Goal: Transaction & Acquisition: Purchase product/service

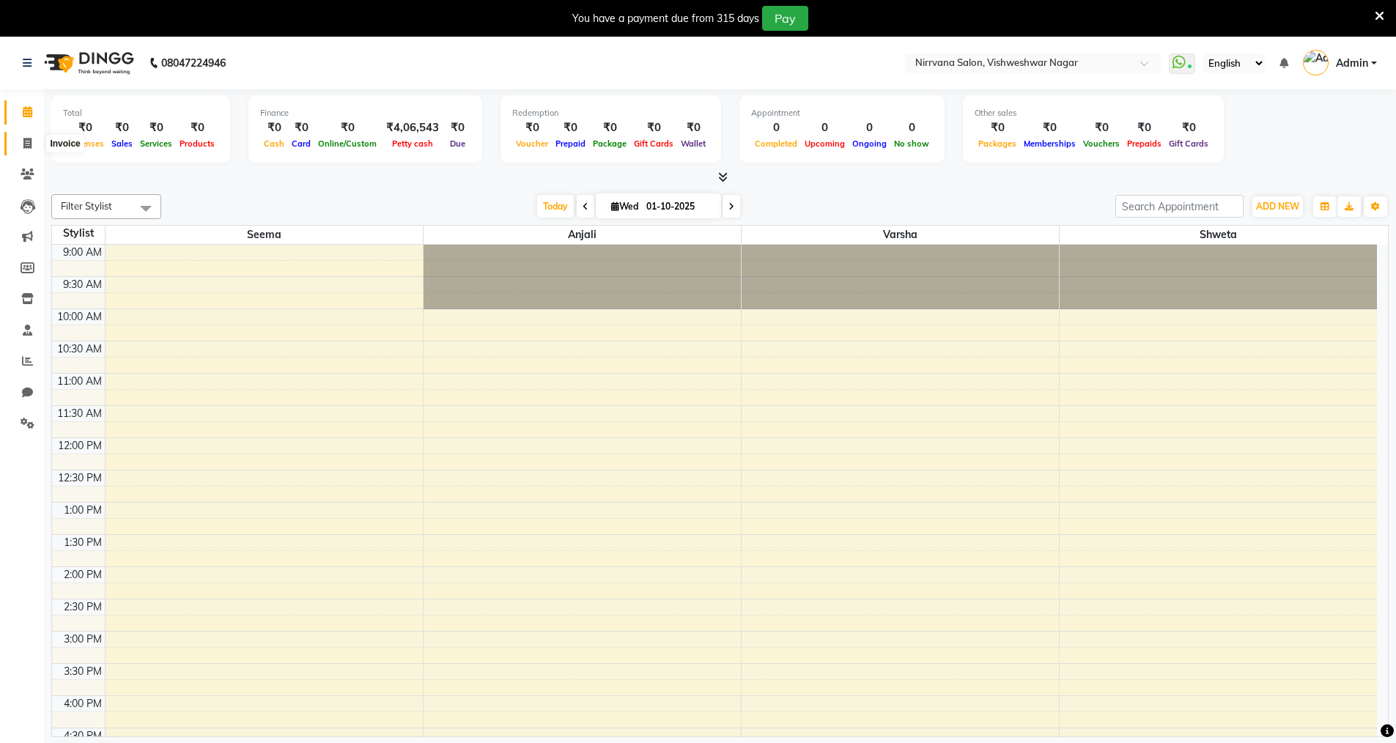
click at [29, 144] on icon at bounding box center [27, 143] width 8 height 11
select select "7167"
select select "service"
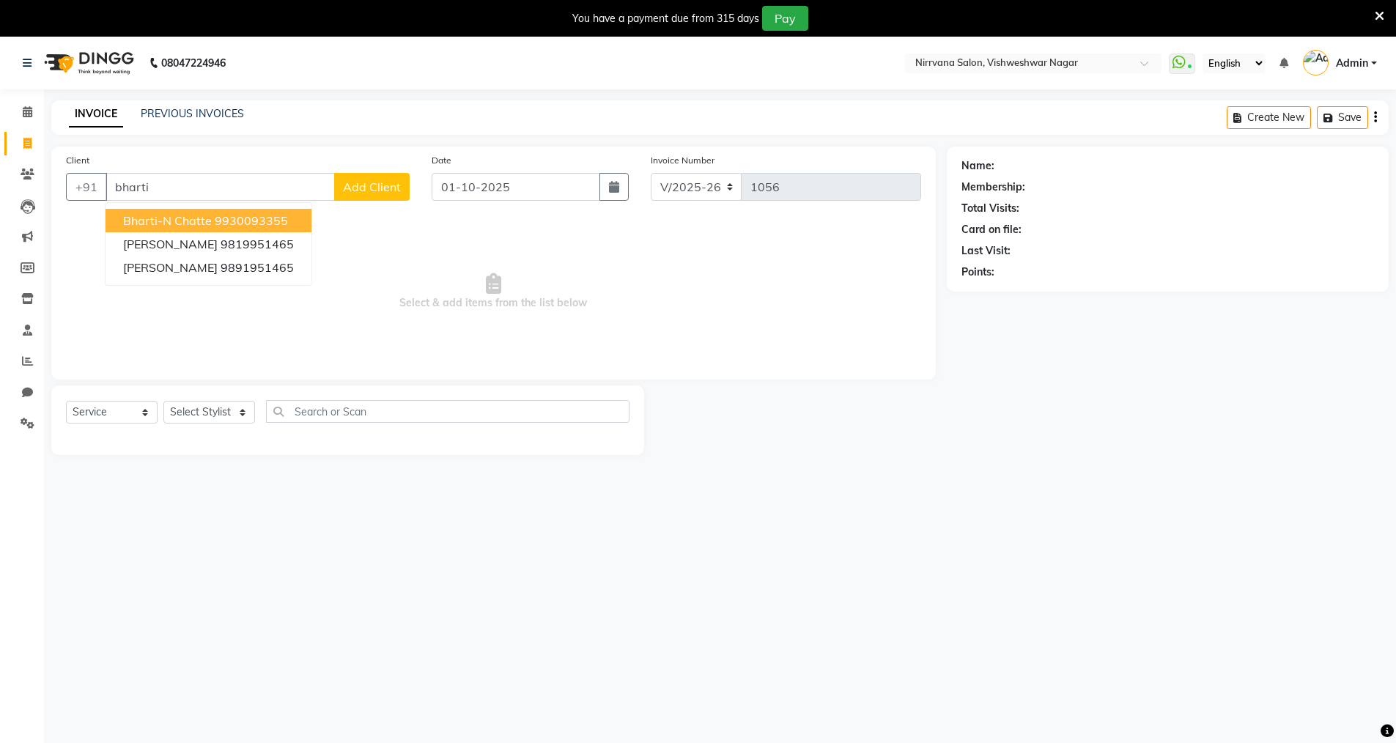
click at [288, 217] on button "Bharti-N Chatte 9930093355" at bounding box center [209, 220] width 206 height 23
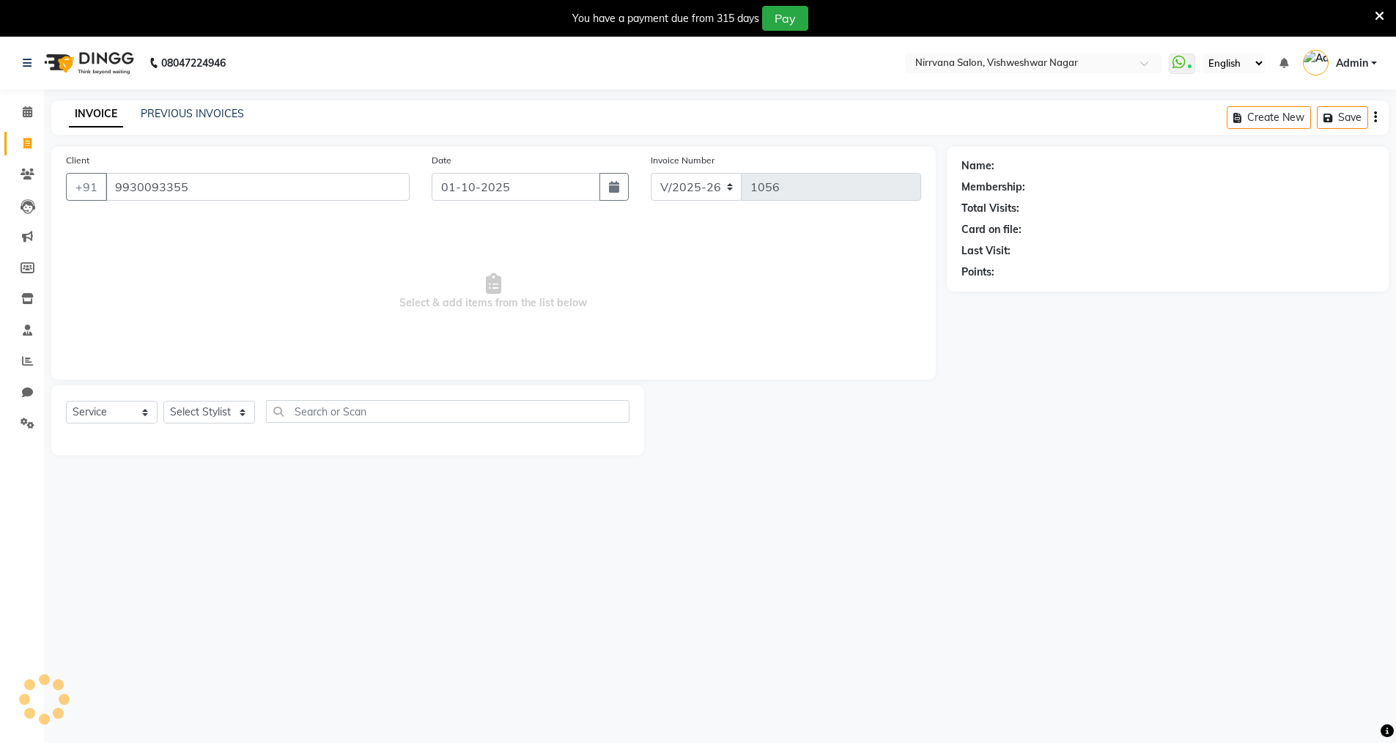
type input "9930093355"
select select "1: Object"
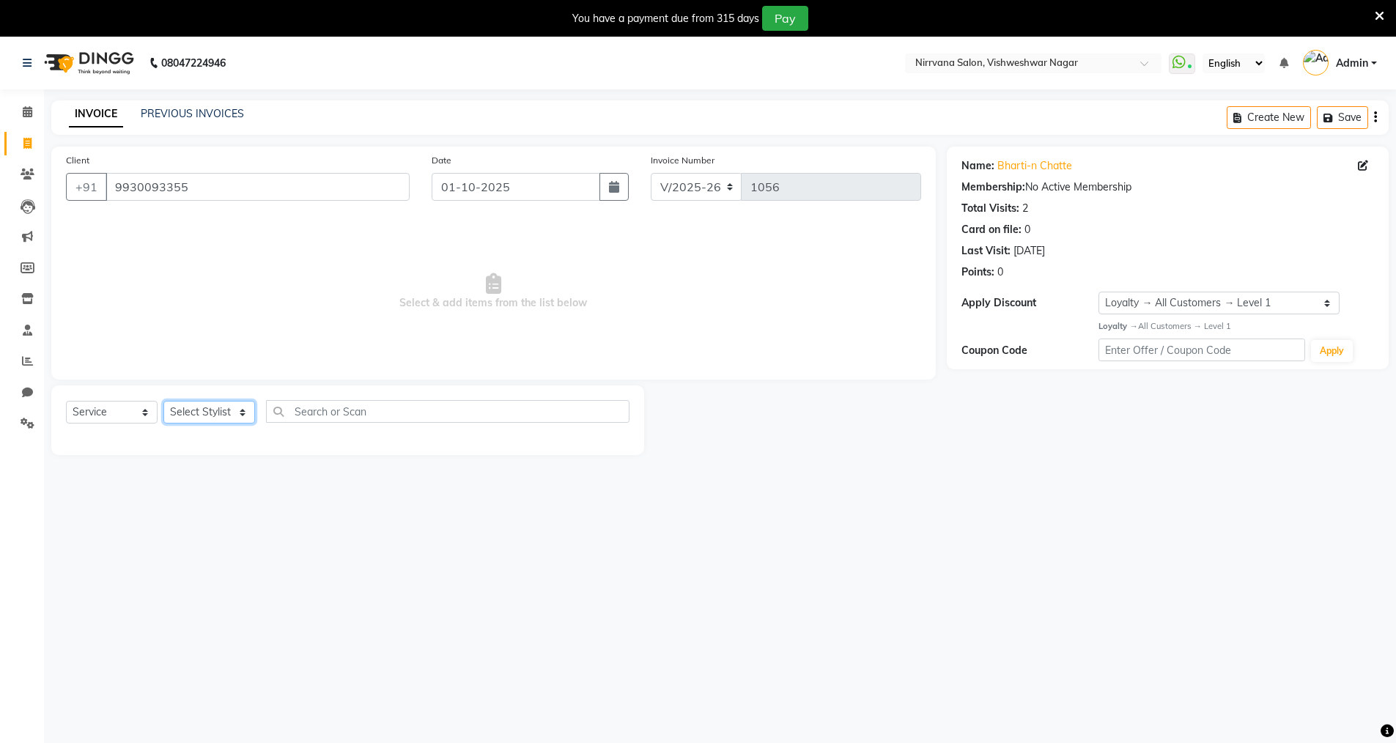
click at [243, 415] on select "Select Stylist Anjali Seema Shweta Varsha" at bounding box center [209, 412] width 92 height 23
select select "87132"
click at [163, 401] on select "Select Stylist Anjali Seema Shweta Varsha" at bounding box center [209, 412] width 92 height 23
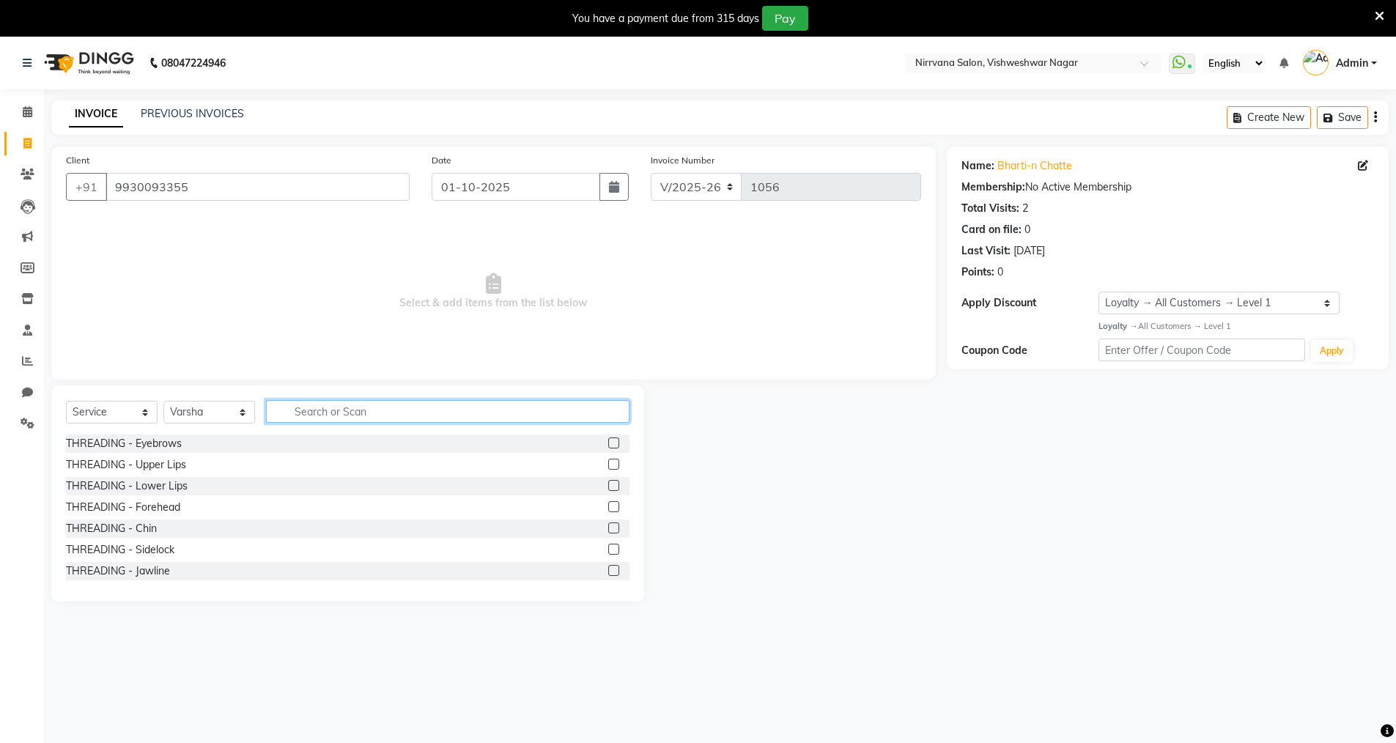
click at [284, 410] on input "text" at bounding box center [447, 411] width 363 height 23
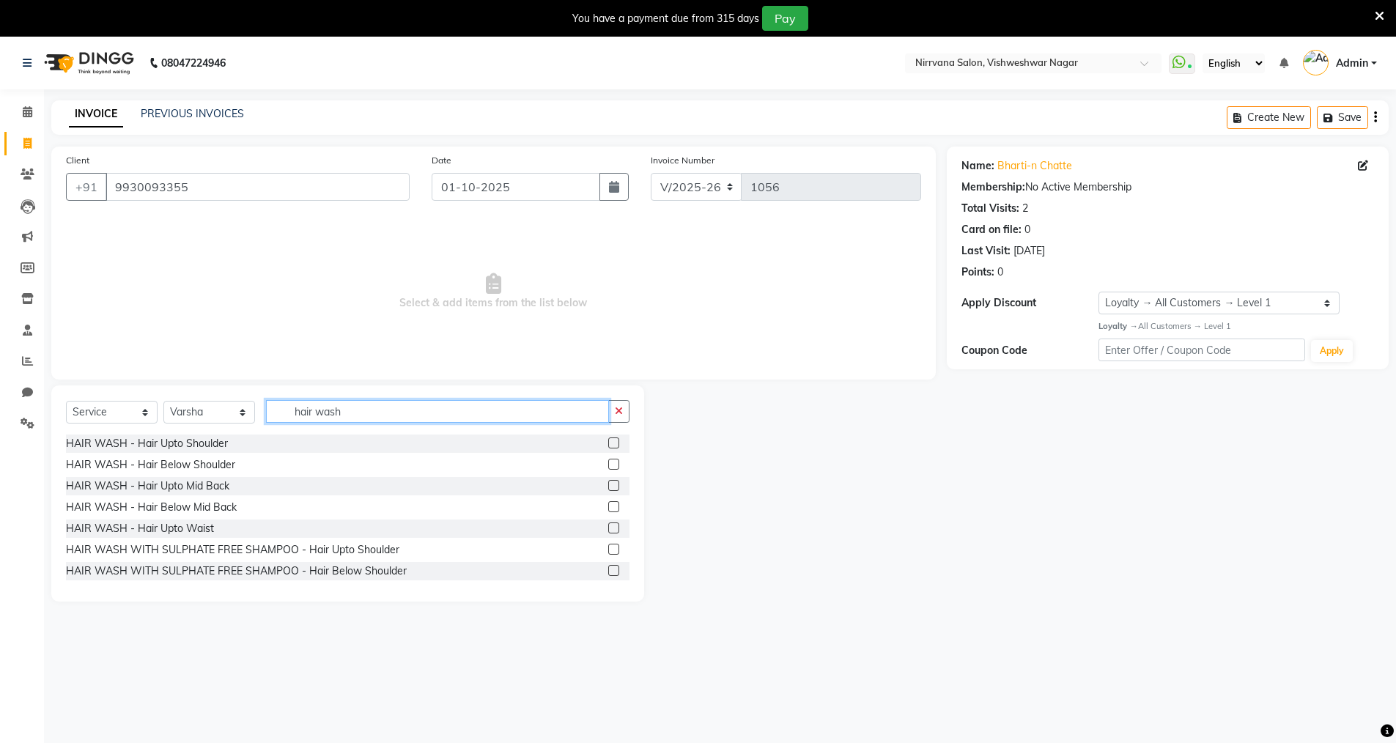
type input "hair wash"
click at [608, 484] on label at bounding box center [613, 485] width 11 height 11
click at [608, 484] on input "checkbox" at bounding box center [613, 486] width 10 height 10
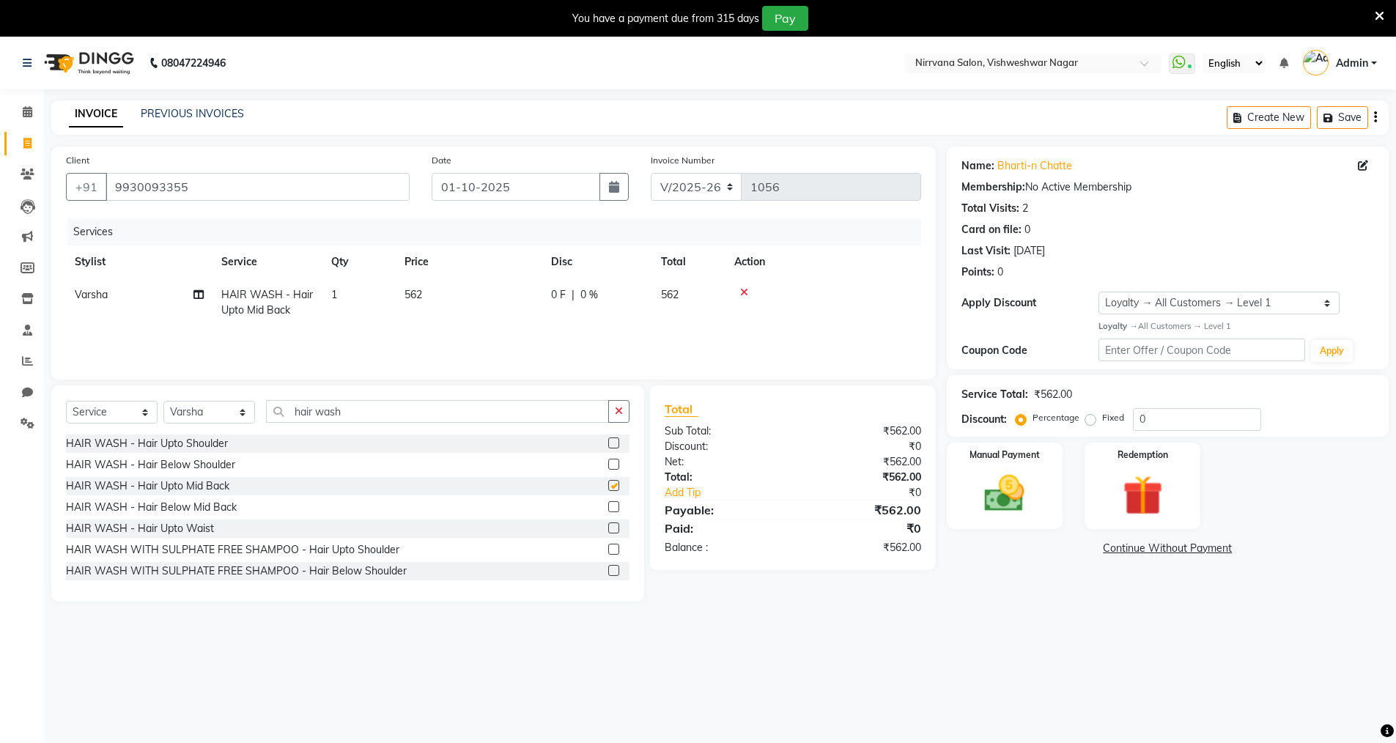
checkbox input "false"
click at [608, 466] on label at bounding box center [613, 464] width 11 height 11
click at [608, 466] on input "checkbox" at bounding box center [613, 465] width 10 height 10
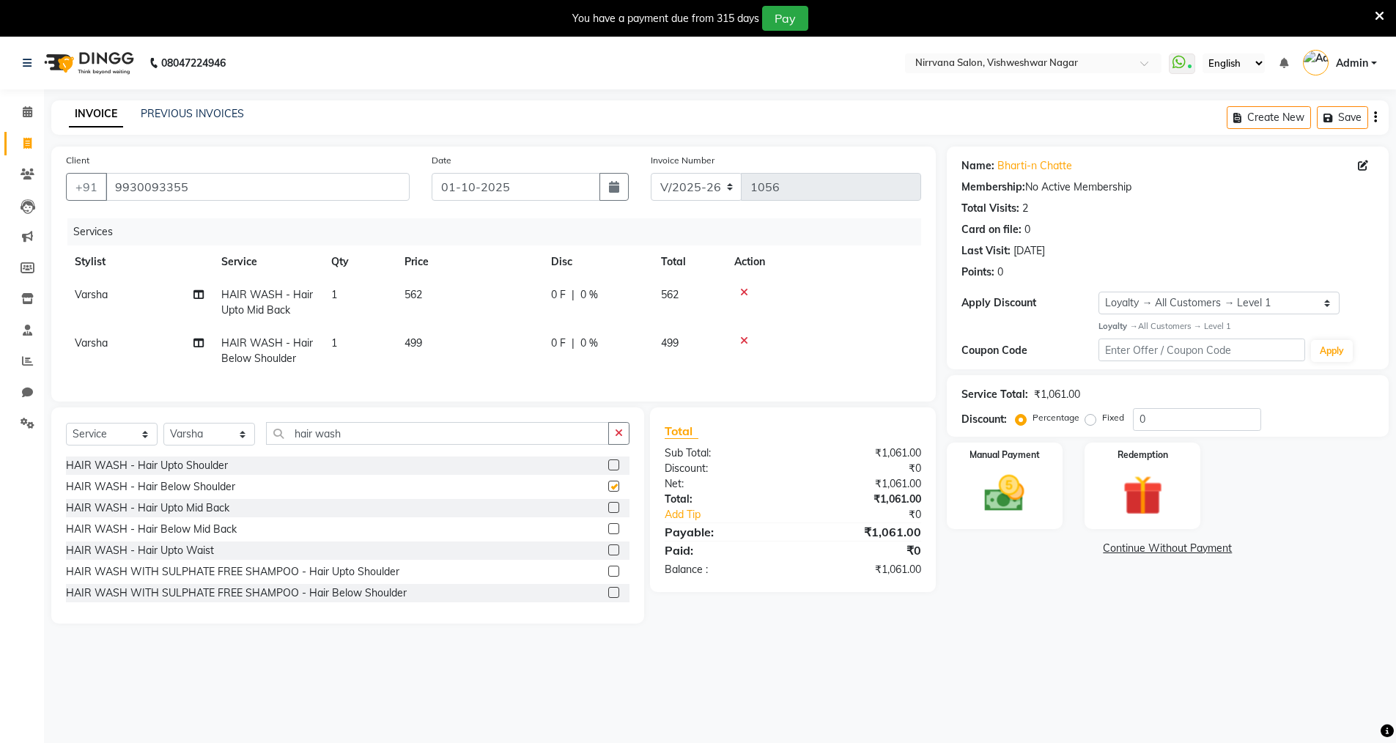
checkbox input "false"
click at [746, 292] on icon at bounding box center [744, 292] width 8 height 10
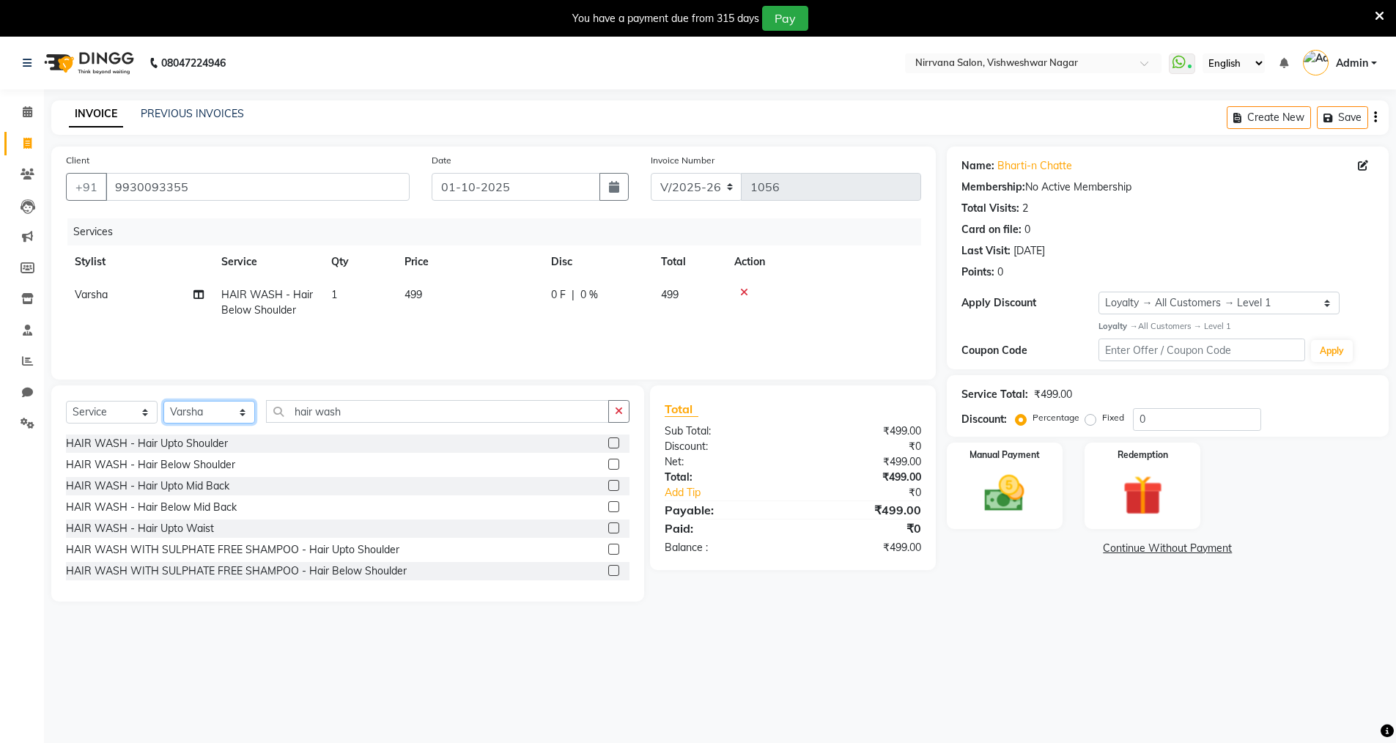
click at [243, 415] on select "Select Stylist Anjali Seema Shweta Varsha" at bounding box center [209, 412] width 92 height 23
select select "88264"
click at [163, 401] on select "Select Stylist Anjali Seema Shweta Varsha" at bounding box center [209, 412] width 92 height 23
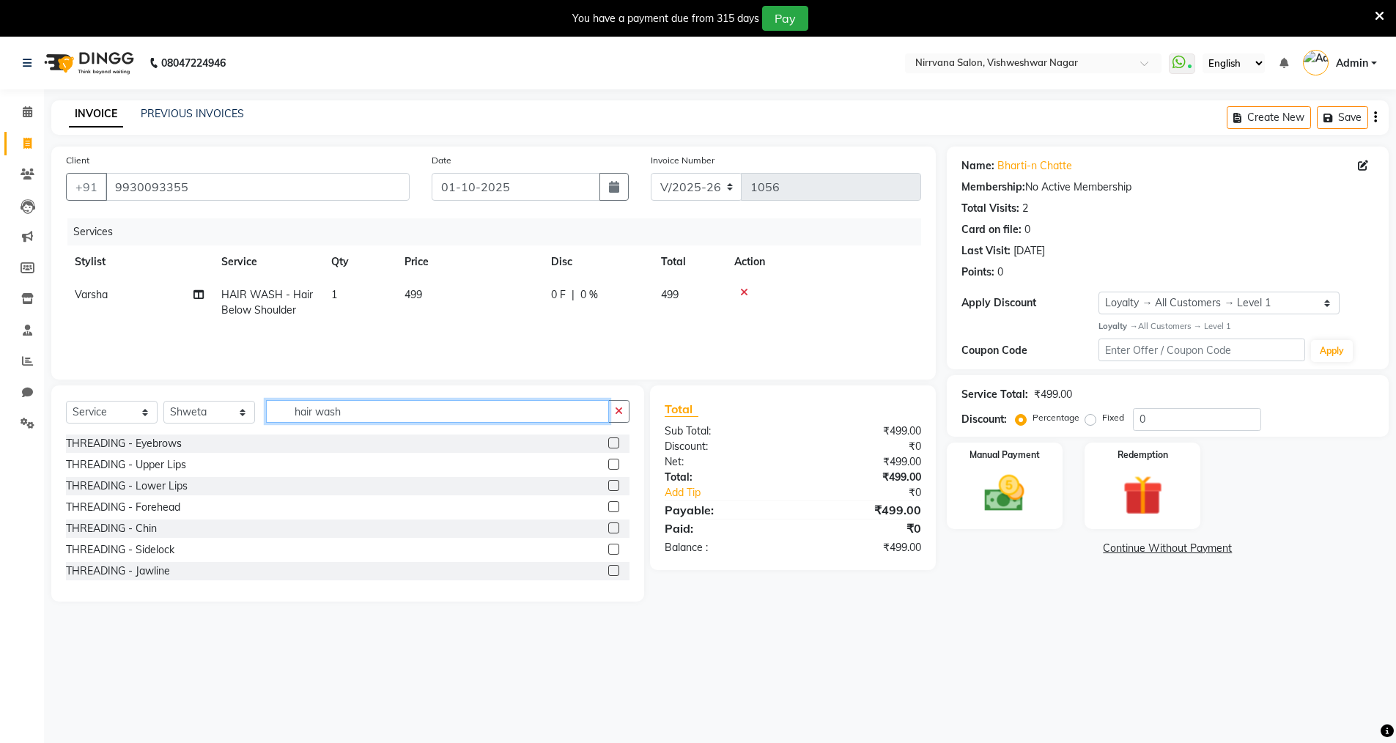
click at [278, 408] on input "hair wash" at bounding box center [437, 411] width 343 height 23
click at [349, 413] on input "hair wash" at bounding box center [437, 411] width 343 height 23
type input "h"
type input "nail po"
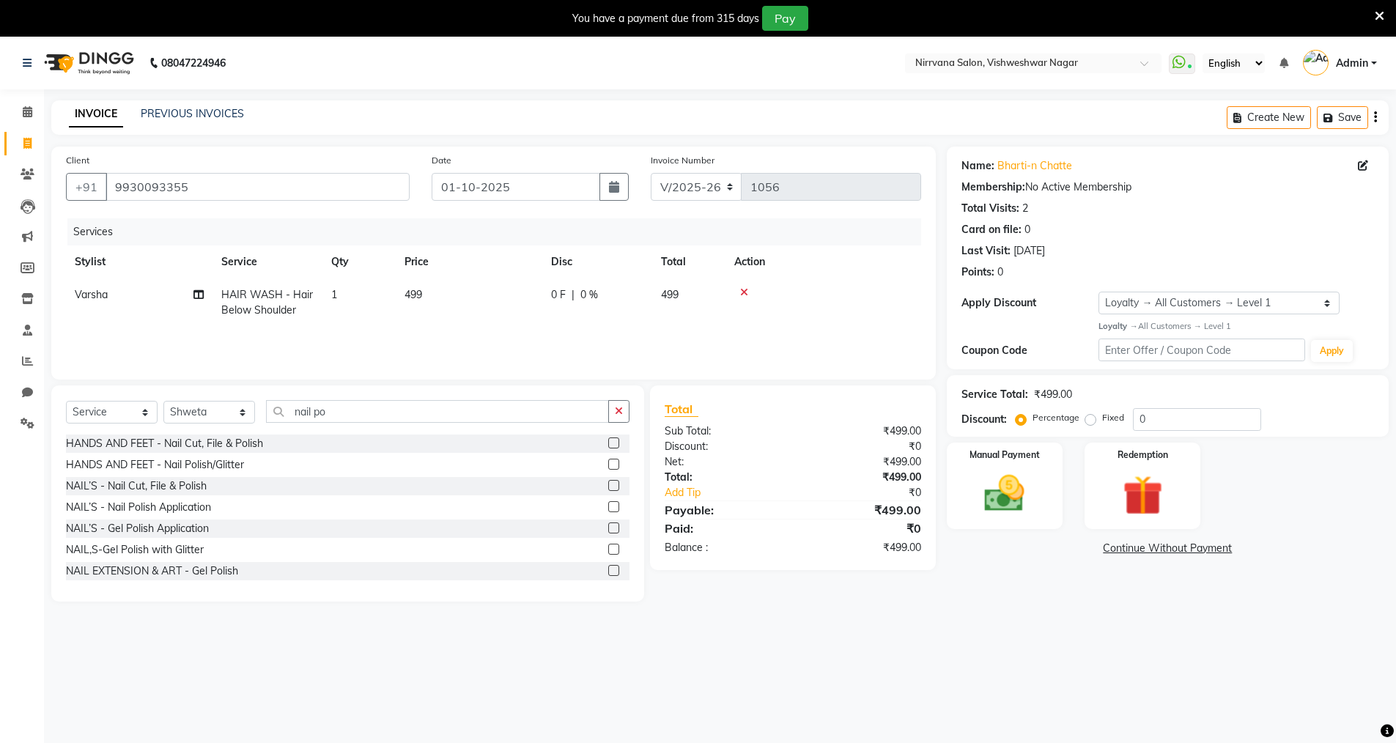
click at [608, 507] on label at bounding box center [613, 506] width 11 height 11
click at [608, 507] on input "checkbox" at bounding box center [613, 508] width 10 height 10
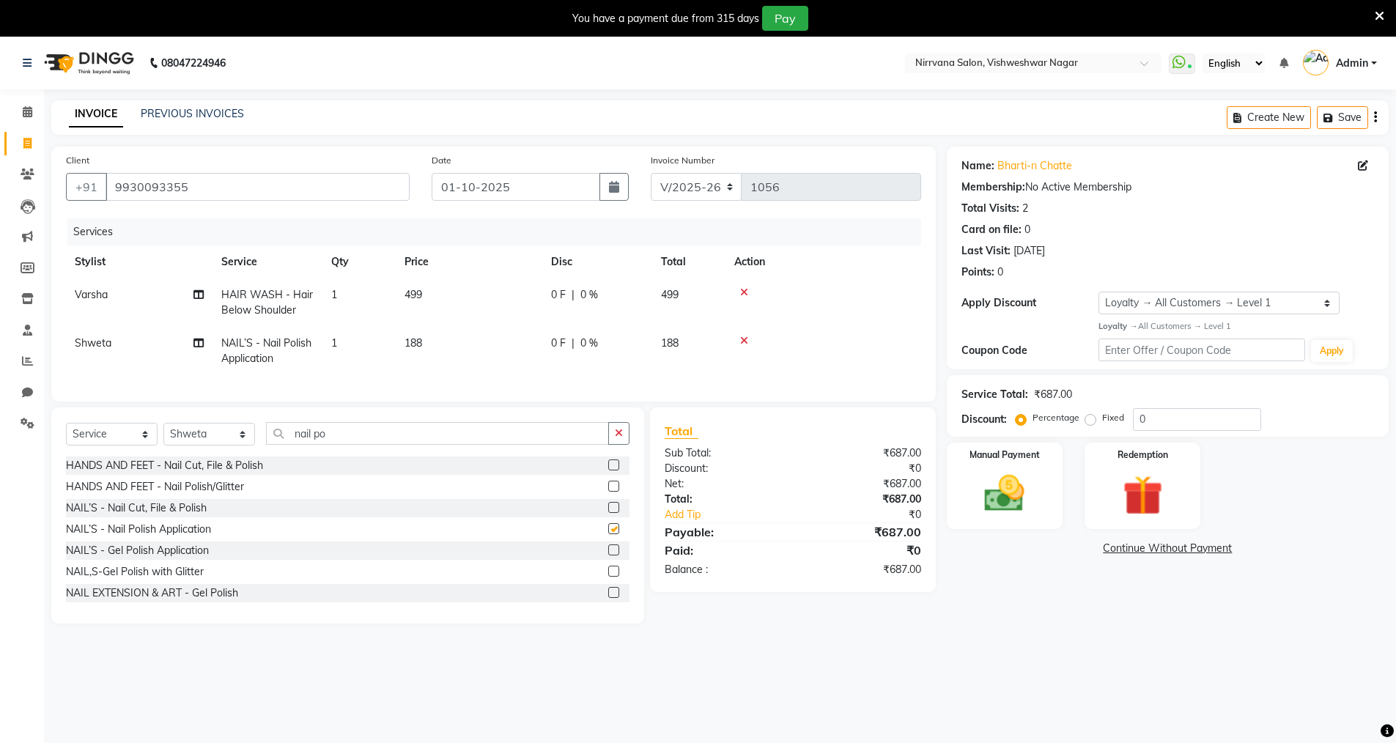
checkbox input "false"
click at [1001, 501] on img at bounding box center [1004, 494] width 67 height 48
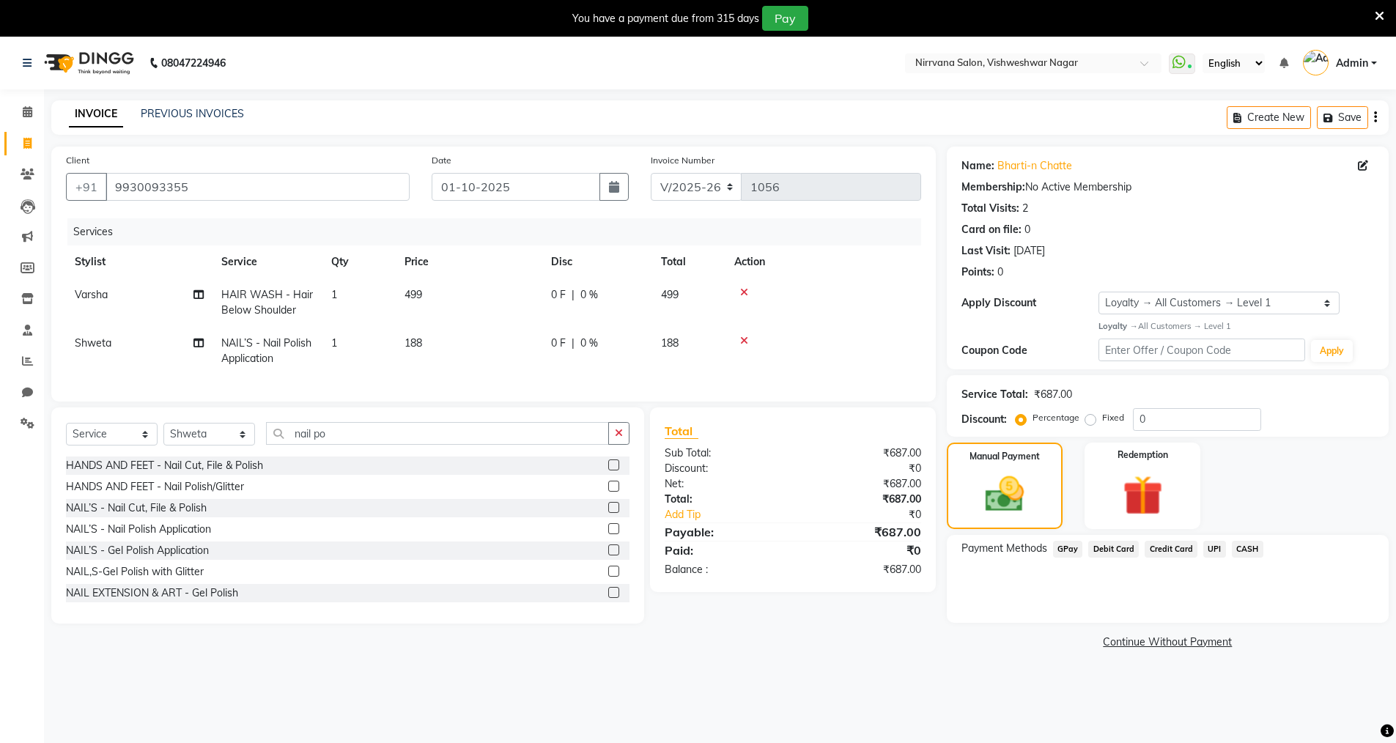
click at [1241, 551] on span "CASH" at bounding box center [1248, 549] width 32 height 17
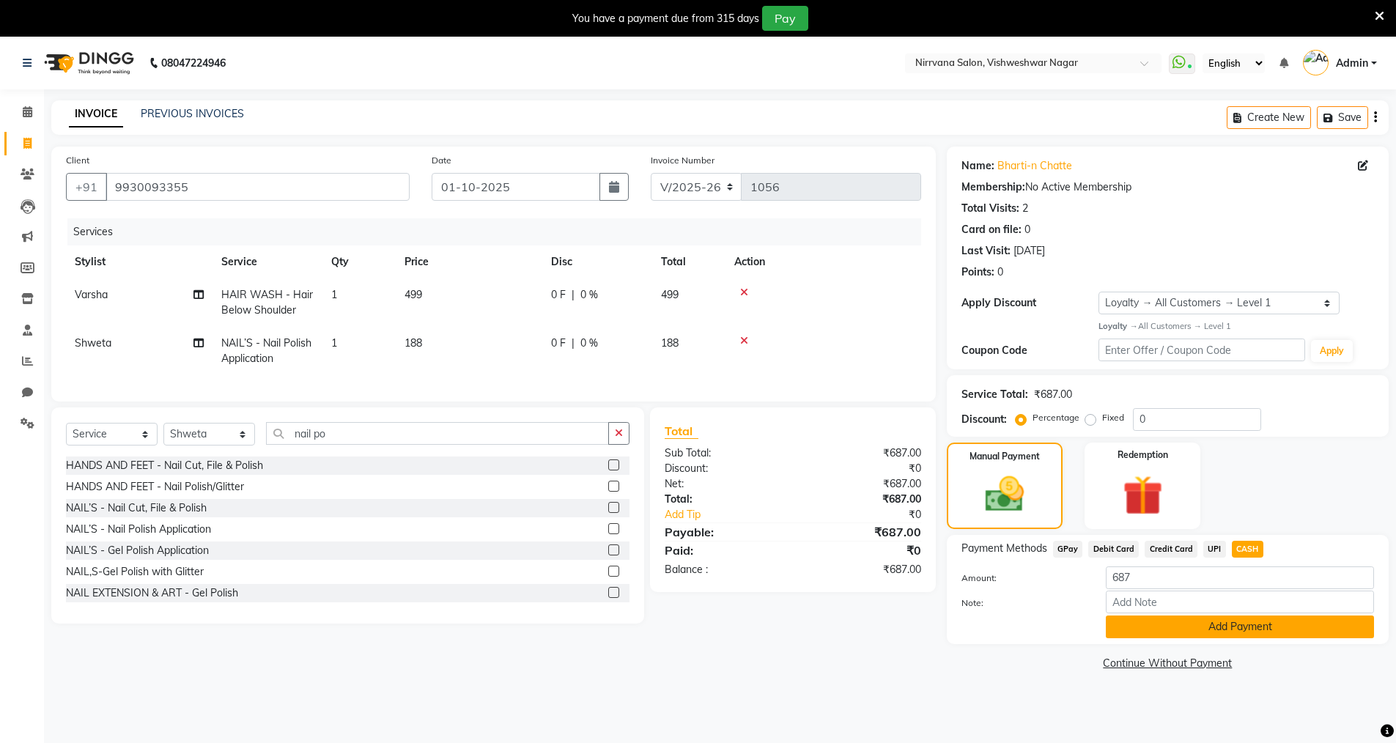
click at [1167, 627] on button "Add Payment" at bounding box center [1240, 627] width 268 height 23
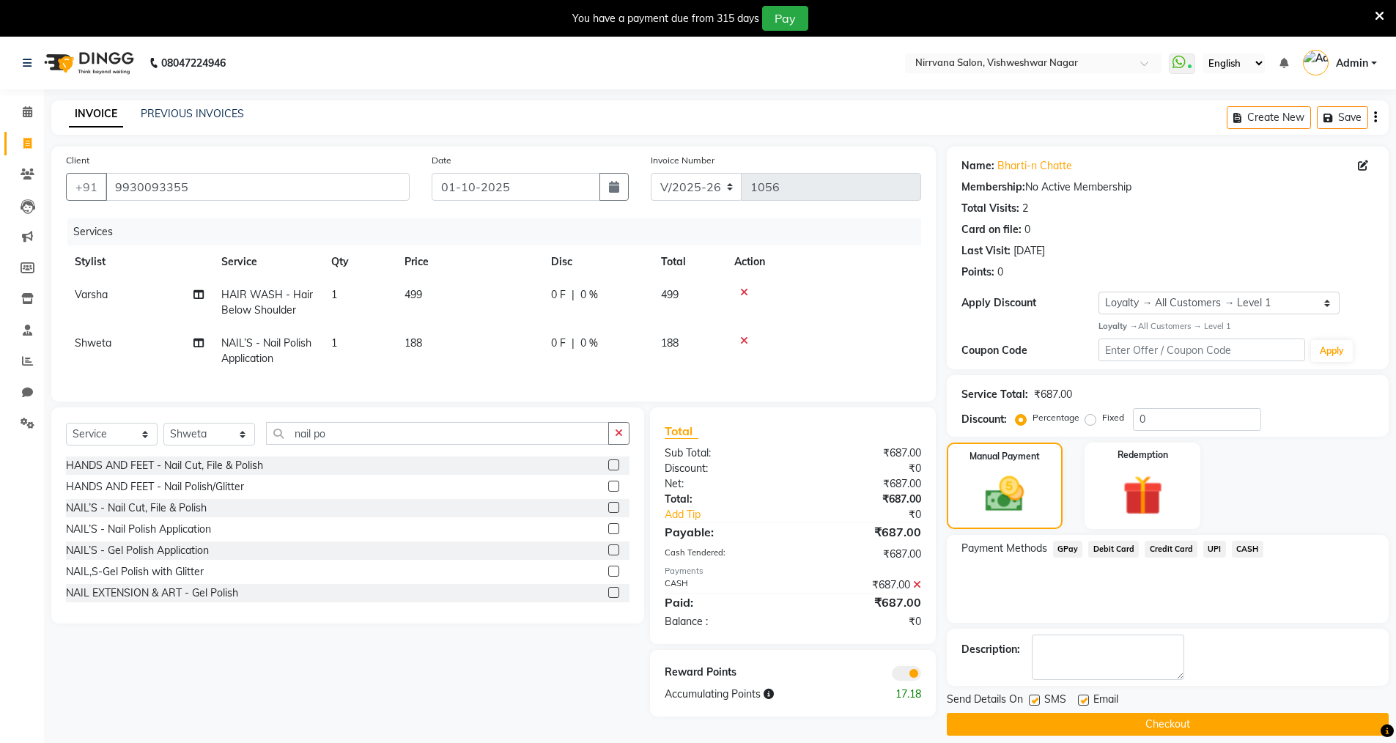
click at [1031, 700] on label at bounding box center [1034, 700] width 11 height 11
click at [1031, 700] on input "checkbox" at bounding box center [1034, 701] width 10 height 10
checkbox input "false"
drag, startPoint x: 1082, startPoint y: 698, endPoint x: 1093, endPoint y: 722, distance: 26.6
click at [1082, 701] on label at bounding box center [1083, 700] width 11 height 11
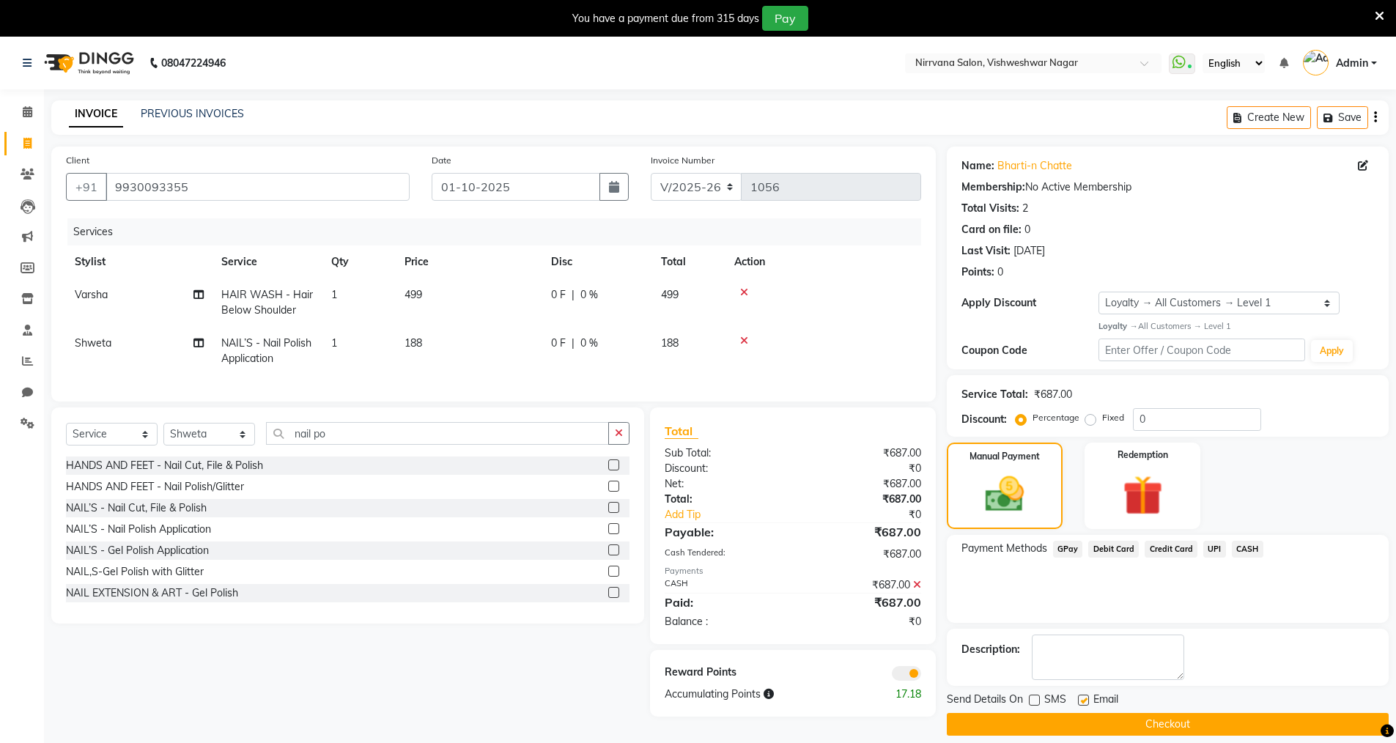
click at [1082, 701] on input "checkbox" at bounding box center [1083, 701] width 10 height 10
checkbox input "false"
click at [1093, 725] on button "Checkout" at bounding box center [1168, 724] width 442 height 23
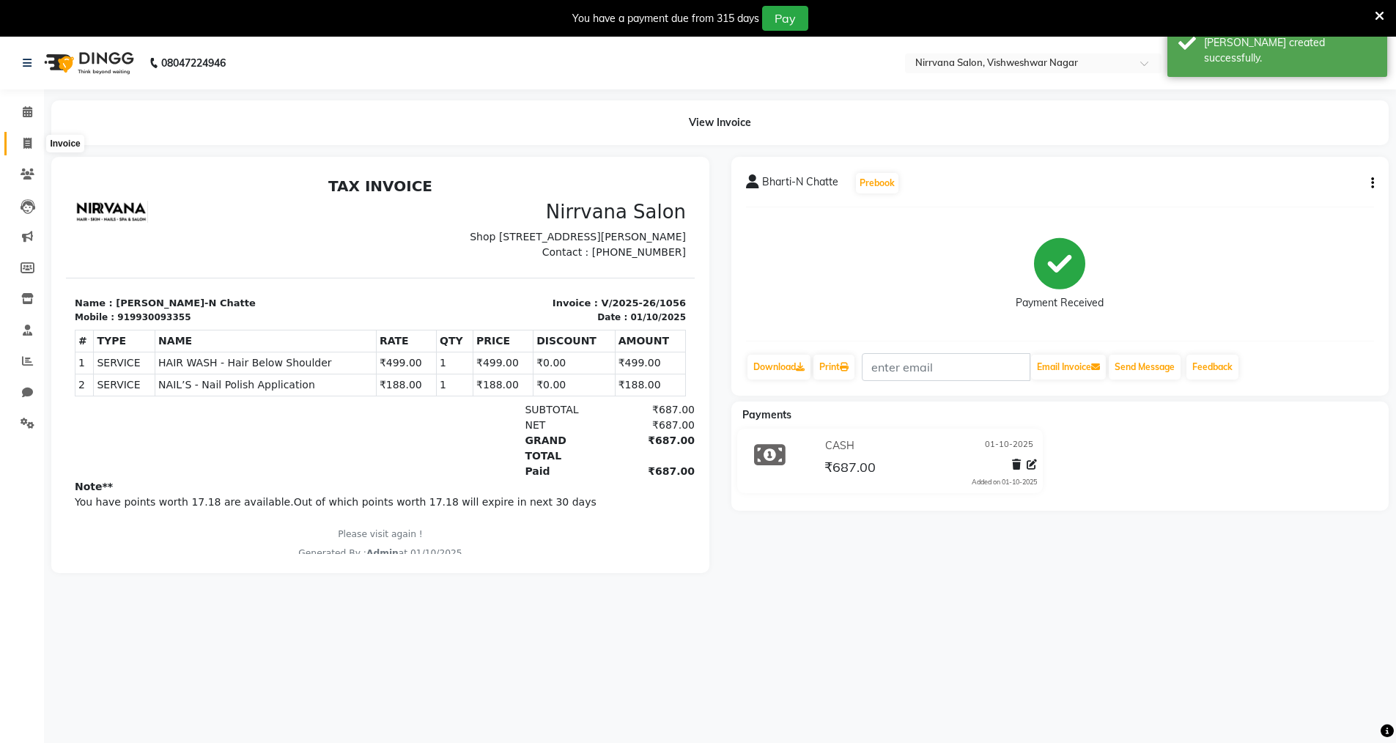
click at [29, 147] on icon at bounding box center [27, 143] width 8 height 11
select select "7167"
select select "service"
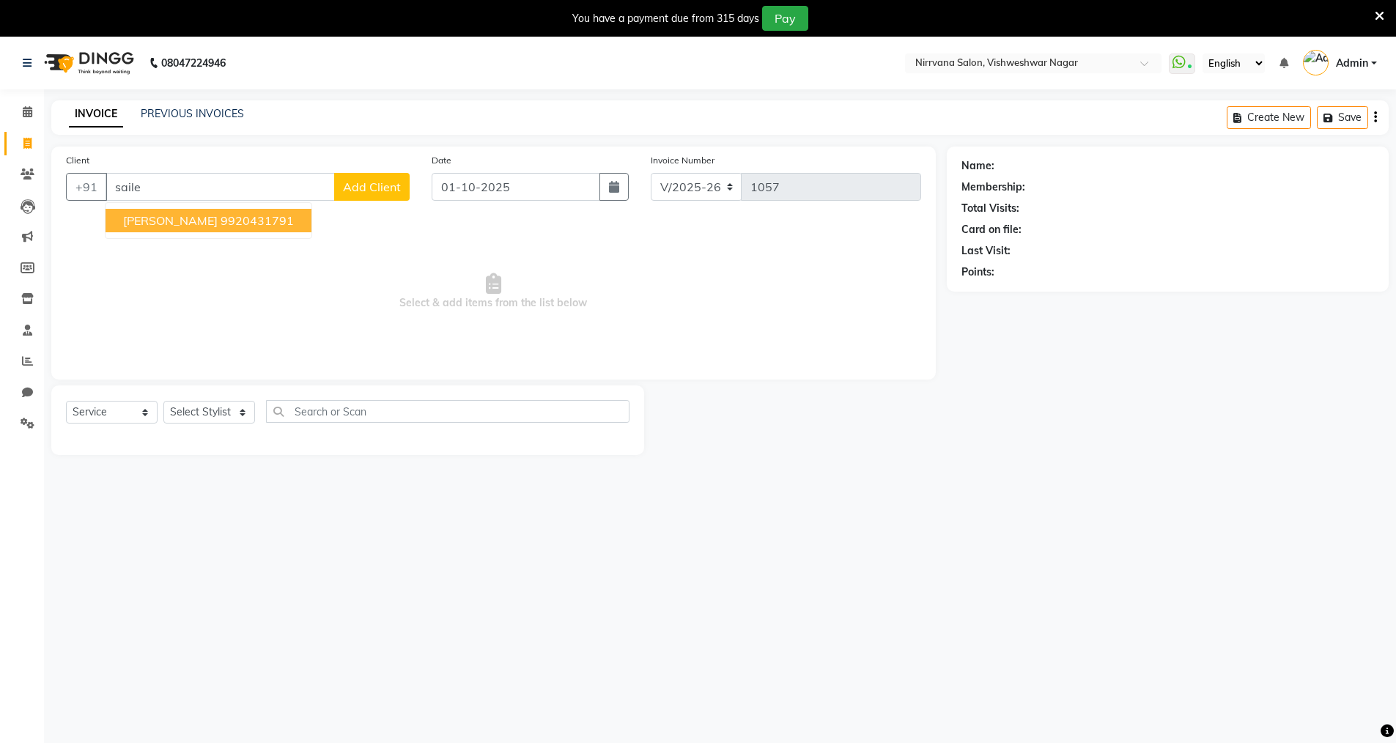
click at [238, 218] on button "Sailee 9920431791" at bounding box center [209, 220] width 206 height 23
type input "9920431791"
select select "2: Object"
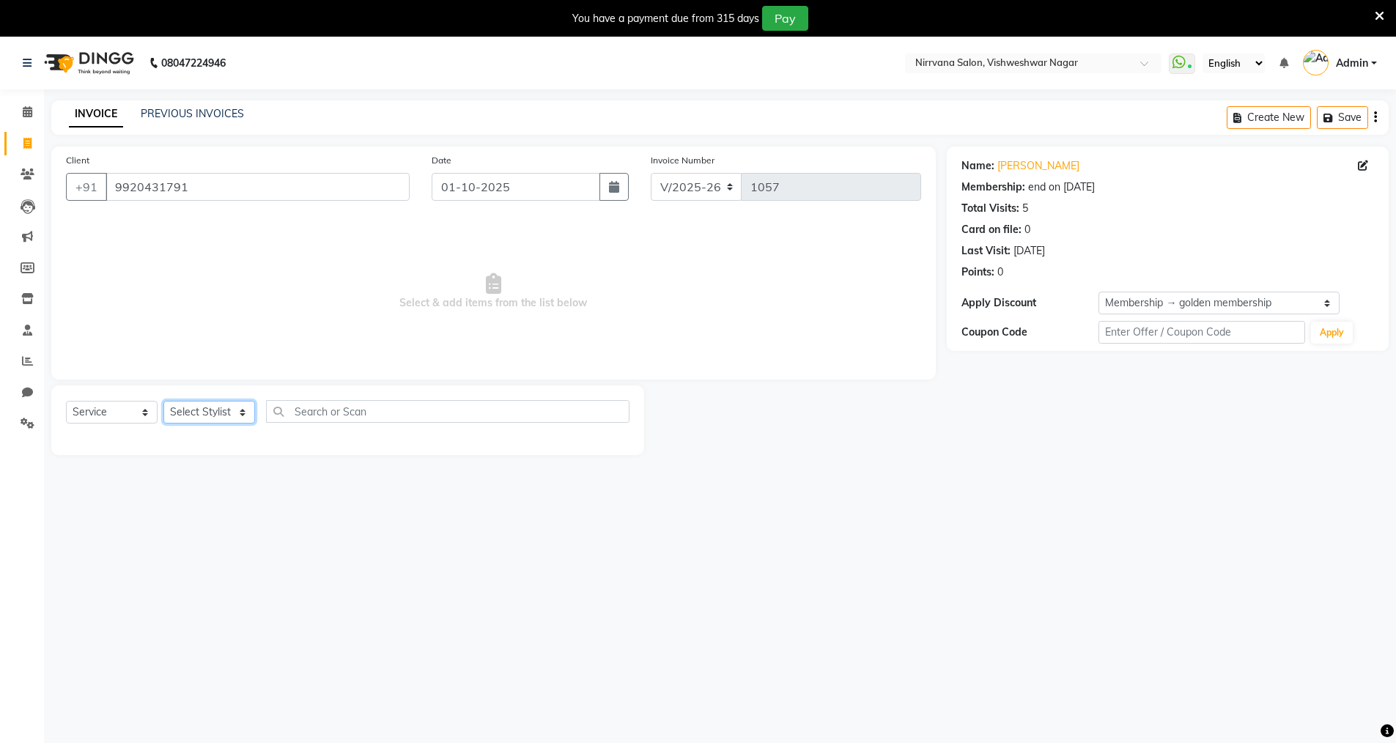
click at [243, 412] on select "Select Stylist Anjali Seema Shweta Varsha" at bounding box center [209, 412] width 92 height 23
select select "66294"
click at [163, 401] on select "Select Stylist Anjali Seema Shweta Varsha" at bounding box center [209, 412] width 92 height 23
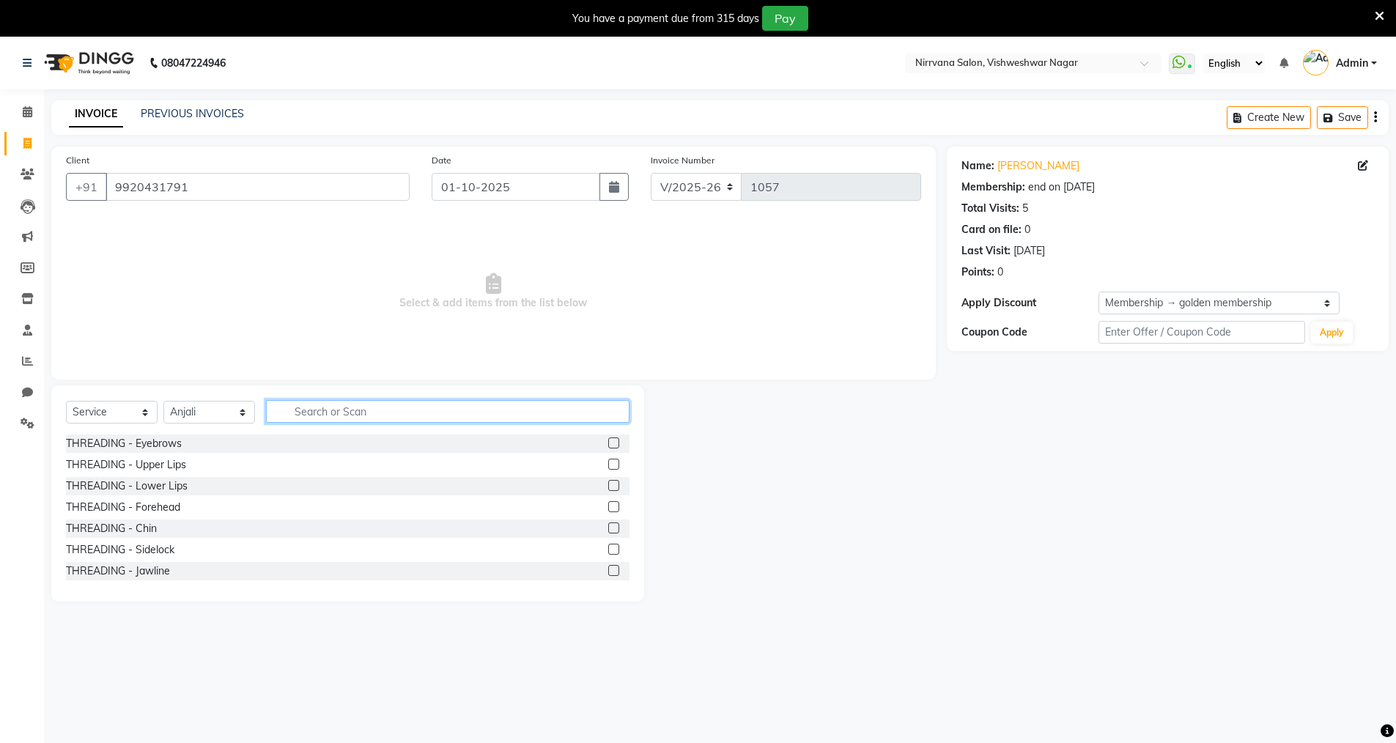
click at [292, 408] on input "text" at bounding box center [447, 411] width 363 height 23
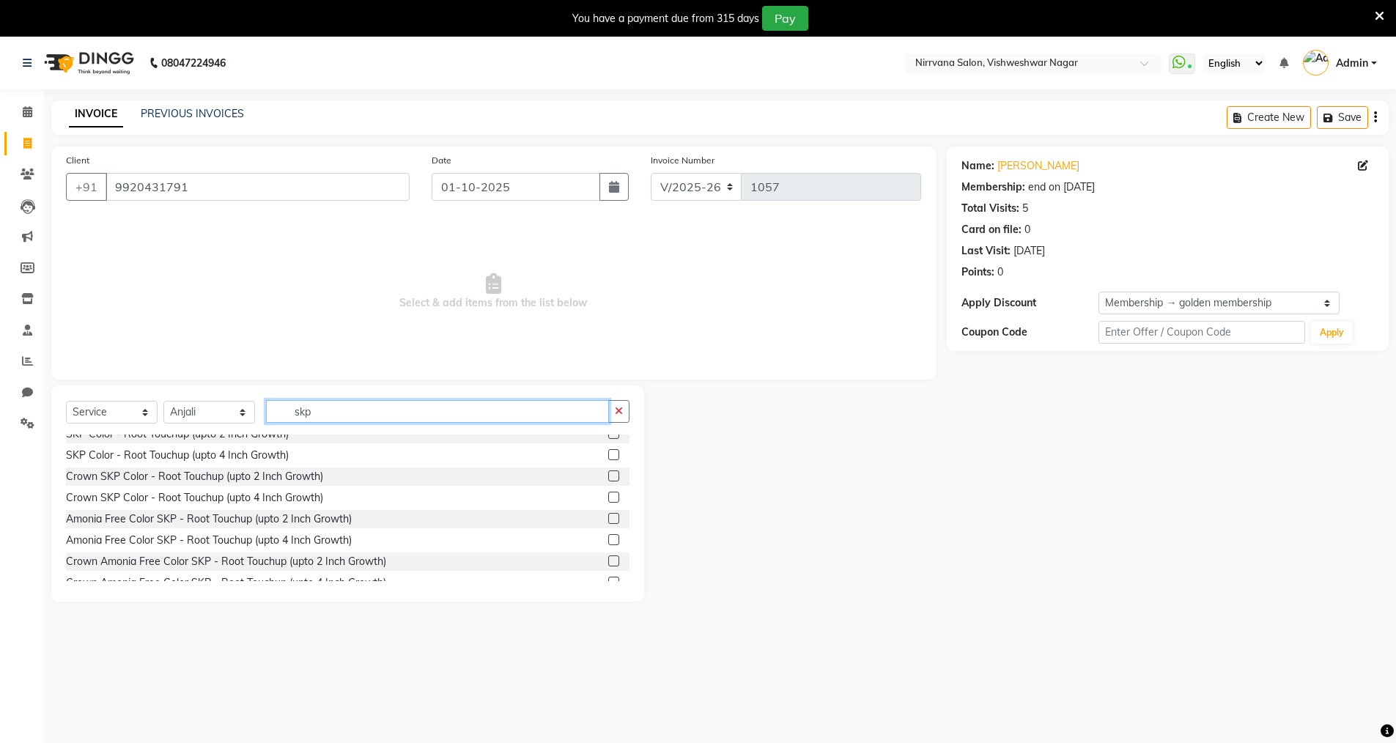
scroll to position [99, 0]
type input "skp"
click at [608, 512] on label at bounding box center [613, 514] width 11 height 11
click at [608, 512] on input "checkbox" at bounding box center [613, 515] width 10 height 10
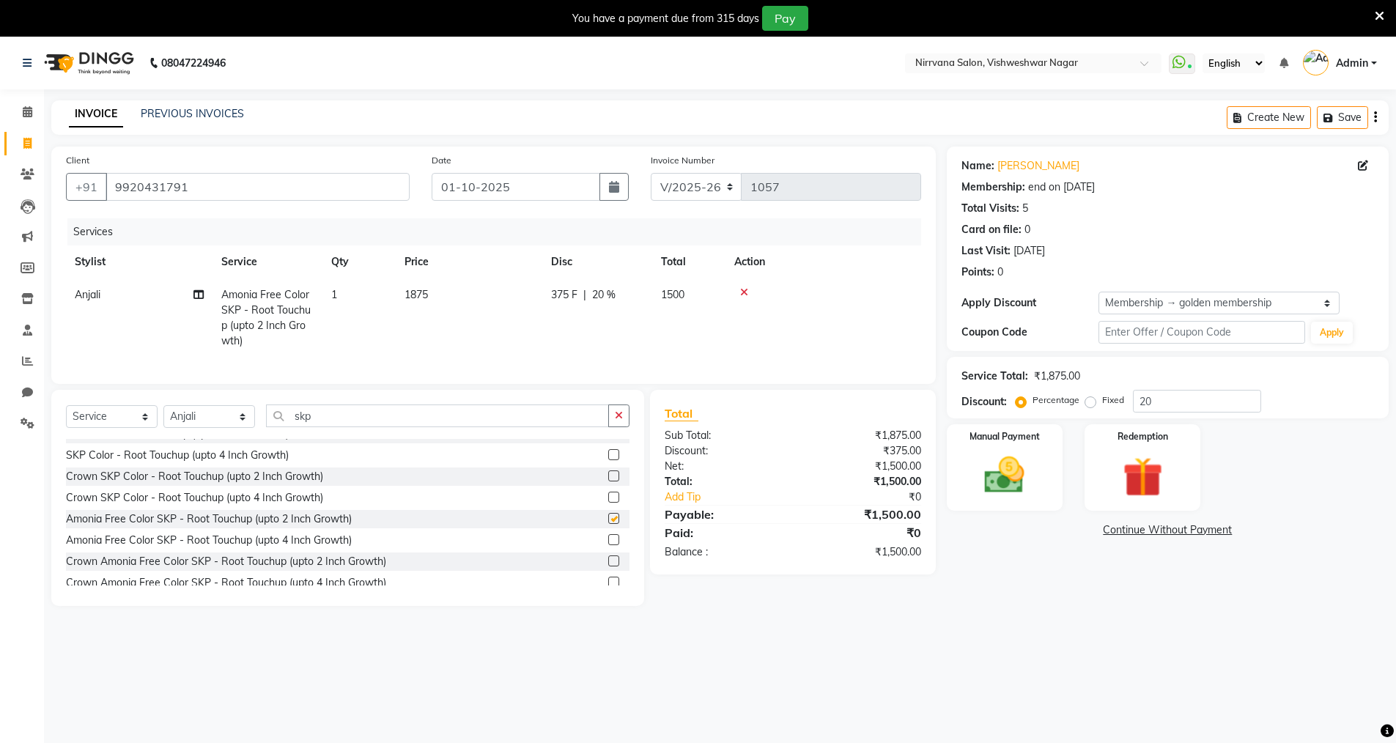
checkbox input "false"
click at [29, 113] on icon at bounding box center [28, 111] width 10 height 11
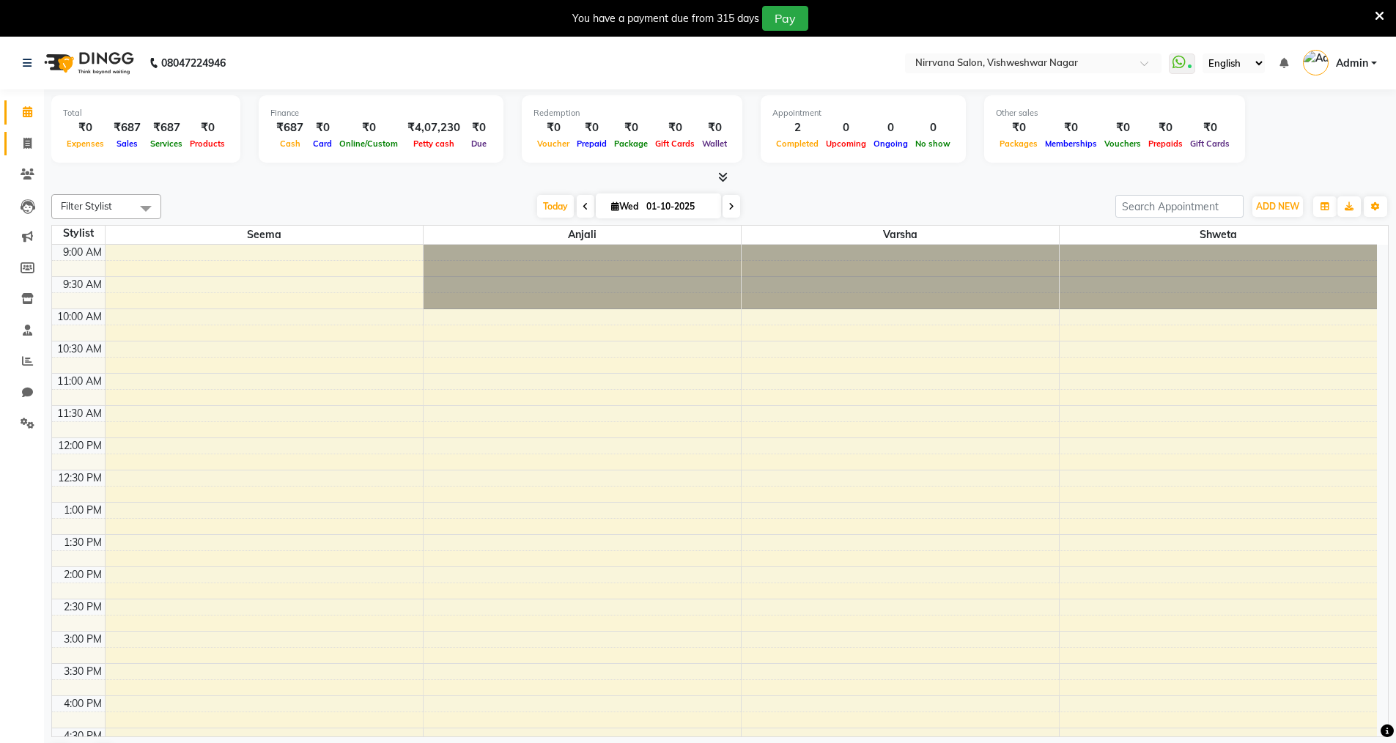
click at [28, 144] on icon at bounding box center [27, 143] width 8 height 11
select select "7167"
select select "service"
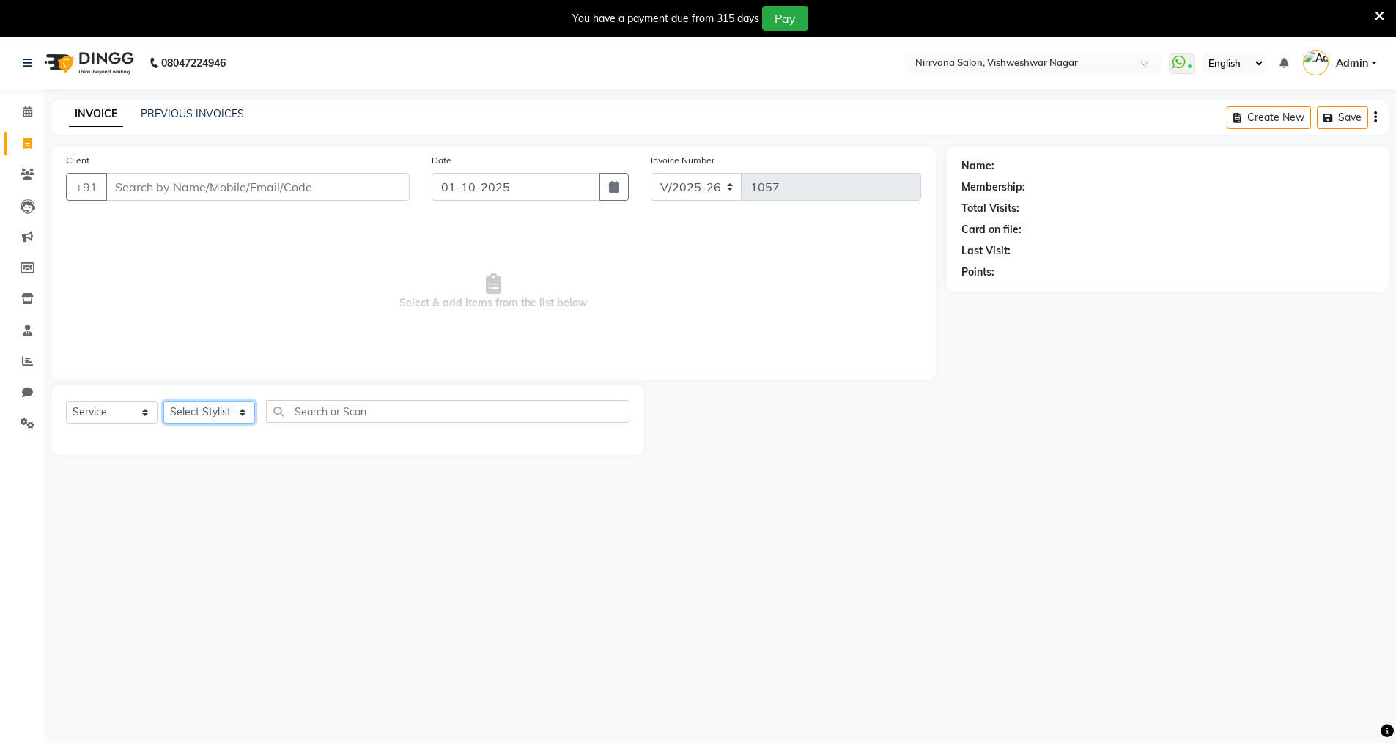
click at [242, 410] on select "Select Stylist Anjali Seema Shweta Varsha" at bounding box center [209, 412] width 92 height 23
select select "66294"
click at [163, 401] on select "Select Stylist Anjali Seema Shweta Varsha" at bounding box center [209, 412] width 92 height 23
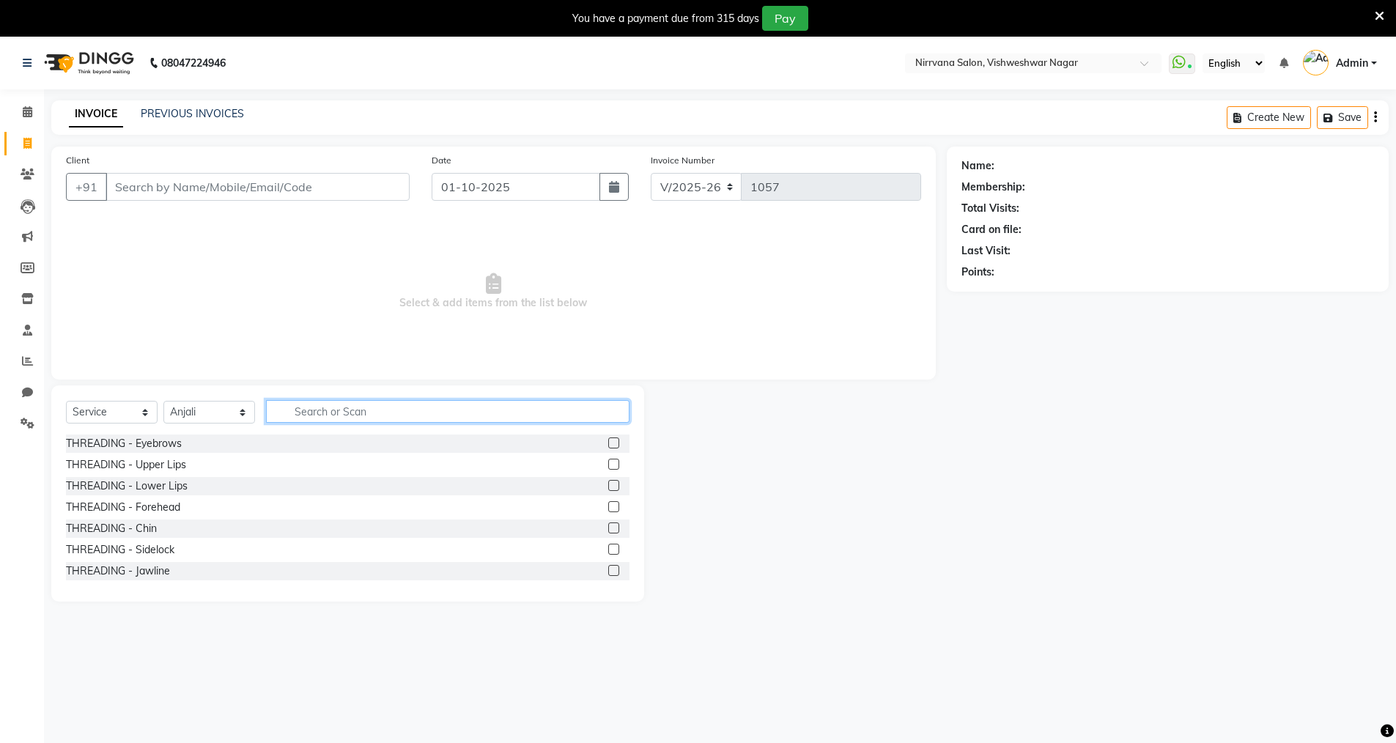
click at [289, 407] on input "text" at bounding box center [447, 411] width 363 height 23
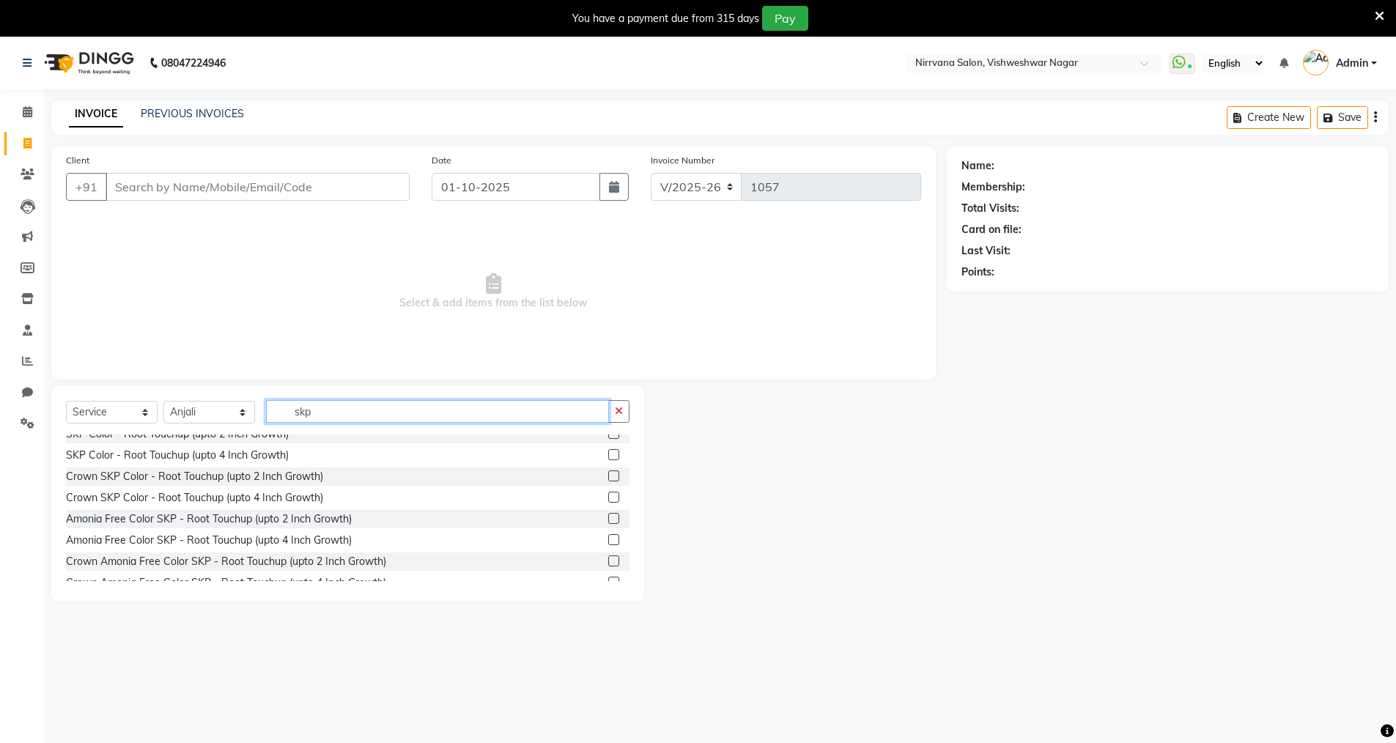
scroll to position [103, 0]
type input "skp"
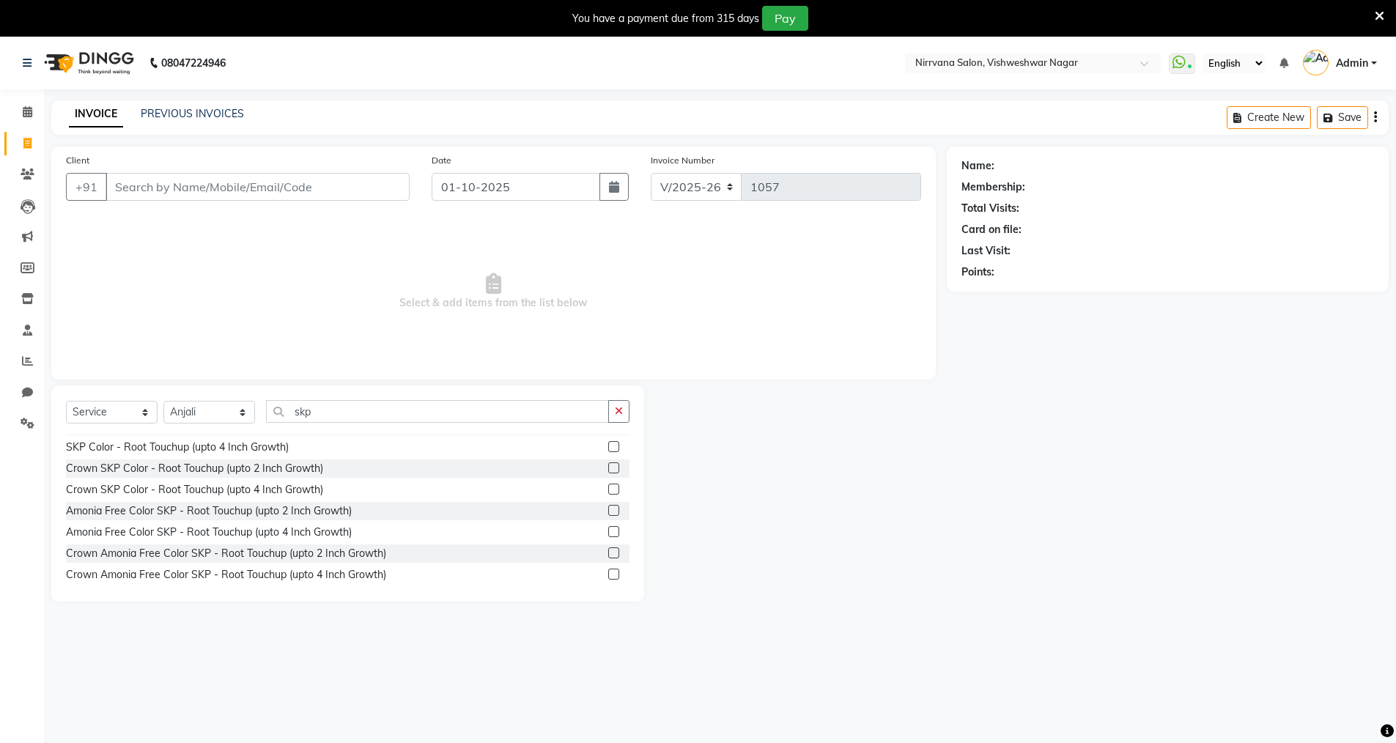
drag, startPoint x: 602, startPoint y: 577, endPoint x: 606, endPoint y: 570, distance: 7.5
click at [608, 576] on label at bounding box center [613, 574] width 11 height 11
click at [608, 576] on input "checkbox" at bounding box center [613, 575] width 10 height 10
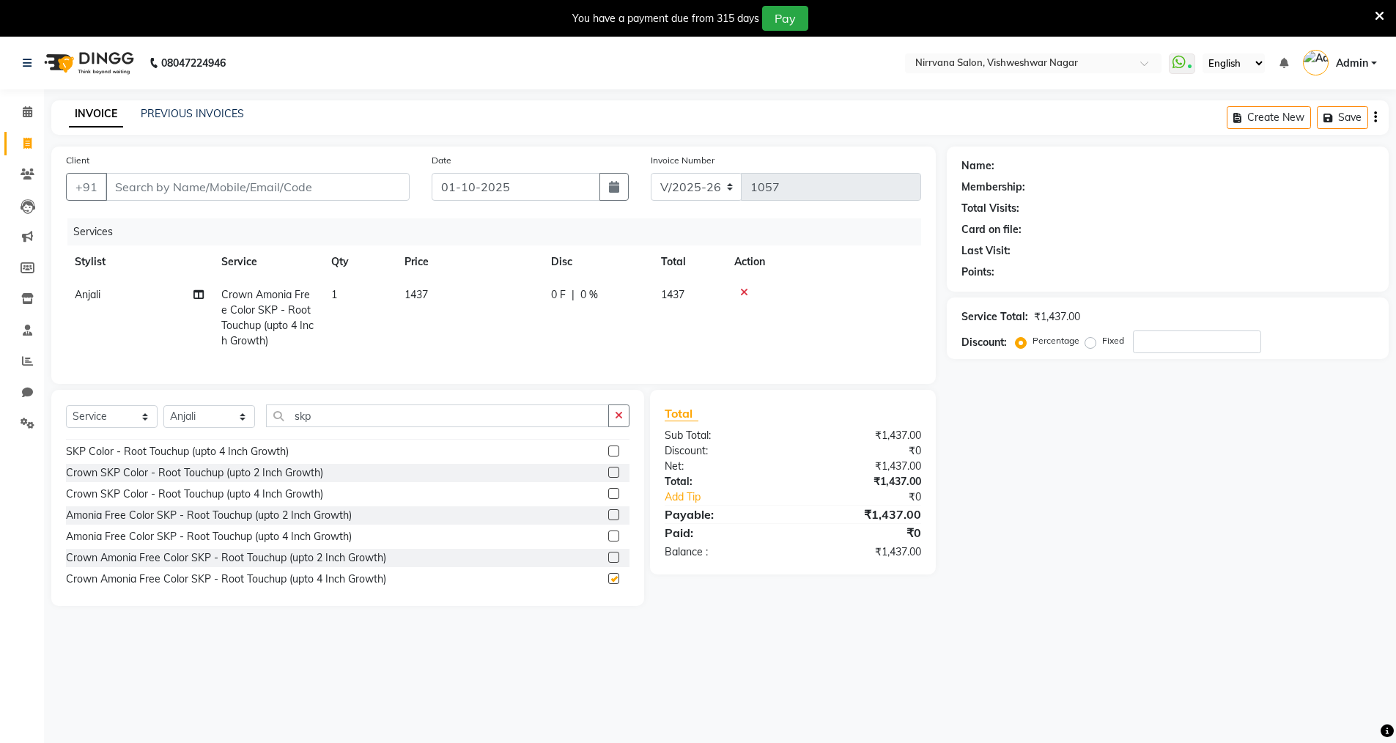
checkbox input "false"
click at [742, 293] on icon at bounding box center [744, 292] width 8 height 10
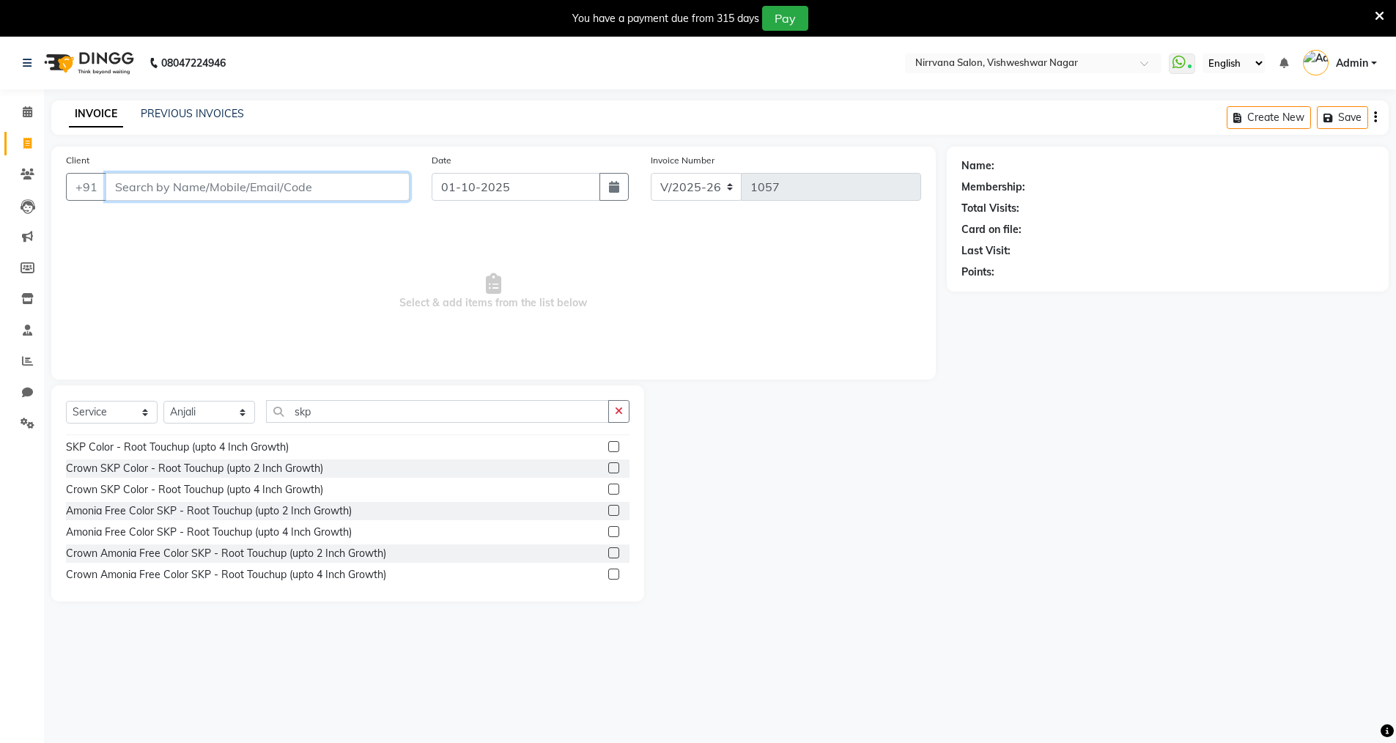
click at [110, 180] on input "Client" at bounding box center [258, 187] width 304 height 28
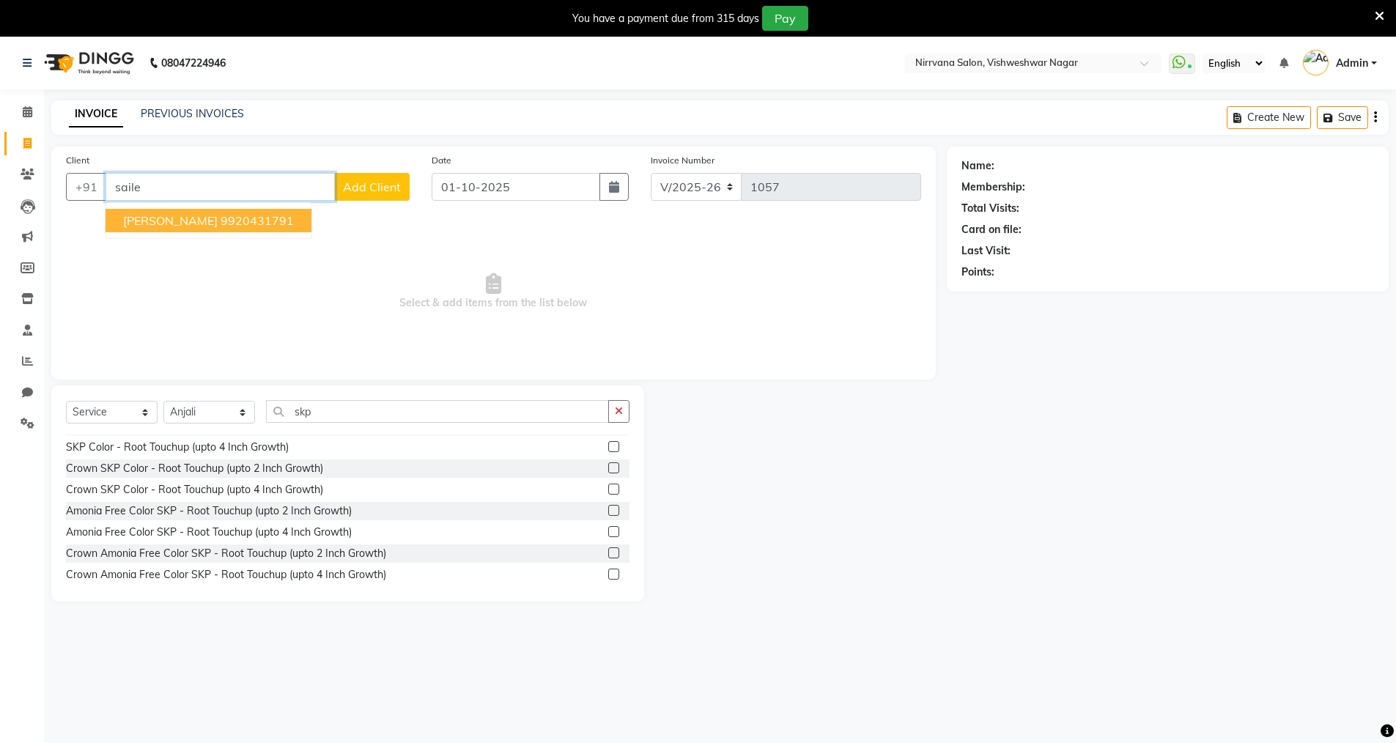
click at [221, 219] on ngb-highlight "9920431791" at bounding box center [257, 220] width 73 height 15
type input "9920431791"
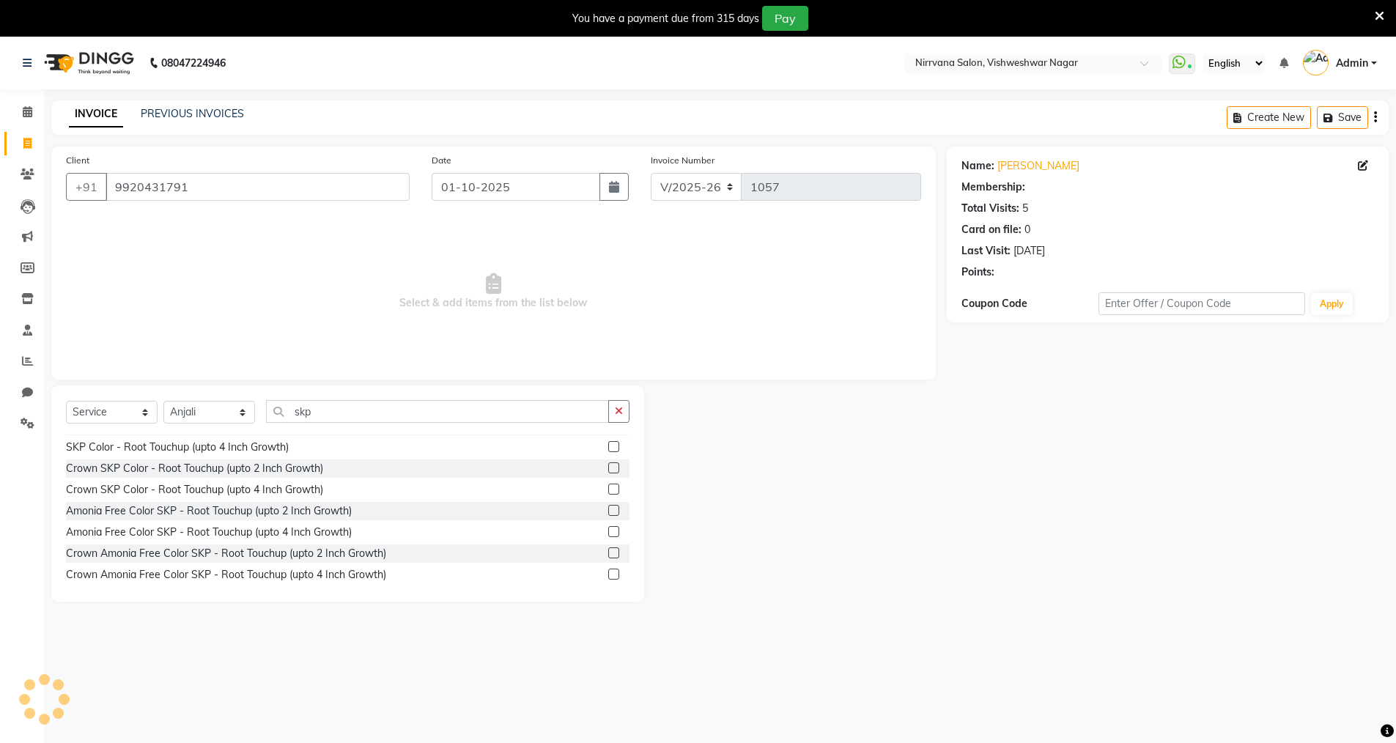
select select "2: Object"
click at [608, 511] on label at bounding box center [613, 510] width 11 height 11
click at [608, 511] on input "checkbox" at bounding box center [613, 511] width 10 height 10
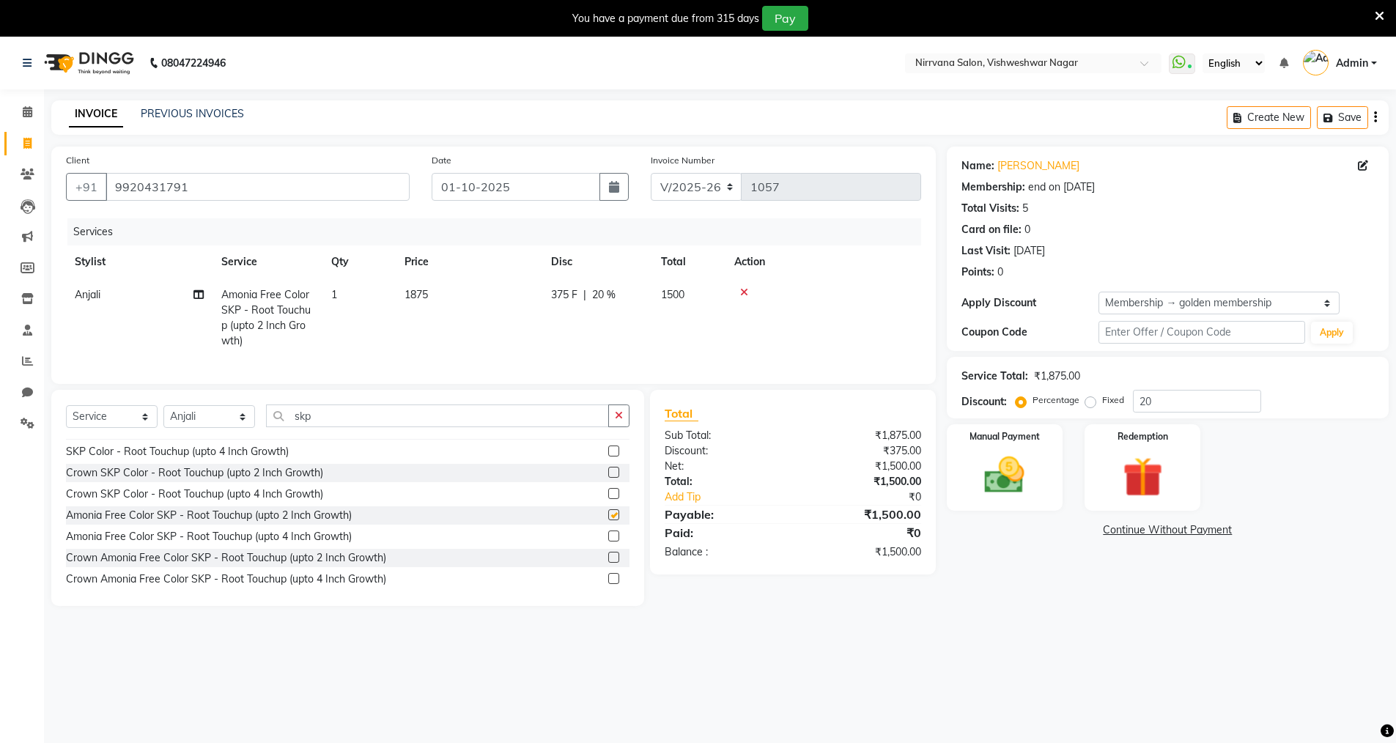
checkbox input "false"
click at [745, 292] on icon at bounding box center [744, 292] width 8 height 10
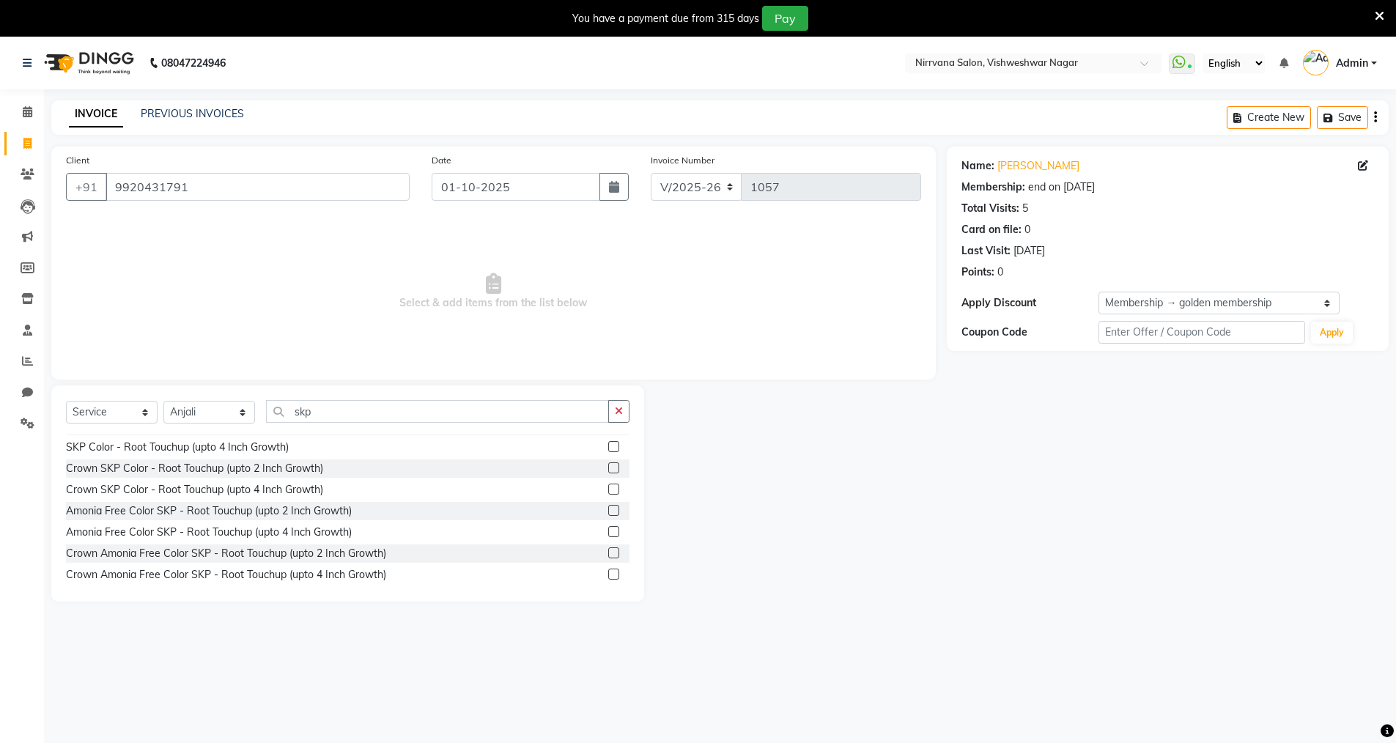
click at [608, 577] on label at bounding box center [613, 574] width 11 height 11
click at [608, 577] on input "checkbox" at bounding box center [613, 575] width 10 height 10
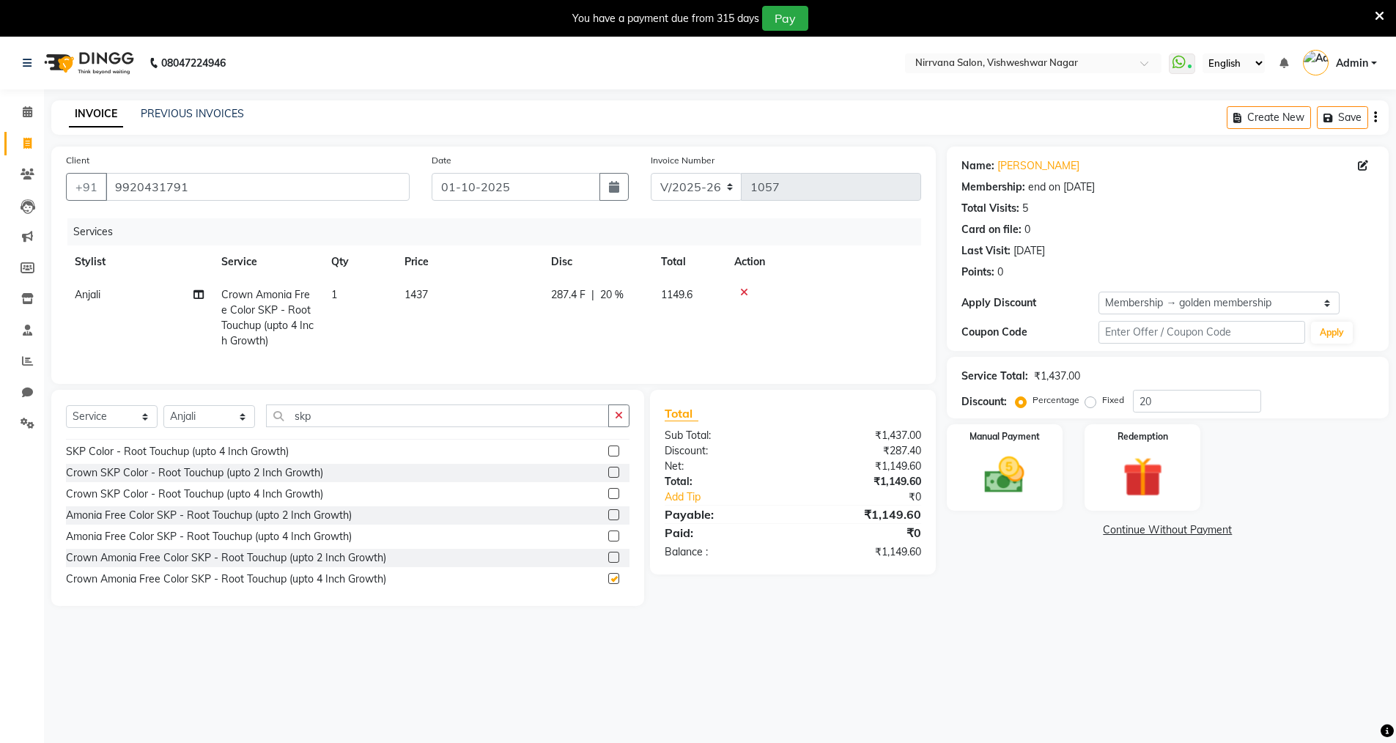
checkbox input "false"
click at [742, 292] on icon at bounding box center [744, 292] width 8 height 10
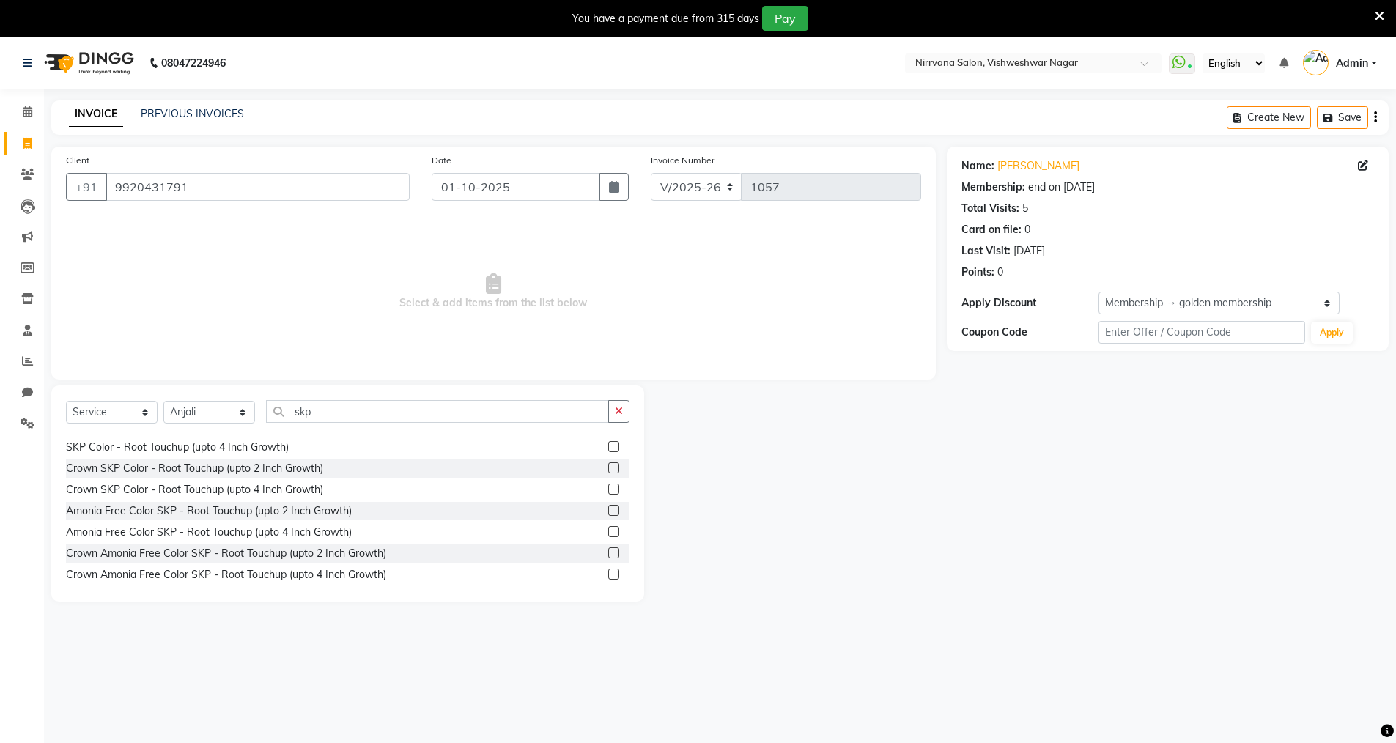
click at [608, 531] on label at bounding box center [613, 531] width 11 height 11
click at [608, 531] on input "checkbox" at bounding box center [613, 533] width 10 height 10
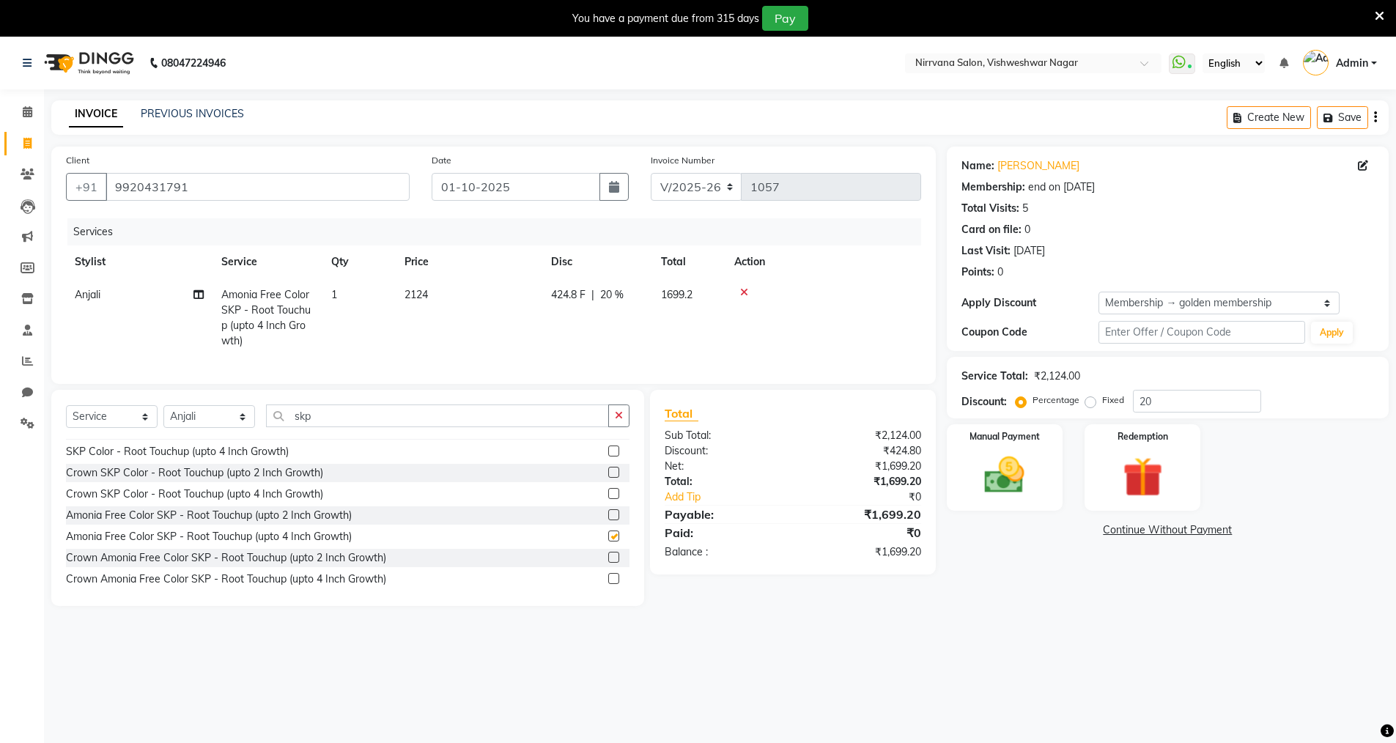
checkbox input "false"
click at [198, 294] on icon at bounding box center [198, 294] width 10 height 10
select select "66294"
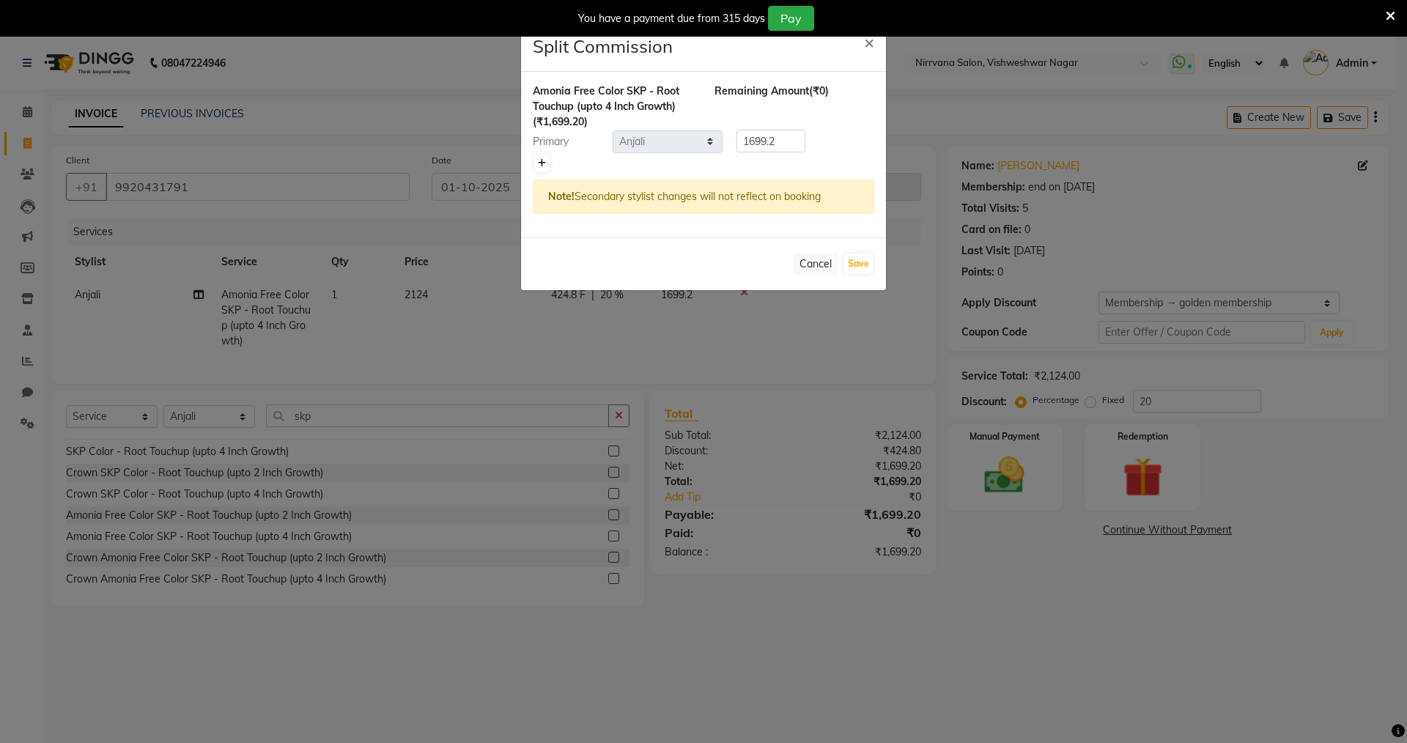
click at [543, 163] on icon at bounding box center [542, 163] width 8 height 9
type input "849.6"
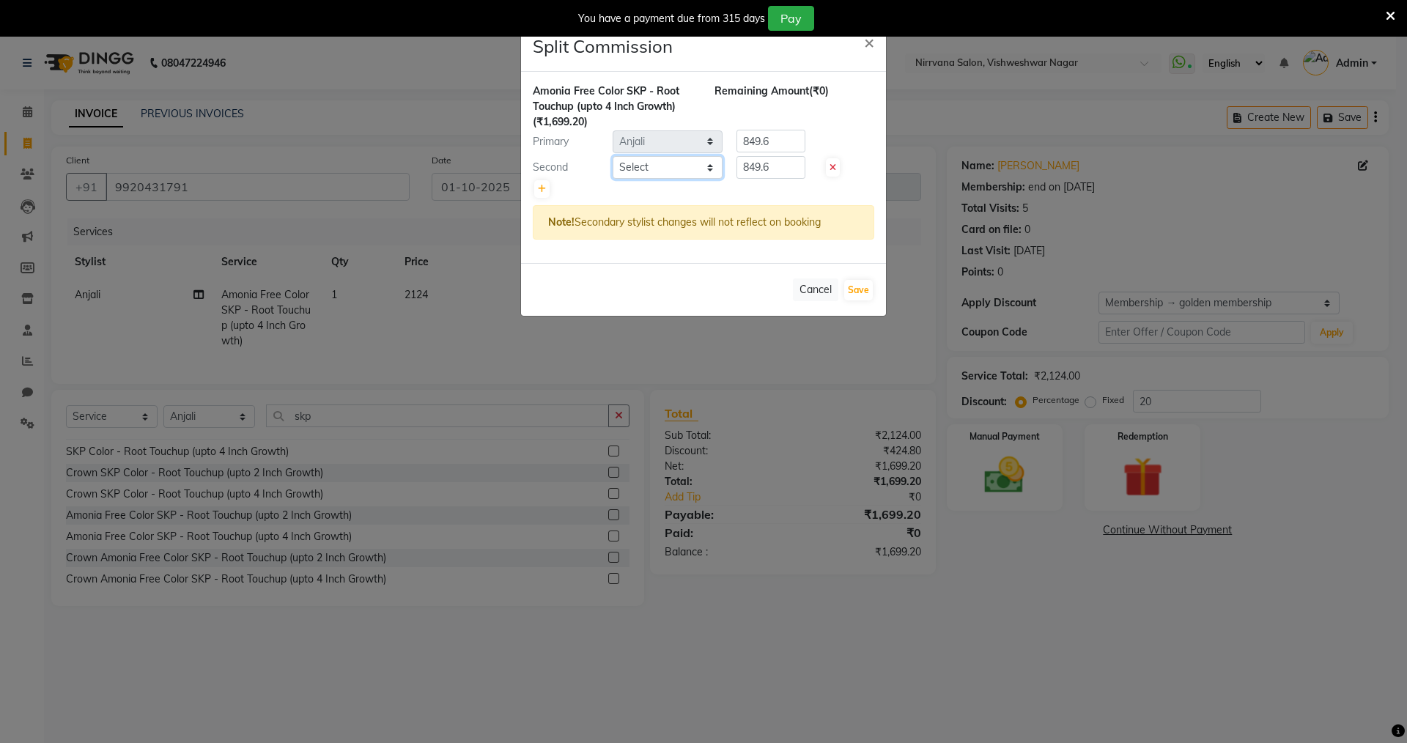
click at [713, 171] on select "Select Anjali Seema Shweta Varsha" at bounding box center [668, 167] width 110 height 23
select select "87132"
click at [613, 156] on select "Select Anjali Seema Shweta Varsha" at bounding box center [668, 167] width 110 height 23
click at [784, 167] on input "849.6" at bounding box center [770, 167] width 69 height 23
type input "8"
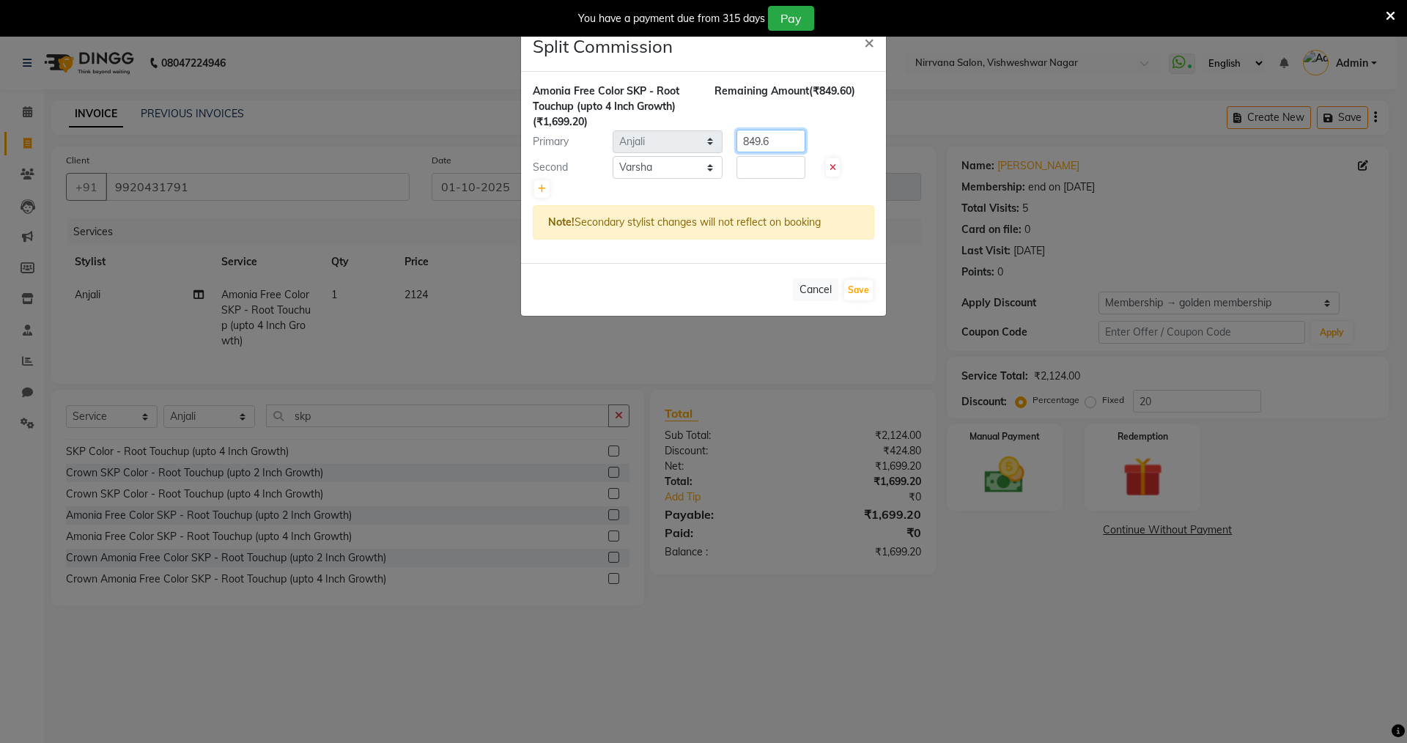
click at [777, 142] on input "849.6" at bounding box center [770, 141] width 69 height 23
type input "8"
click at [761, 165] on input "number" at bounding box center [770, 167] width 69 height 23
type input "399.20"
click at [750, 138] on input "number" at bounding box center [770, 141] width 69 height 23
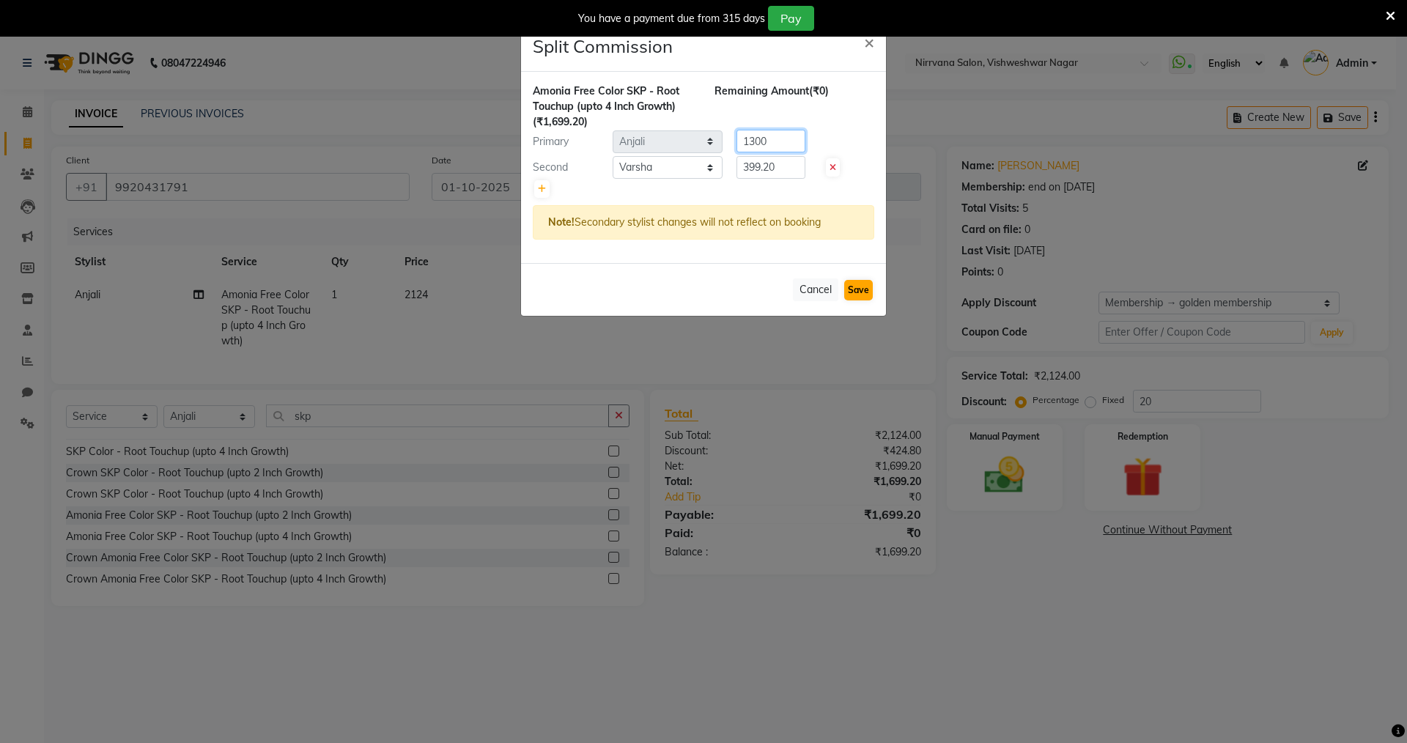
type input "1300"
click at [863, 289] on button "Save" at bounding box center [858, 290] width 29 height 21
select select "Select"
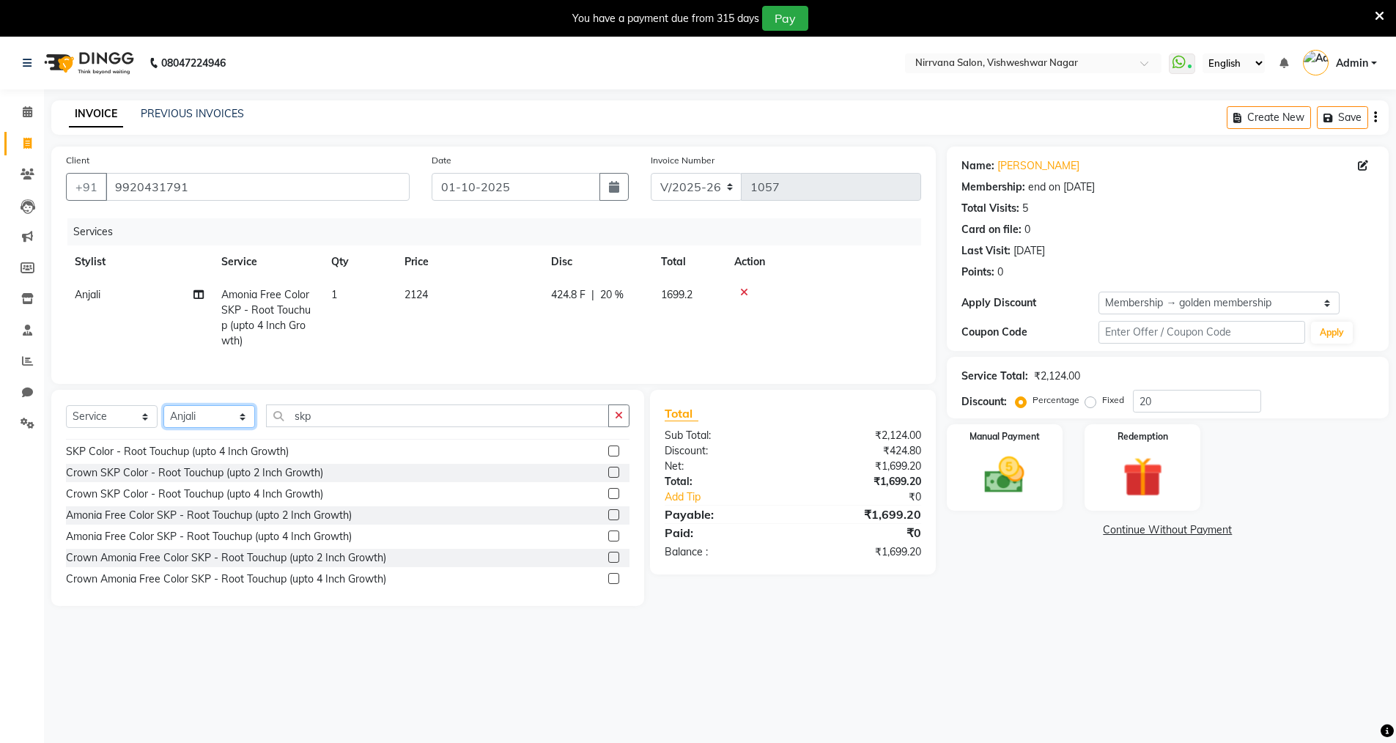
click at [245, 427] on select "Select Stylist Anjali Seema Shweta Varsha" at bounding box center [209, 416] width 92 height 23
select select "88264"
click at [163, 416] on select "Select Stylist Anjali Seema Shweta Varsha" at bounding box center [209, 416] width 92 height 23
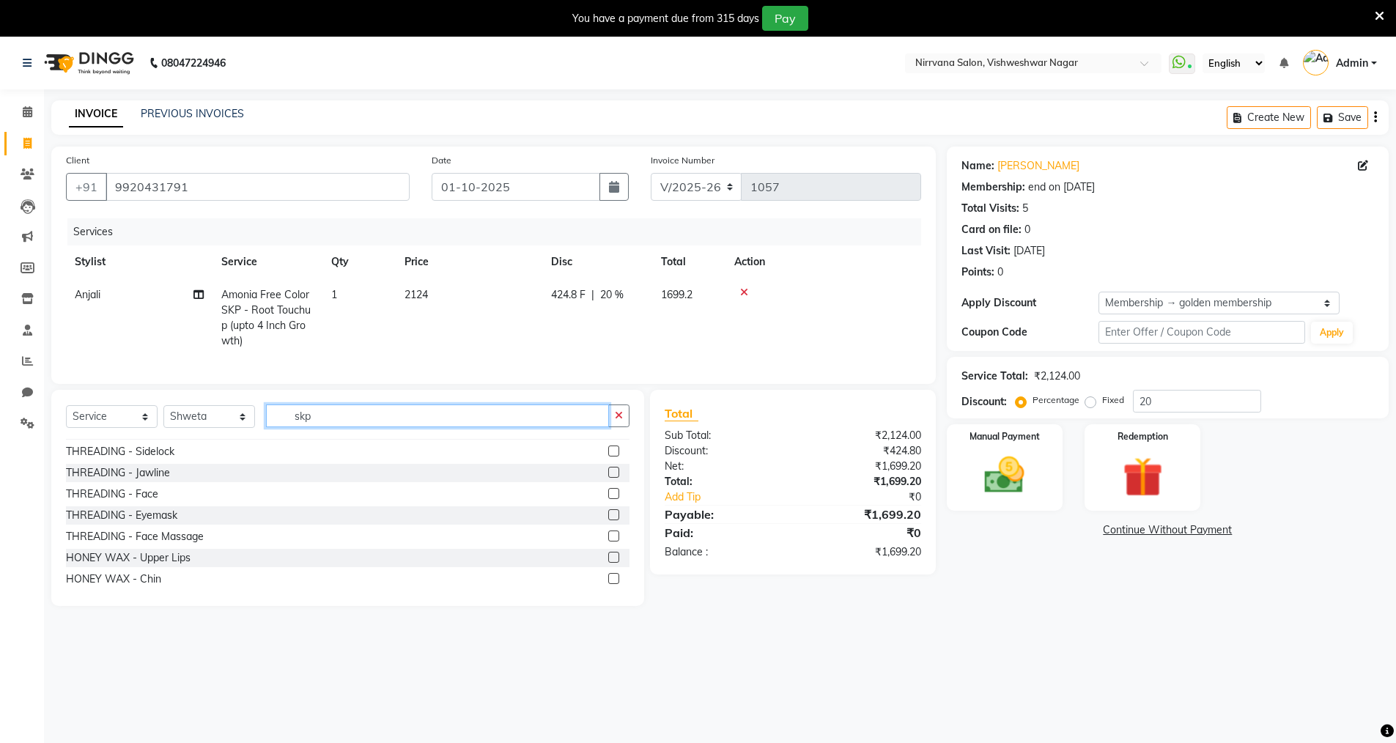
click at [328, 426] on input "skp" at bounding box center [437, 416] width 343 height 23
type input "s"
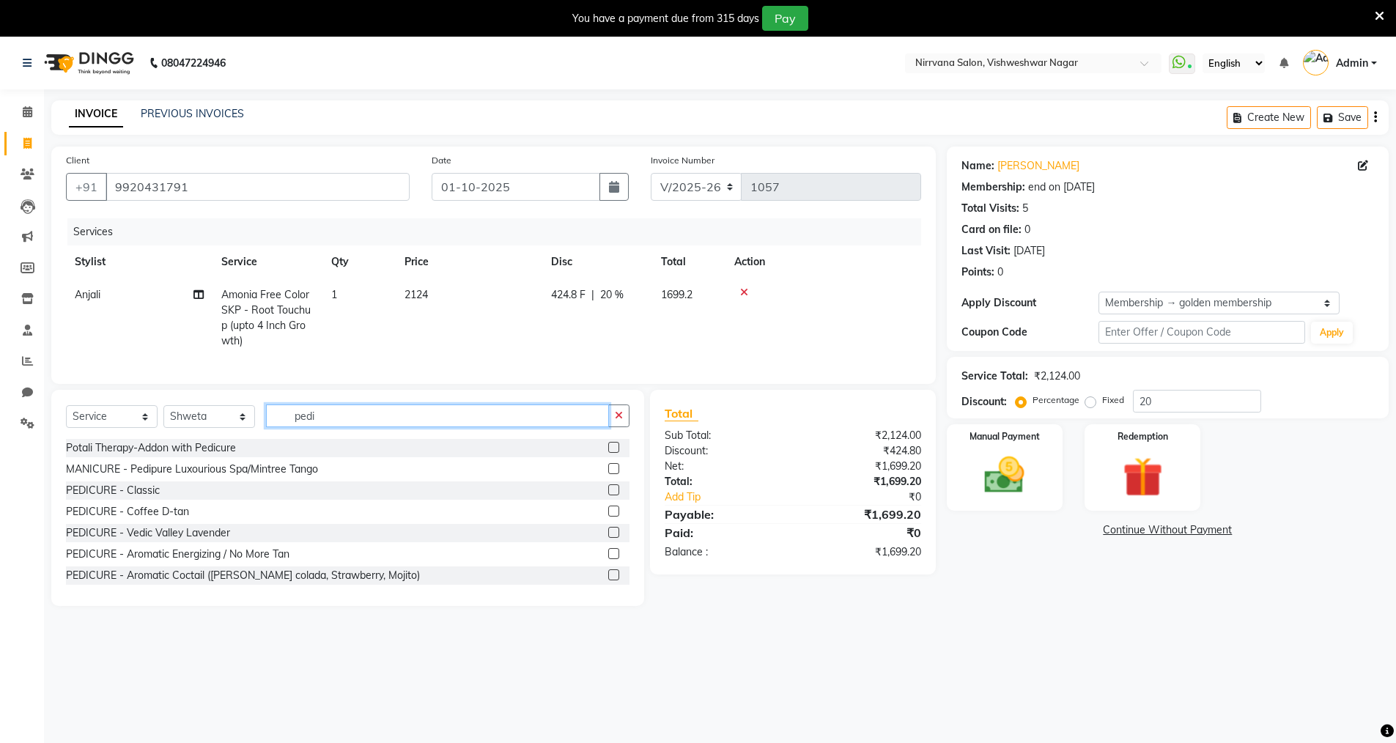
type input "pedi"
drag, startPoint x: 602, startPoint y: 502, endPoint x: 606, endPoint y: 509, distance: 8.2
click at [608, 495] on label at bounding box center [613, 489] width 11 height 11
click at [608, 495] on input "checkbox" at bounding box center [613, 491] width 10 height 10
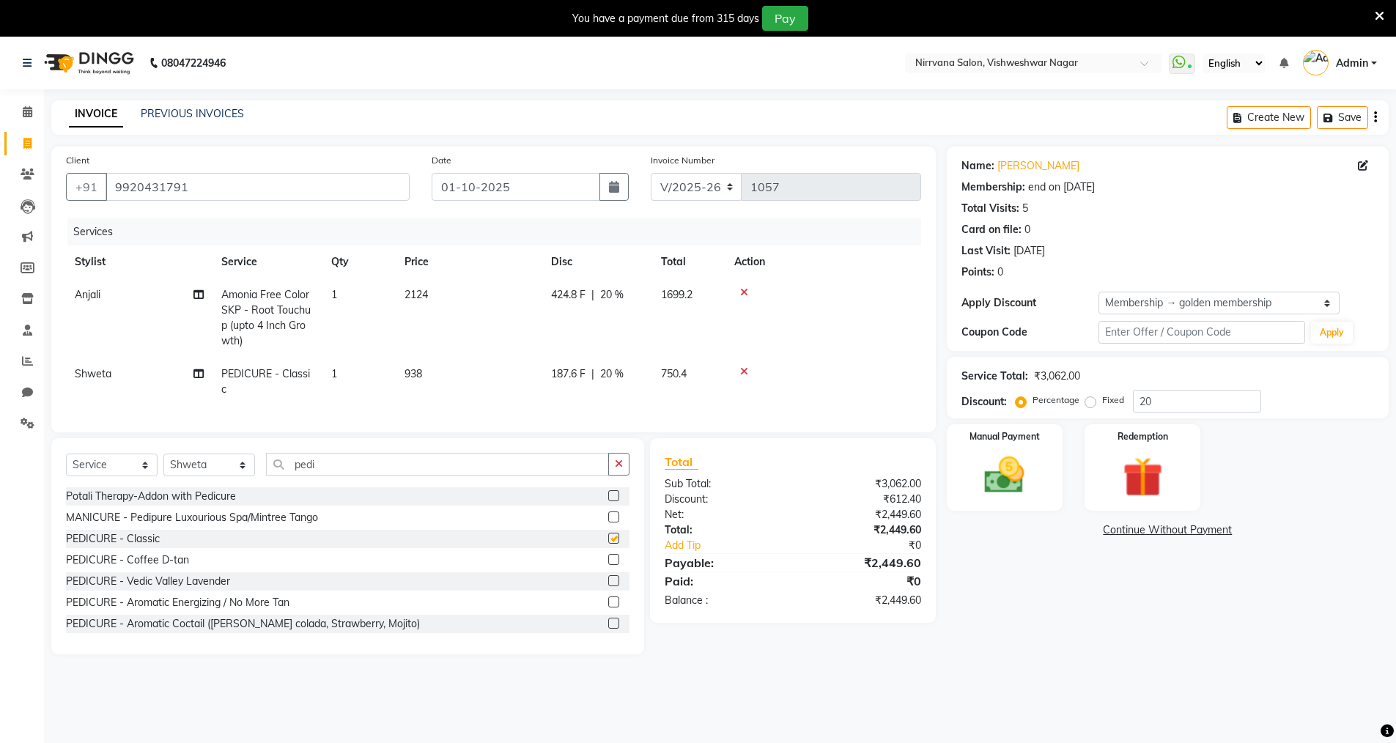
checkbox input "false"
click at [998, 476] on img at bounding box center [1004, 475] width 67 height 48
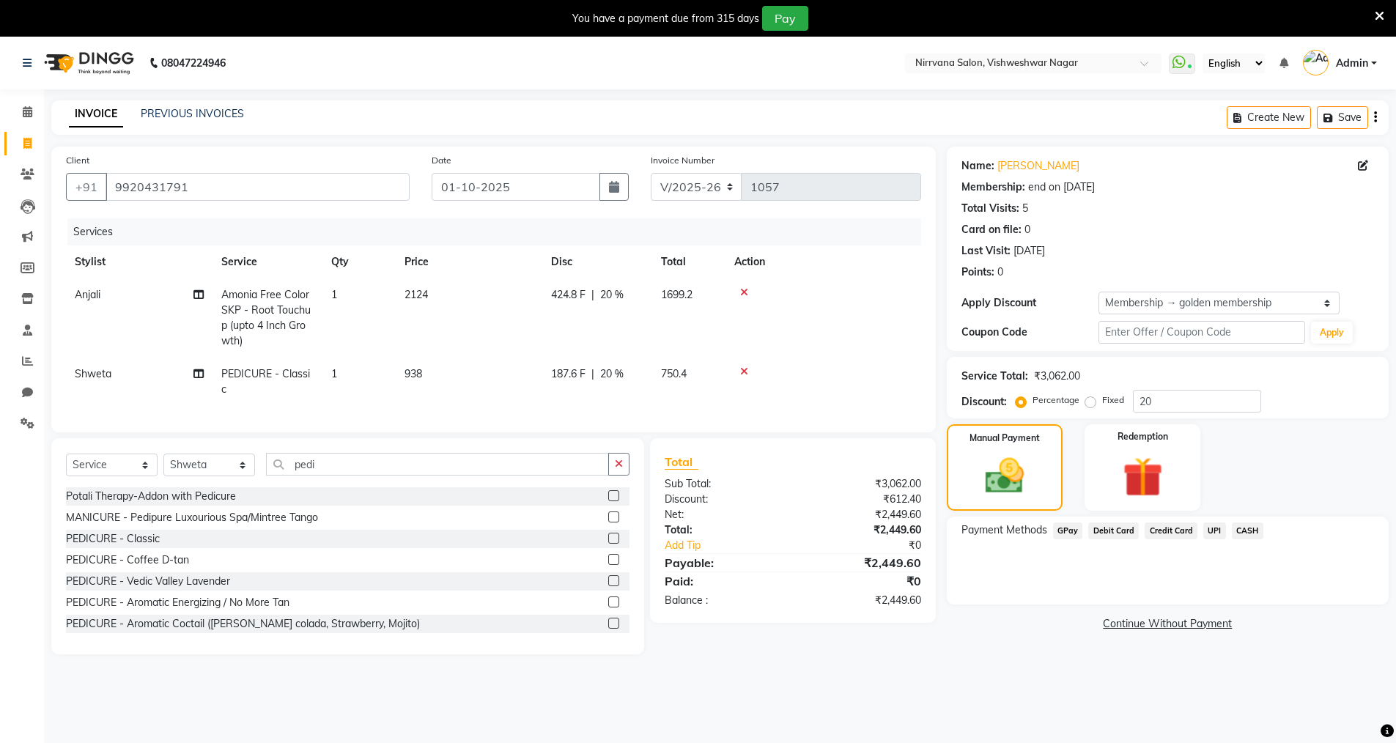
click at [1243, 531] on span "CASH" at bounding box center [1248, 530] width 32 height 17
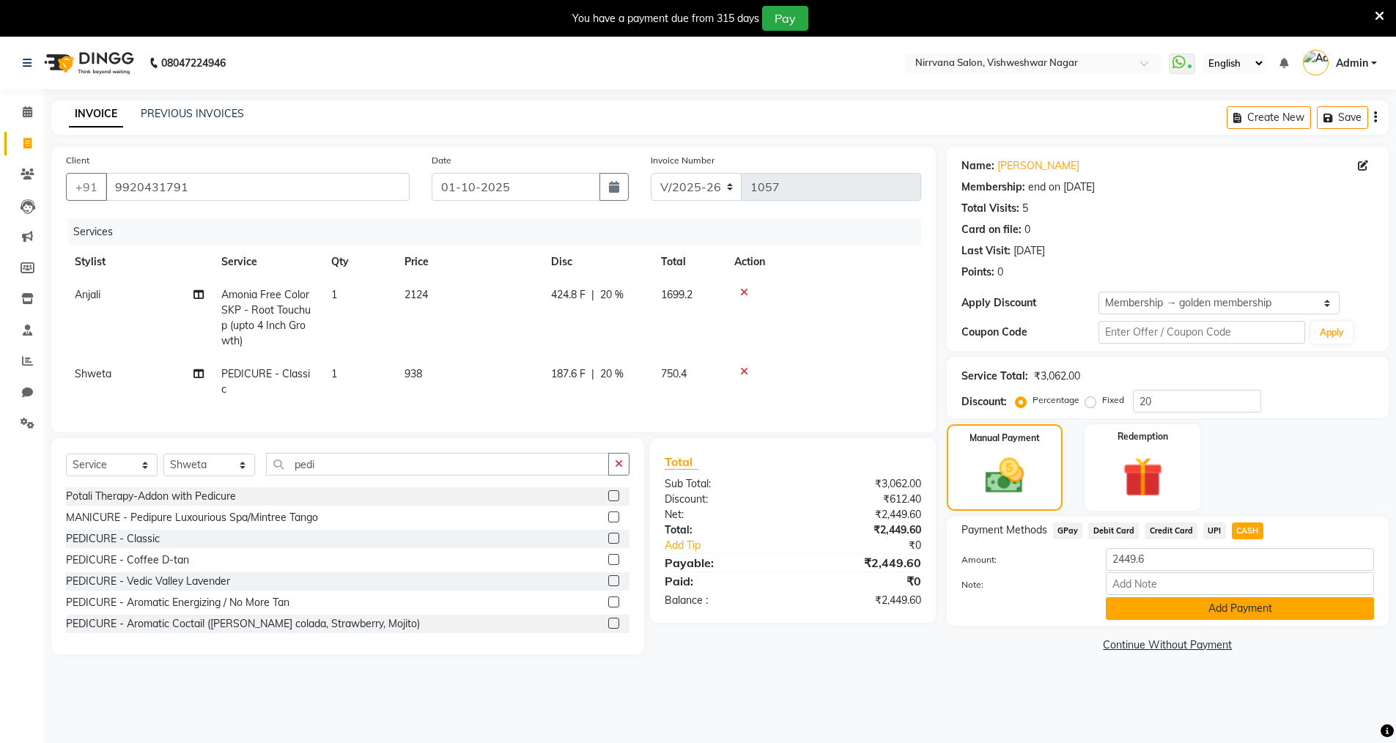
click at [1178, 608] on button "Add Payment" at bounding box center [1240, 608] width 268 height 23
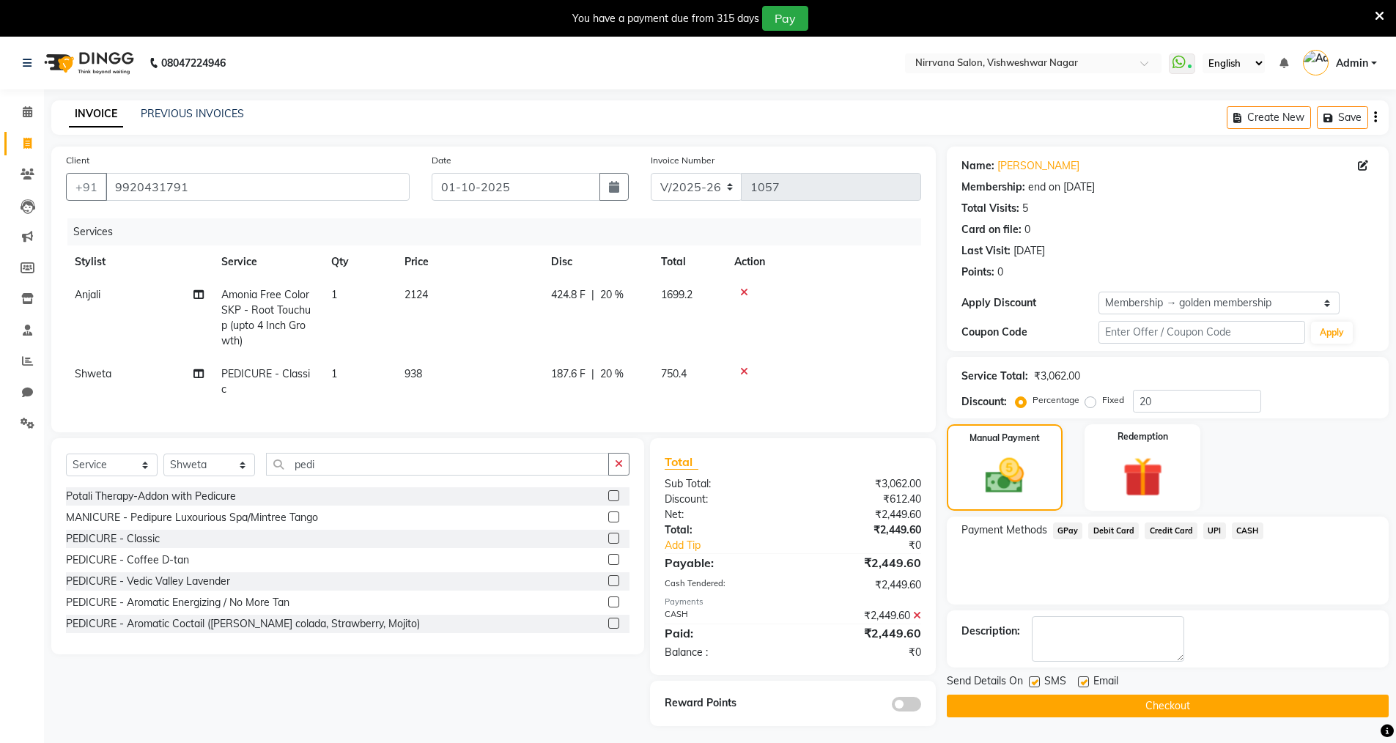
click at [1070, 535] on span "GPay" at bounding box center [1068, 530] width 30 height 17
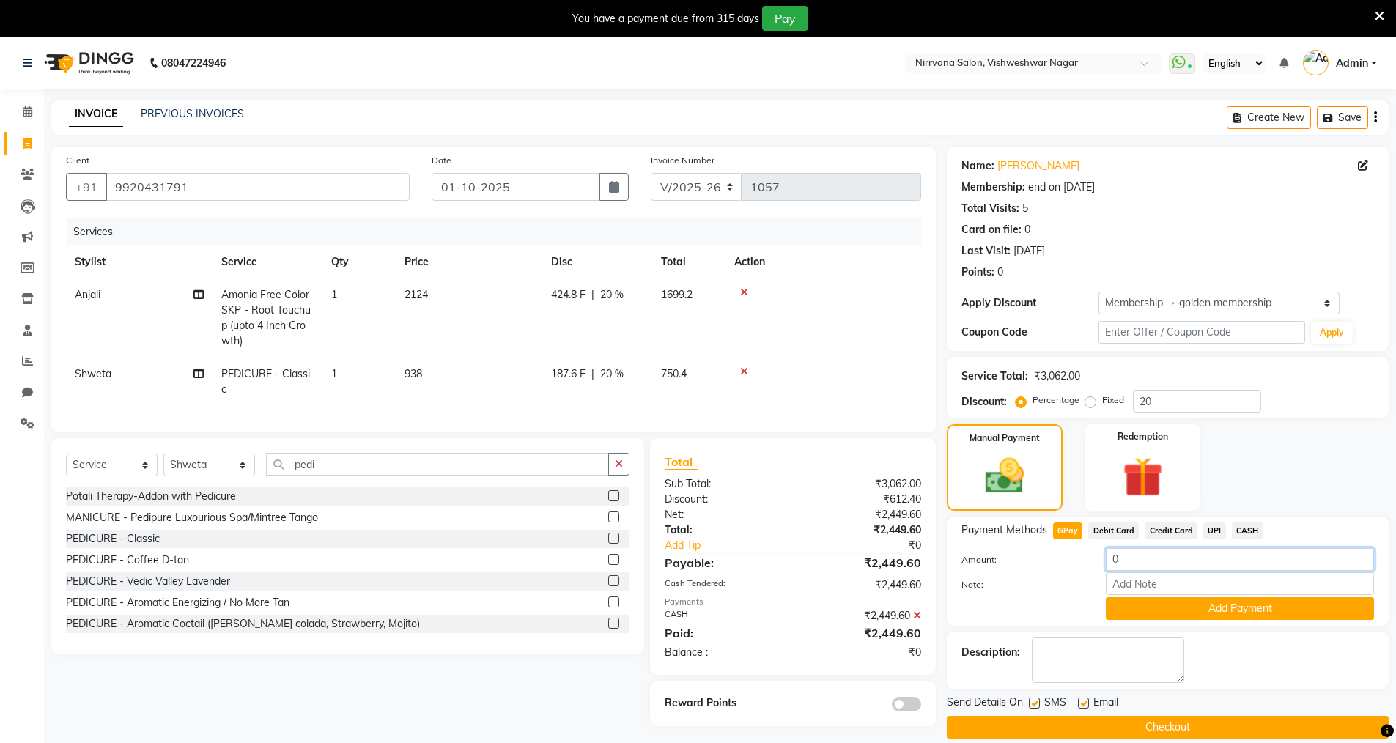
click at [1144, 554] on input "0" at bounding box center [1240, 559] width 268 height 23
type input "449"
click at [1205, 607] on button "Add Payment" at bounding box center [1240, 608] width 268 height 23
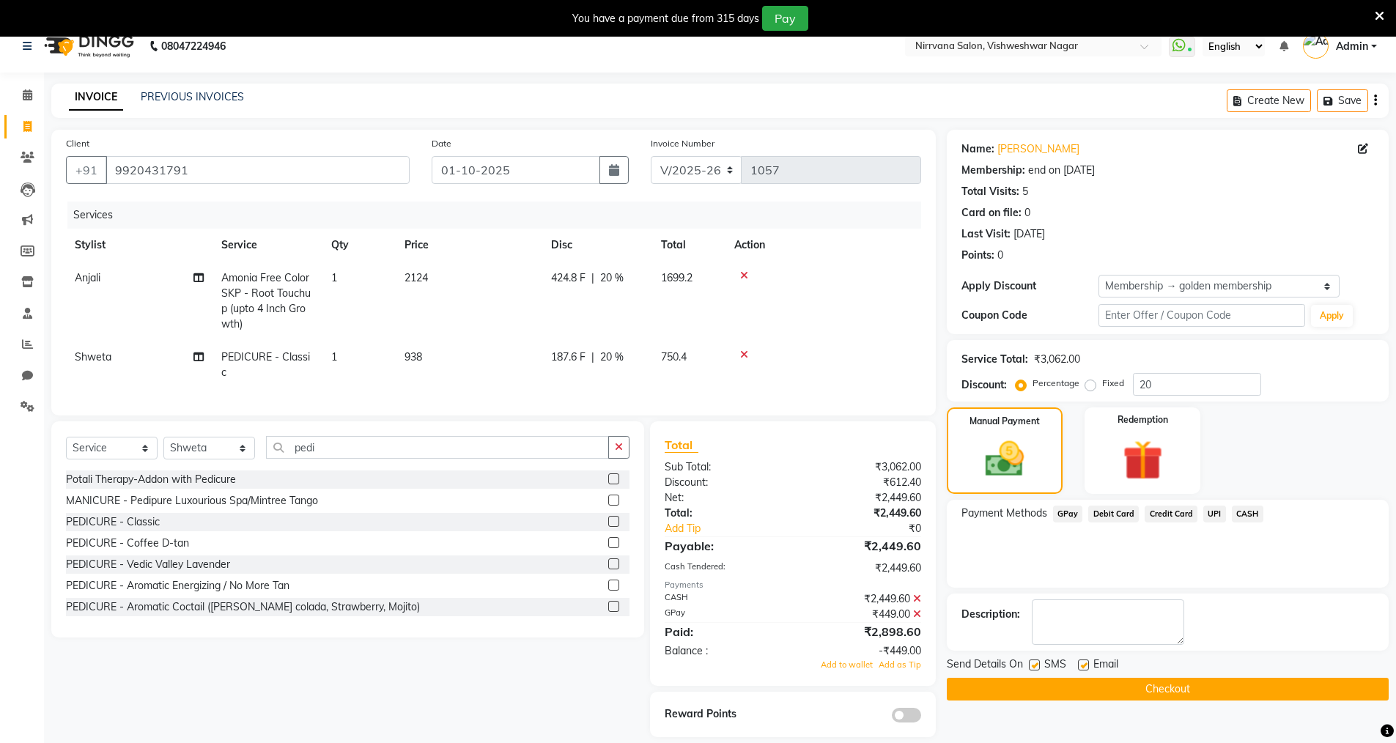
scroll to position [44, 0]
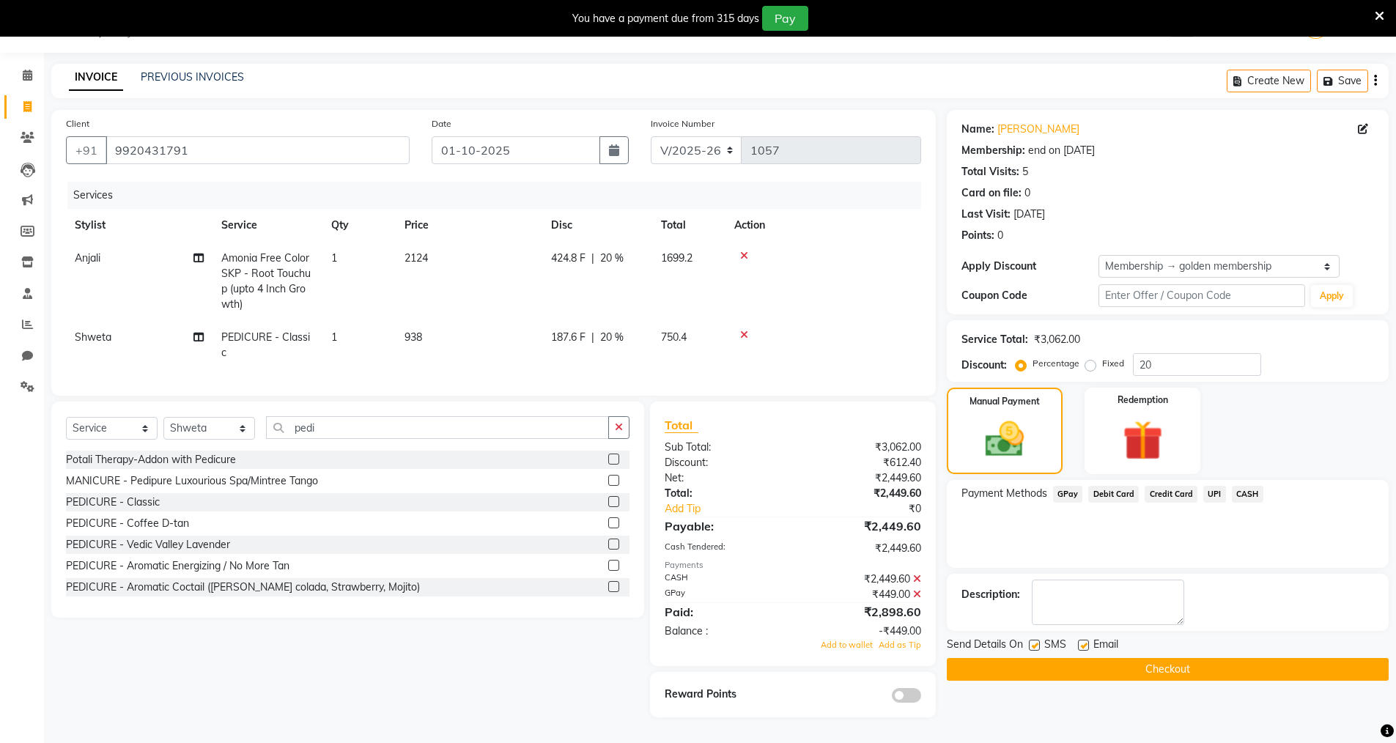
click at [918, 583] on icon at bounding box center [917, 579] width 8 height 10
click at [916, 563] on icon at bounding box center [917, 558] width 8 height 10
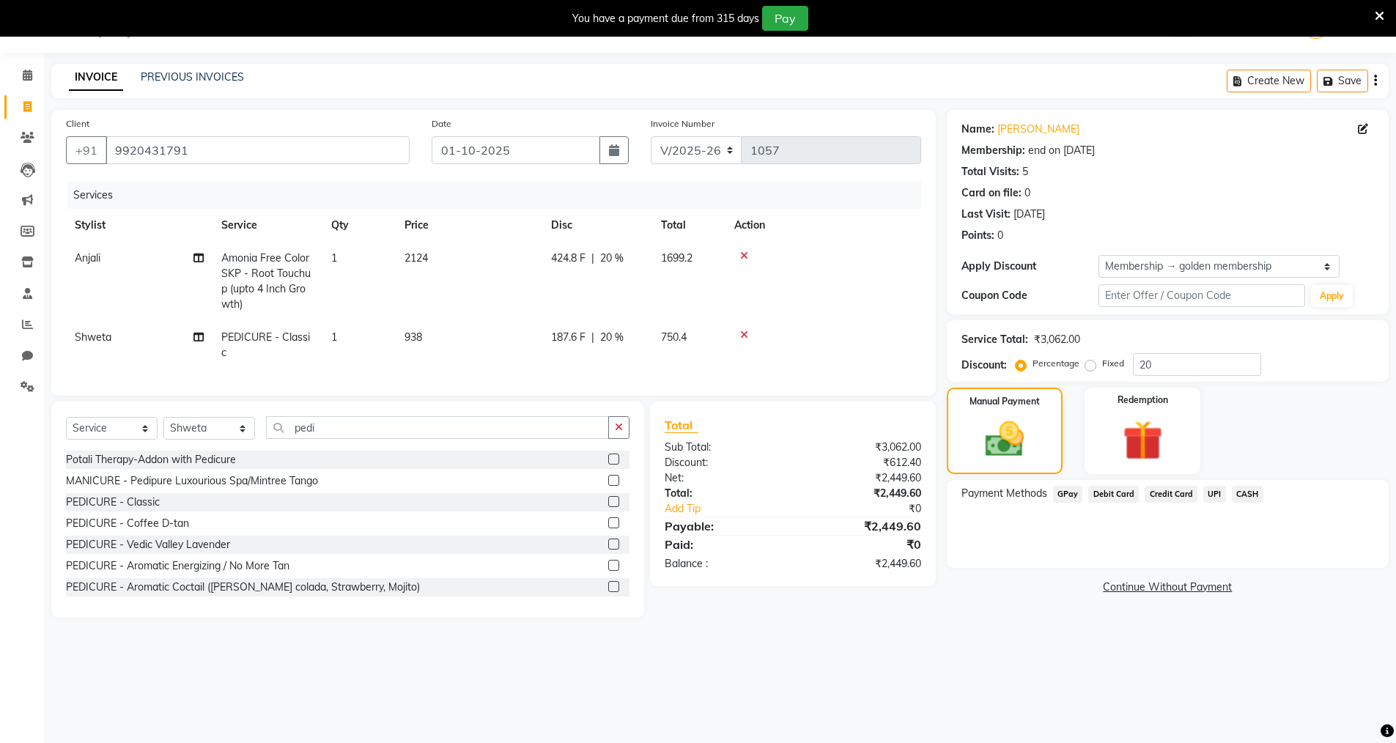
click at [1247, 495] on span "CASH" at bounding box center [1248, 494] width 32 height 17
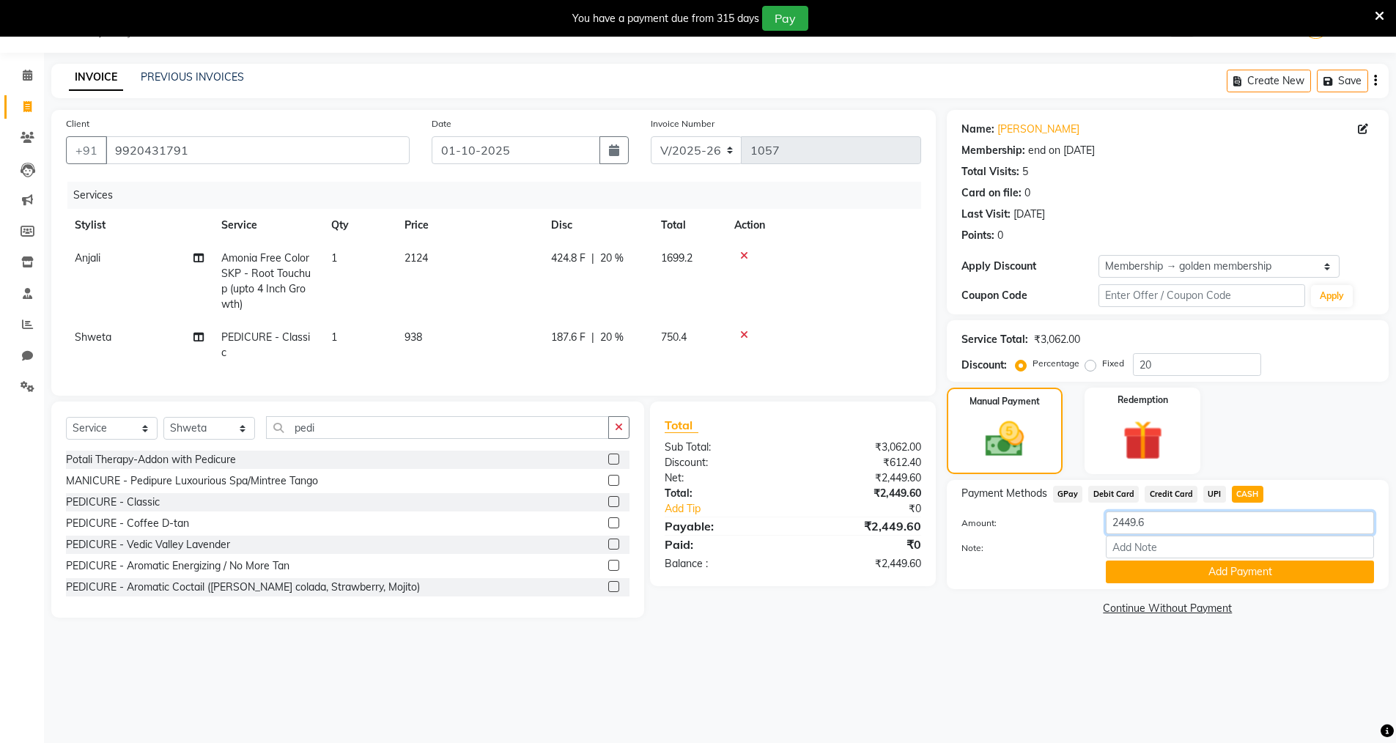
click at [1174, 528] on input "2449.6" at bounding box center [1240, 522] width 268 height 23
type input "2"
type input "2000"
click at [1248, 571] on button "Add Payment" at bounding box center [1240, 572] width 268 height 23
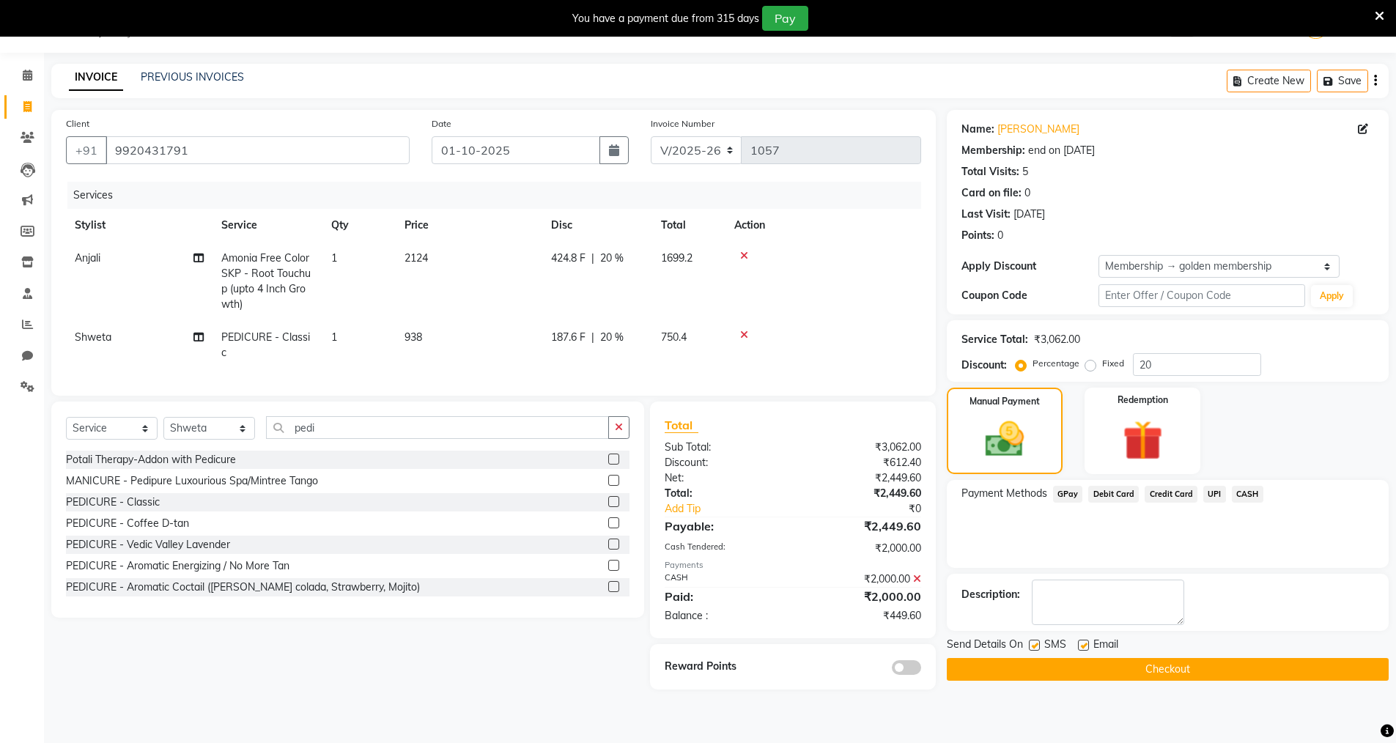
click at [1063, 491] on span "GPay" at bounding box center [1068, 494] width 30 height 17
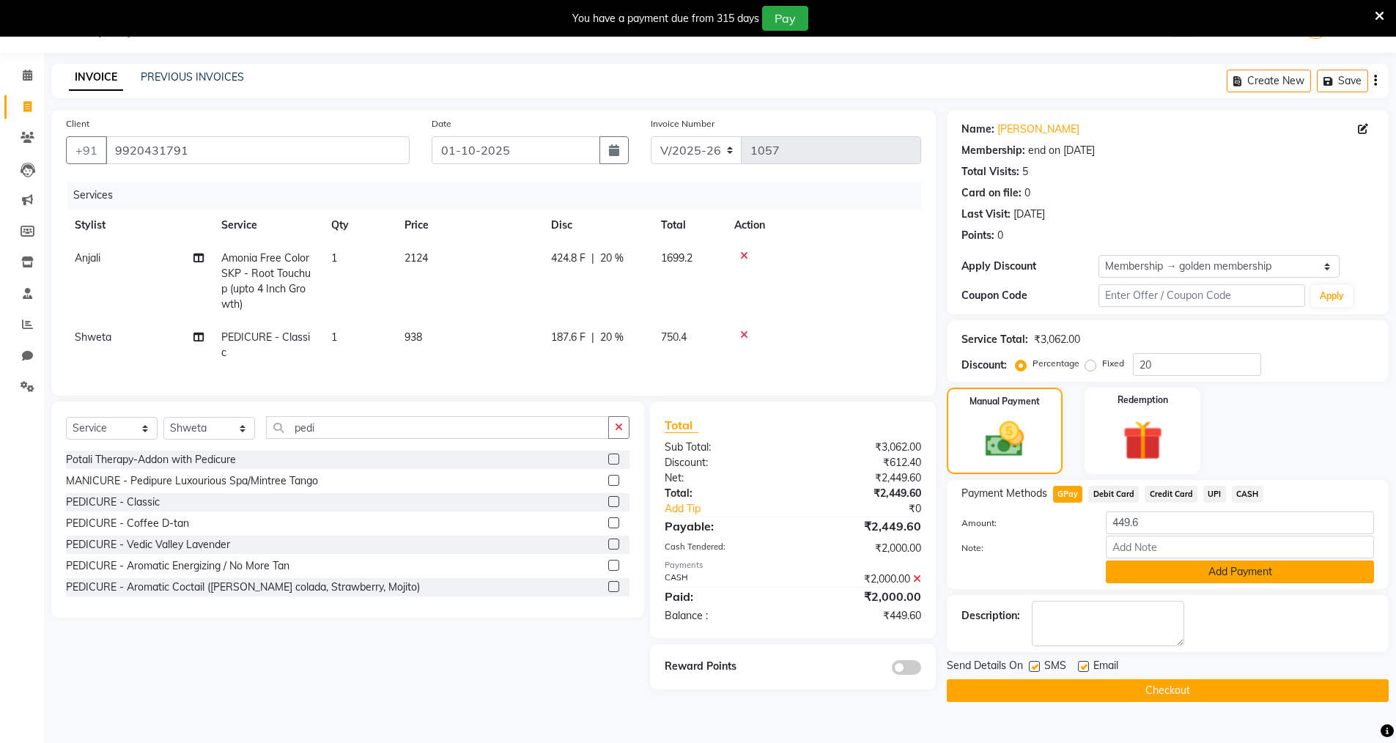
click at [1237, 567] on button "Add Payment" at bounding box center [1240, 572] width 268 height 23
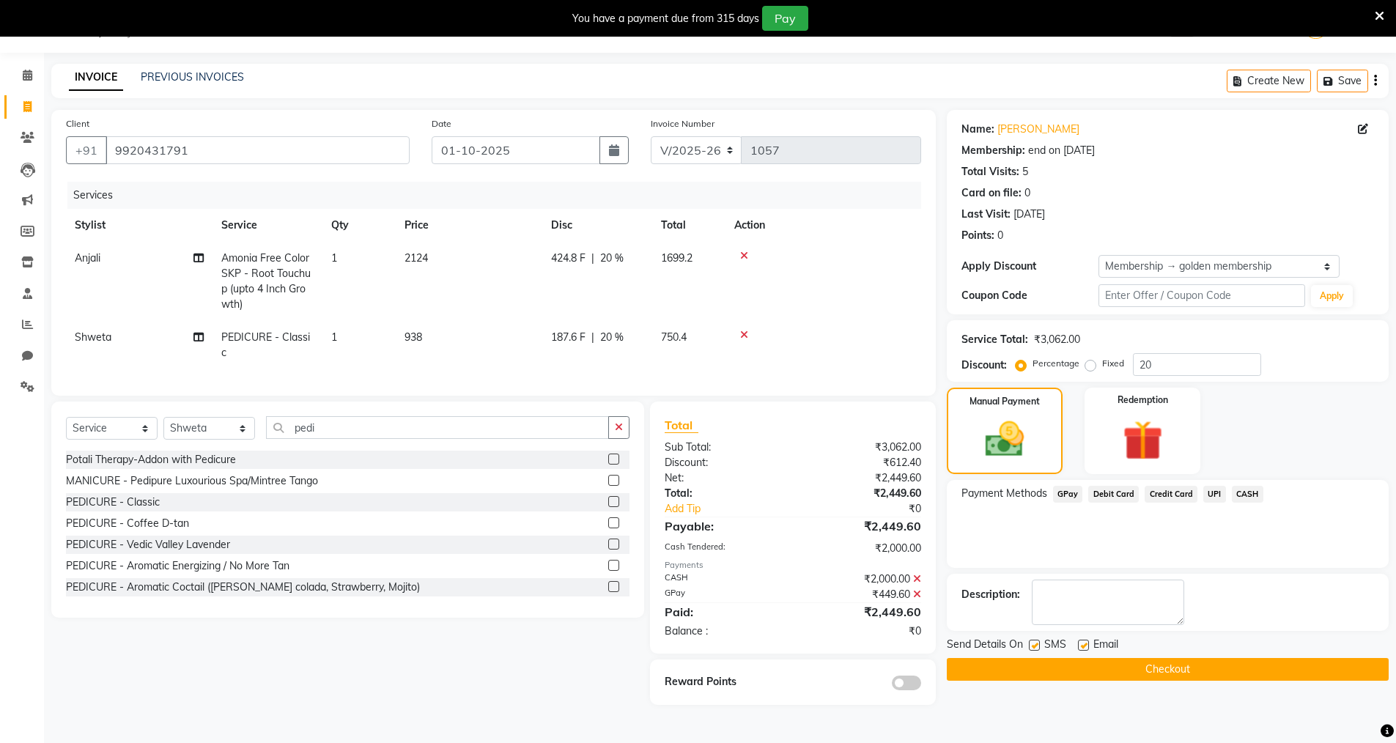
click at [1032, 647] on label at bounding box center [1034, 645] width 11 height 11
click at [1032, 647] on input "checkbox" at bounding box center [1034, 646] width 10 height 10
checkbox input "false"
click at [1083, 645] on label at bounding box center [1083, 645] width 11 height 11
click at [1083, 645] on input "checkbox" at bounding box center [1083, 646] width 10 height 10
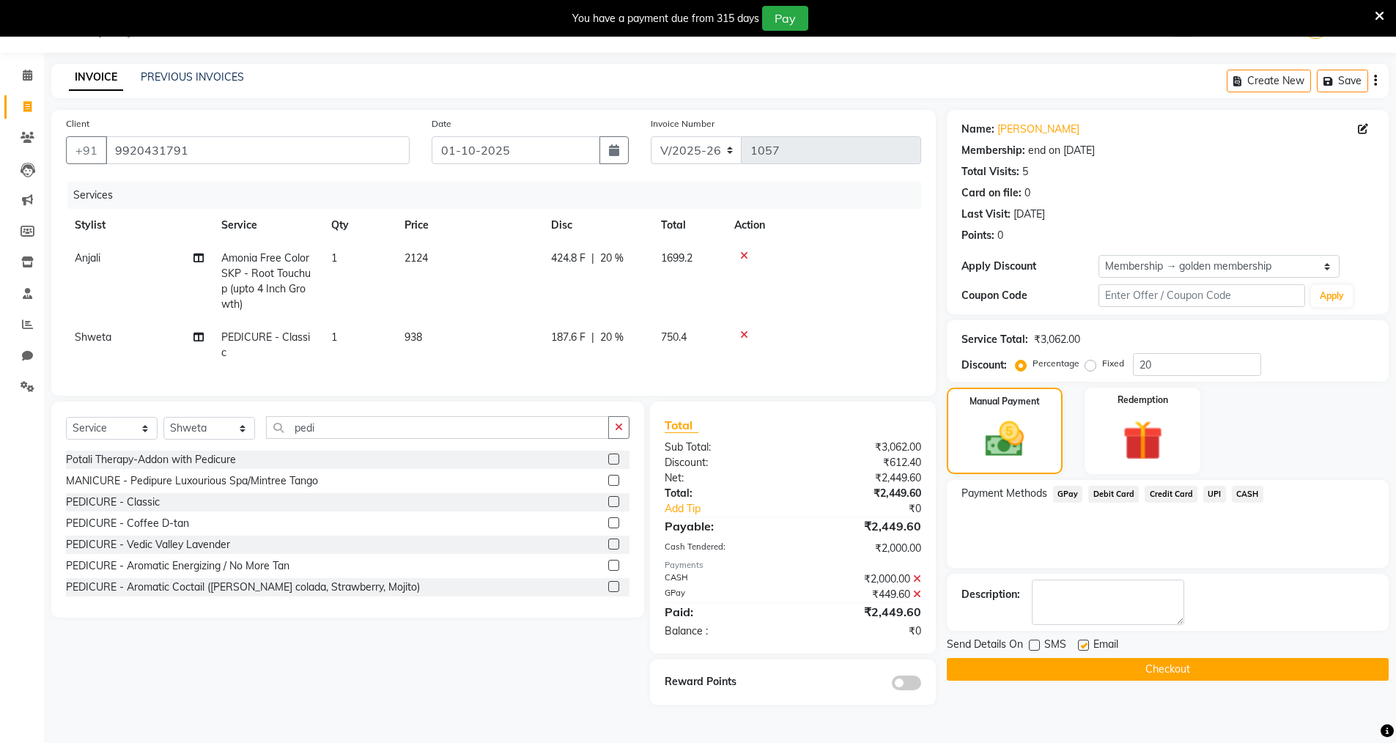
checkbox input "false"
click at [1144, 664] on button "Checkout" at bounding box center [1168, 669] width 442 height 23
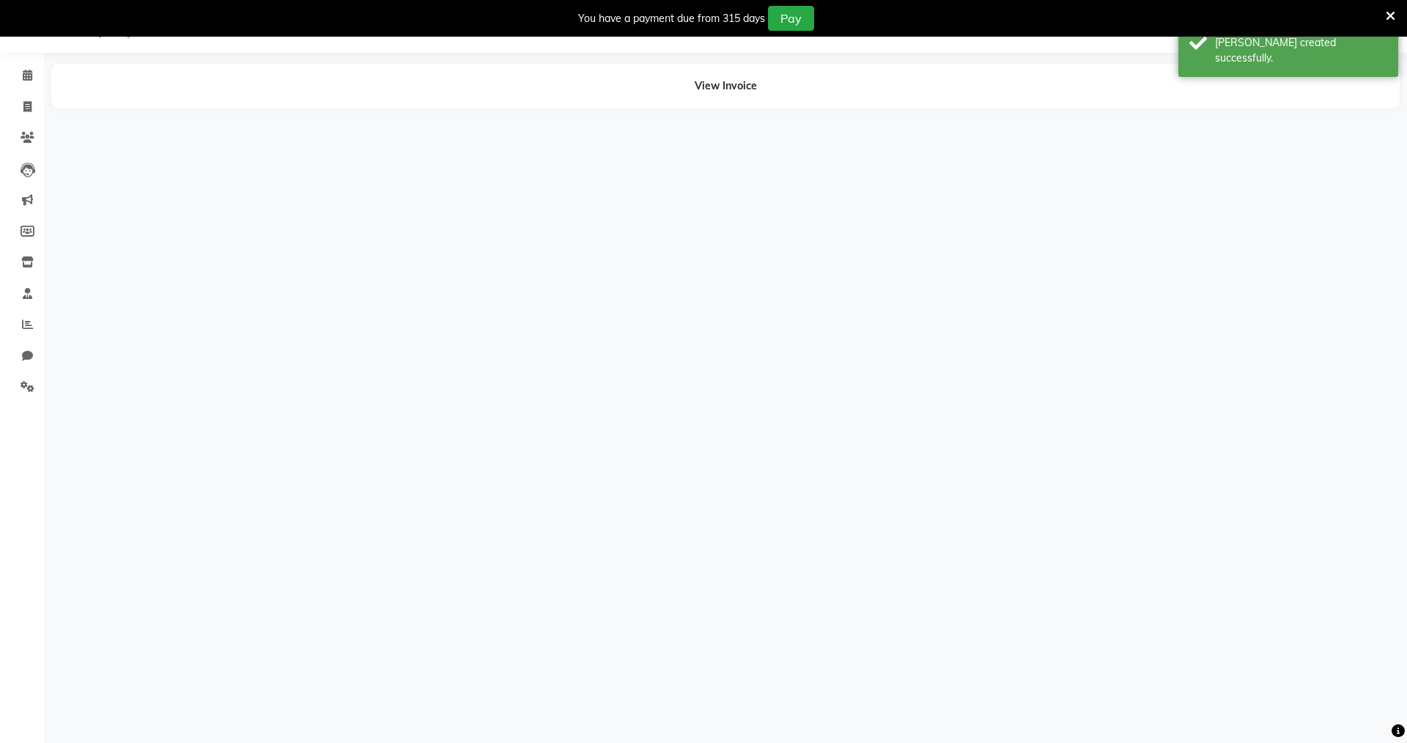
select select "66294"
select select "87132"
select select "88264"
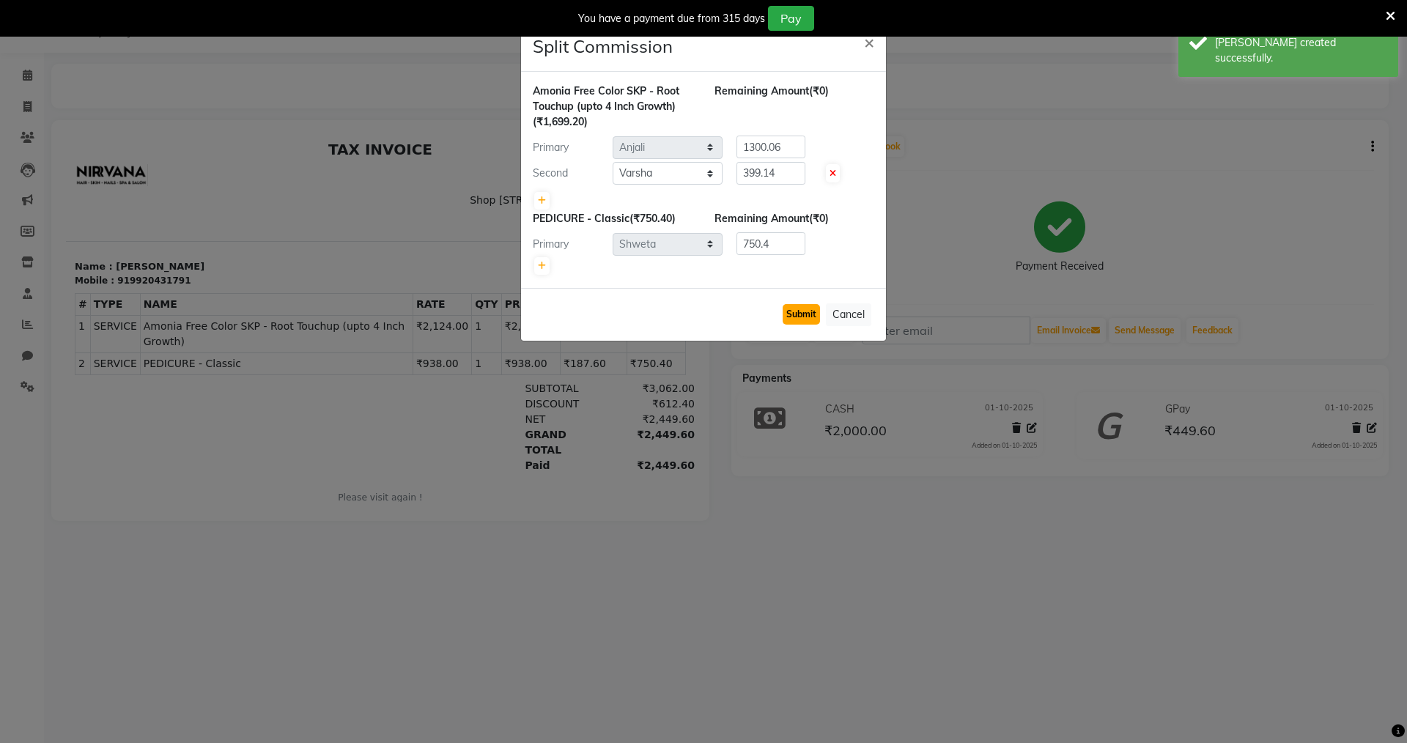
click at [793, 317] on button "Submit" at bounding box center [801, 314] width 37 height 21
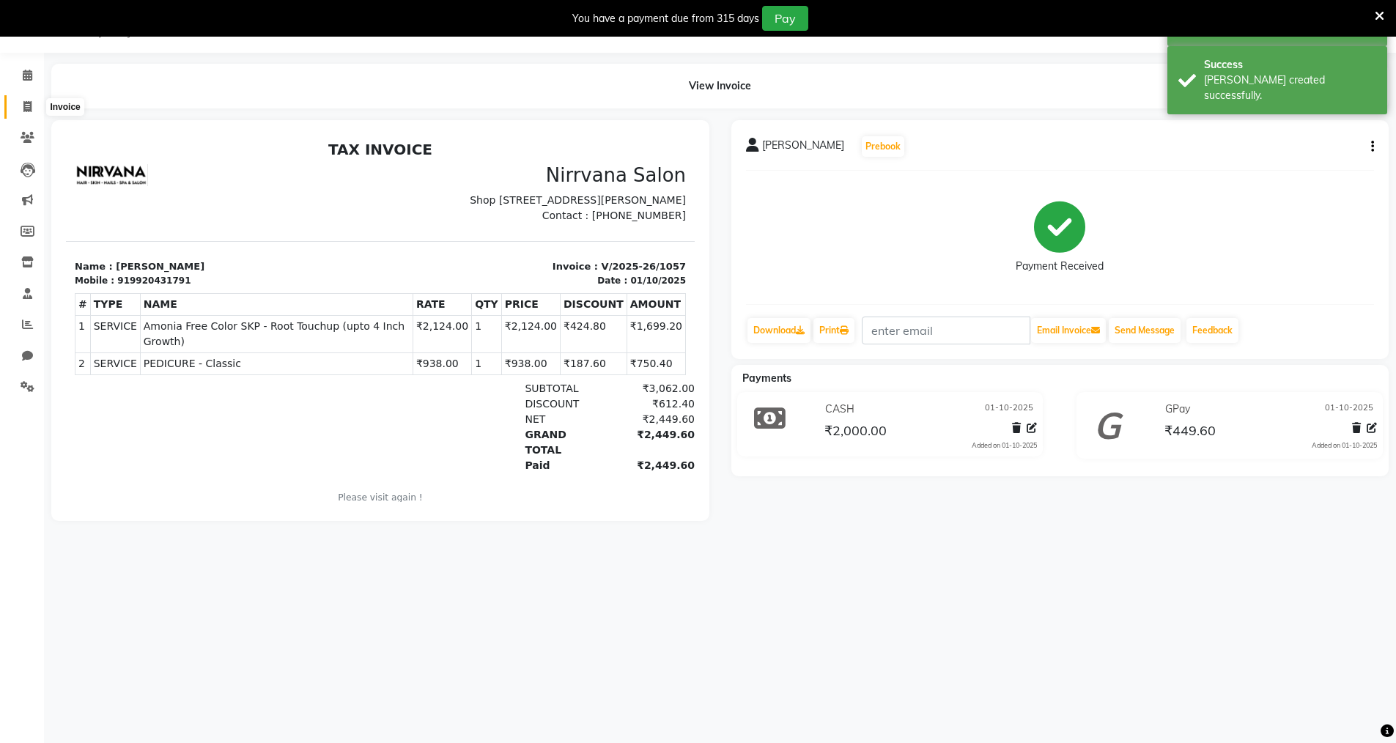
click at [26, 106] on icon at bounding box center [27, 106] width 8 height 11
select select "service"
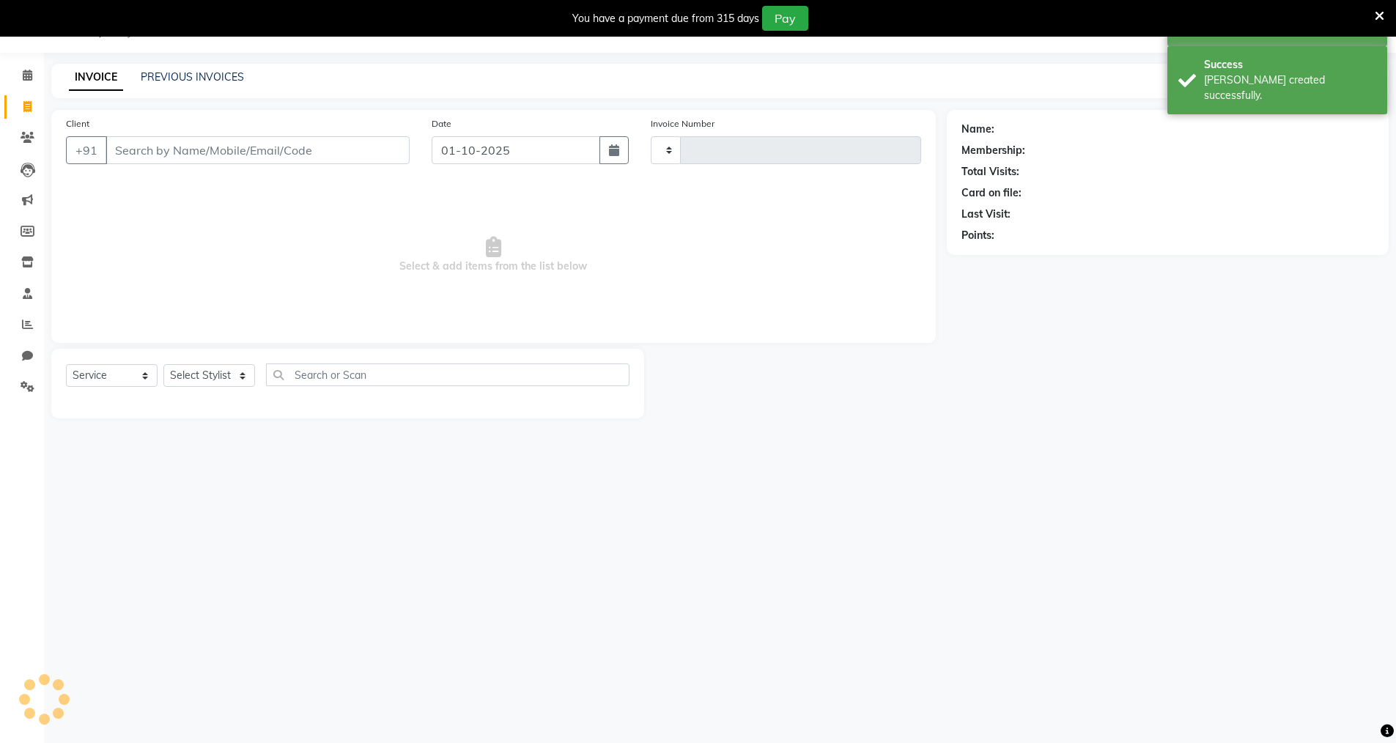
type input "1058"
select select "7167"
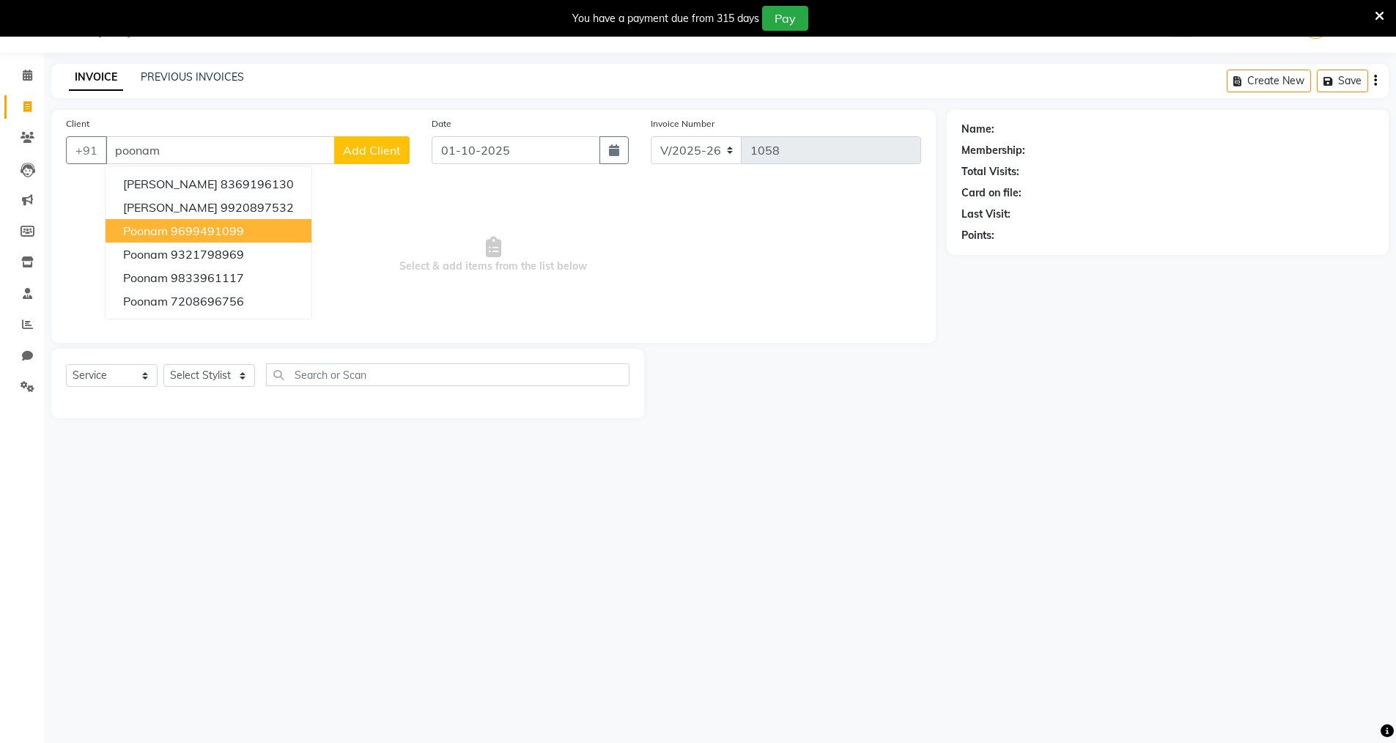
click at [278, 227] on button "Poonam 9699491099" at bounding box center [209, 230] width 206 height 23
type input "9699491099"
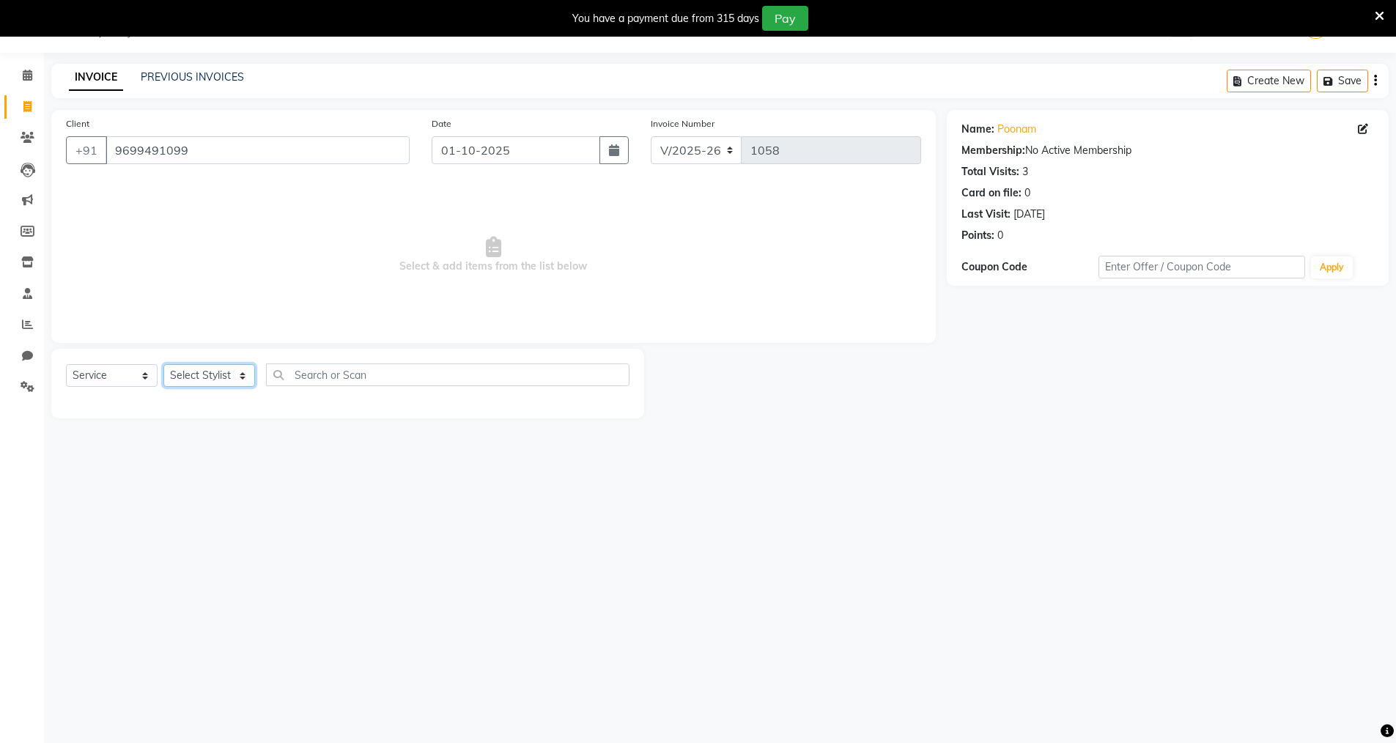
click at [243, 375] on select "Select Stylist Anjali Seema Shweta Varsha" at bounding box center [209, 375] width 92 height 23
select select "66294"
click at [163, 364] on select "Select Stylist Anjali Seema Shweta Varsha" at bounding box center [209, 375] width 92 height 23
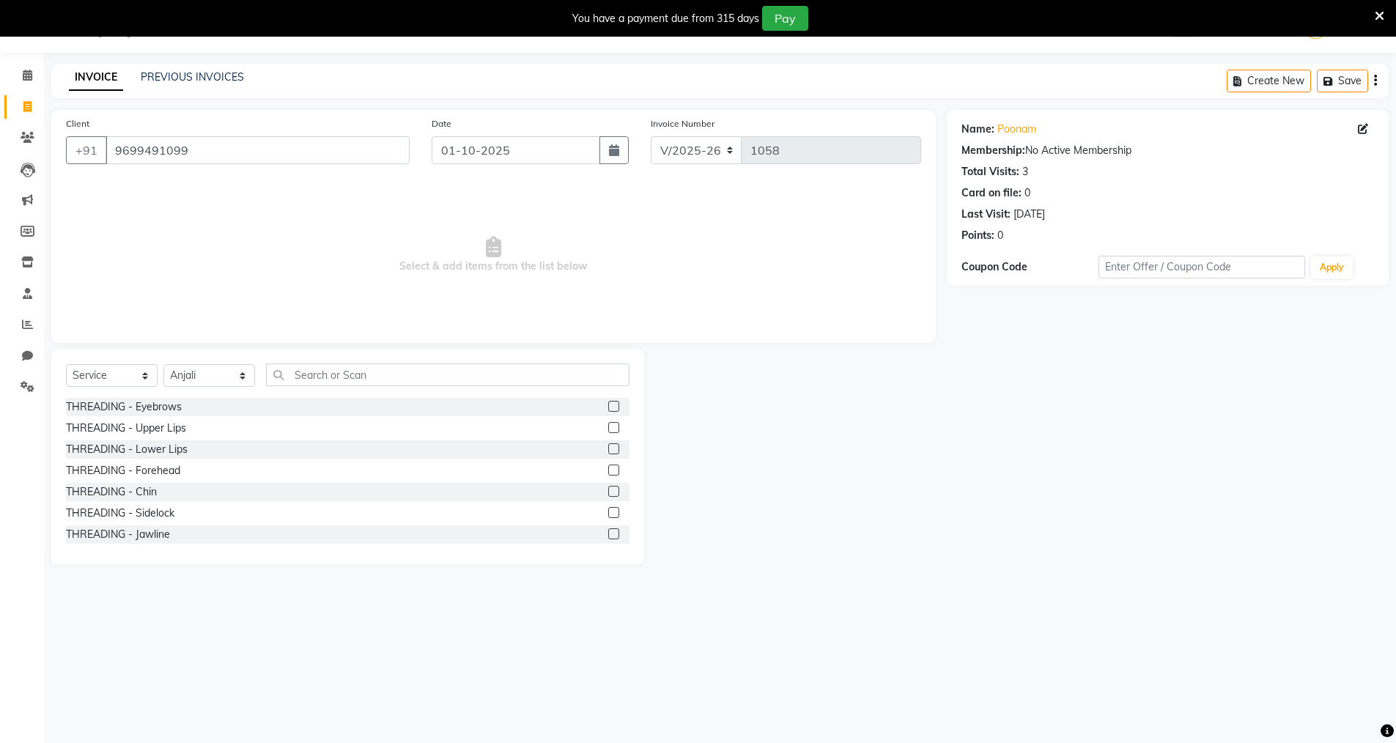
click at [608, 407] on label at bounding box center [613, 406] width 11 height 11
click at [608, 407] on input "checkbox" at bounding box center [613, 407] width 10 height 10
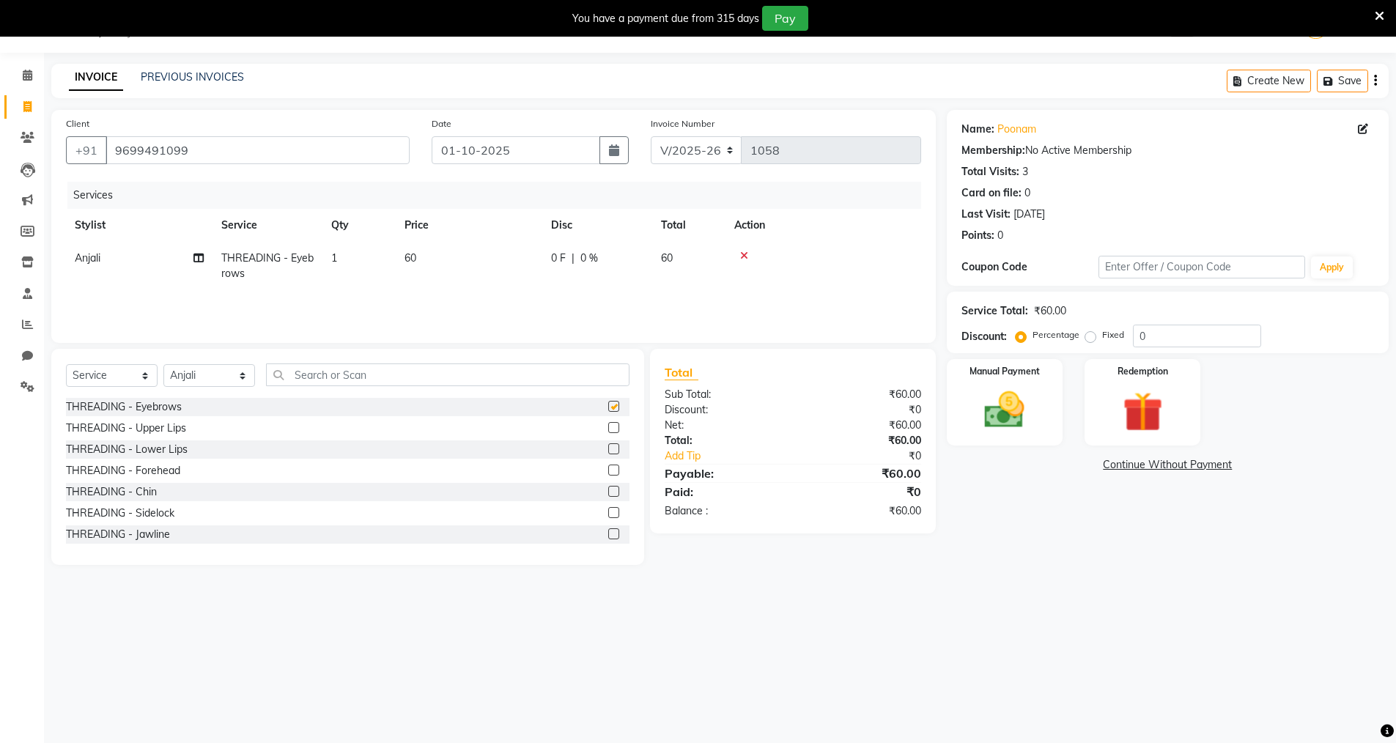
checkbox input "false"
click at [608, 469] on label at bounding box center [613, 470] width 11 height 11
click at [608, 469] on input "checkbox" at bounding box center [613, 471] width 10 height 10
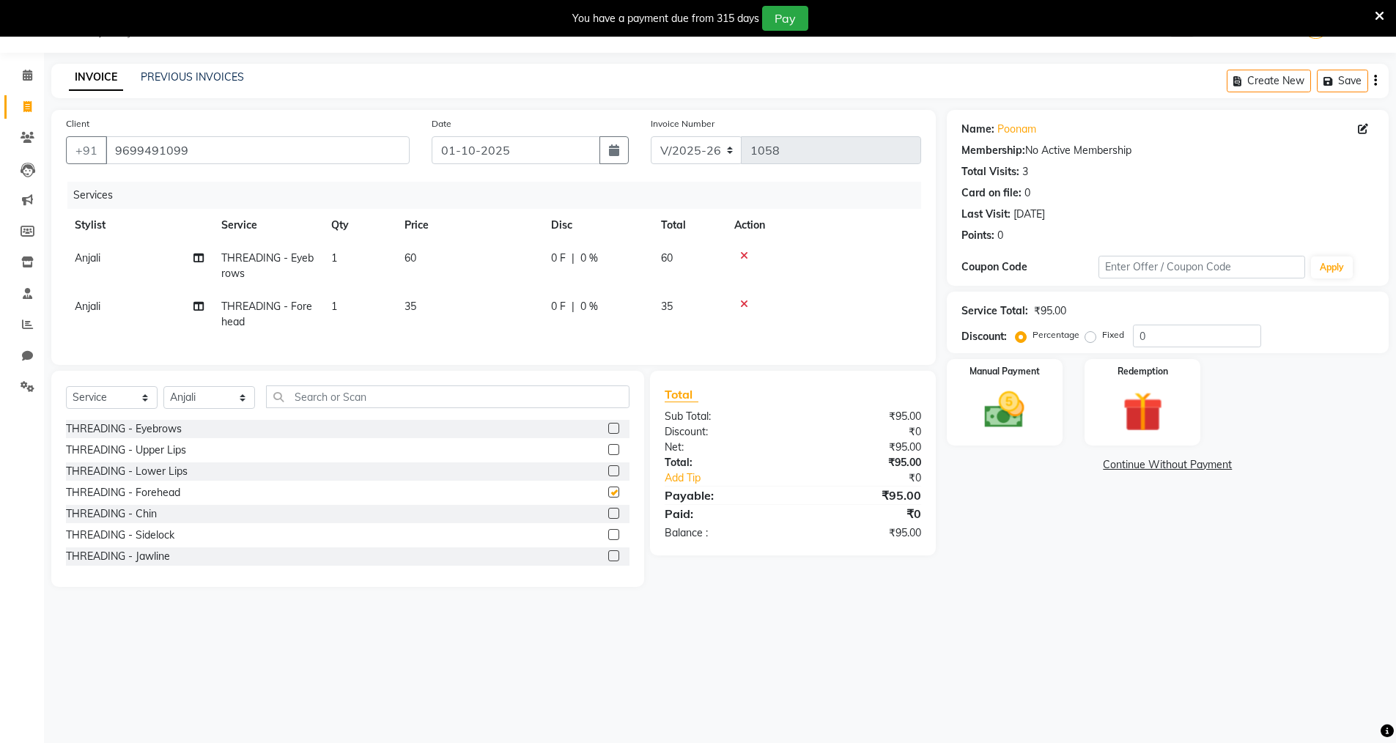
checkbox input "false"
click at [293, 407] on input "text" at bounding box center [447, 396] width 363 height 23
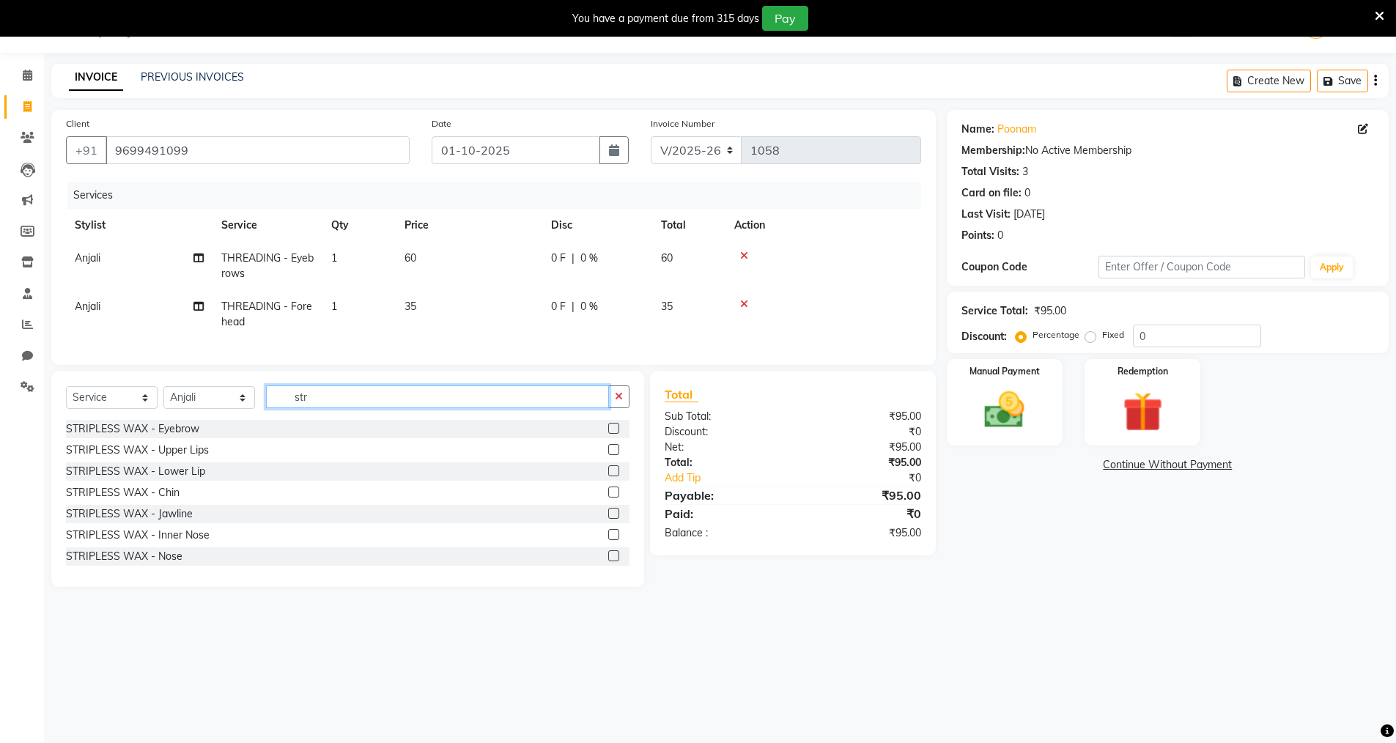
type input "str"
click at [608, 455] on label at bounding box center [613, 449] width 11 height 11
click at [608, 455] on input "checkbox" at bounding box center [613, 451] width 10 height 10
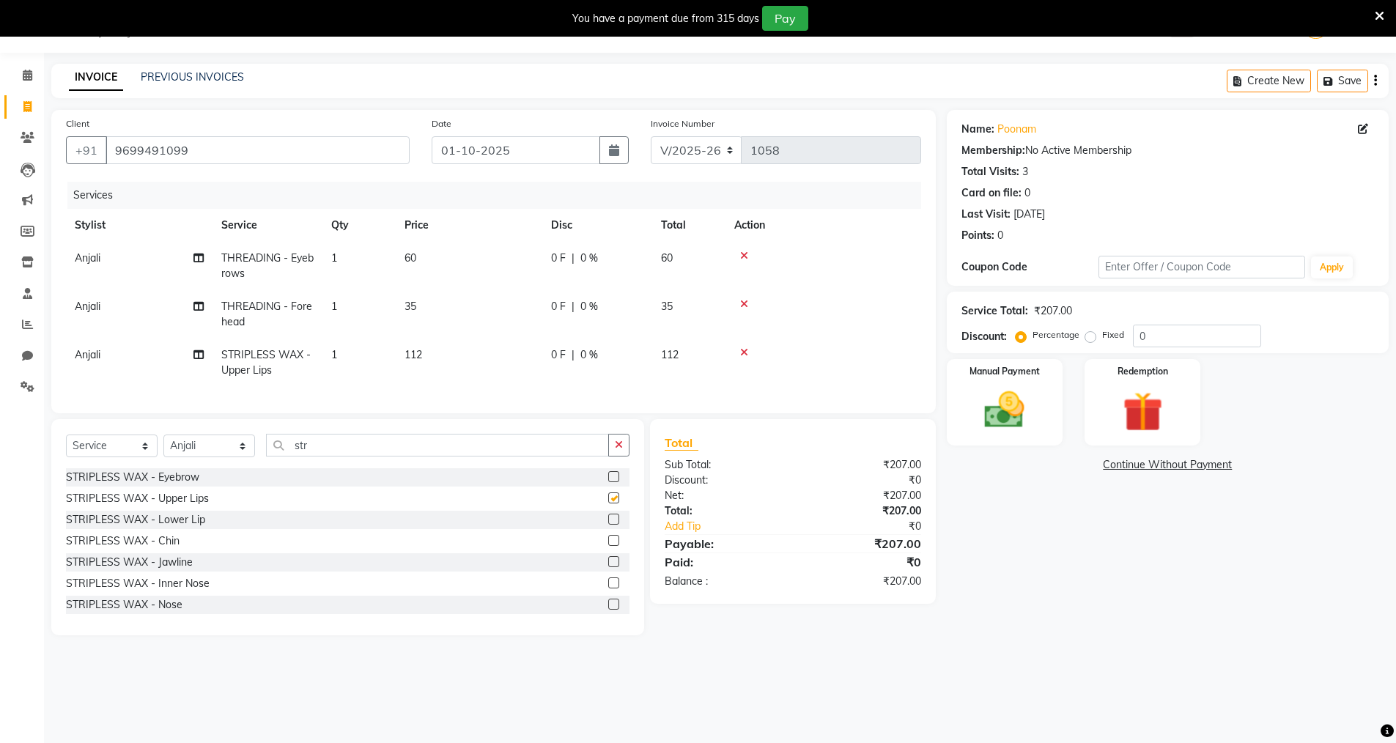
checkbox input "false"
click at [314, 457] on input "str" at bounding box center [437, 445] width 343 height 23
type input "s"
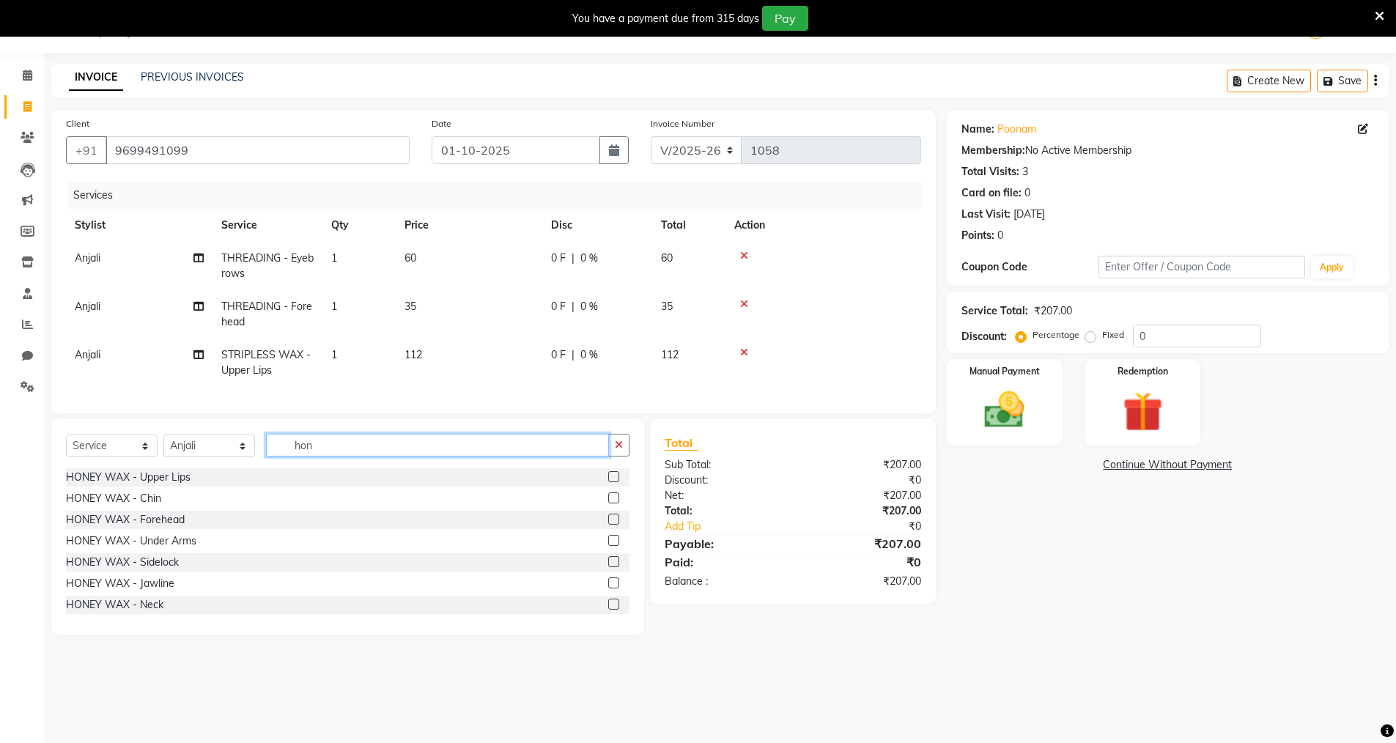
type input "hon"
click at [608, 546] on label at bounding box center [613, 540] width 11 height 11
click at [608, 546] on input "checkbox" at bounding box center [613, 541] width 10 height 10
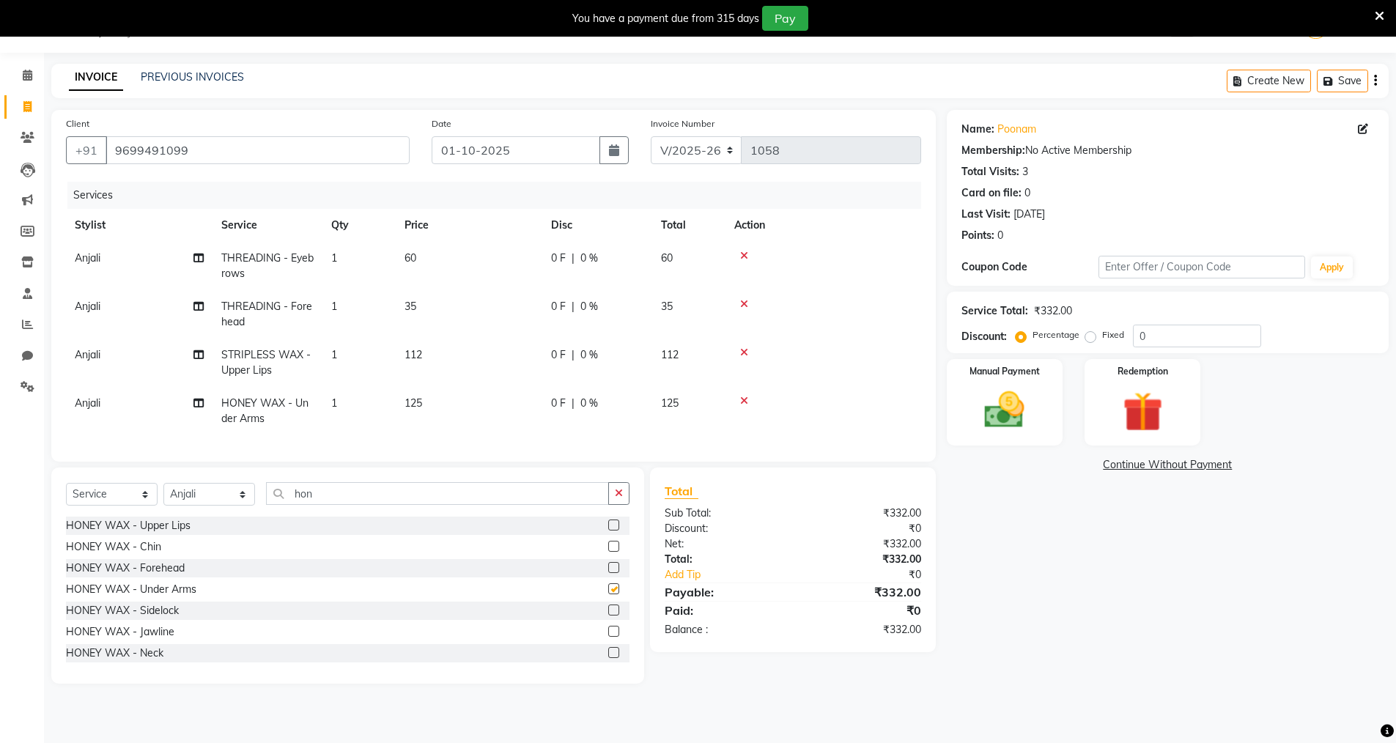
checkbox input "false"
click at [1008, 405] on img at bounding box center [1004, 410] width 67 height 48
click at [1060, 467] on span "GPay" at bounding box center [1068, 465] width 30 height 17
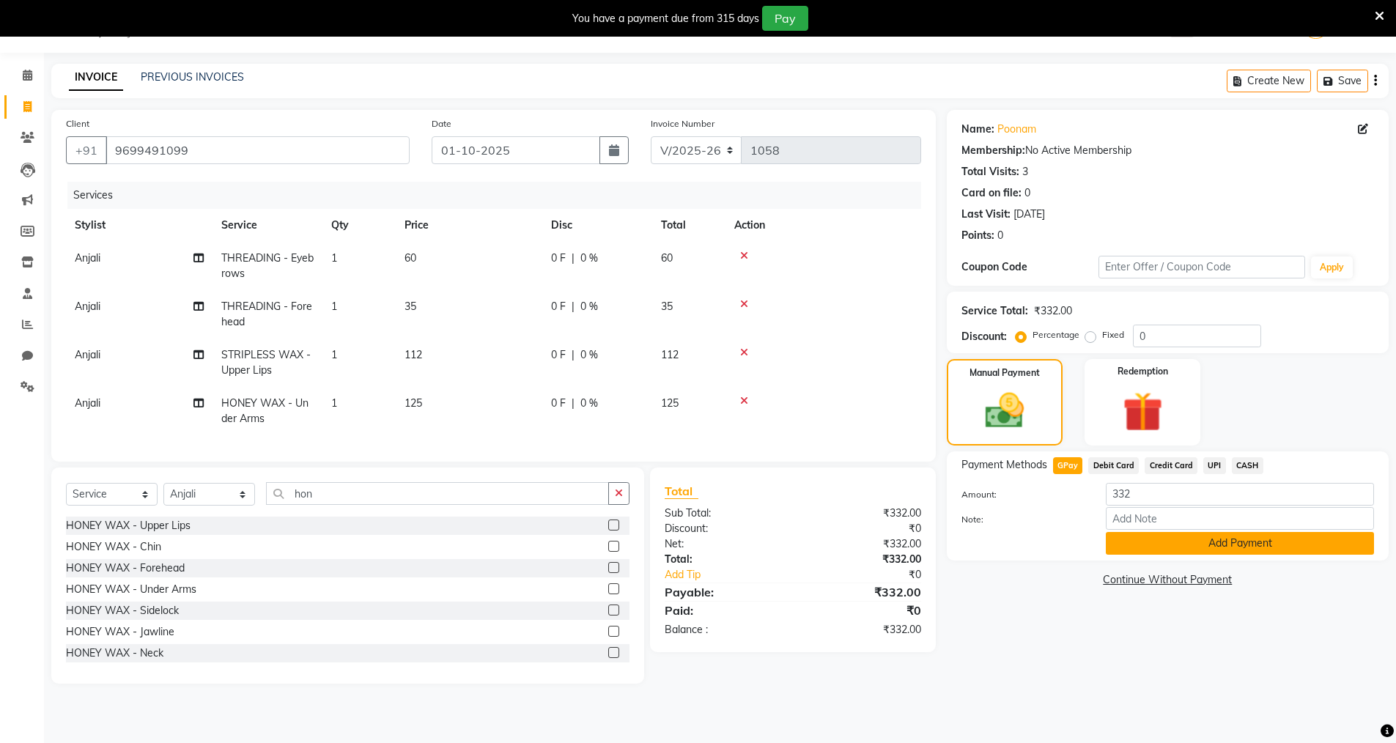
click at [1160, 547] on button "Add Payment" at bounding box center [1240, 543] width 268 height 23
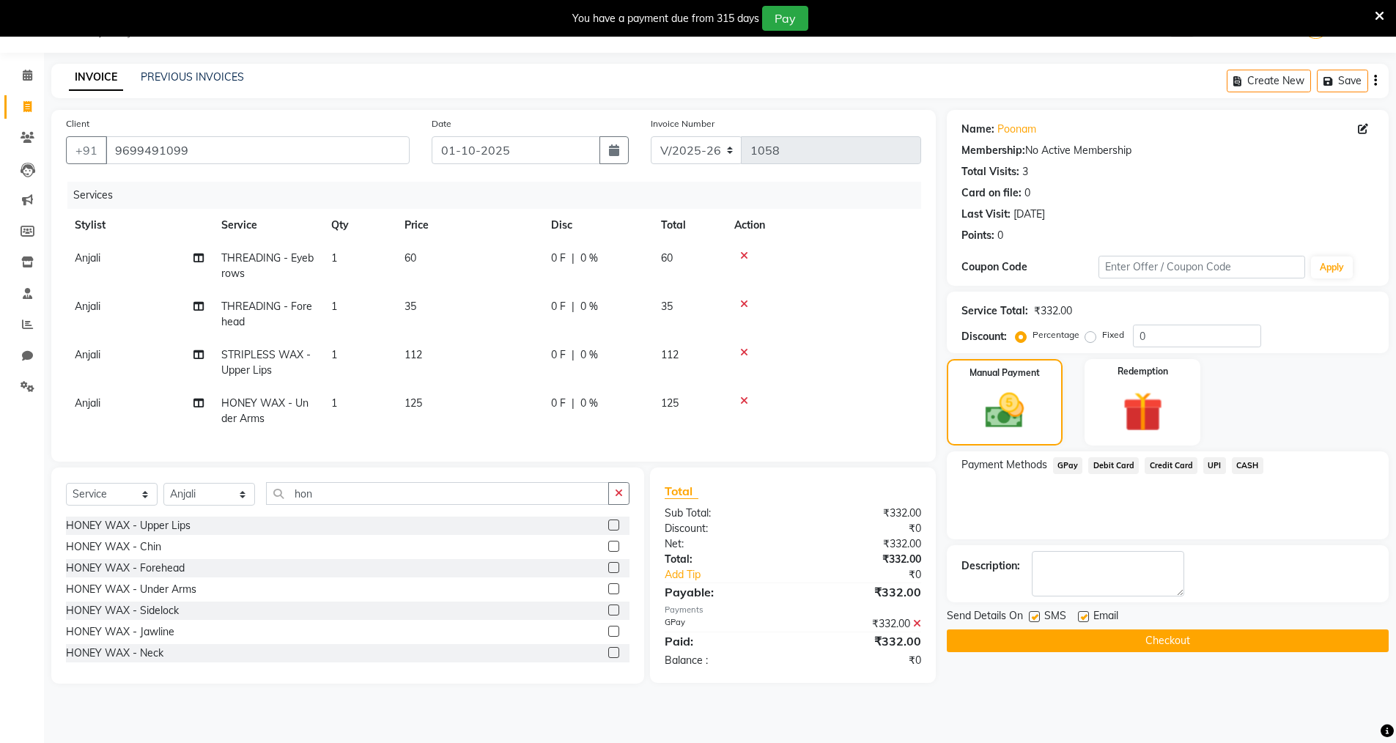
click at [1035, 618] on label at bounding box center [1034, 616] width 11 height 11
click at [1035, 618] on input "checkbox" at bounding box center [1034, 618] width 10 height 10
checkbox input "false"
click at [1081, 616] on label at bounding box center [1083, 616] width 11 height 11
click at [1081, 616] on input "checkbox" at bounding box center [1083, 618] width 10 height 10
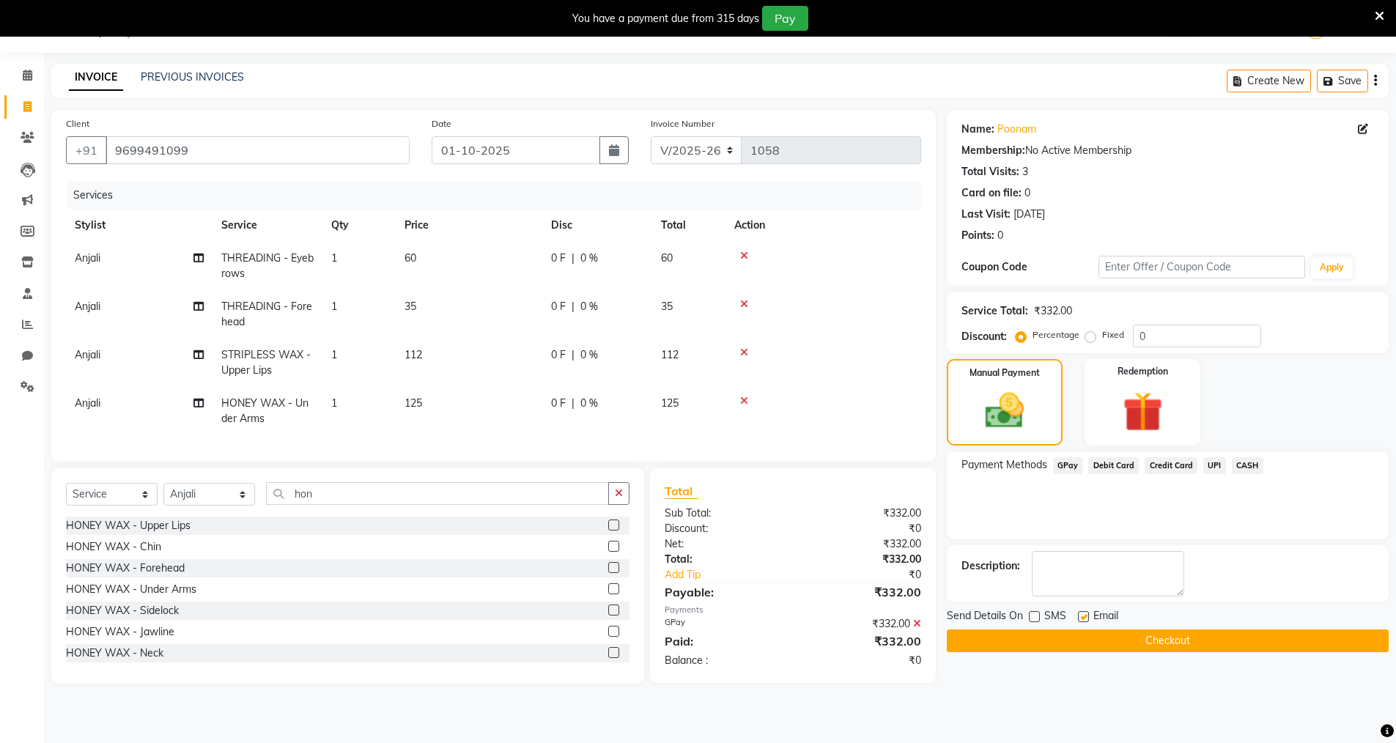
checkbox input "false"
click at [1084, 644] on button "Checkout" at bounding box center [1168, 640] width 442 height 23
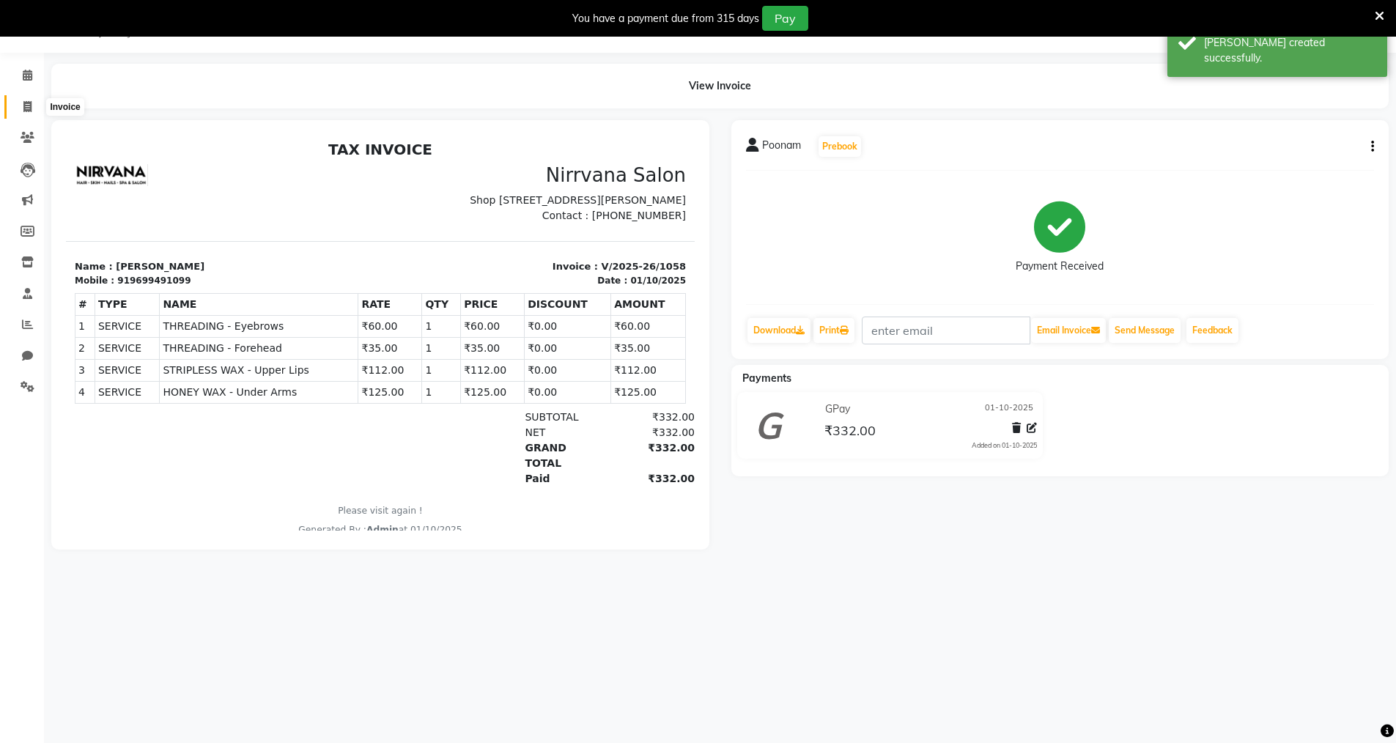
click at [26, 108] on icon at bounding box center [27, 106] width 8 height 11
select select "7167"
select select "service"
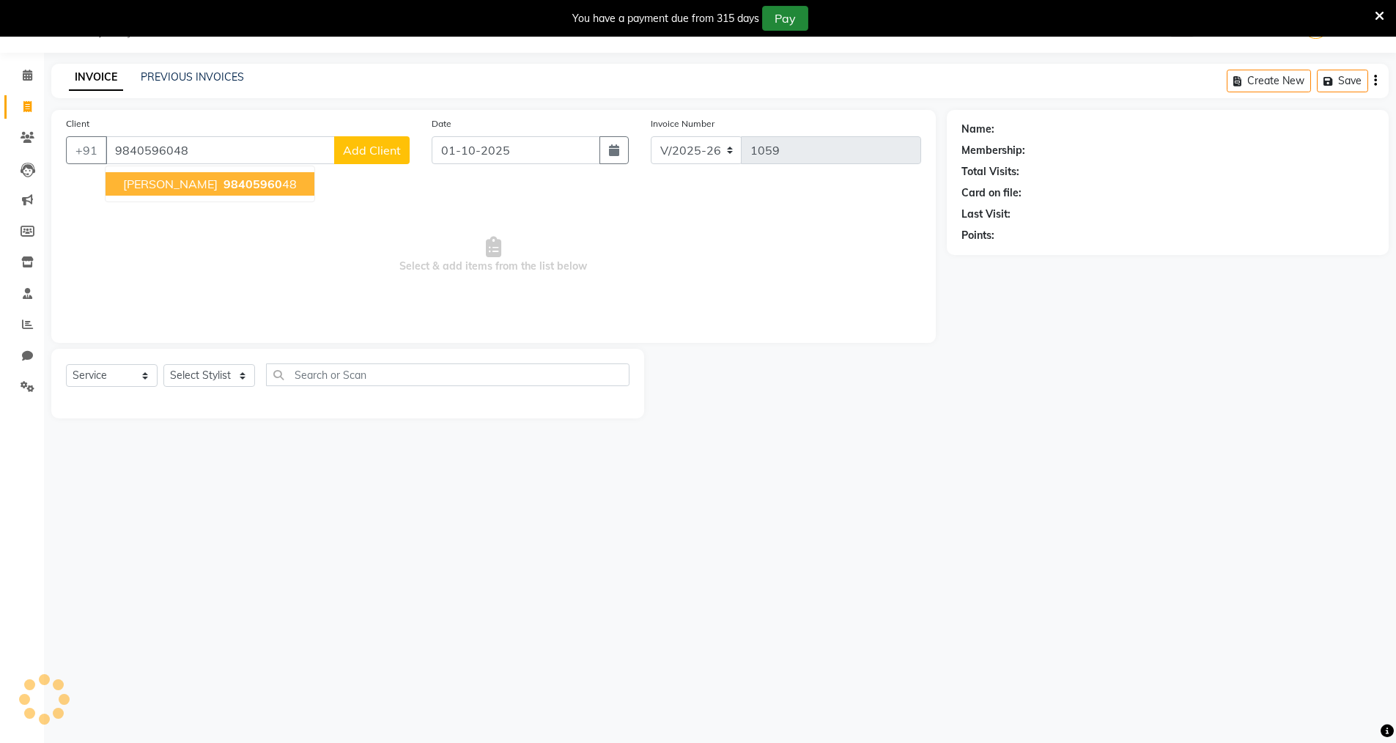
type input "9840596048"
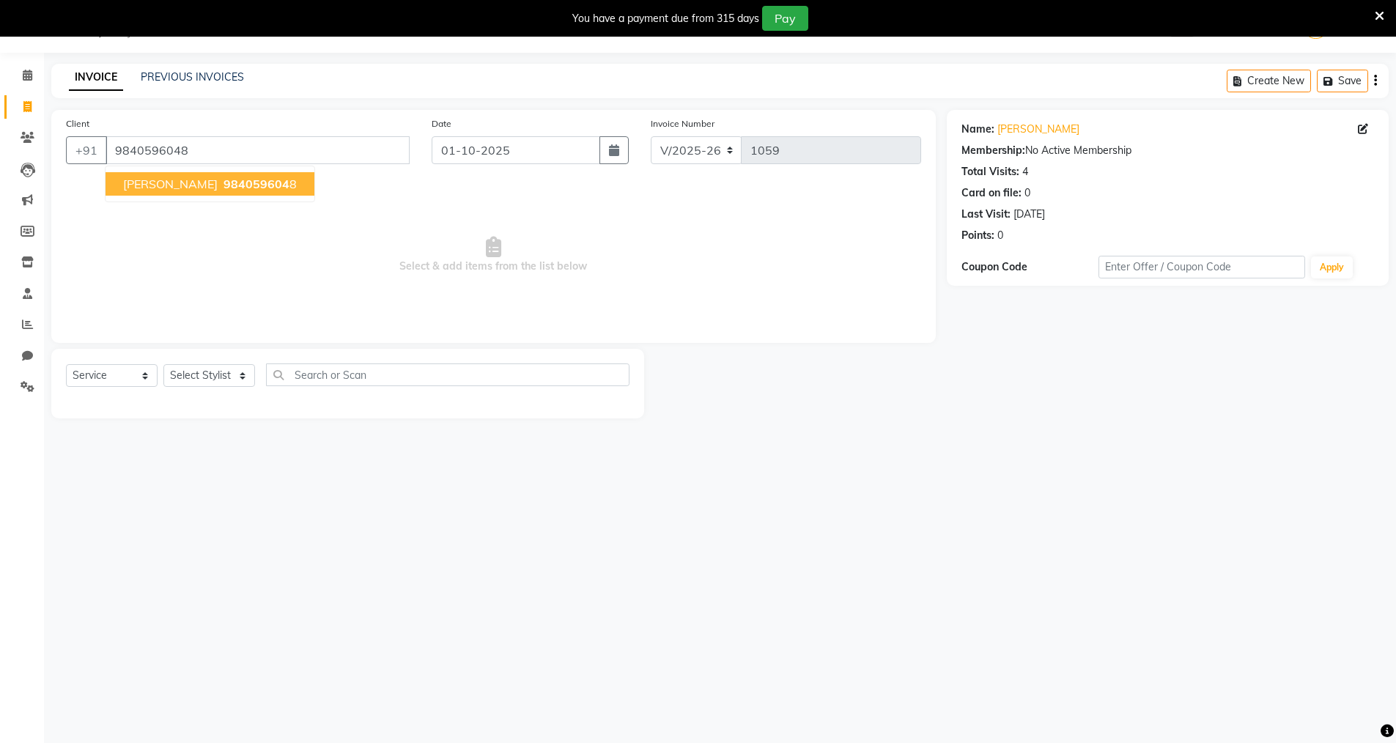
click at [267, 180] on button "Aishwarya 984059604 8" at bounding box center [210, 183] width 209 height 23
click at [243, 373] on select "Select Stylist Anjali Seema Shweta Varsha" at bounding box center [209, 375] width 92 height 23
select select "88264"
click at [163, 364] on select "Select Stylist Anjali Seema Shweta Varsha" at bounding box center [209, 375] width 92 height 23
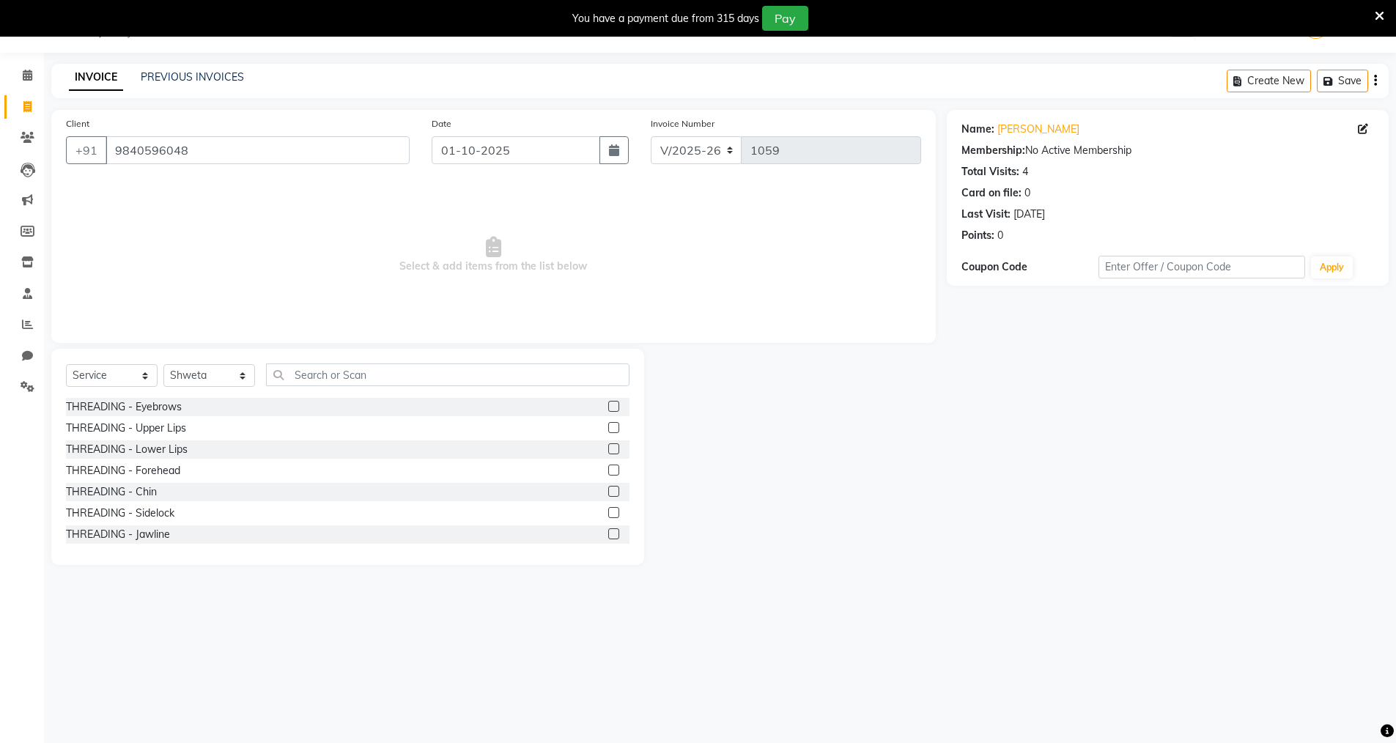
click at [608, 406] on label at bounding box center [613, 406] width 11 height 11
click at [608, 406] on input "checkbox" at bounding box center [613, 407] width 10 height 10
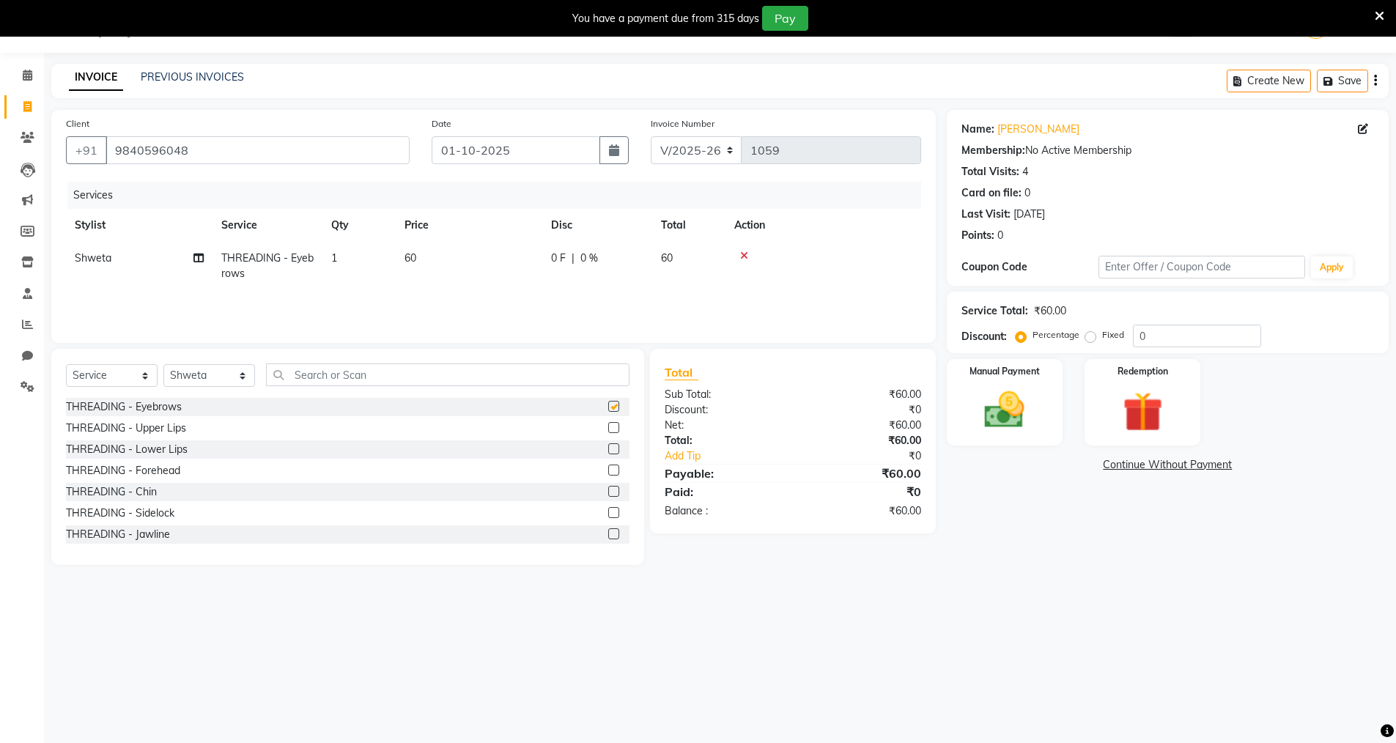
checkbox input "false"
click at [1008, 402] on img at bounding box center [1004, 410] width 67 height 48
drag, startPoint x: 1064, startPoint y: 464, endPoint x: 1063, endPoint y: 471, distance: 7.4
click at [1064, 465] on span "GPay" at bounding box center [1068, 465] width 30 height 17
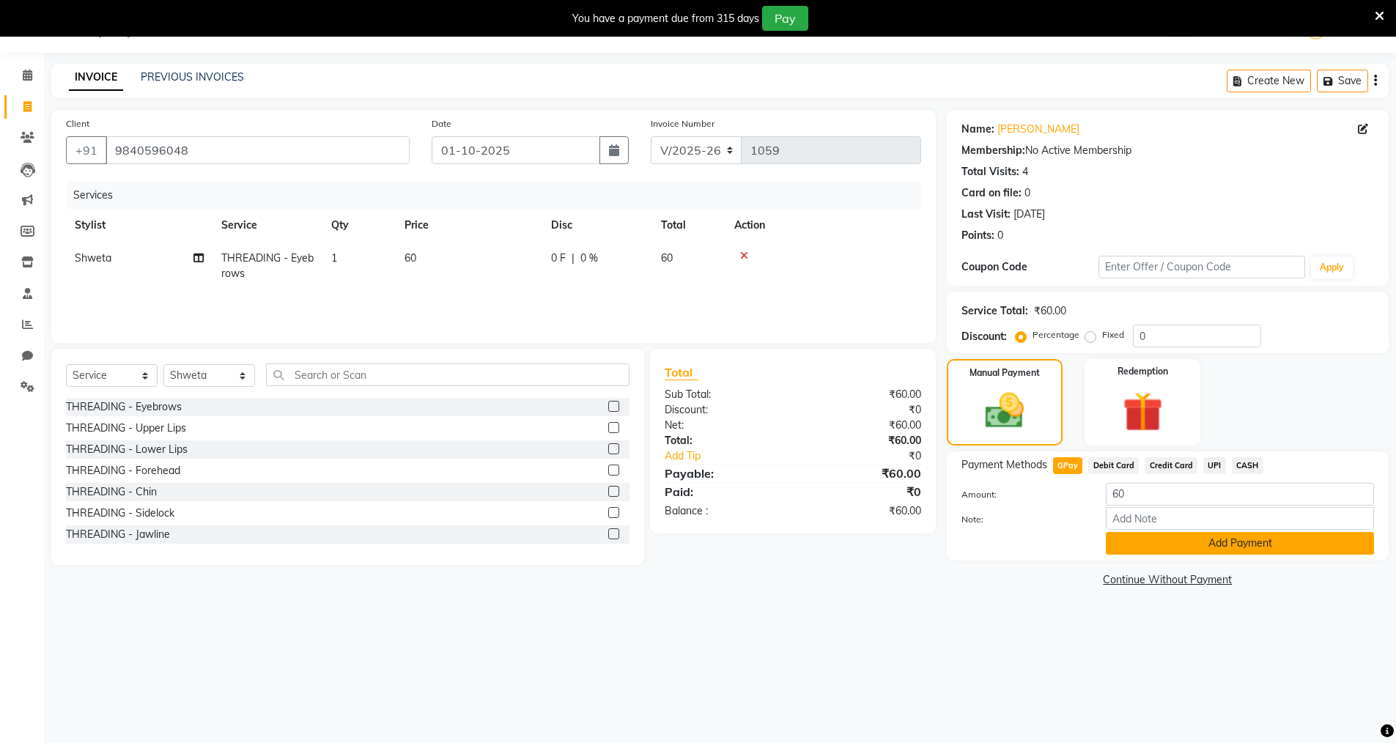
click at [1136, 548] on button "Add Payment" at bounding box center [1240, 543] width 268 height 23
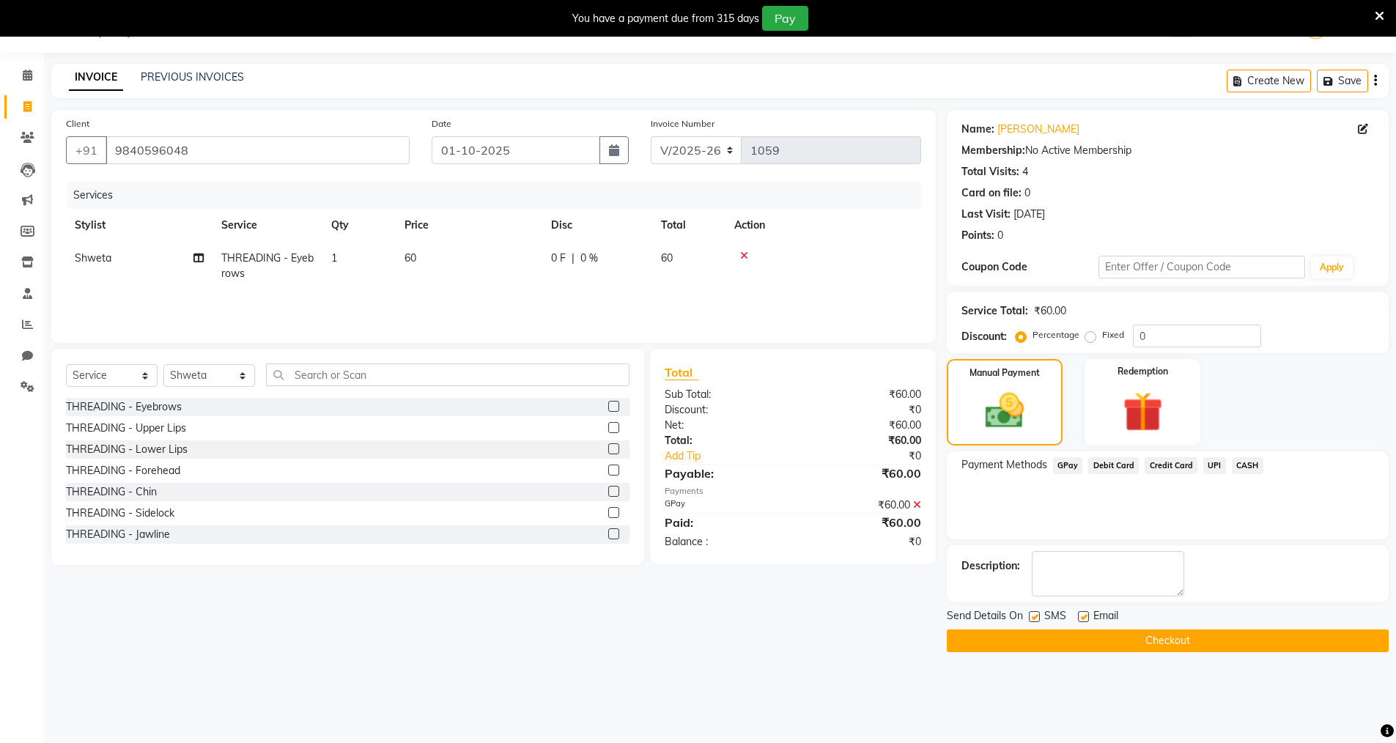
drag, startPoint x: 1031, startPoint y: 613, endPoint x: 1043, endPoint y: 616, distance: 12.1
click at [1032, 614] on label at bounding box center [1034, 616] width 11 height 11
click at [1032, 614] on input "checkbox" at bounding box center [1034, 618] width 10 height 10
checkbox input "false"
drag, startPoint x: 1083, startPoint y: 613, endPoint x: 1087, endPoint y: 629, distance: 16.0
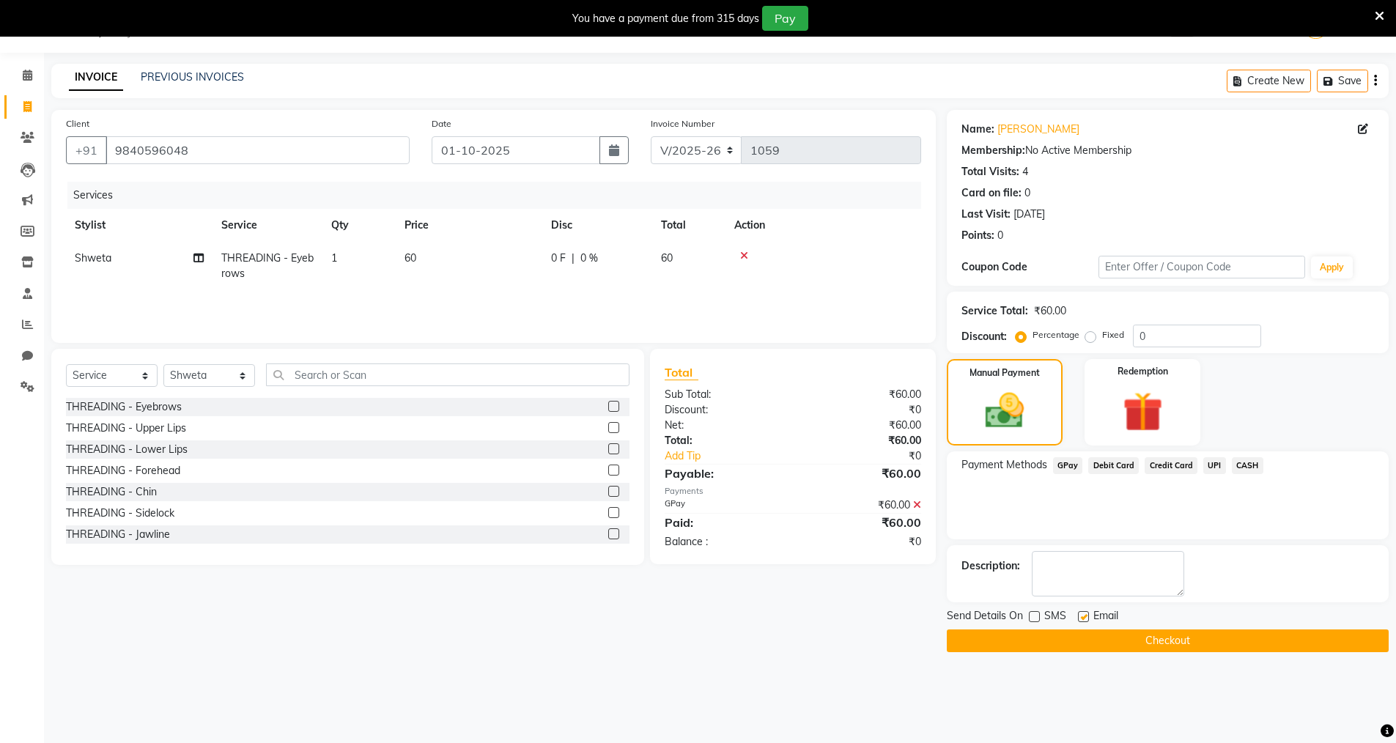
click at [1082, 613] on label at bounding box center [1083, 616] width 11 height 11
click at [1082, 613] on input "checkbox" at bounding box center [1083, 618] width 10 height 10
checkbox input "false"
click at [1093, 633] on button "Checkout" at bounding box center [1168, 640] width 442 height 23
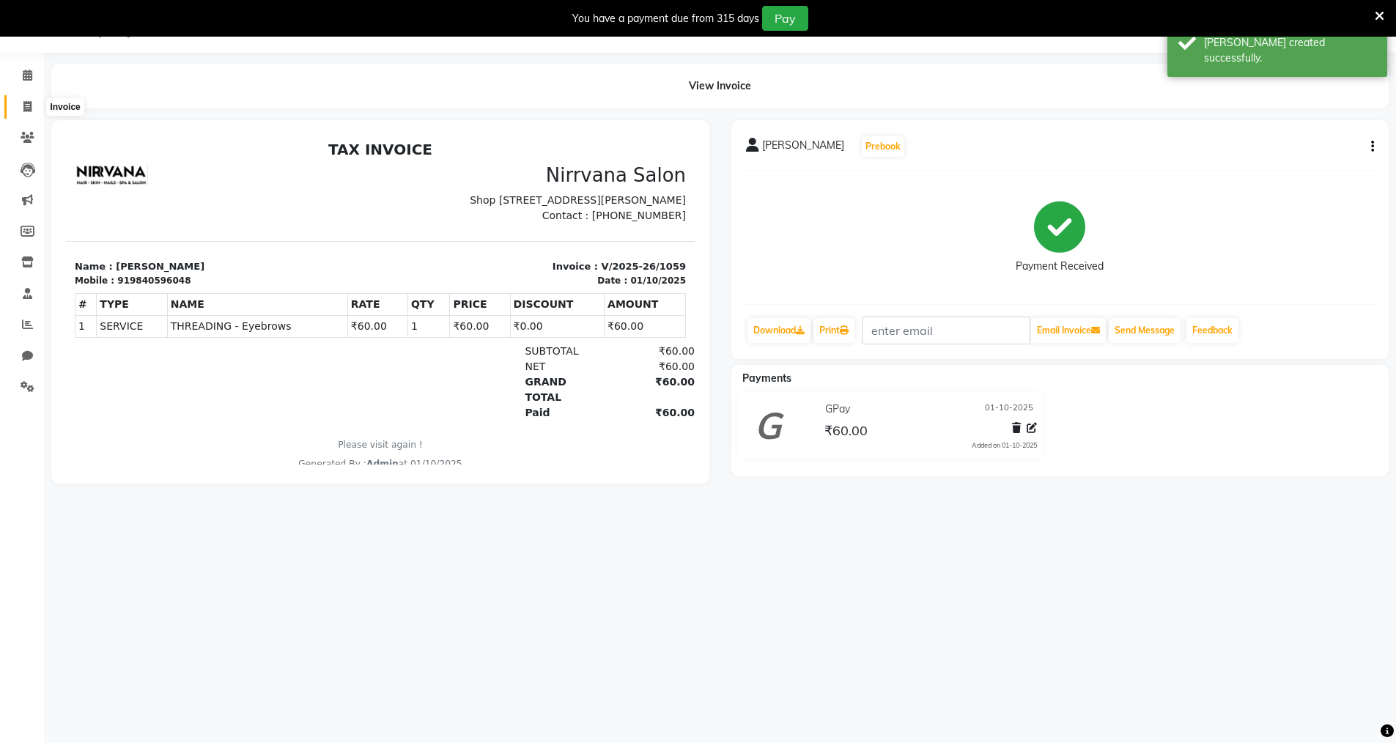
click at [28, 108] on icon at bounding box center [27, 106] width 8 height 11
select select "7167"
select select "service"
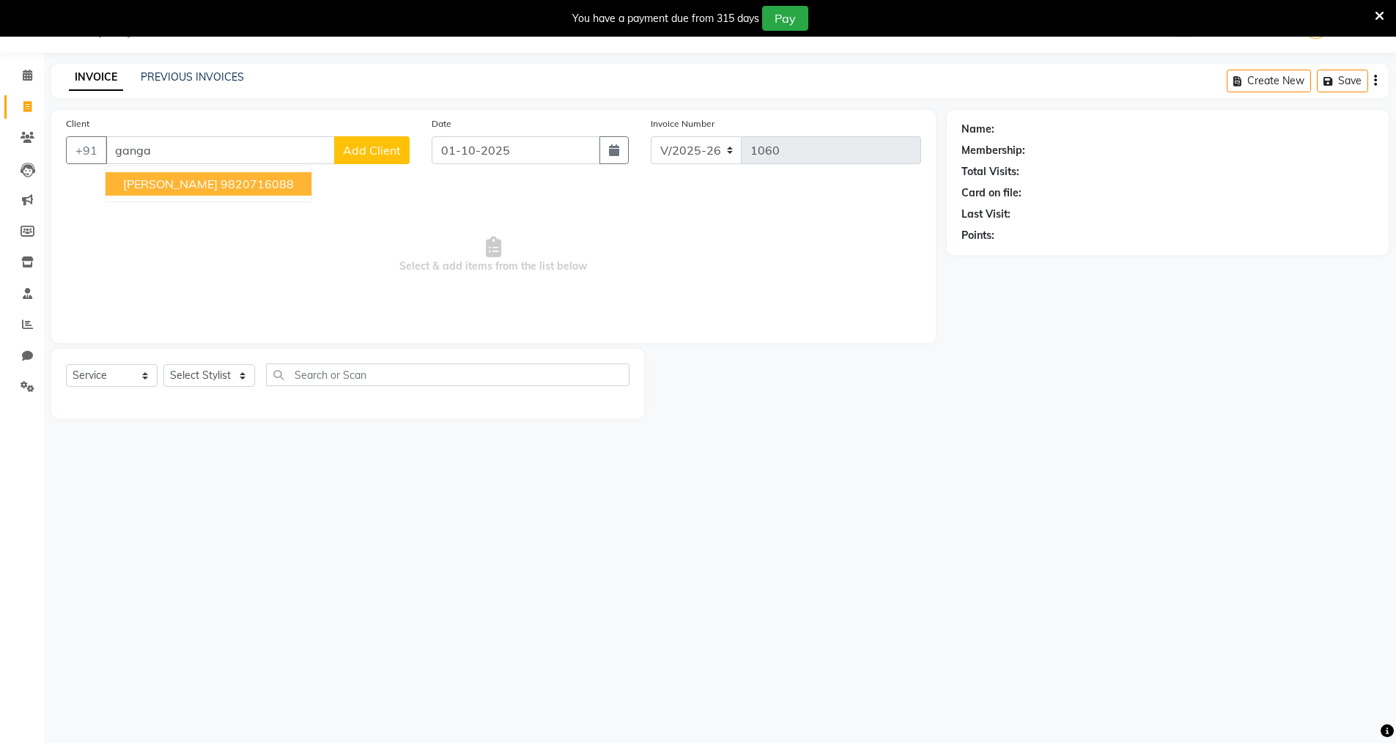
click at [273, 188] on ngb-highlight "9820716088" at bounding box center [257, 184] width 73 height 15
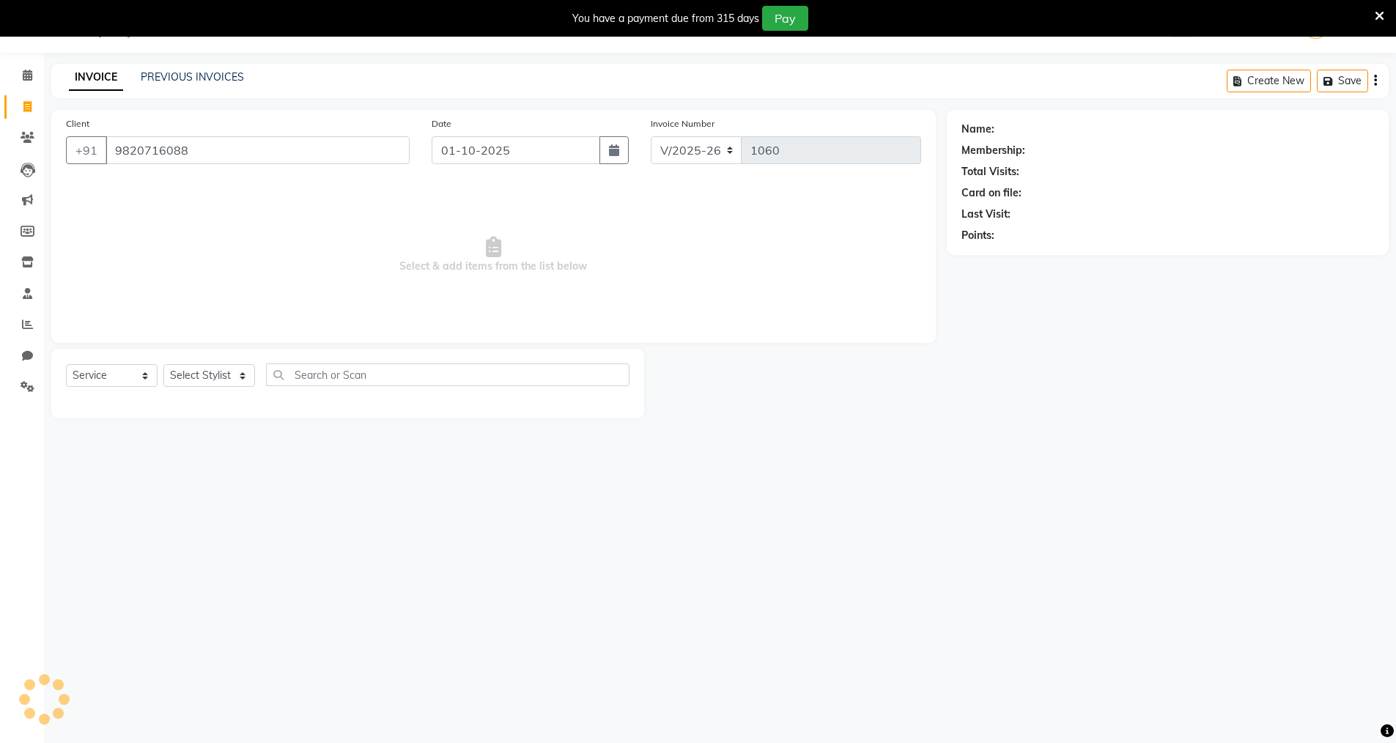
type input "9820716088"
click at [244, 373] on select "Select Stylist Anjali Seema Shweta Varsha" at bounding box center [209, 375] width 92 height 23
select select "66294"
click at [163, 364] on select "Select Stylist Anjali Seema Shweta Varsha" at bounding box center [209, 375] width 92 height 23
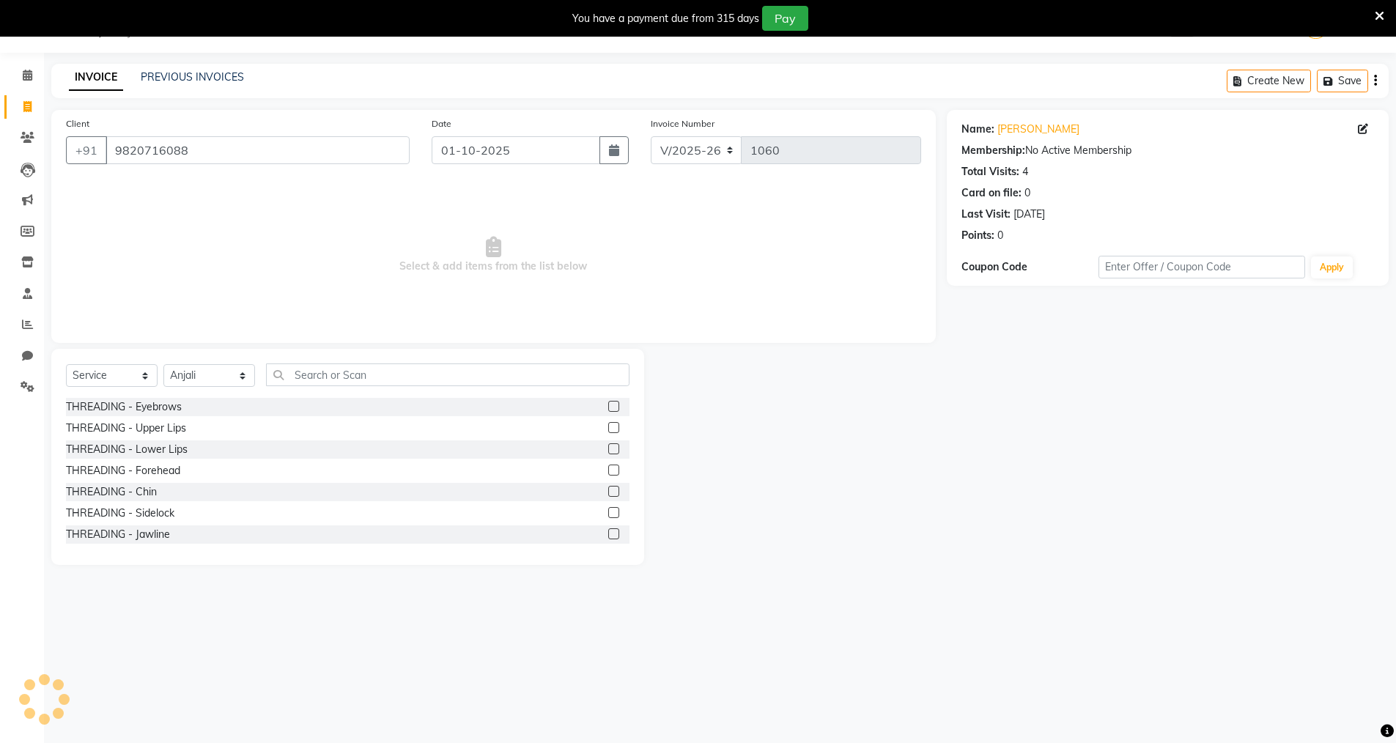
click at [608, 408] on label at bounding box center [613, 406] width 11 height 11
click at [608, 408] on input "checkbox" at bounding box center [613, 407] width 10 height 10
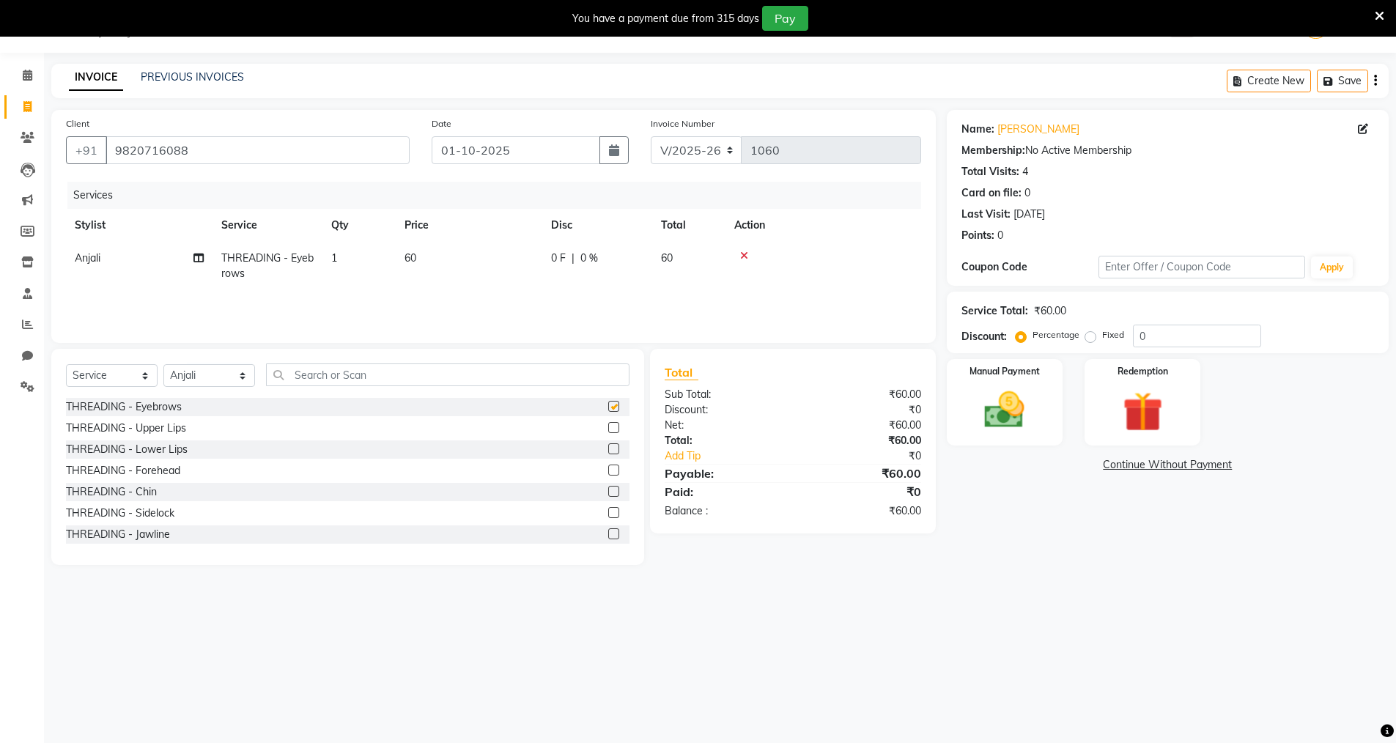
checkbox input "false"
click at [287, 374] on input "text" at bounding box center [447, 374] width 363 height 23
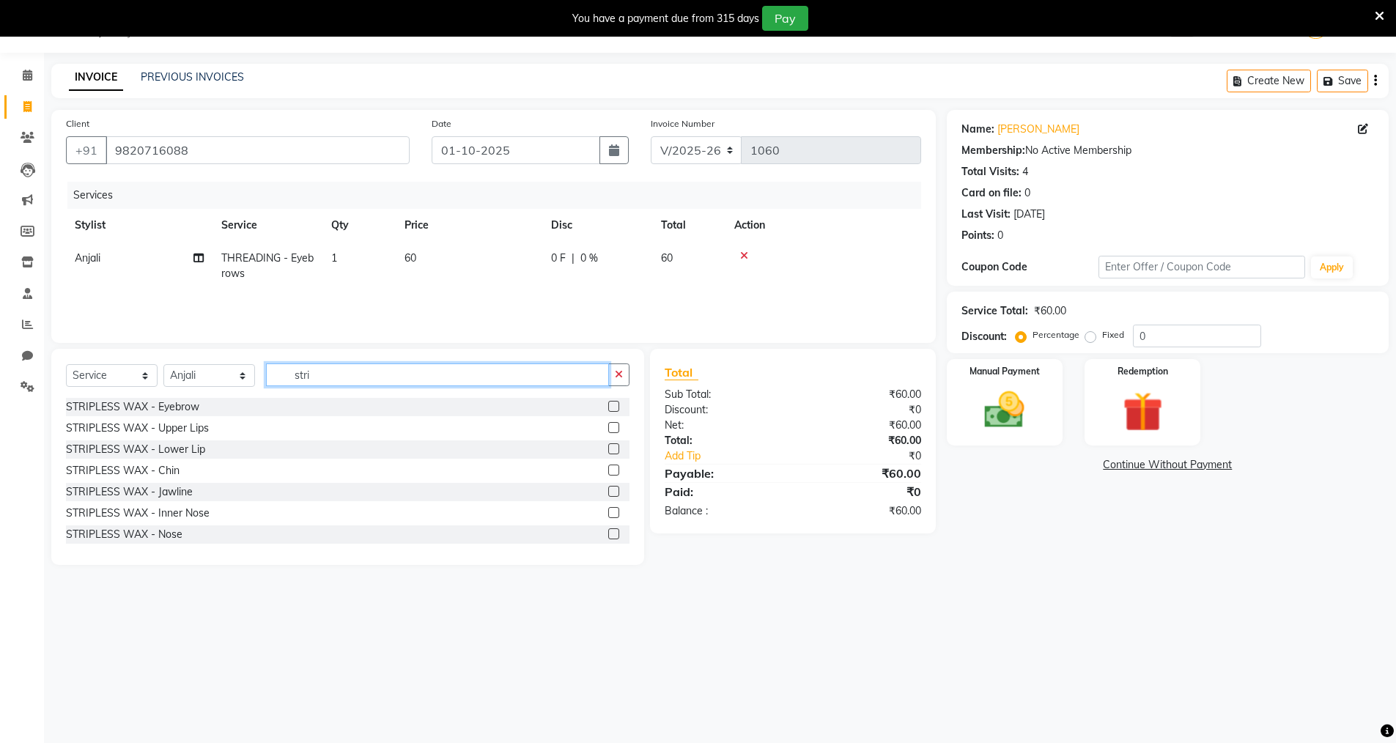
type input "stri"
click at [608, 432] on label at bounding box center [613, 427] width 11 height 11
click at [608, 432] on input "checkbox" at bounding box center [613, 429] width 10 height 10
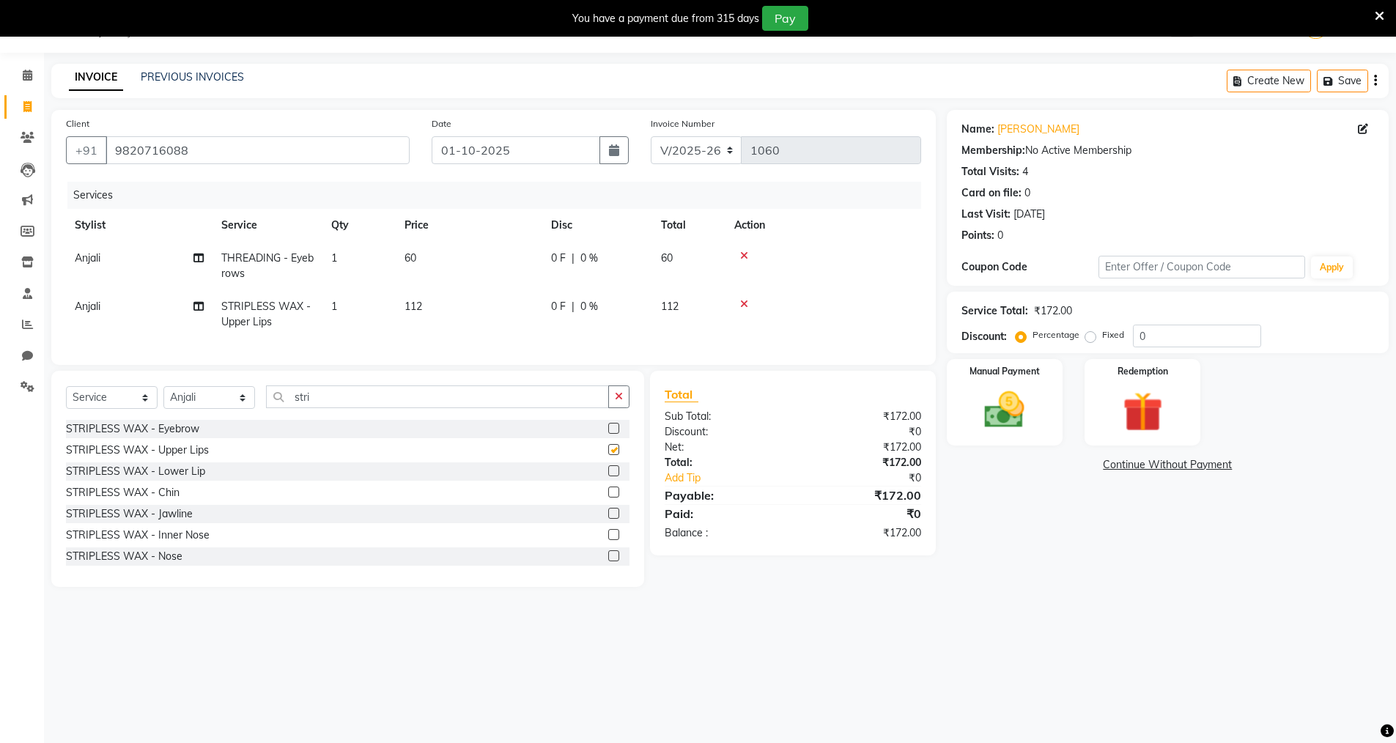
checkbox input "false"
click at [608, 498] on label at bounding box center [613, 492] width 11 height 11
click at [608, 498] on input "checkbox" at bounding box center [613, 493] width 10 height 10
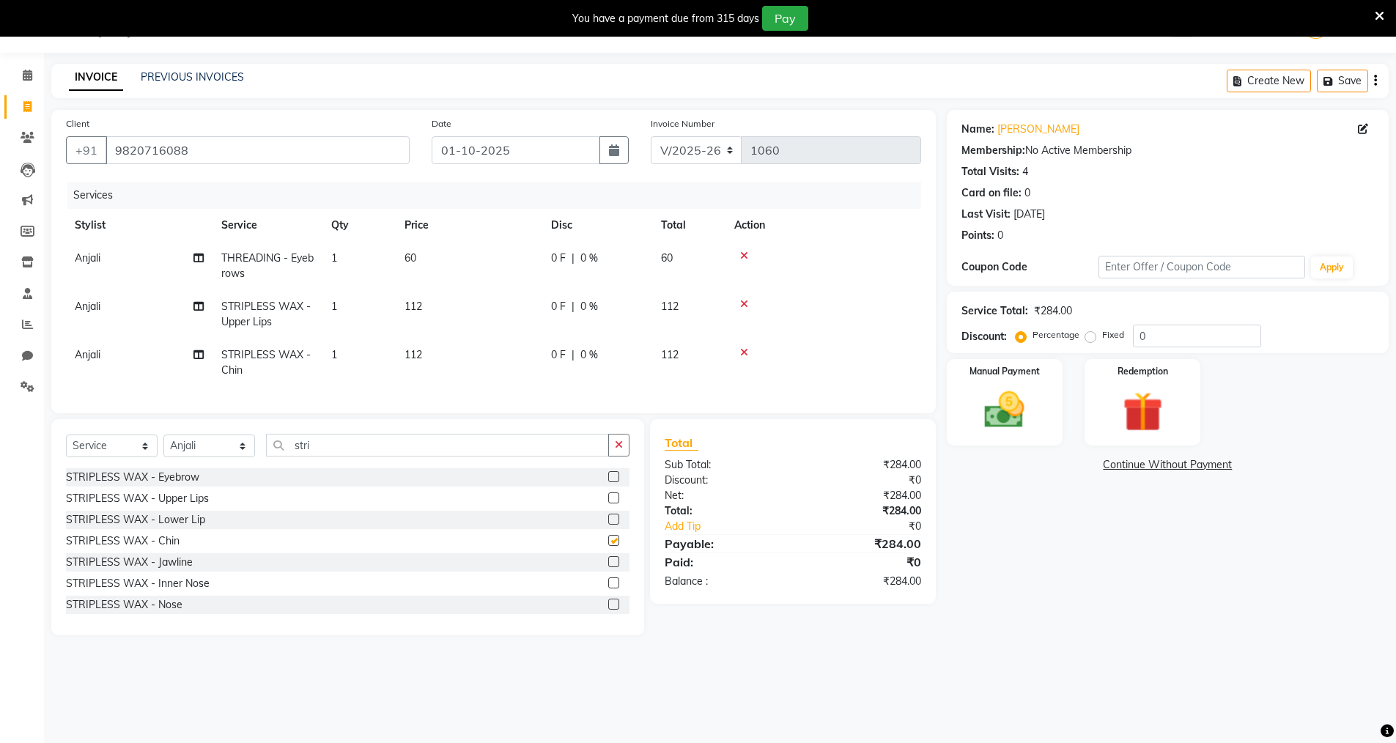
checkbox input "false"
click at [988, 415] on img at bounding box center [1004, 410] width 67 height 48
click at [1238, 462] on span "CASH" at bounding box center [1248, 465] width 32 height 17
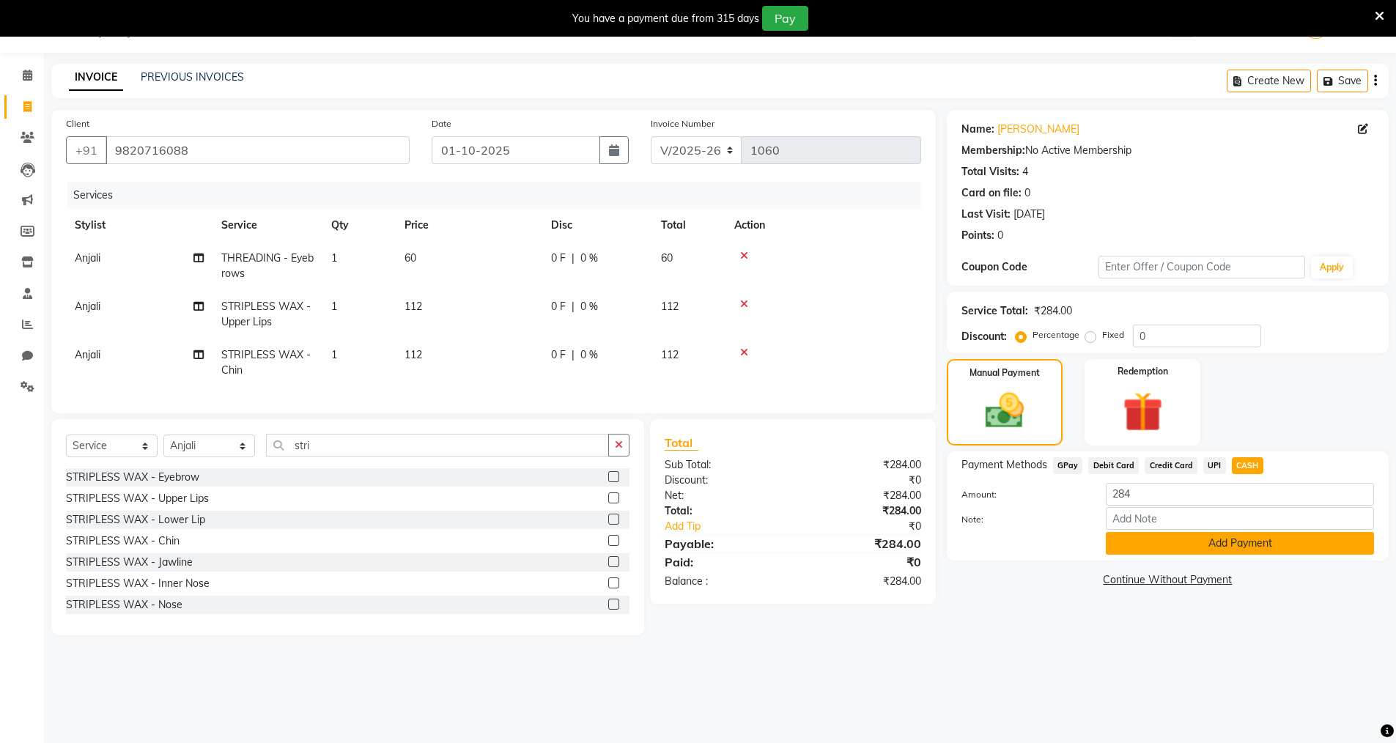
click at [1186, 545] on button "Add Payment" at bounding box center [1240, 543] width 268 height 23
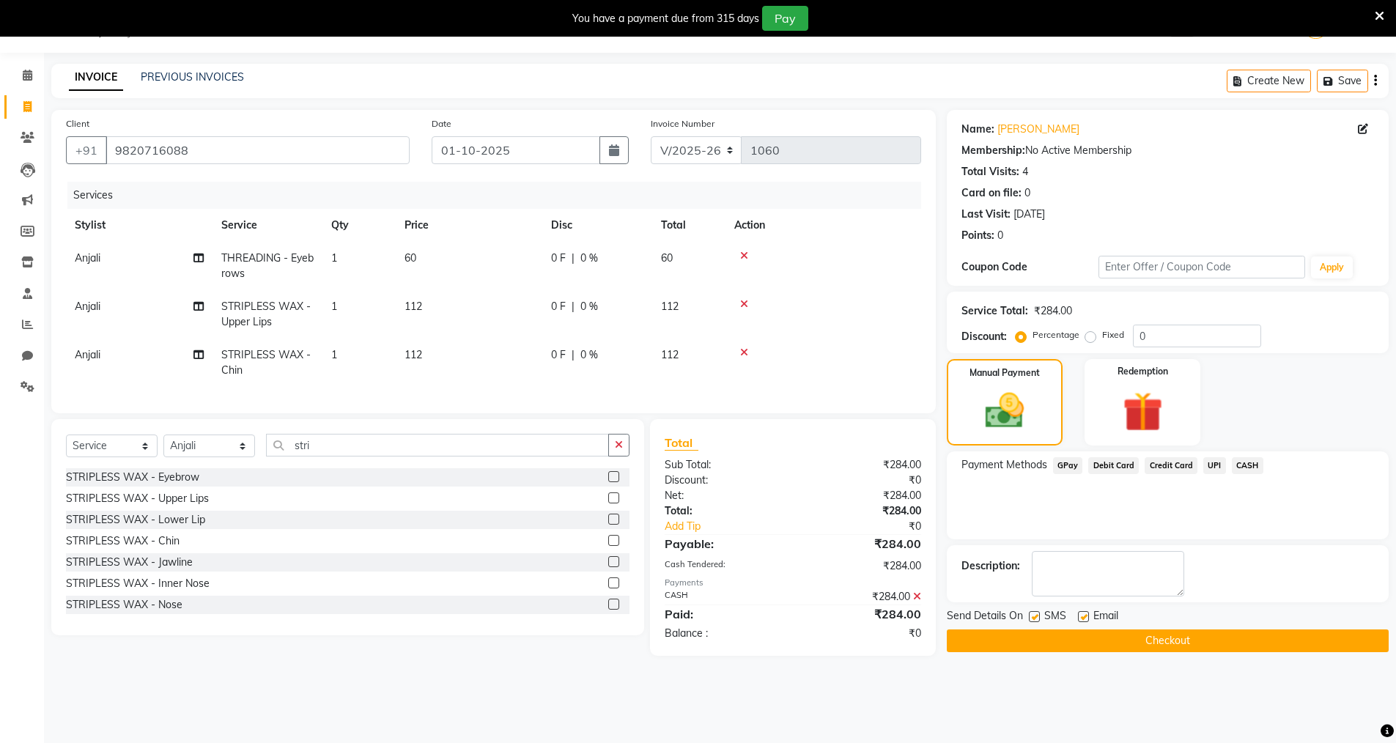
click at [1032, 615] on label at bounding box center [1034, 616] width 11 height 11
click at [1032, 615] on input "checkbox" at bounding box center [1034, 618] width 10 height 10
checkbox input "false"
drag, startPoint x: 1080, startPoint y: 613, endPoint x: 1083, endPoint y: 632, distance: 19.3
click at [1082, 621] on label at bounding box center [1083, 616] width 11 height 11
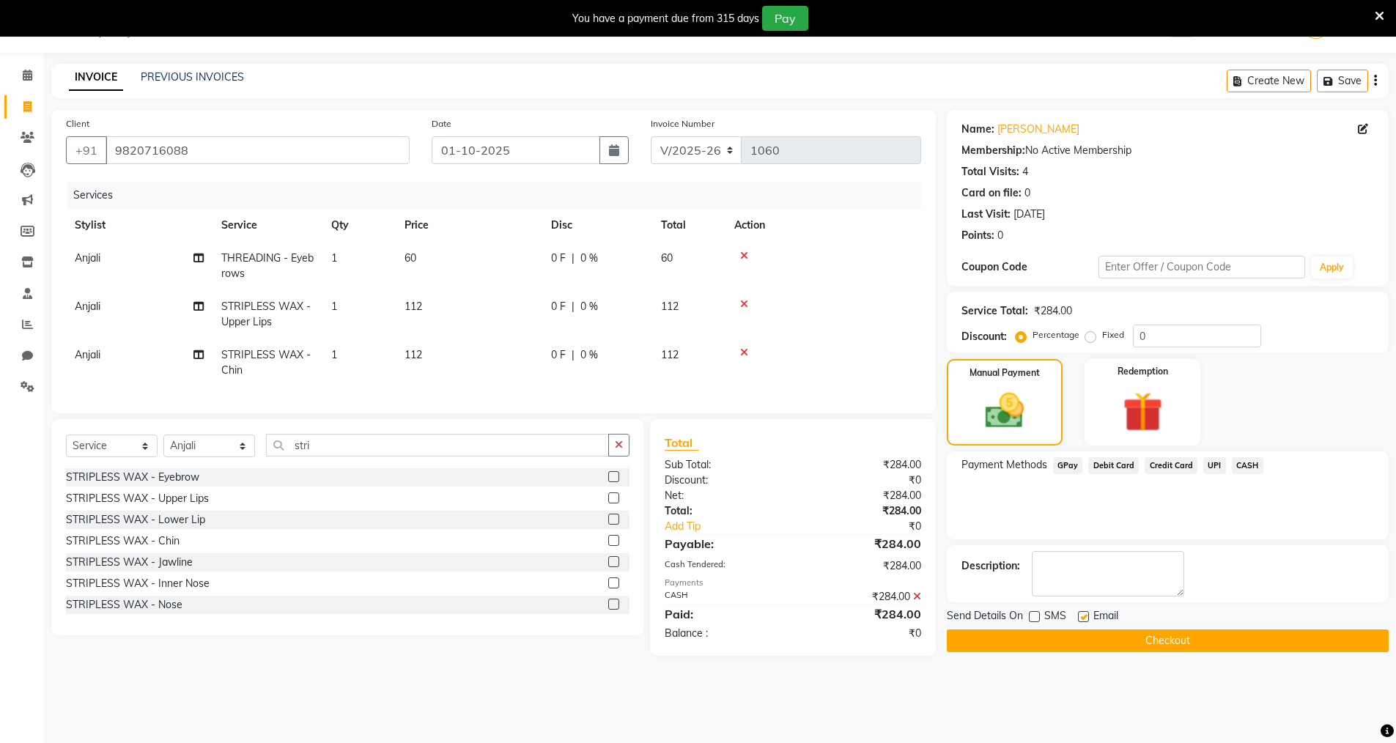
click at [1082, 621] on input "checkbox" at bounding box center [1083, 618] width 10 height 10
checkbox input "false"
click at [1090, 638] on button "Checkout" at bounding box center [1168, 640] width 442 height 23
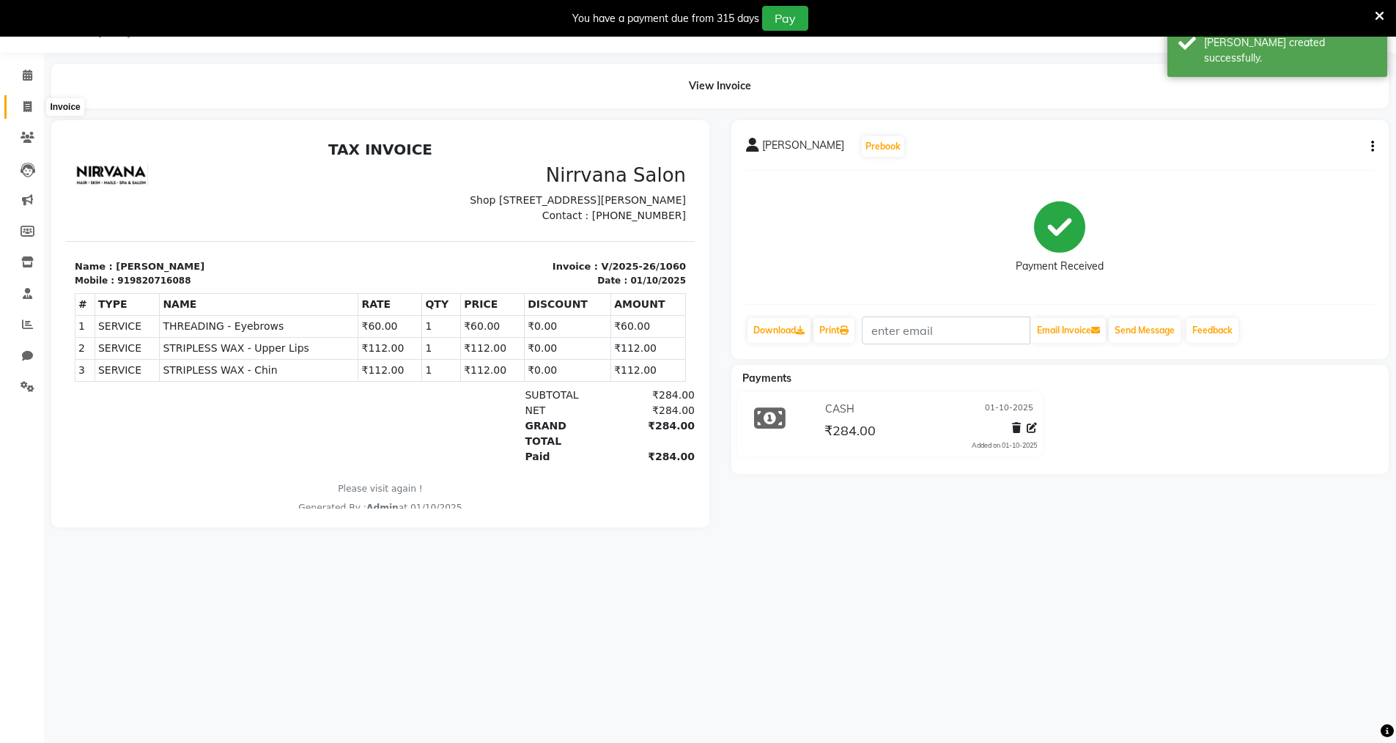
click at [29, 108] on icon at bounding box center [27, 106] width 8 height 11
select select "7167"
select select "service"
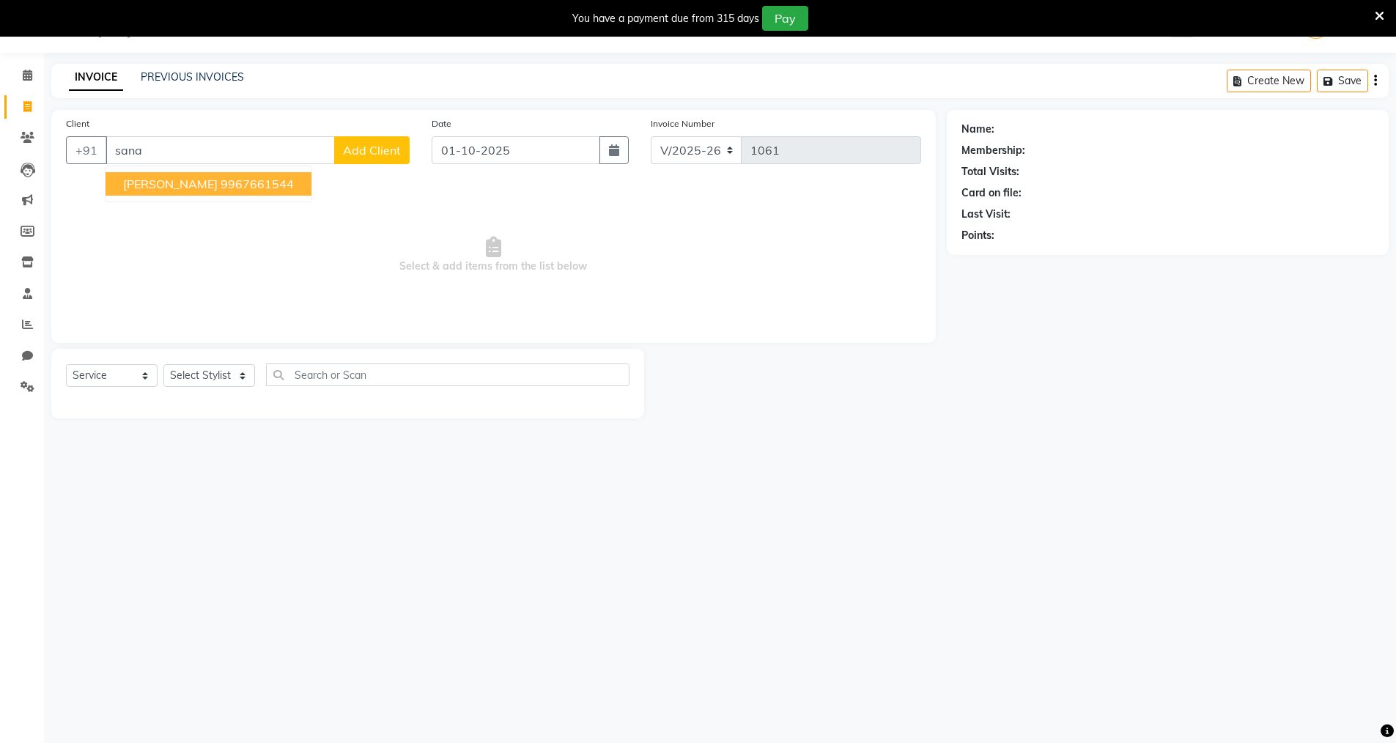
click at [270, 188] on button "Sana Ansari 9967661544" at bounding box center [209, 183] width 206 height 23
type input "9967661544"
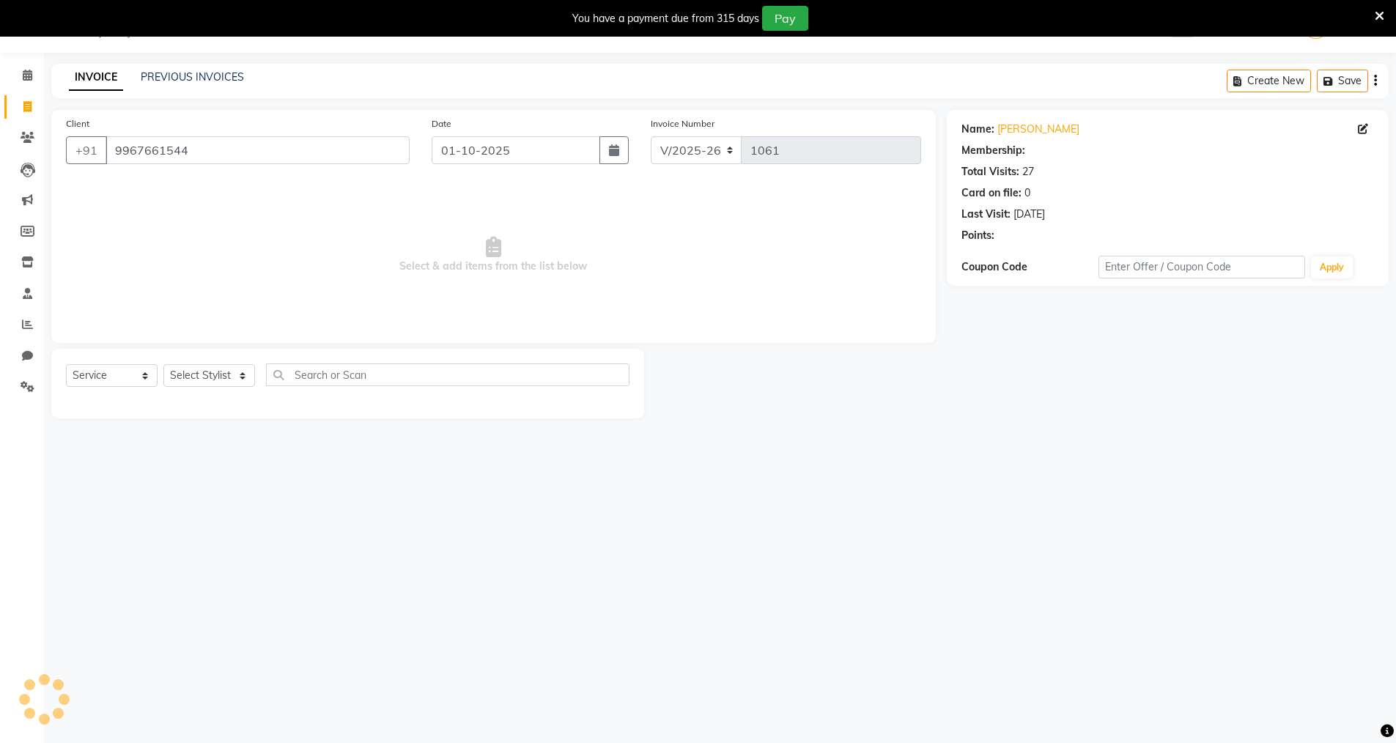
select select "2: Object"
click at [243, 373] on select "Select Stylist Anjali Seema Shweta Varsha" at bounding box center [209, 375] width 92 height 23
select select "88264"
click at [163, 364] on select "Select Stylist Anjali Seema Shweta Varsha" at bounding box center [209, 375] width 92 height 23
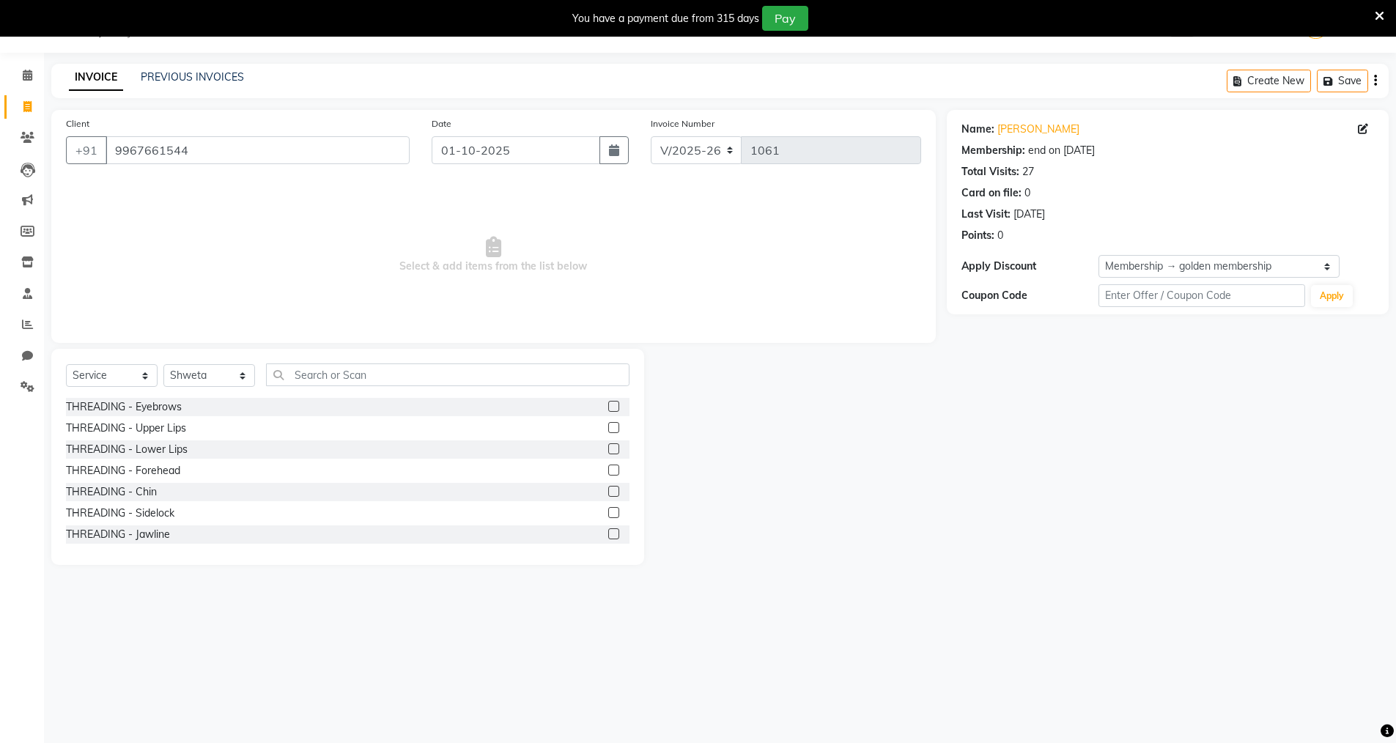
click at [608, 406] on label at bounding box center [613, 406] width 11 height 11
click at [608, 406] on input "checkbox" at bounding box center [613, 407] width 10 height 10
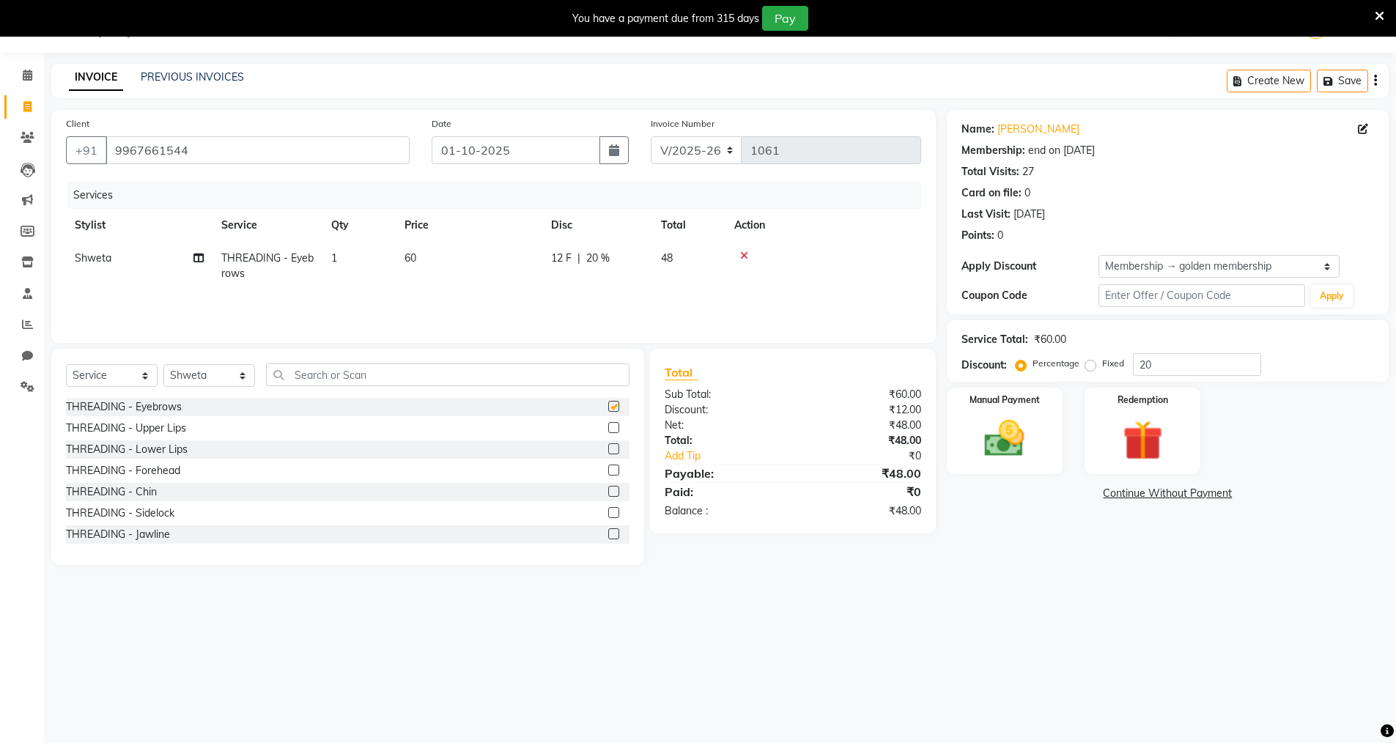
checkbox input "false"
click at [596, 257] on span "20 %" at bounding box center [597, 258] width 23 height 15
select select "88264"
click at [706, 257] on input "20" at bounding box center [706, 262] width 44 height 23
type input "2"
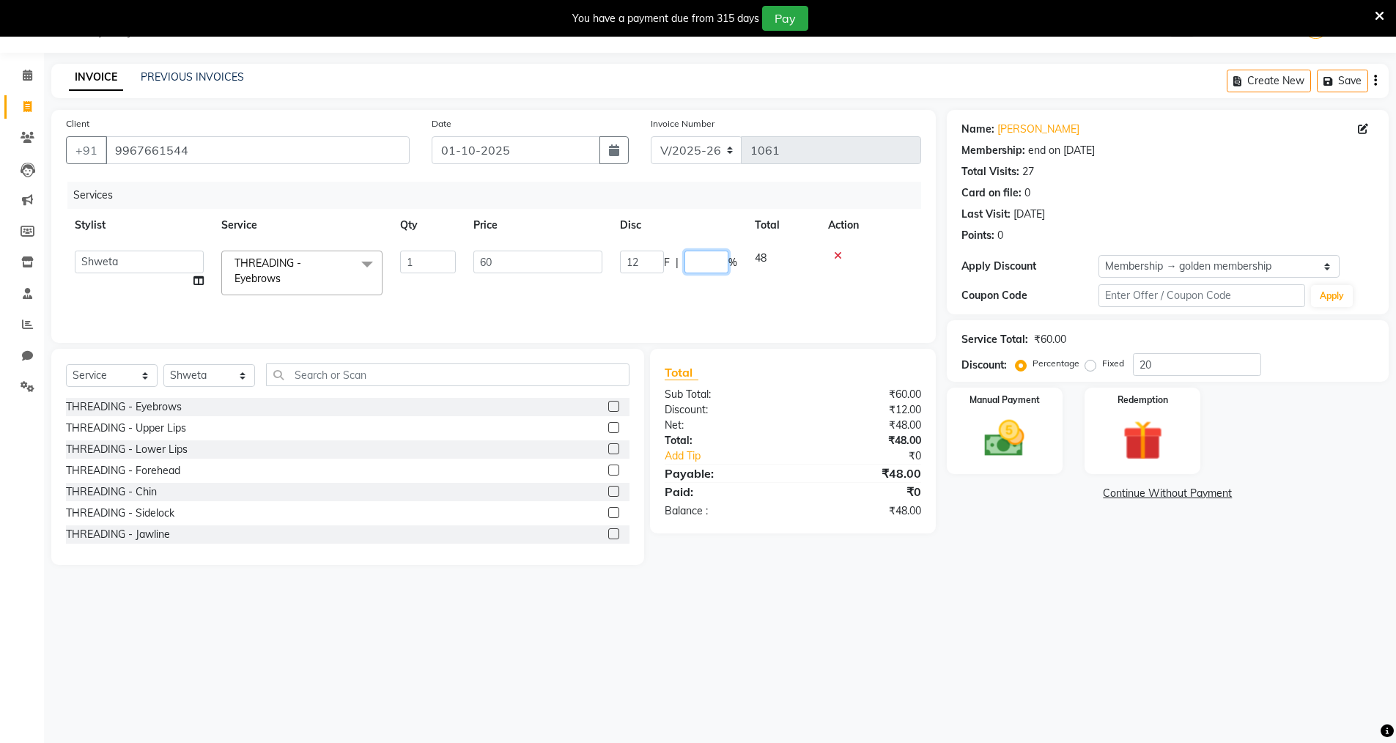
type input "0"
click at [1041, 539] on div "Name: Sana Ansari Membership: end on 29-12-2025 Total Visits: 27 Card on file: …" at bounding box center [1173, 337] width 453 height 455
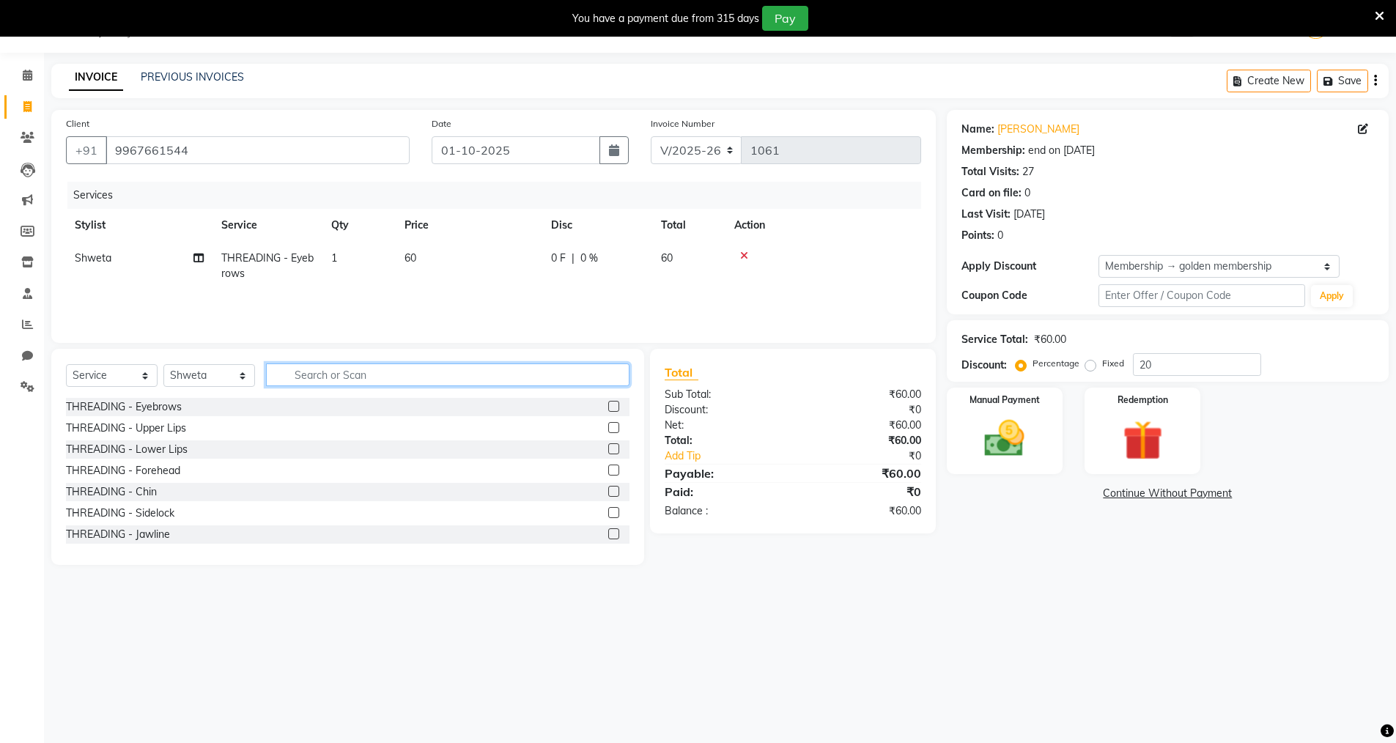
click at [284, 376] on input "text" at bounding box center [447, 374] width 363 height 23
type input "stri"
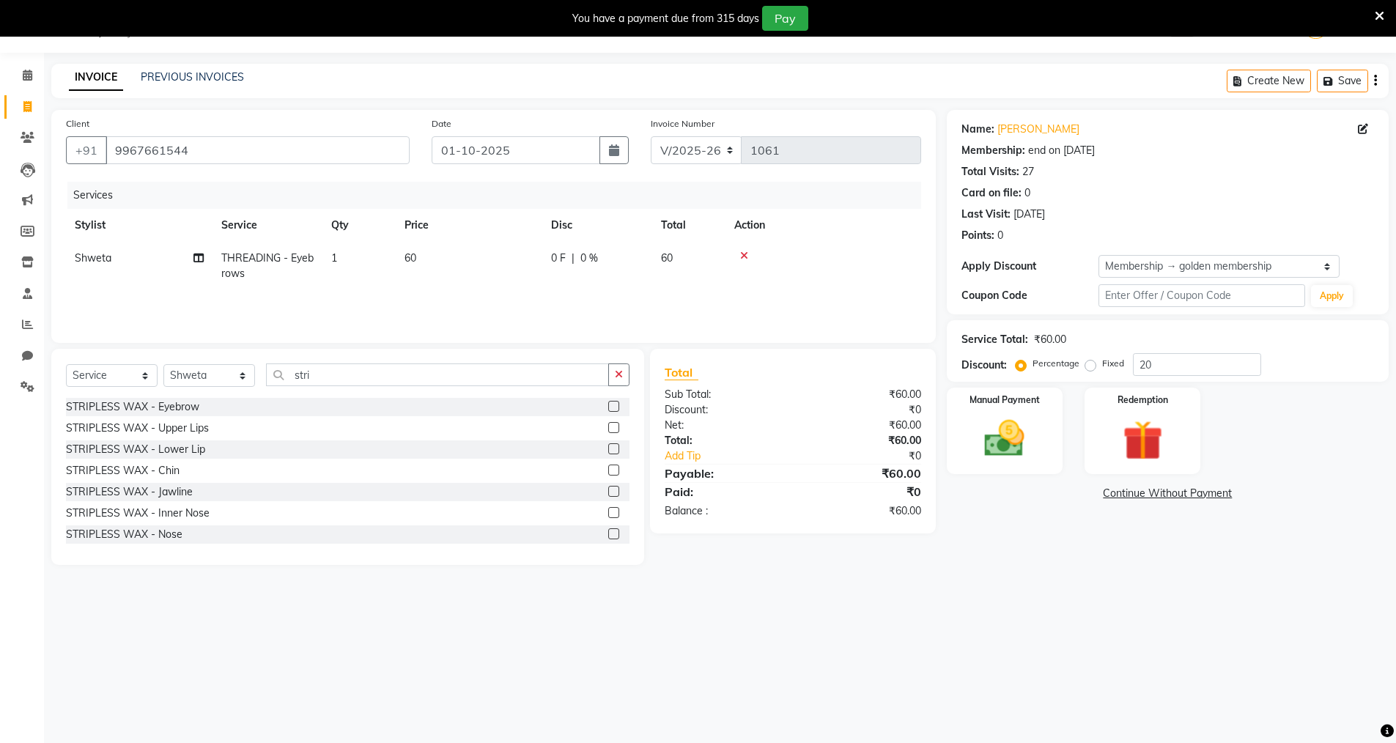
click at [608, 424] on label at bounding box center [613, 427] width 11 height 11
click at [608, 424] on input "checkbox" at bounding box center [613, 429] width 10 height 10
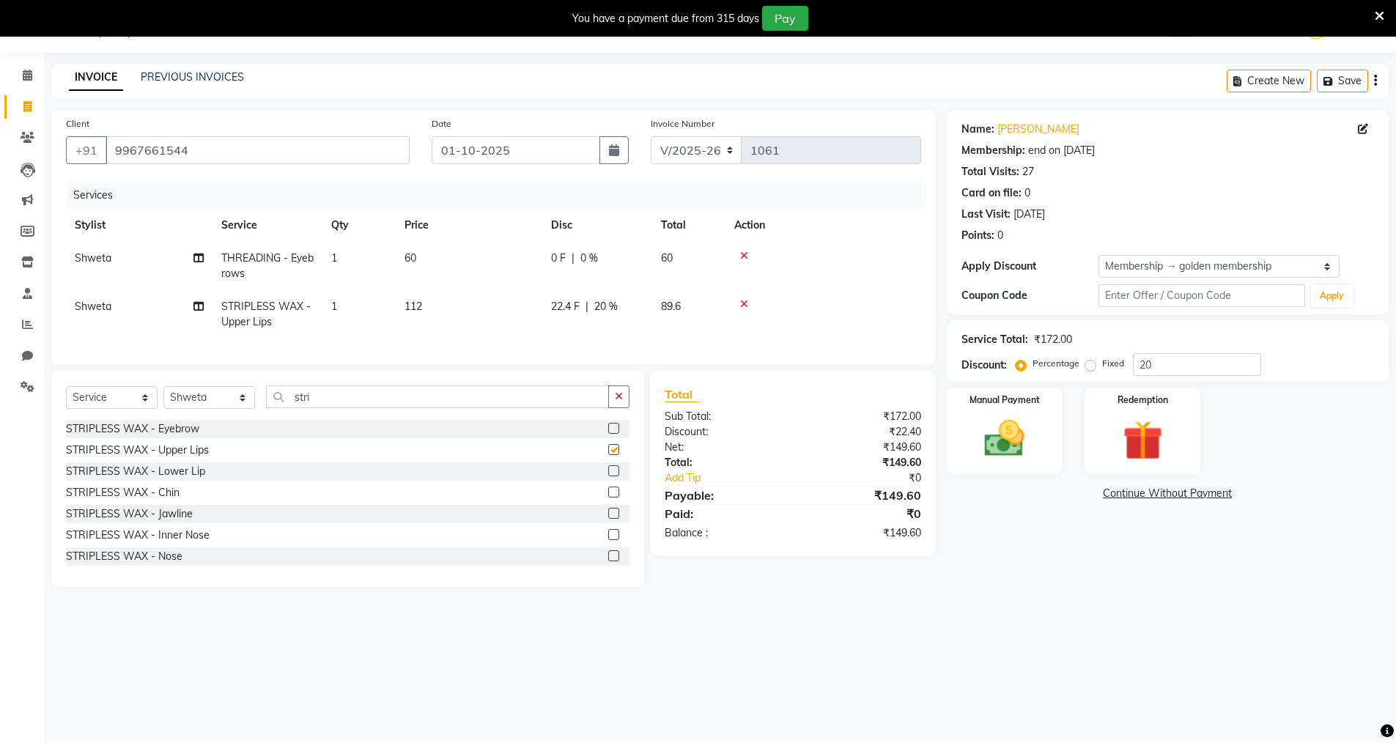
checkbox input "false"
click at [608, 476] on label at bounding box center [613, 470] width 11 height 11
click at [608, 476] on input "checkbox" at bounding box center [613, 472] width 10 height 10
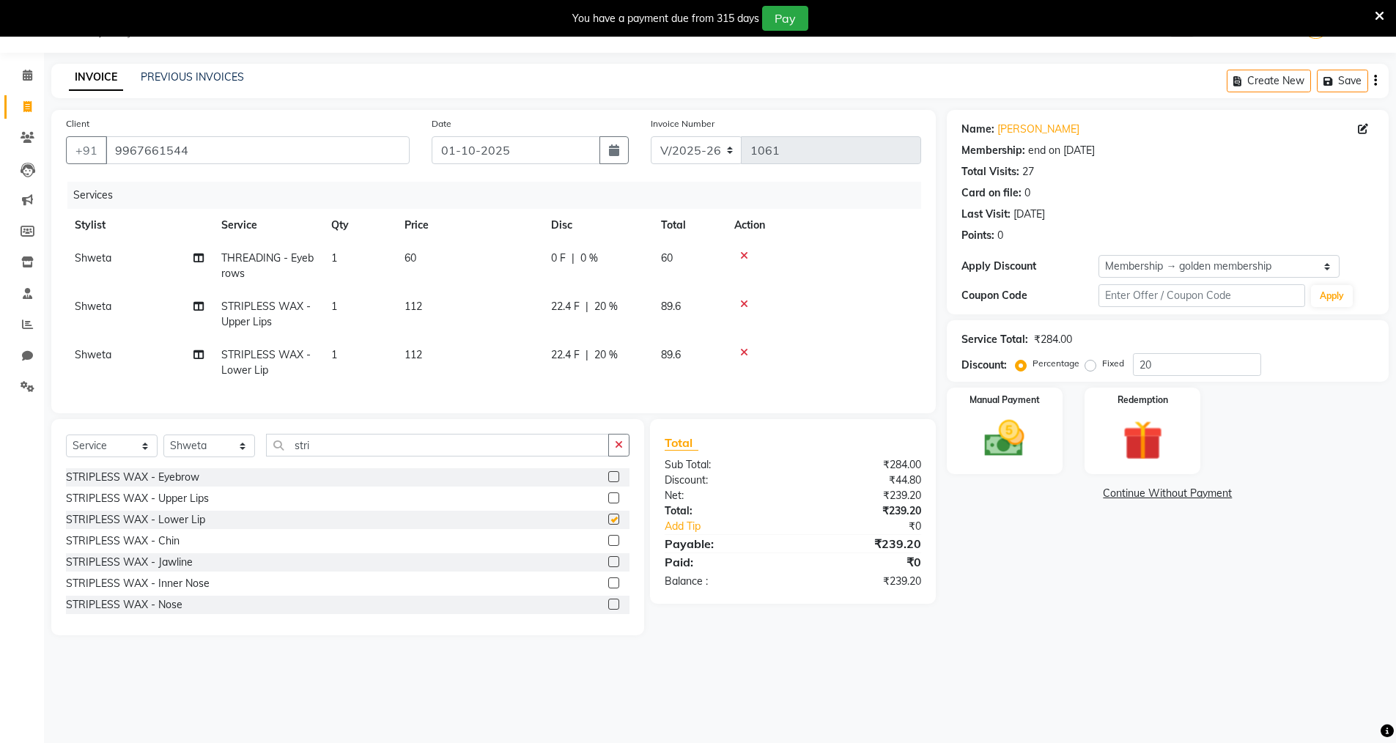
checkbox input "false"
click at [608, 546] on label at bounding box center [613, 540] width 11 height 11
click at [608, 546] on input "checkbox" at bounding box center [613, 541] width 10 height 10
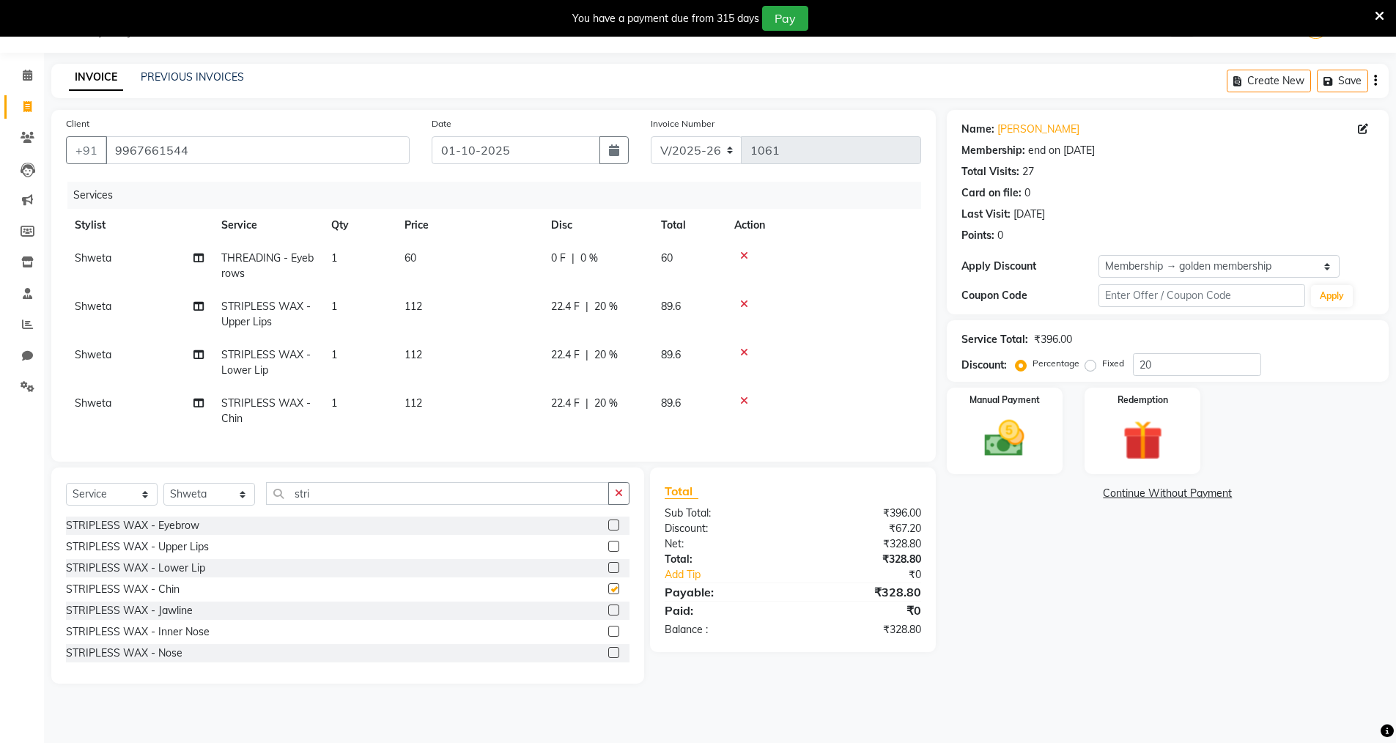
checkbox input "false"
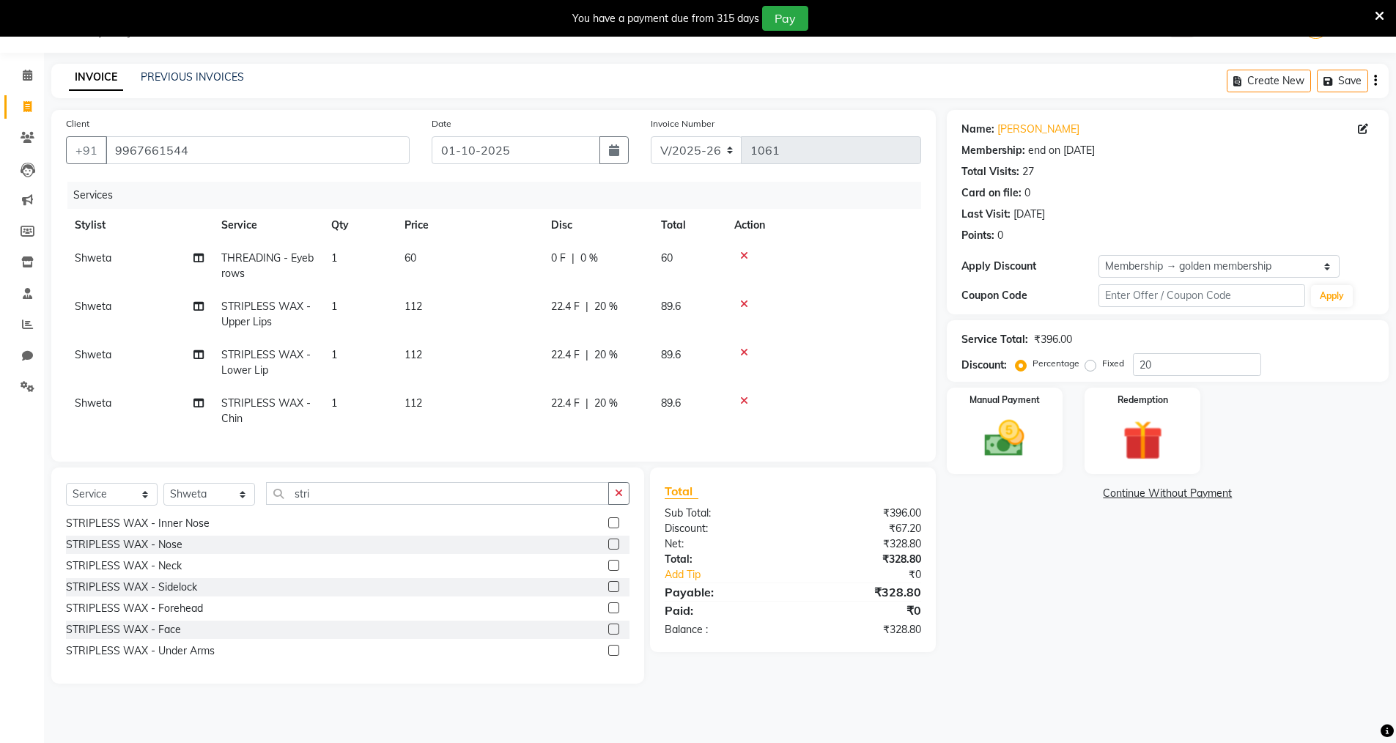
scroll to position [118, 0]
click at [608, 561] on label at bounding box center [613, 555] width 11 height 11
click at [608, 561] on input "checkbox" at bounding box center [613, 557] width 10 height 10
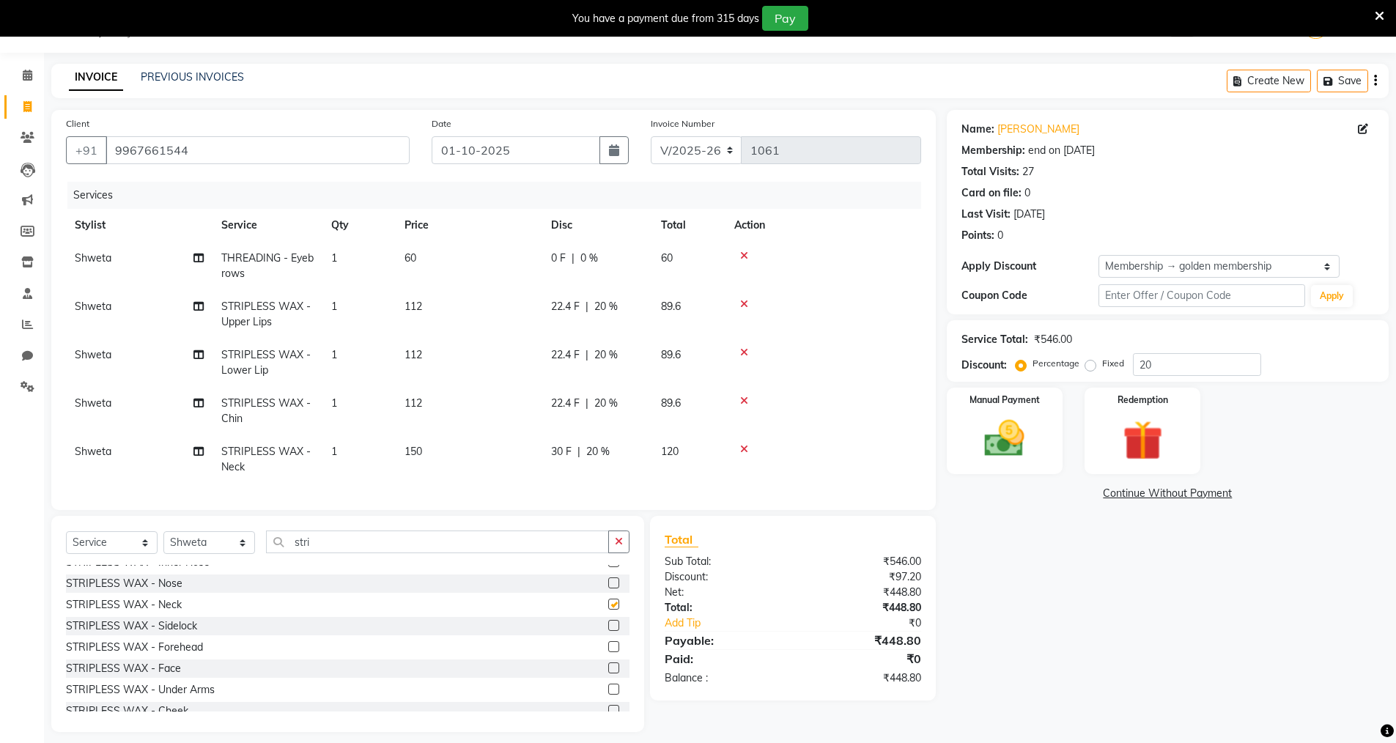
checkbox input "false"
click at [242, 554] on select "Select Stylist Anjali Seema Shweta Varsha" at bounding box center [209, 542] width 92 height 23
select select "87132"
click at [163, 542] on select "Select Stylist Anjali Seema Shweta Varsha" at bounding box center [209, 542] width 92 height 23
click at [317, 553] on input "stri" at bounding box center [437, 542] width 343 height 23
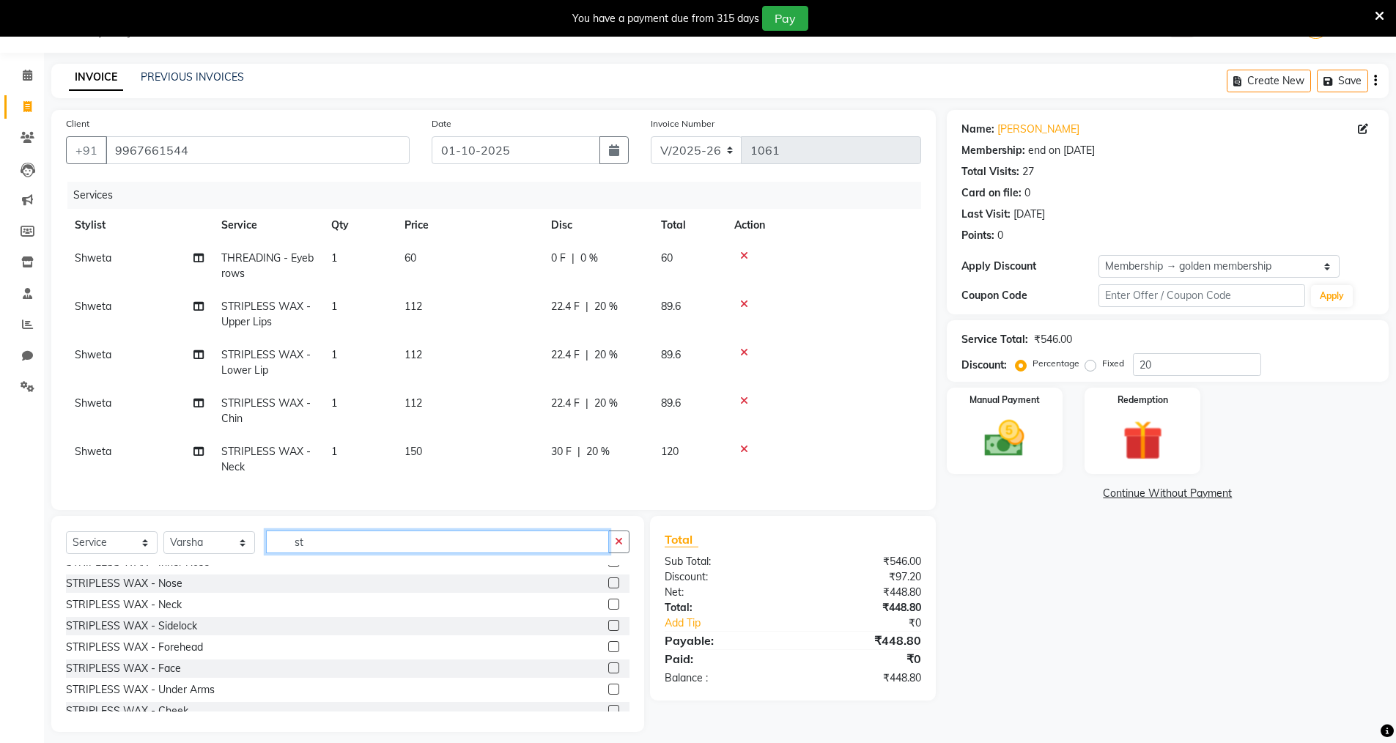
type input "s"
type input "lipo"
click at [608, 600] on label at bounding box center [613, 594] width 11 height 11
click at [608, 600] on input "checkbox" at bounding box center [613, 596] width 10 height 10
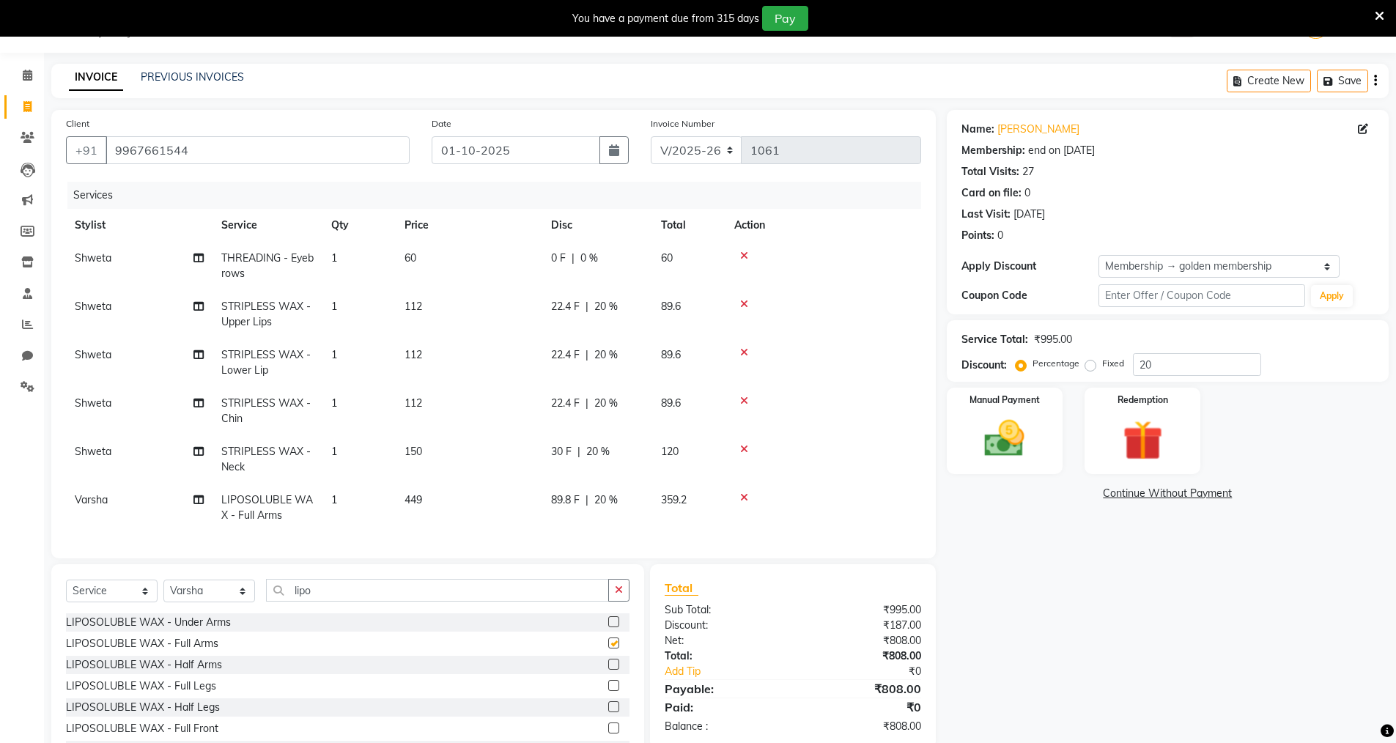
checkbox input "false"
click at [608, 625] on label at bounding box center [613, 621] width 11 height 11
click at [608, 625] on input "checkbox" at bounding box center [613, 623] width 10 height 10
checkbox input "false"
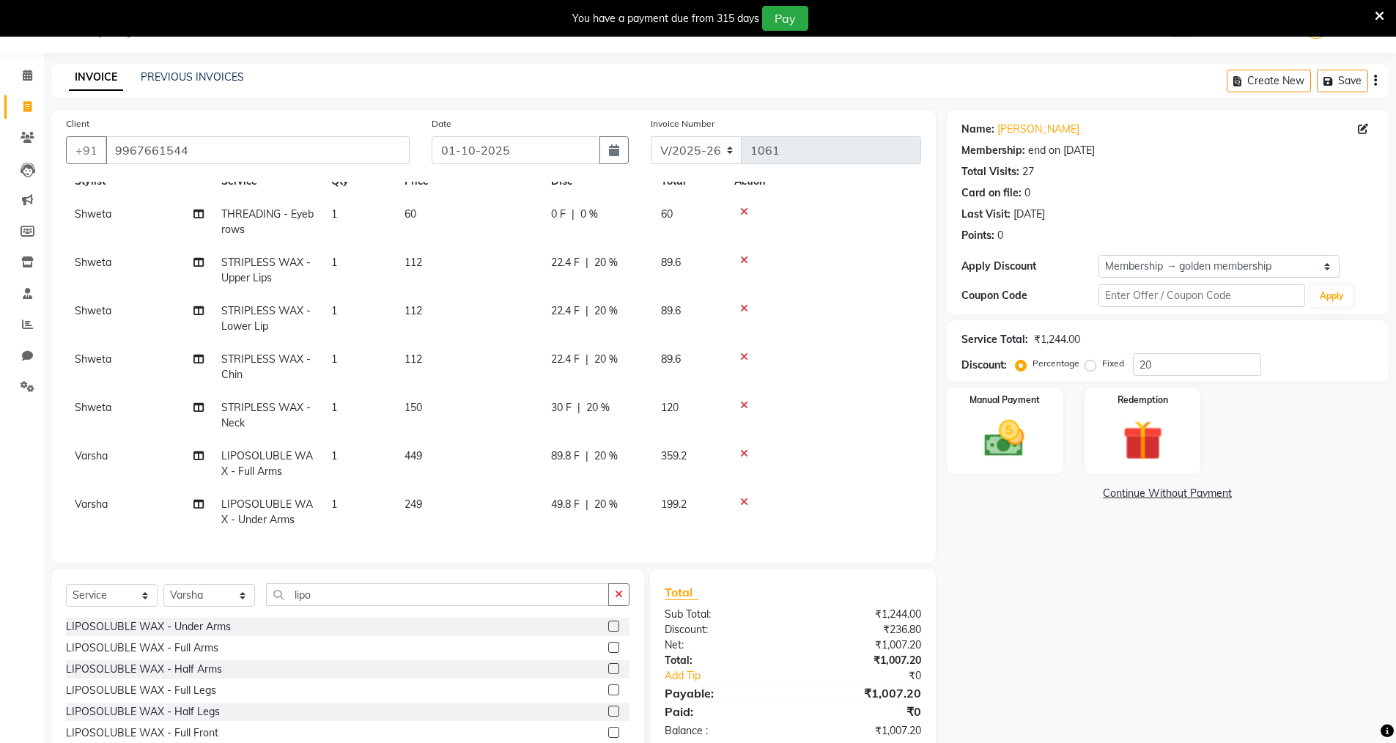
scroll to position [100, 0]
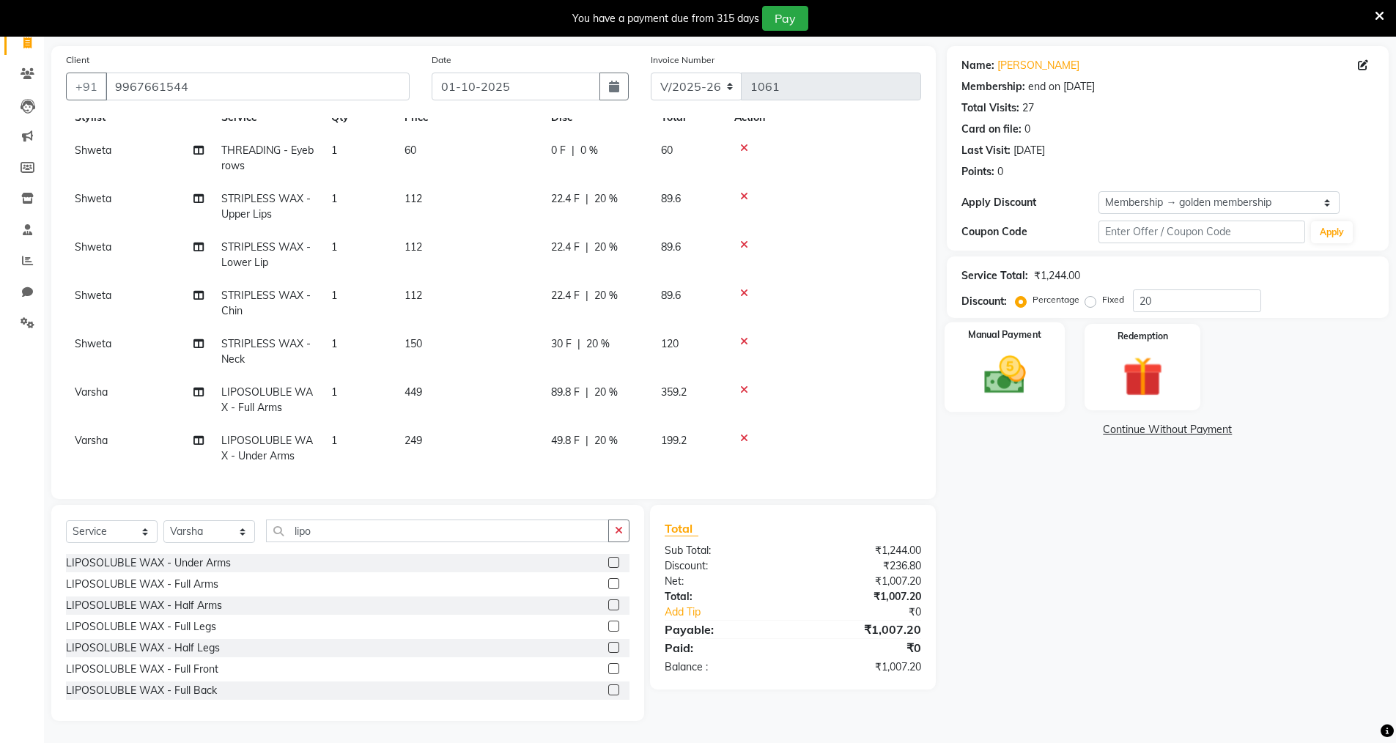
click at [1015, 401] on div "Manual Payment" at bounding box center [1004, 367] width 121 height 90
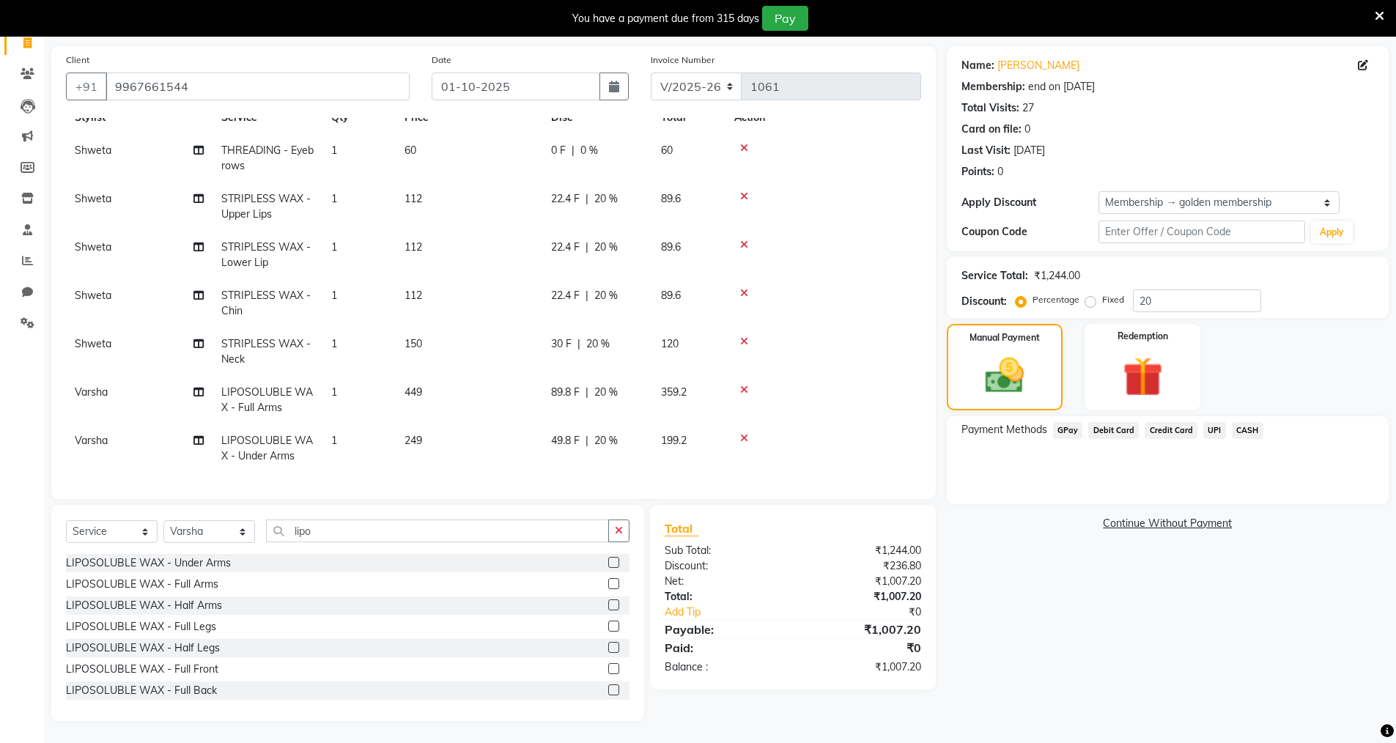
click at [1069, 430] on span "GPay" at bounding box center [1068, 430] width 30 height 17
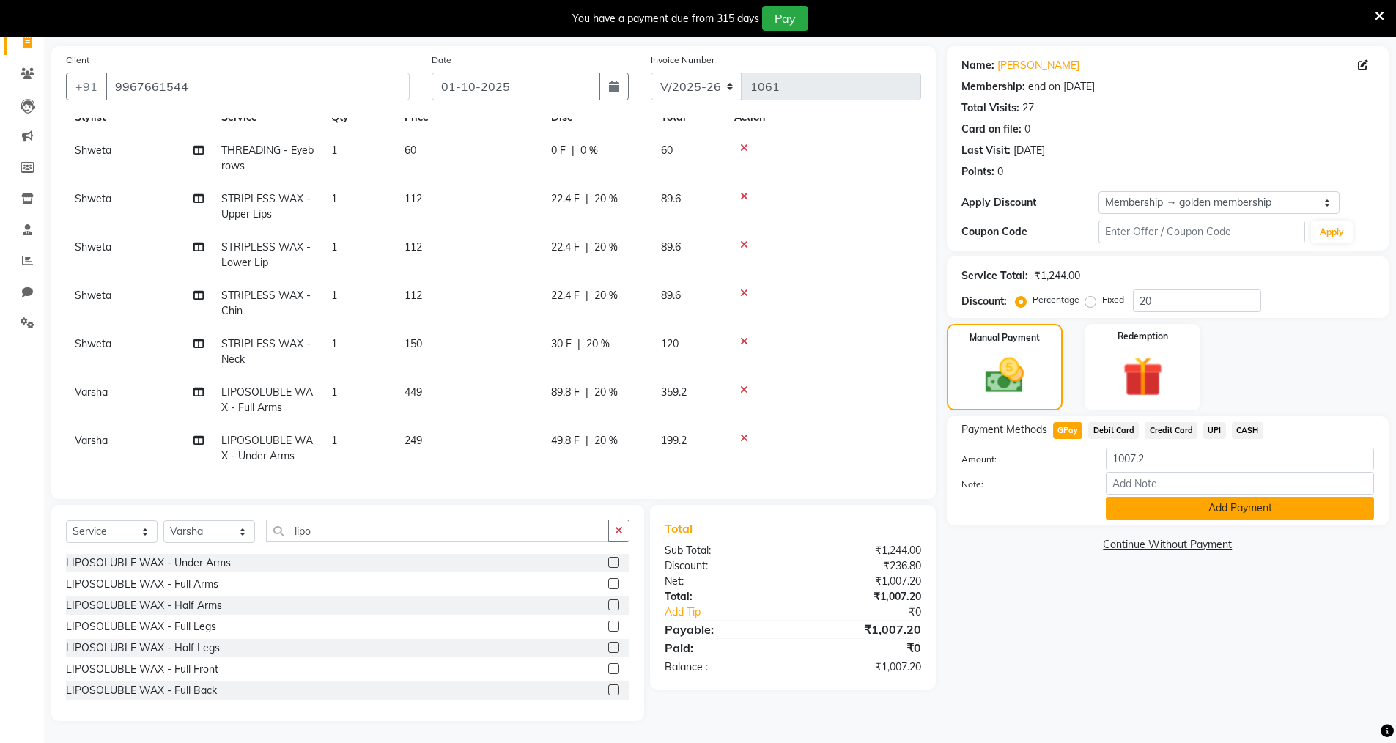
click at [1129, 511] on button "Add Payment" at bounding box center [1240, 508] width 268 height 23
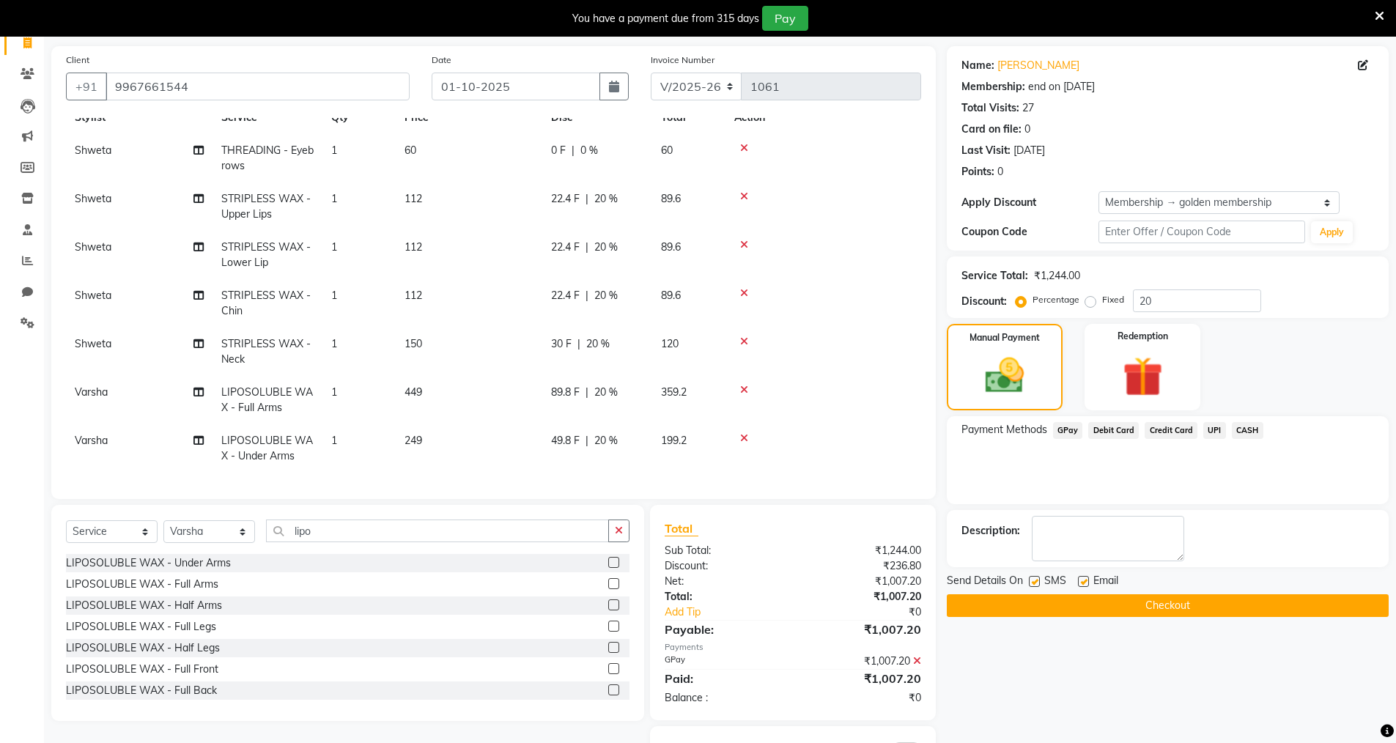
click at [1037, 580] on label at bounding box center [1034, 581] width 11 height 11
click at [1037, 580] on input "checkbox" at bounding box center [1034, 582] width 10 height 10
checkbox input "false"
click at [1080, 580] on label at bounding box center [1083, 581] width 11 height 11
click at [1080, 580] on input "checkbox" at bounding box center [1083, 582] width 10 height 10
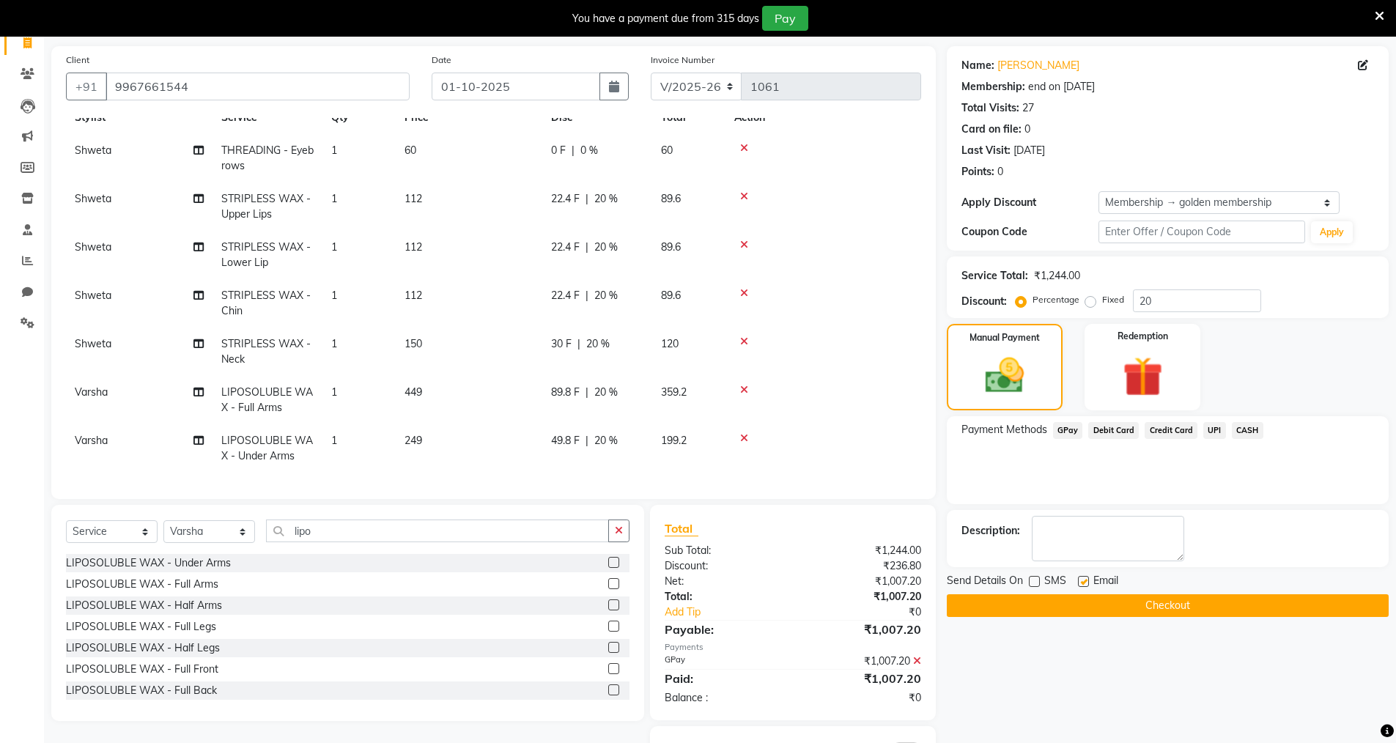
checkbox input "false"
click at [1077, 599] on button "Checkout" at bounding box center [1168, 605] width 442 height 23
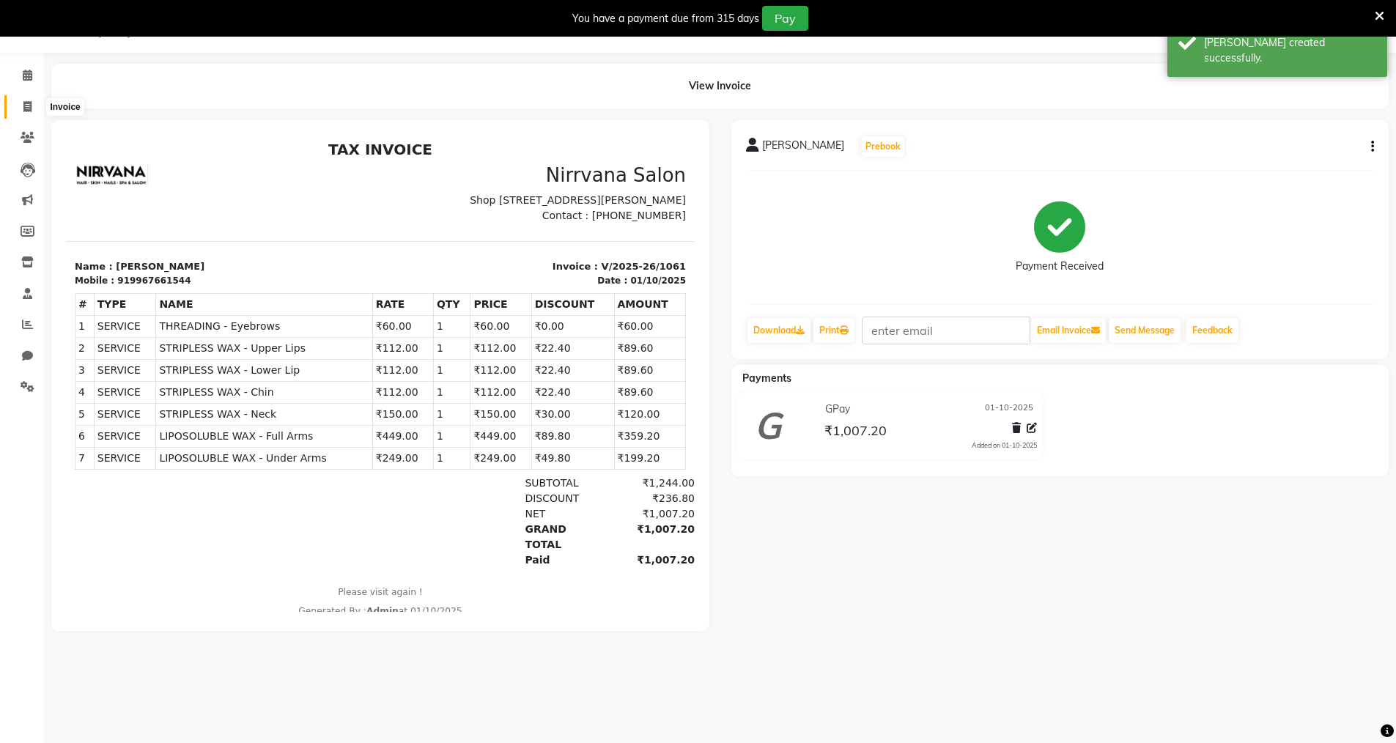
click at [24, 105] on icon at bounding box center [27, 106] width 8 height 11
select select "service"
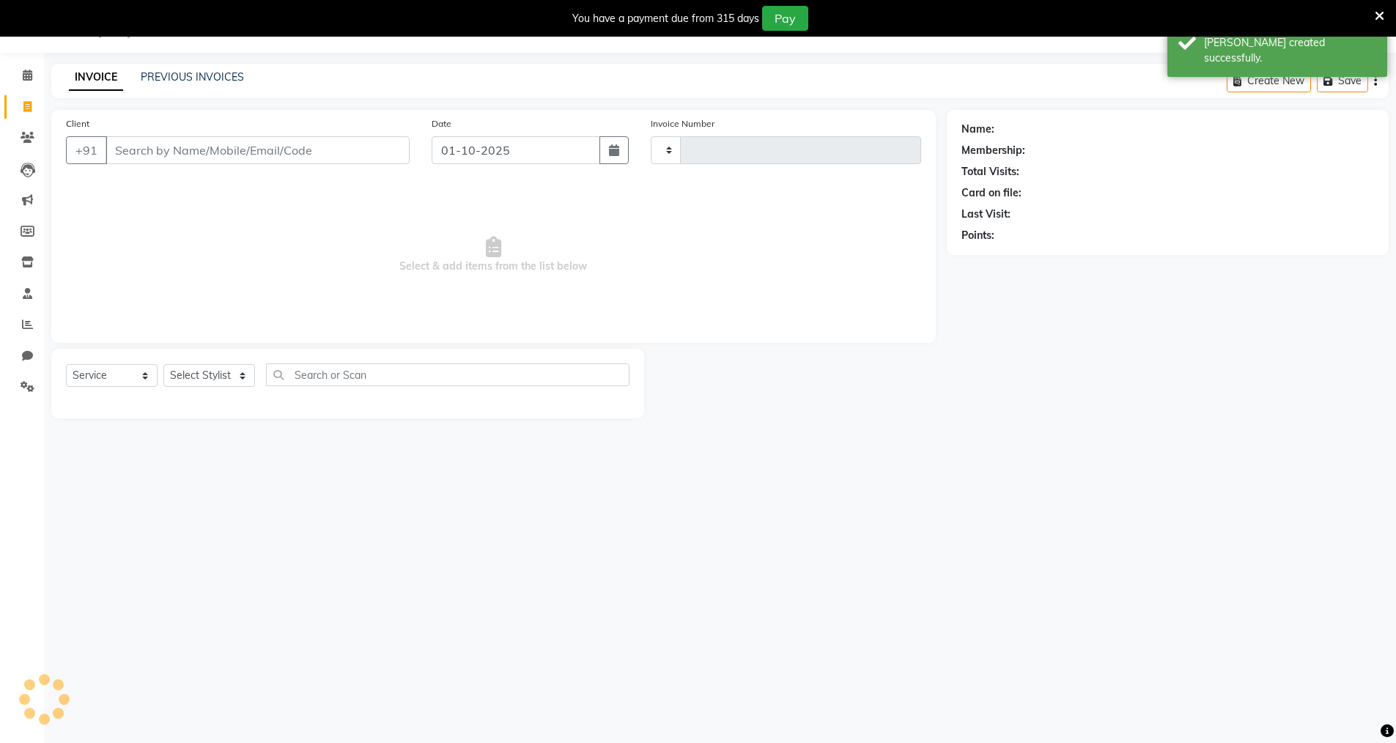
type input "1062"
select select "7167"
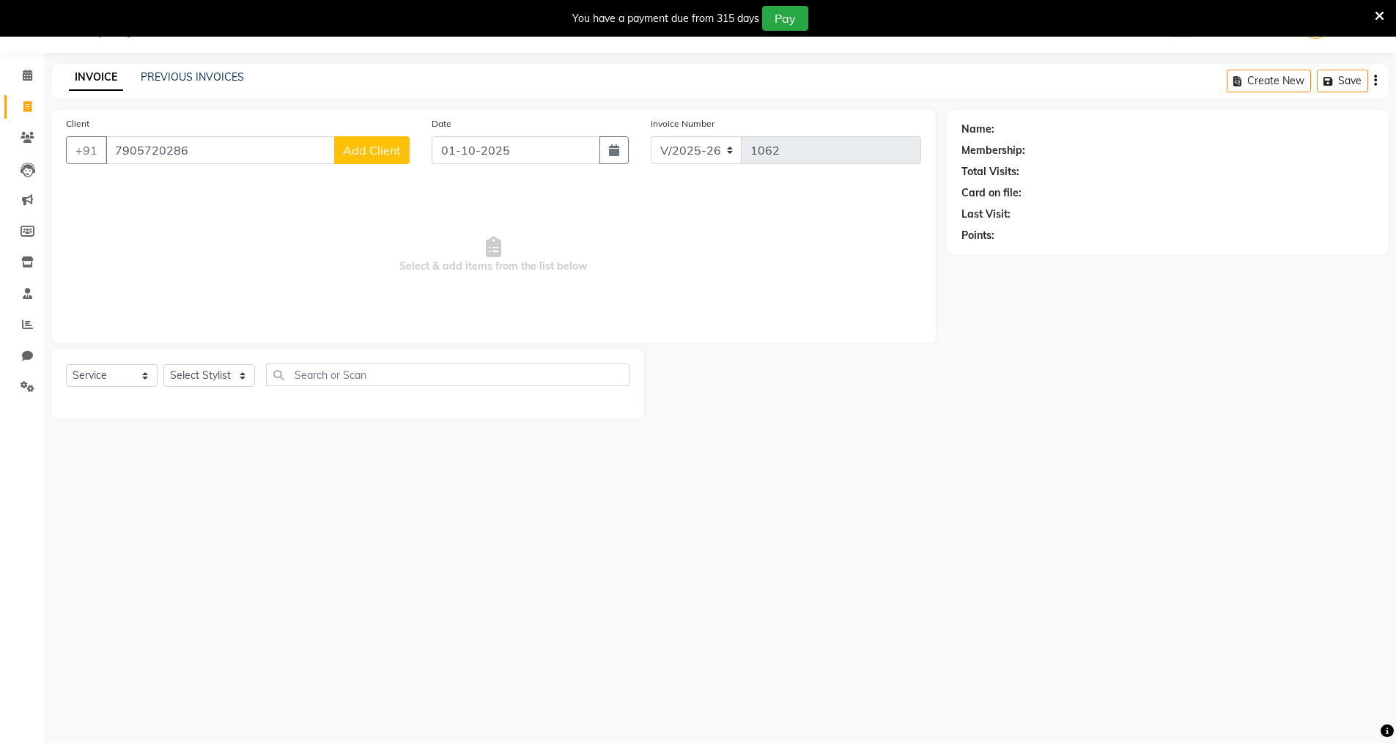
type input "7905720286"
click at [394, 152] on span "Add Client" at bounding box center [372, 150] width 58 height 15
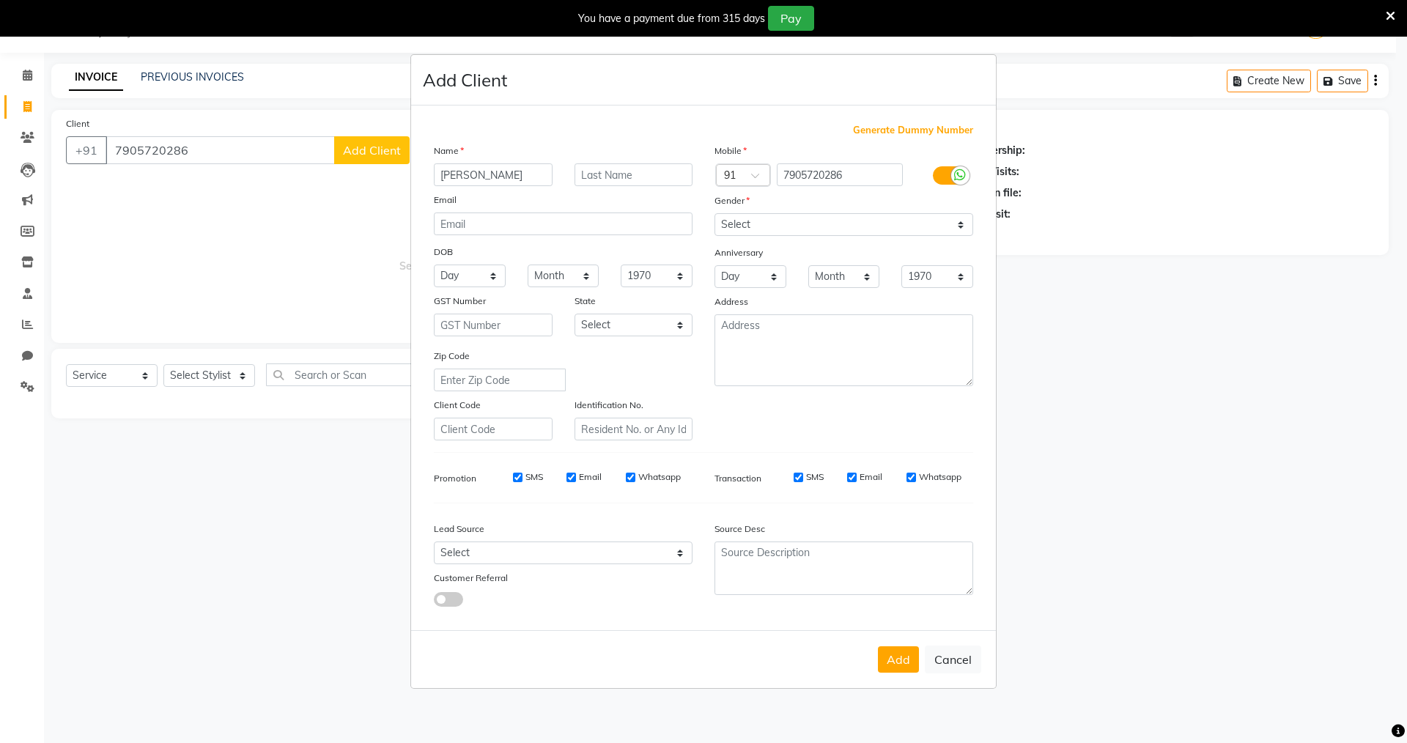
type input "Ruchi"
click at [583, 172] on input "text" at bounding box center [634, 174] width 119 height 23
type input "Sharma"
click at [964, 226] on select "Select Male Female Other Prefer Not To Say" at bounding box center [843, 224] width 259 height 23
select select "female"
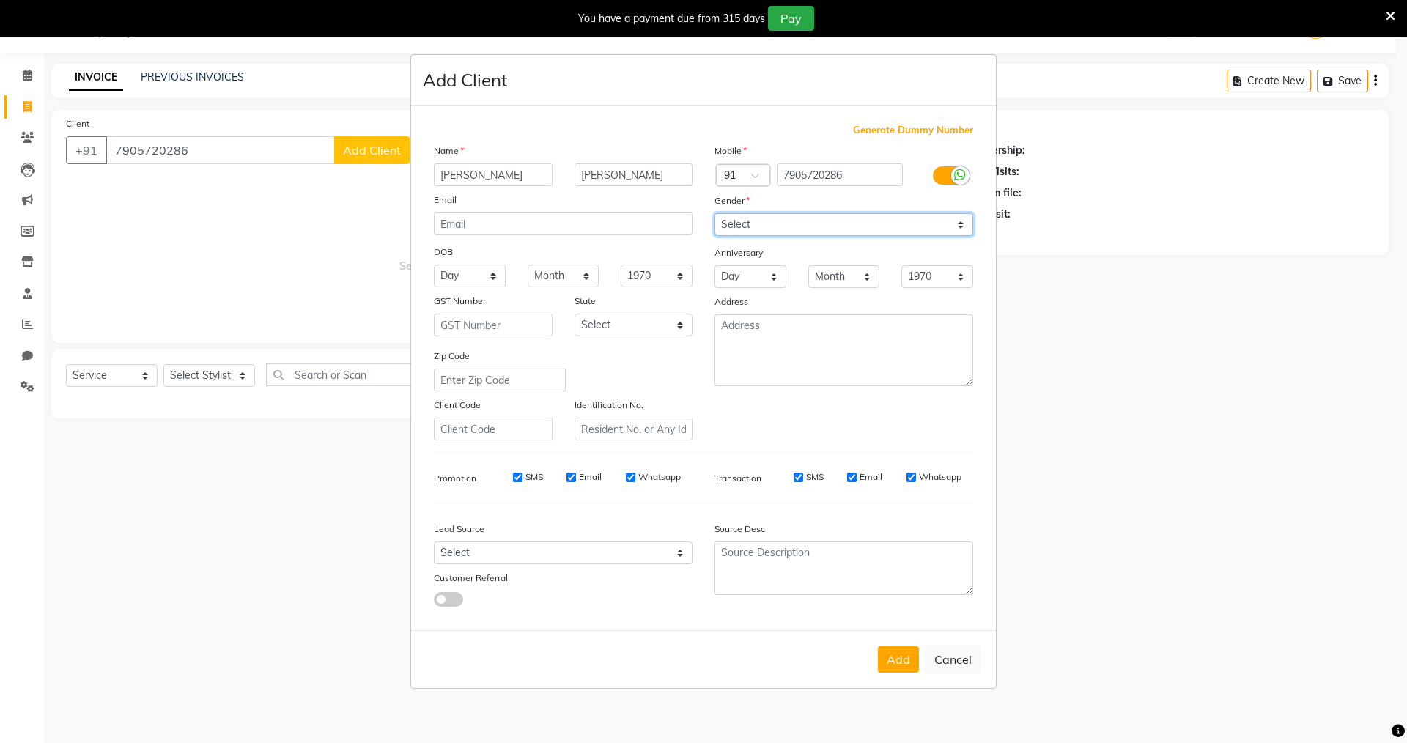
click at [714, 213] on select "Select Male Female Other Prefer Not To Say" at bounding box center [843, 224] width 259 height 23
click at [892, 659] on button "Add" at bounding box center [898, 659] width 41 height 26
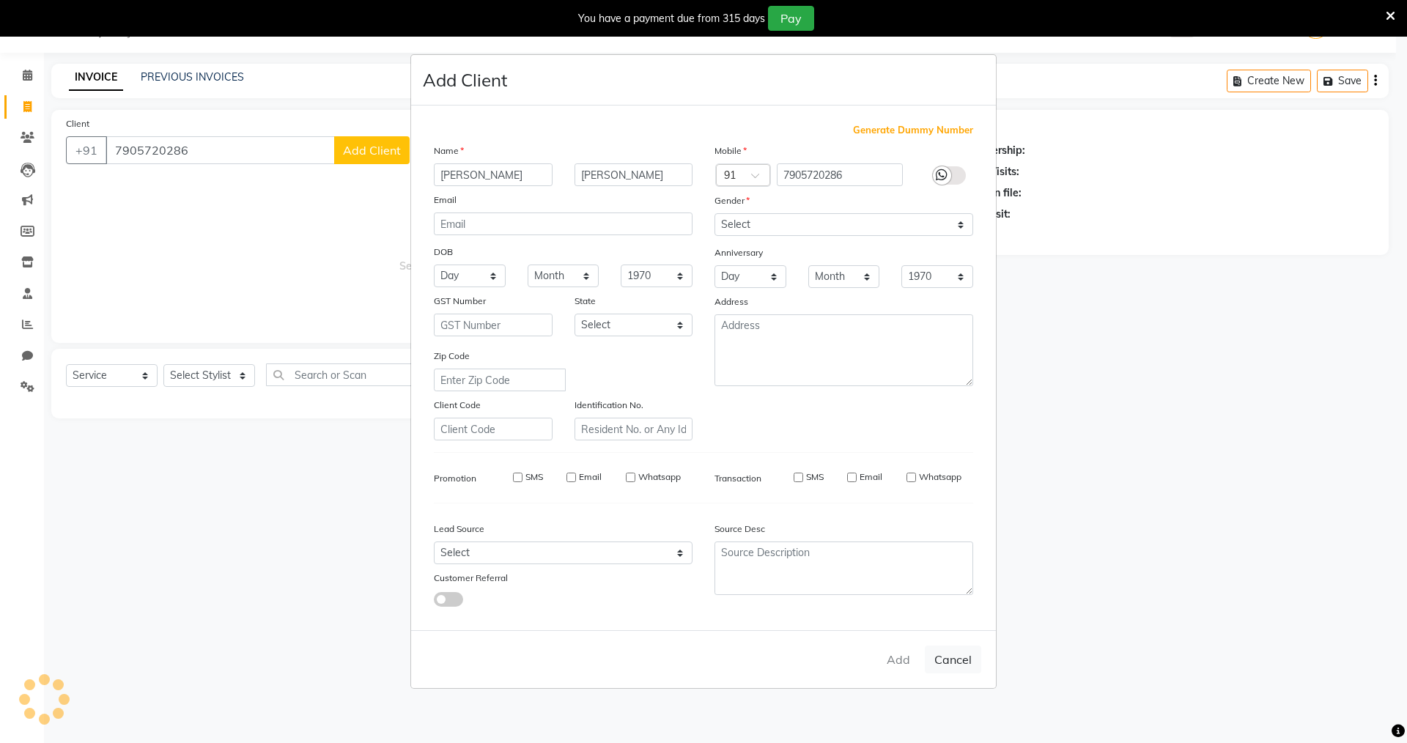
select select
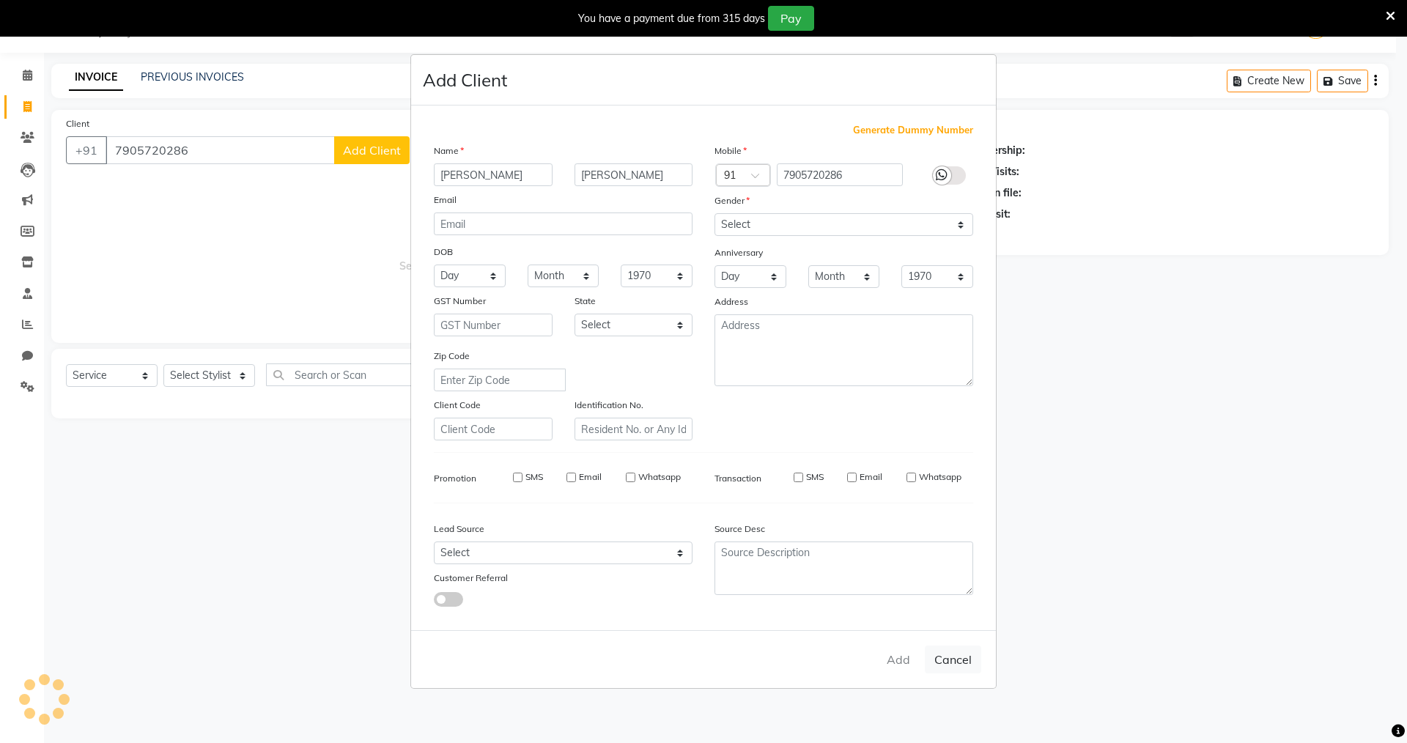
select select
checkbox input "false"
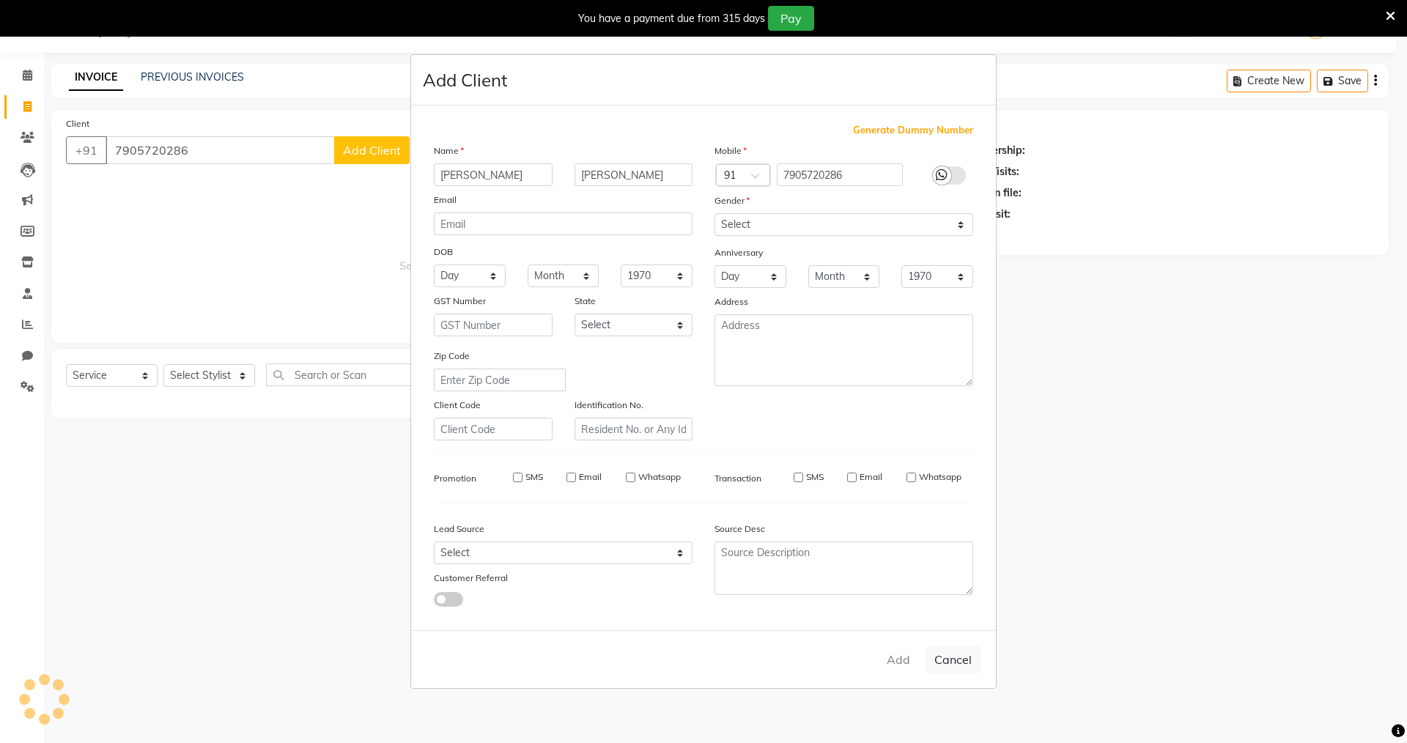
checkbox input "false"
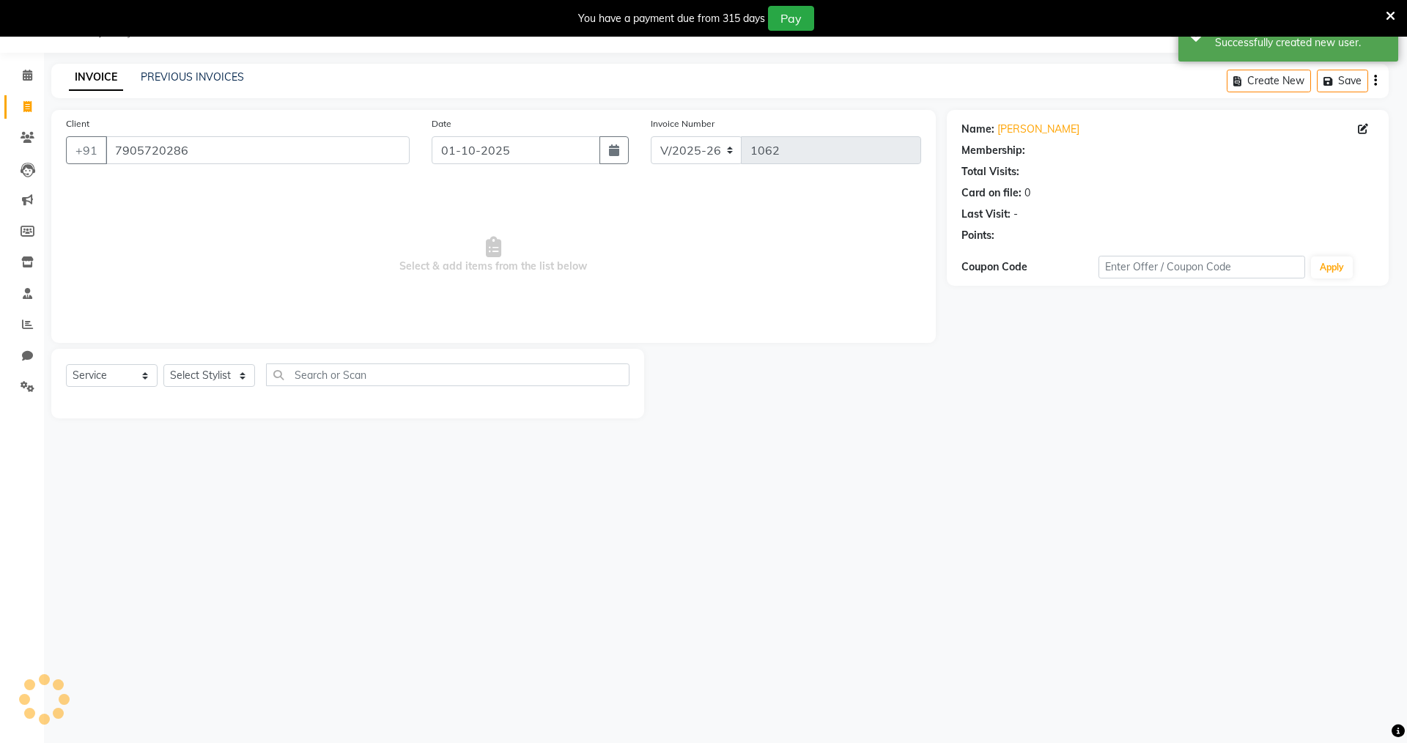
select select "1: Object"
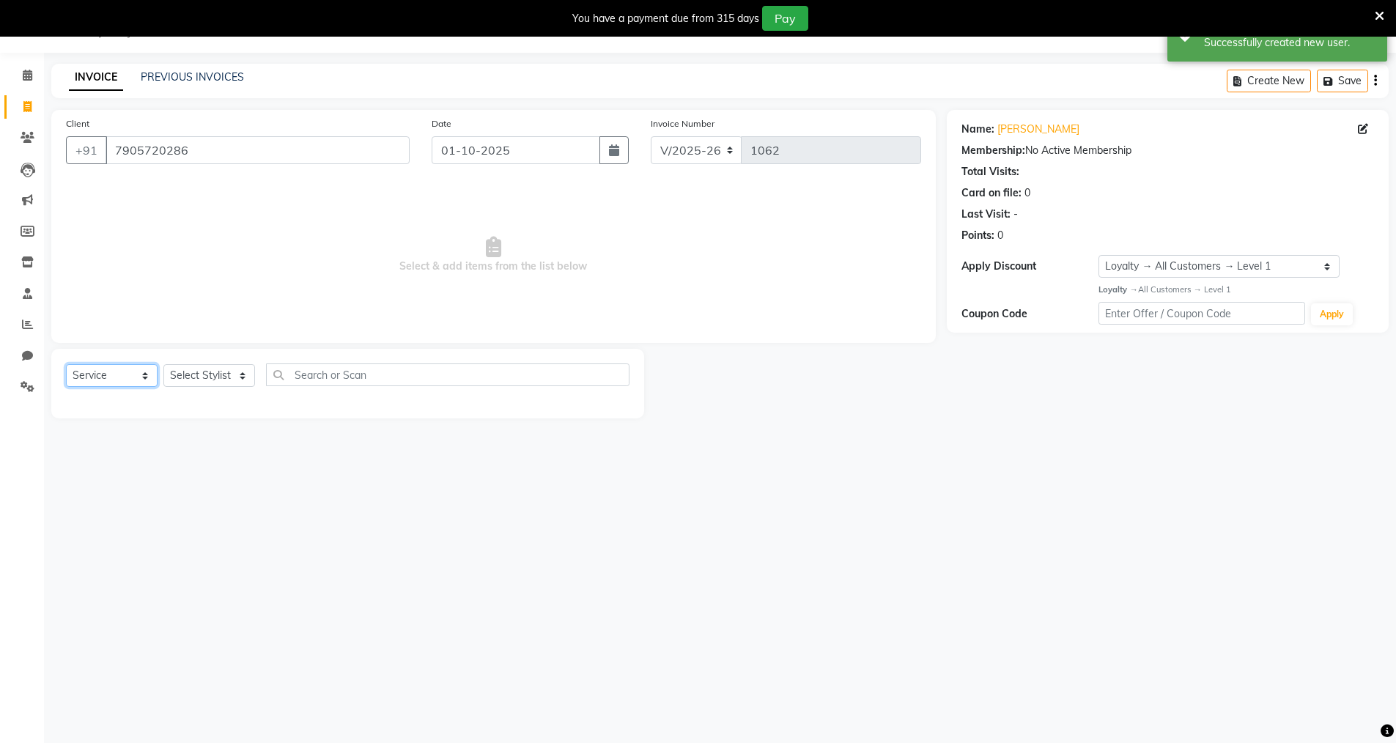
click at [142, 378] on select "Select Service Product Membership Package Voucher Prepaid Gift Card" at bounding box center [112, 375] width 92 height 23
select select "membership"
click at [66, 364] on select "Select Service Product Membership Package Voucher Prepaid Gift Card" at bounding box center [112, 375] width 92 height 23
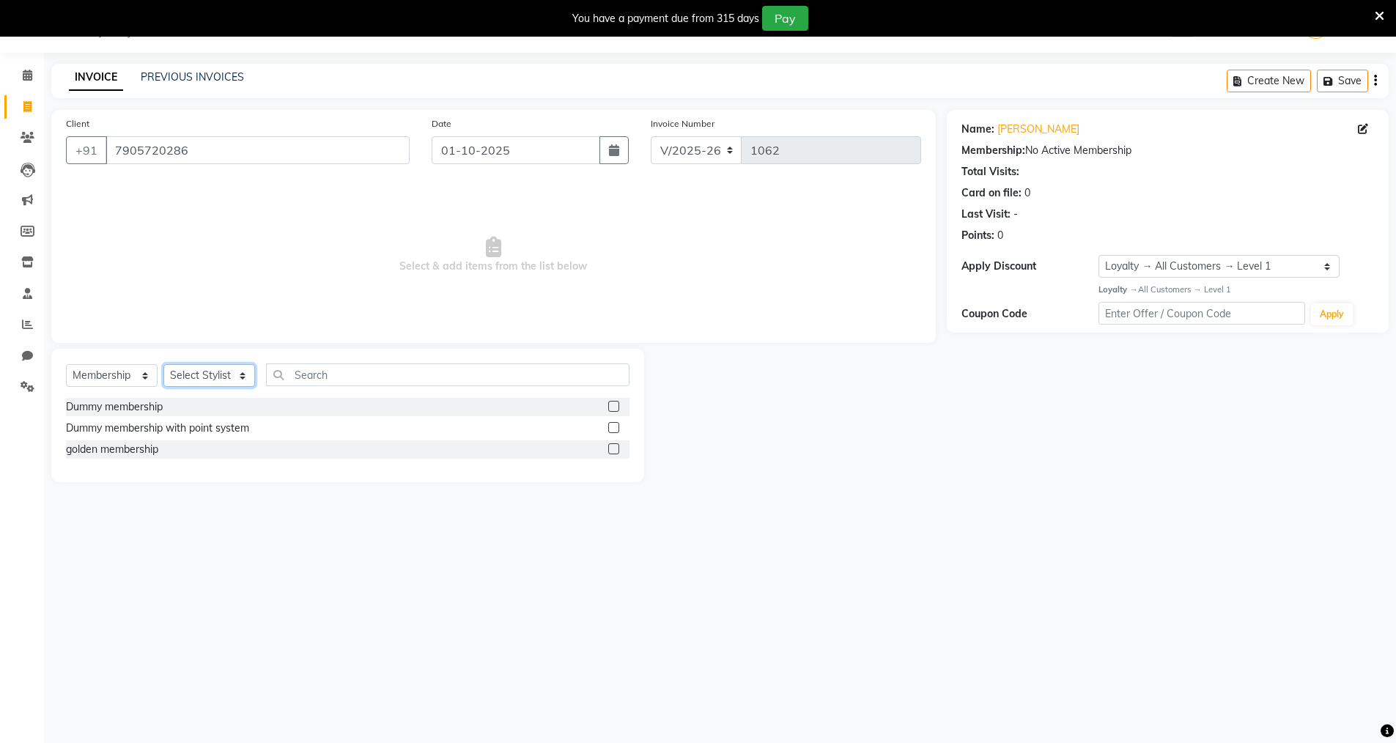
click at [241, 372] on select "Select Stylist Anjali Seema Shweta Varsha" at bounding box center [209, 375] width 92 height 23
select select "60038"
click at [163, 364] on select "Select Stylist Anjali Seema Shweta Varsha" at bounding box center [209, 375] width 92 height 23
click at [613, 448] on label at bounding box center [613, 448] width 11 height 11
click at [613, 448] on input "checkbox" at bounding box center [613, 450] width 10 height 10
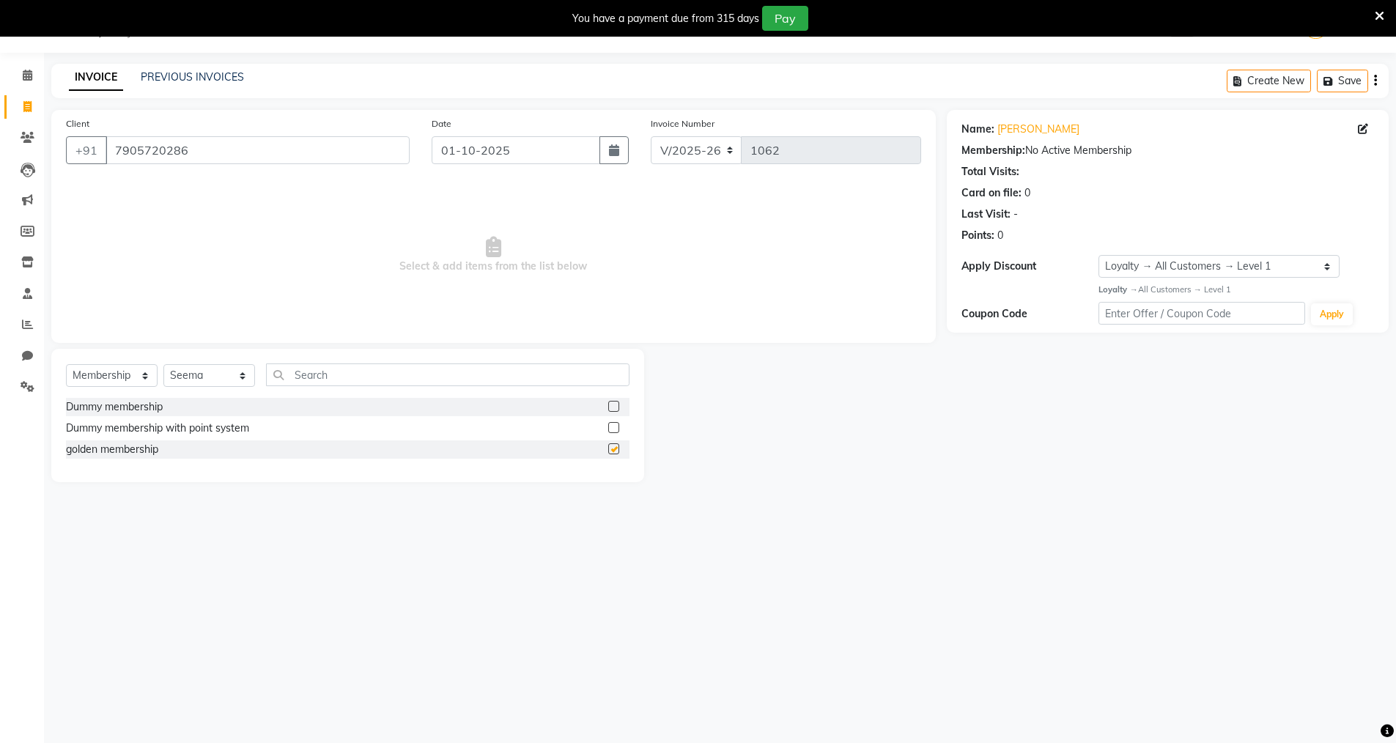
select select "select"
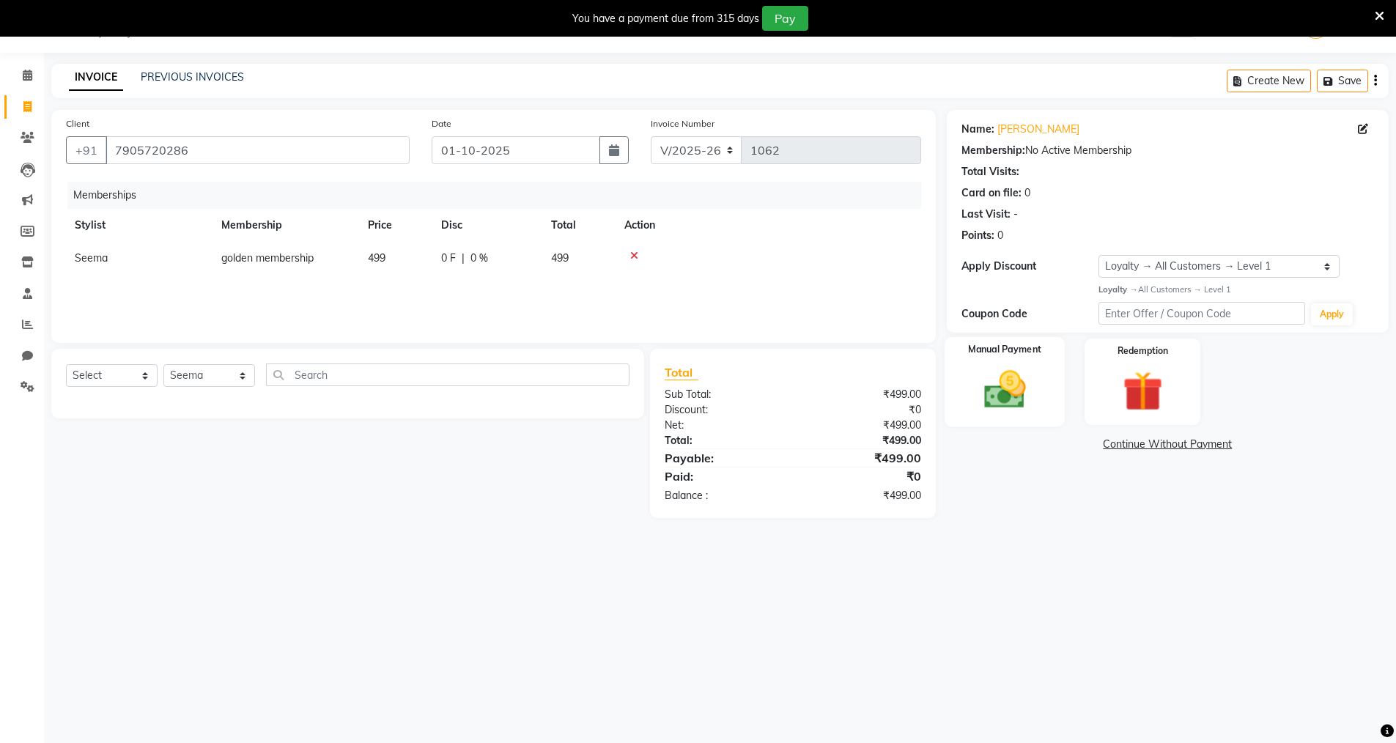
click at [1014, 386] on img at bounding box center [1004, 390] width 67 height 48
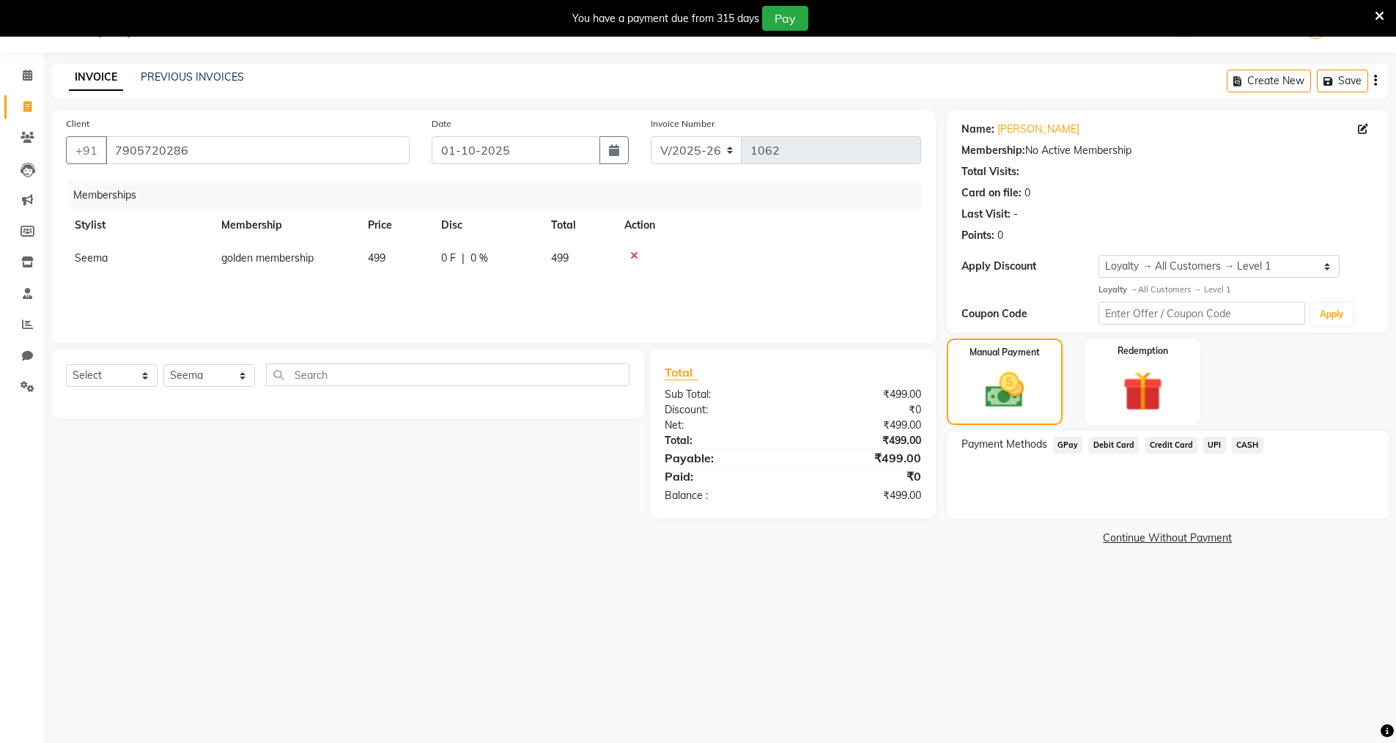
click at [1074, 443] on span "GPay" at bounding box center [1068, 445] width 30 height 17
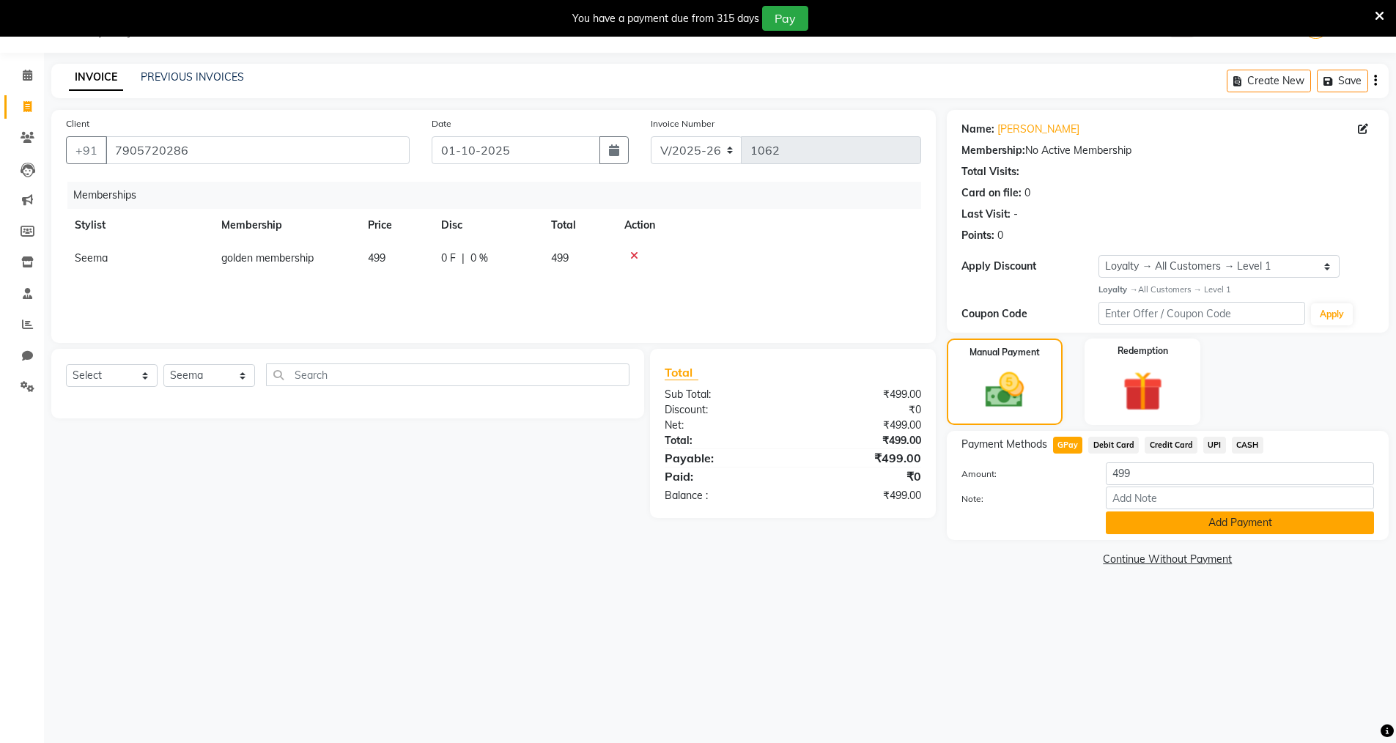
click at [1149, 520] on button "Add Payment" at bounding box center [1240, 522] width 268 height 23
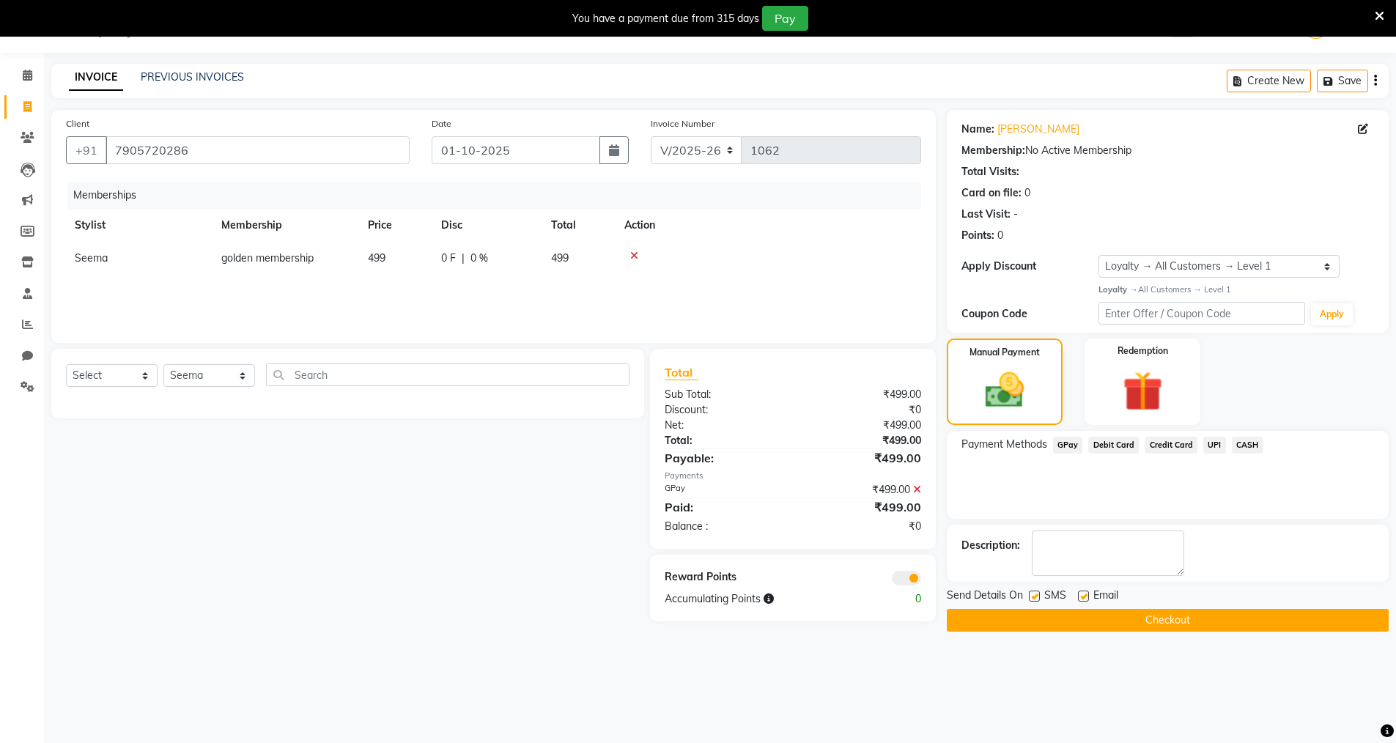
click at [1162, 622] on button "Checkout" at bounding box center [1168, 620] width 442 height 23
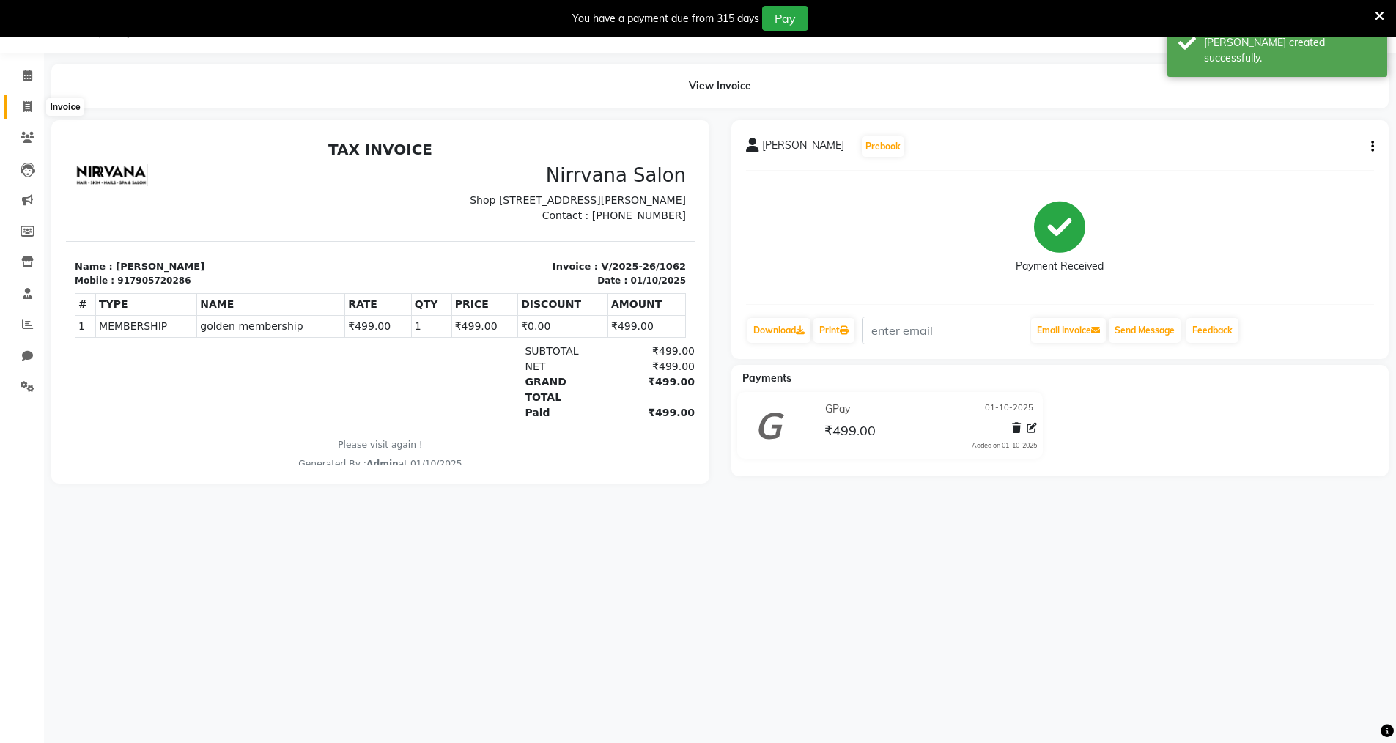
click at [27, 106] on icon at bounding box center [27, 106] width 8 height 11
select select "service"
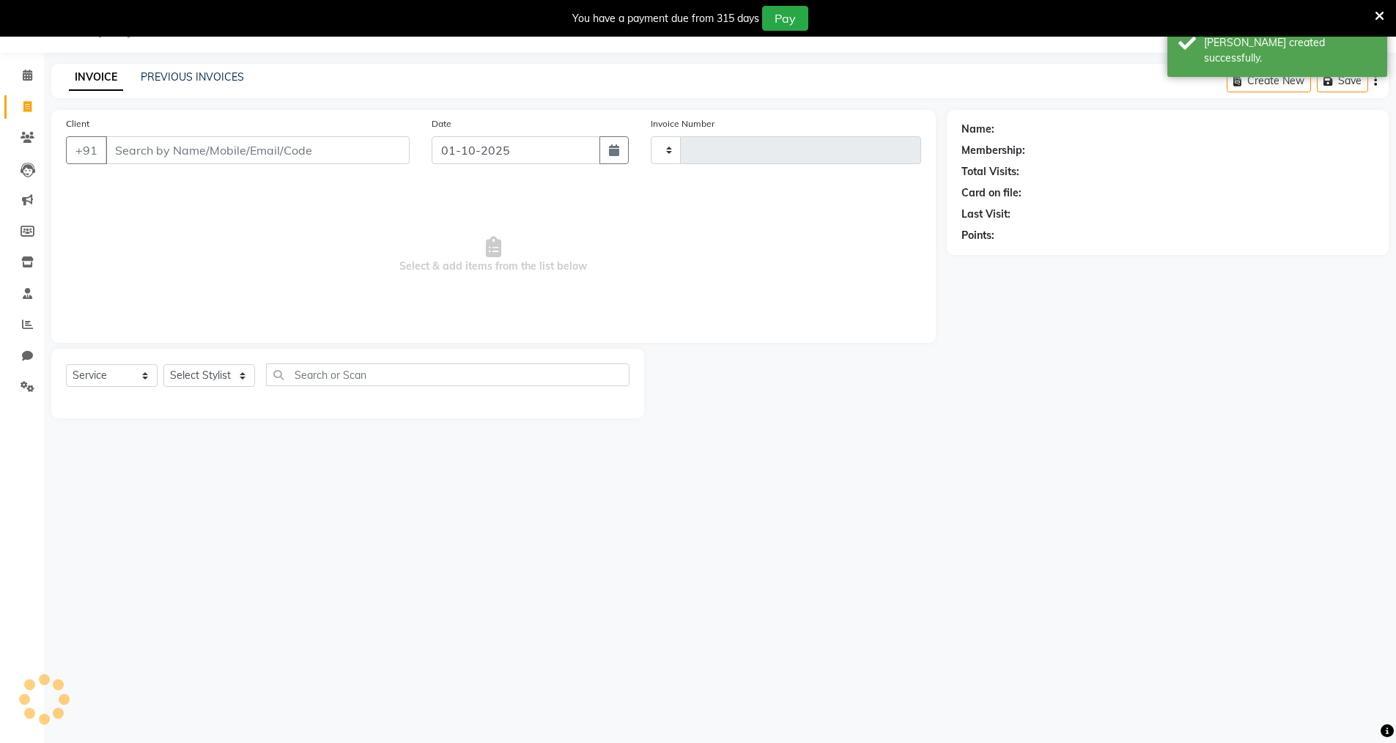
type input "1063"
select select "7167"
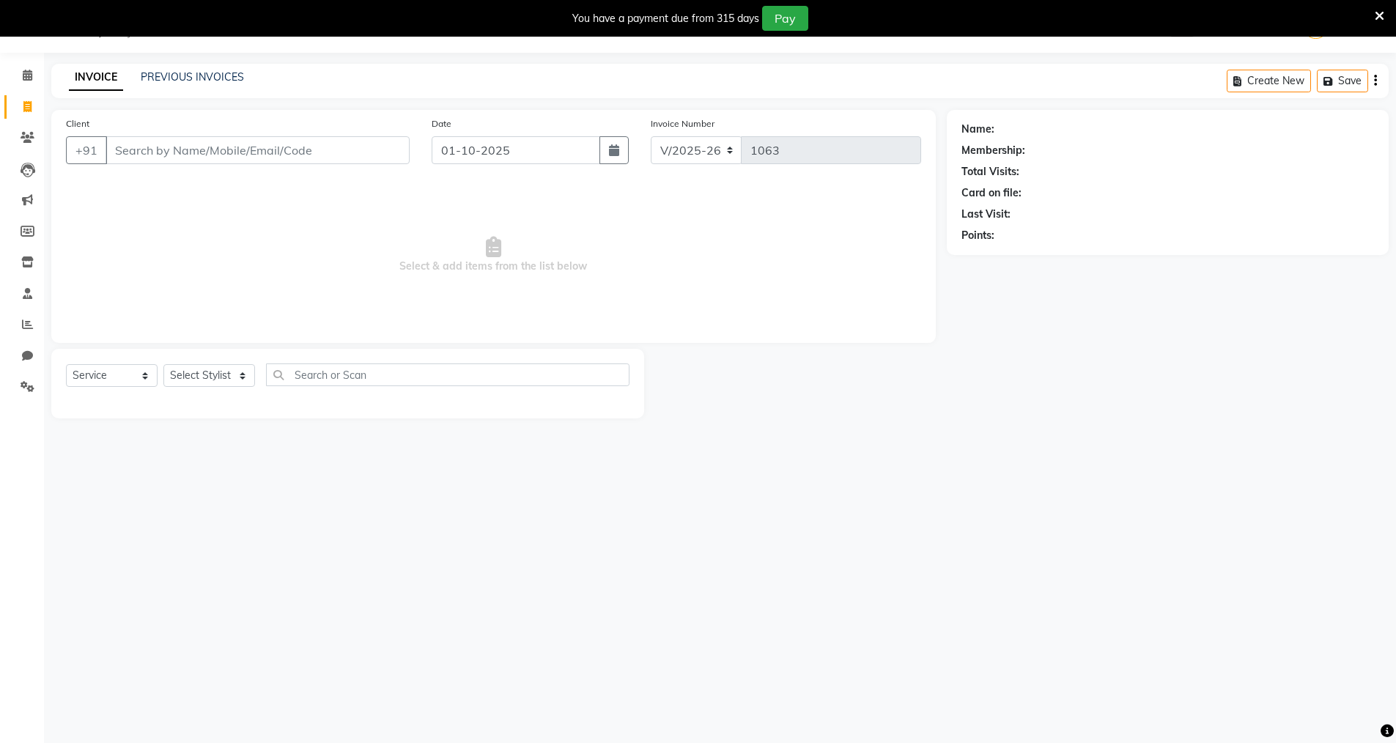
type input "e"
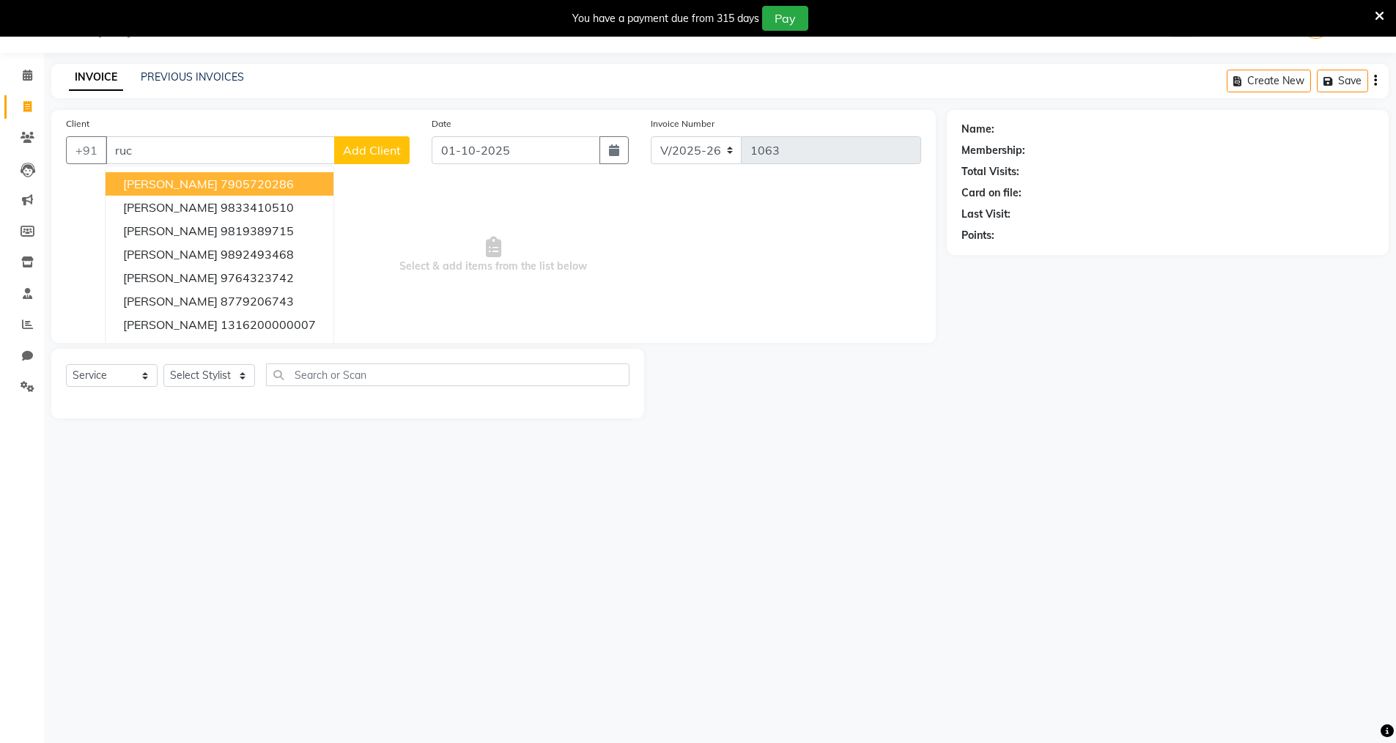
click at [297, 185] on button "Ruchi Sharma 7905720286" at bounding box center [220, 183] width 228 height 23
type input "7905720286"
select select "2: Object"
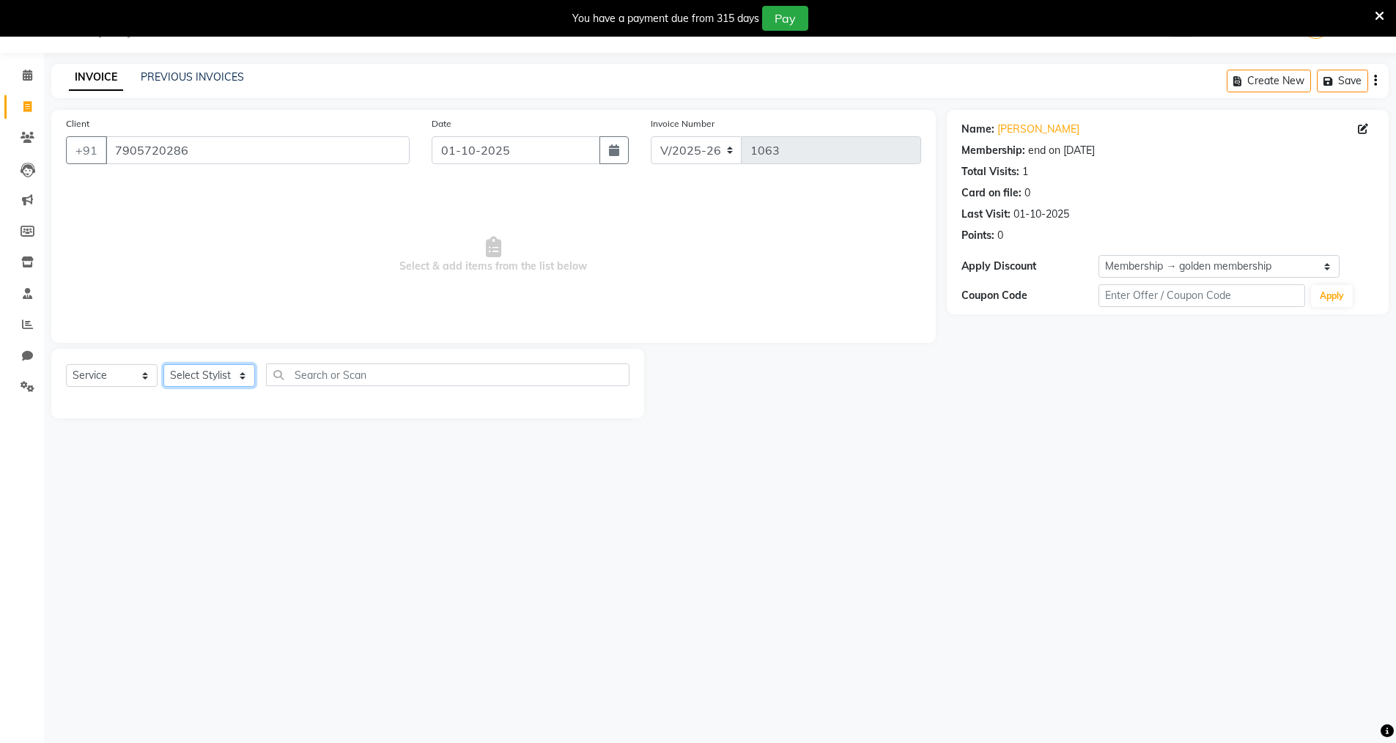
click at [244, 377] on select "Select Stylist Anjali Seema Shweta Varsha" at bounding box center [209, 375] width 92 height 23
select select "66294"
click at [163, 364] on select "Select Stylist Anjali Seema Shweta Varsha" at bounding box center [209, 375] width 92 height 23
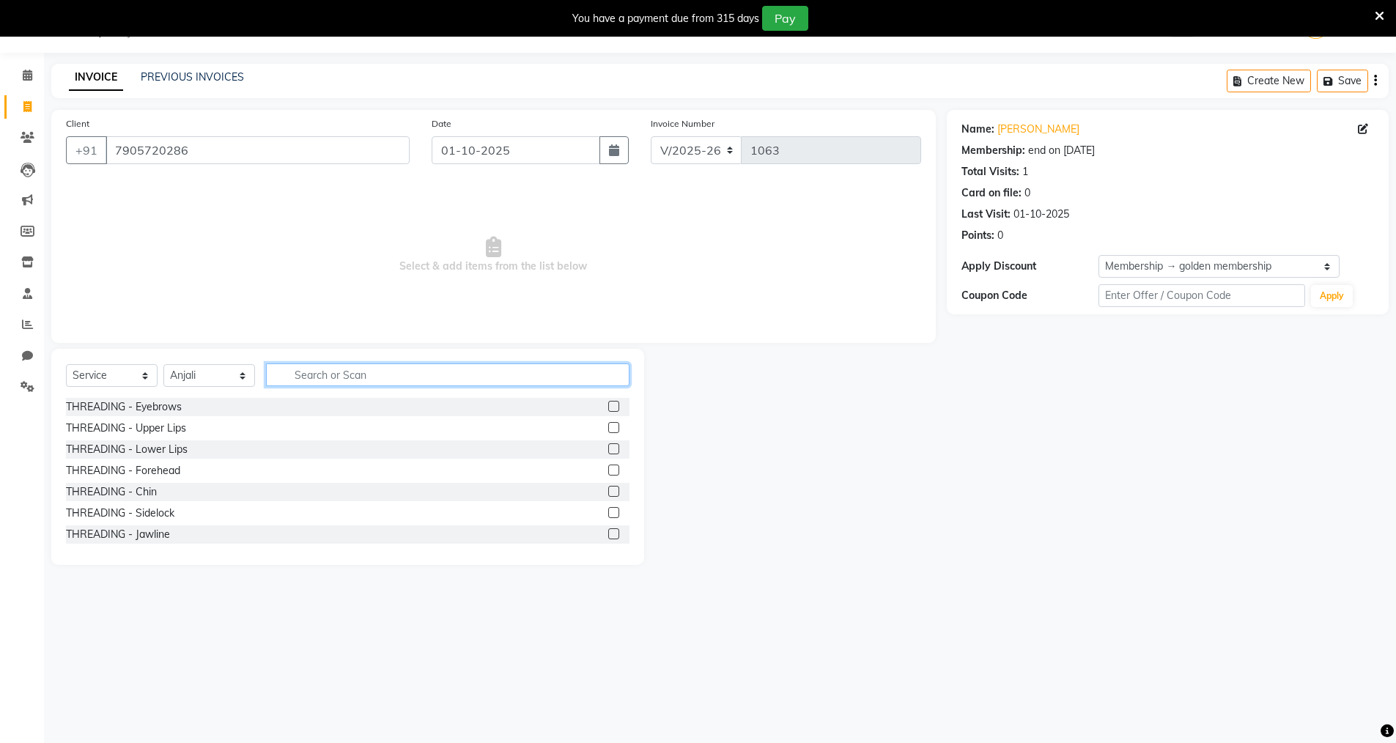
click at [296, 377] on input "text" at bounding box center [447, 374] width 363 height 23
type input "e"
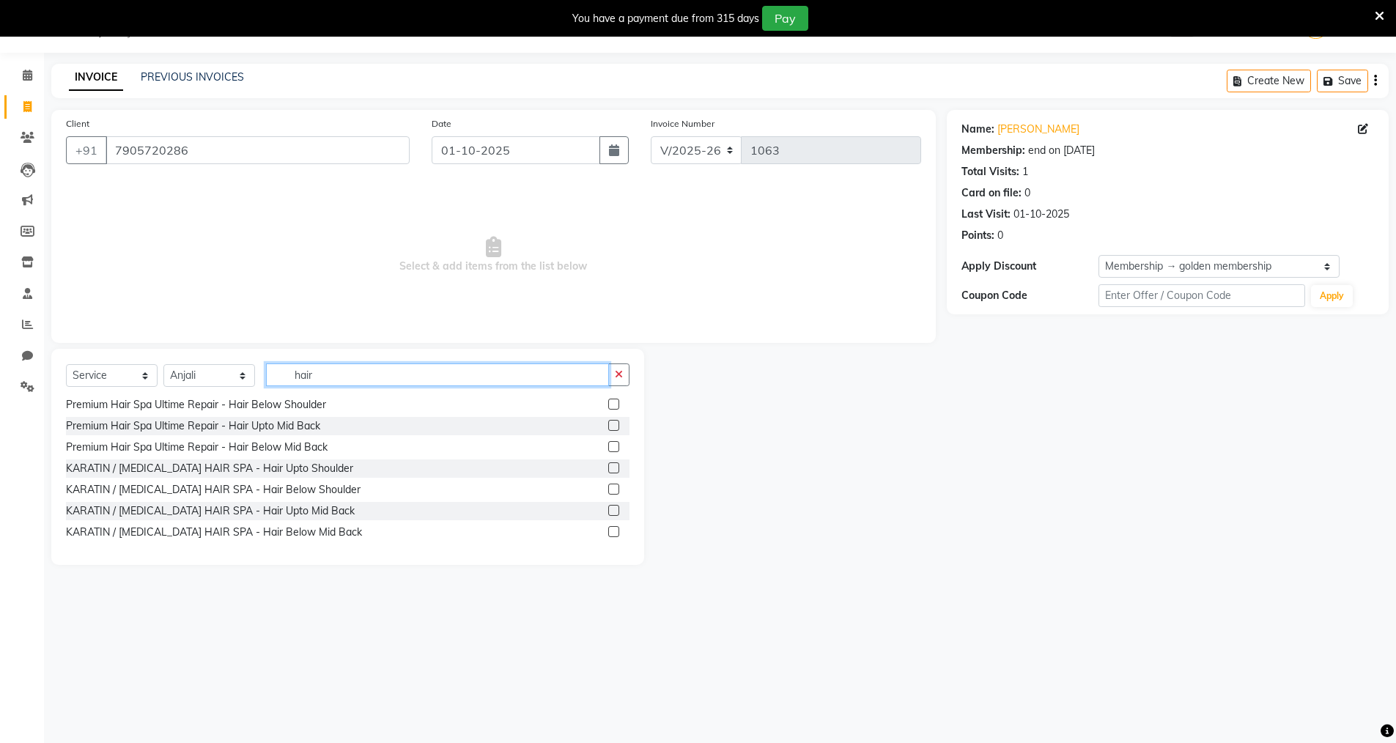
scroll to position [916, 0]
type input "h"
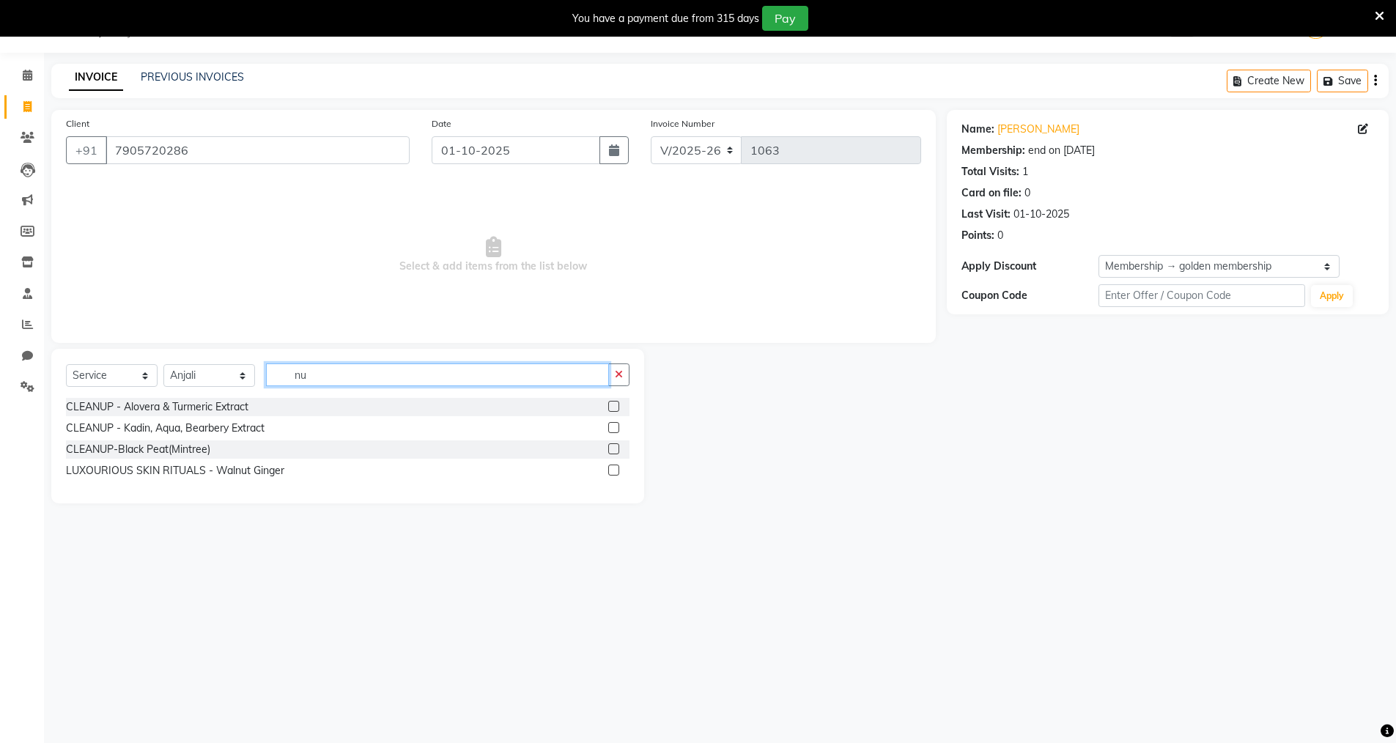
scroll to position [0, 0]
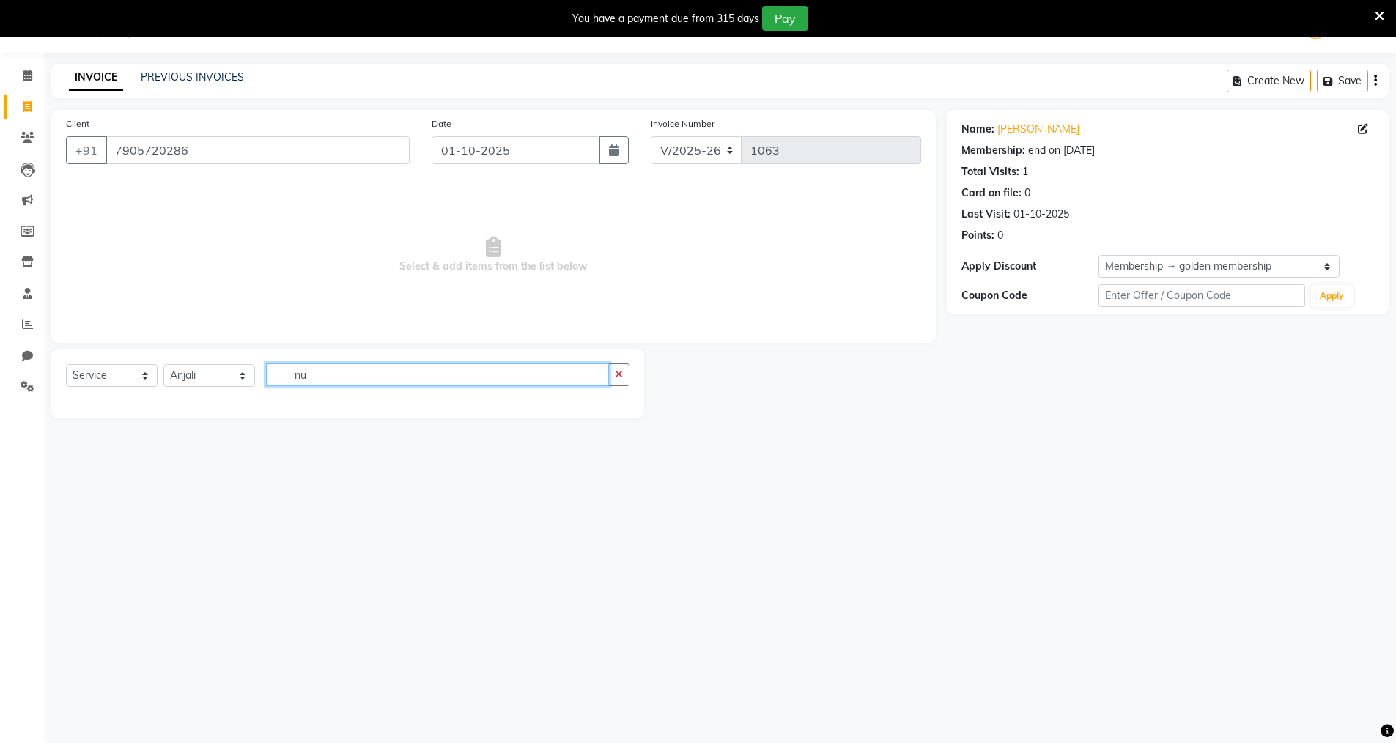
type input "n"
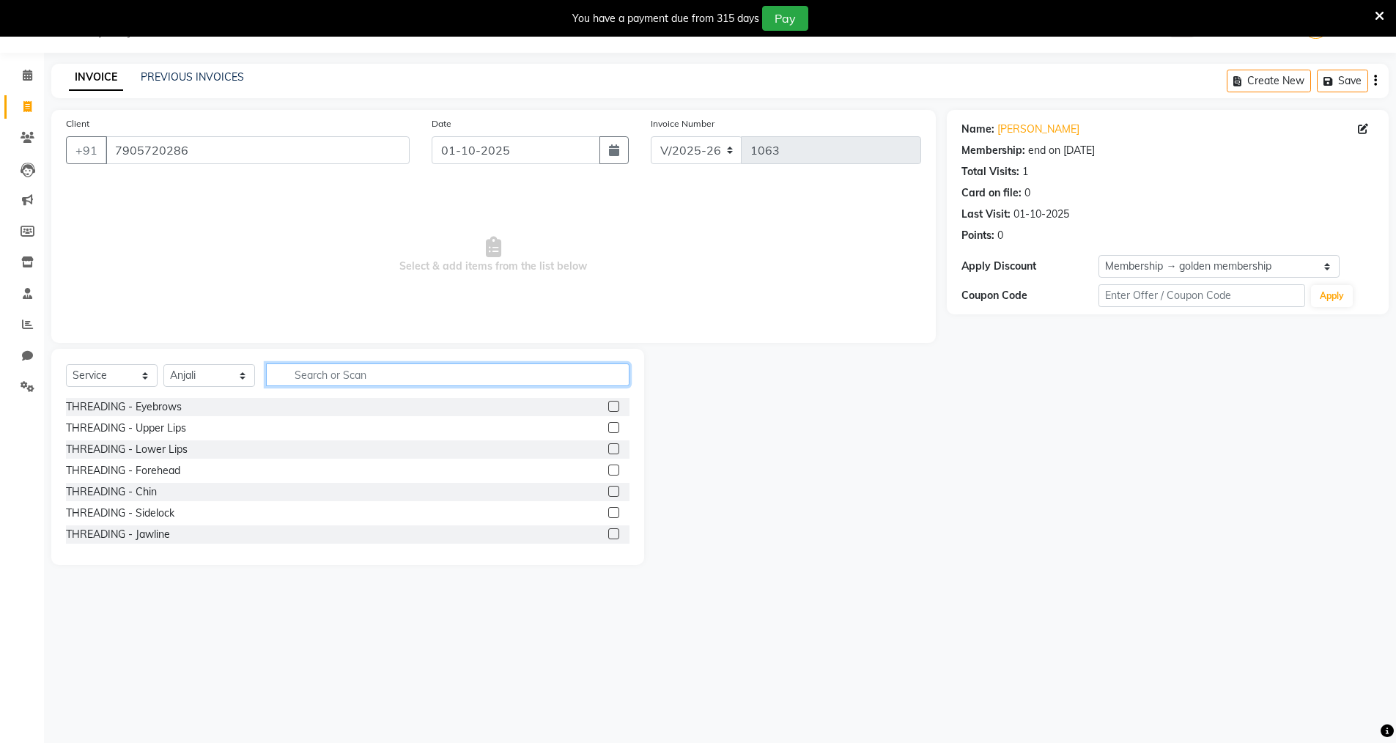
type input "e"
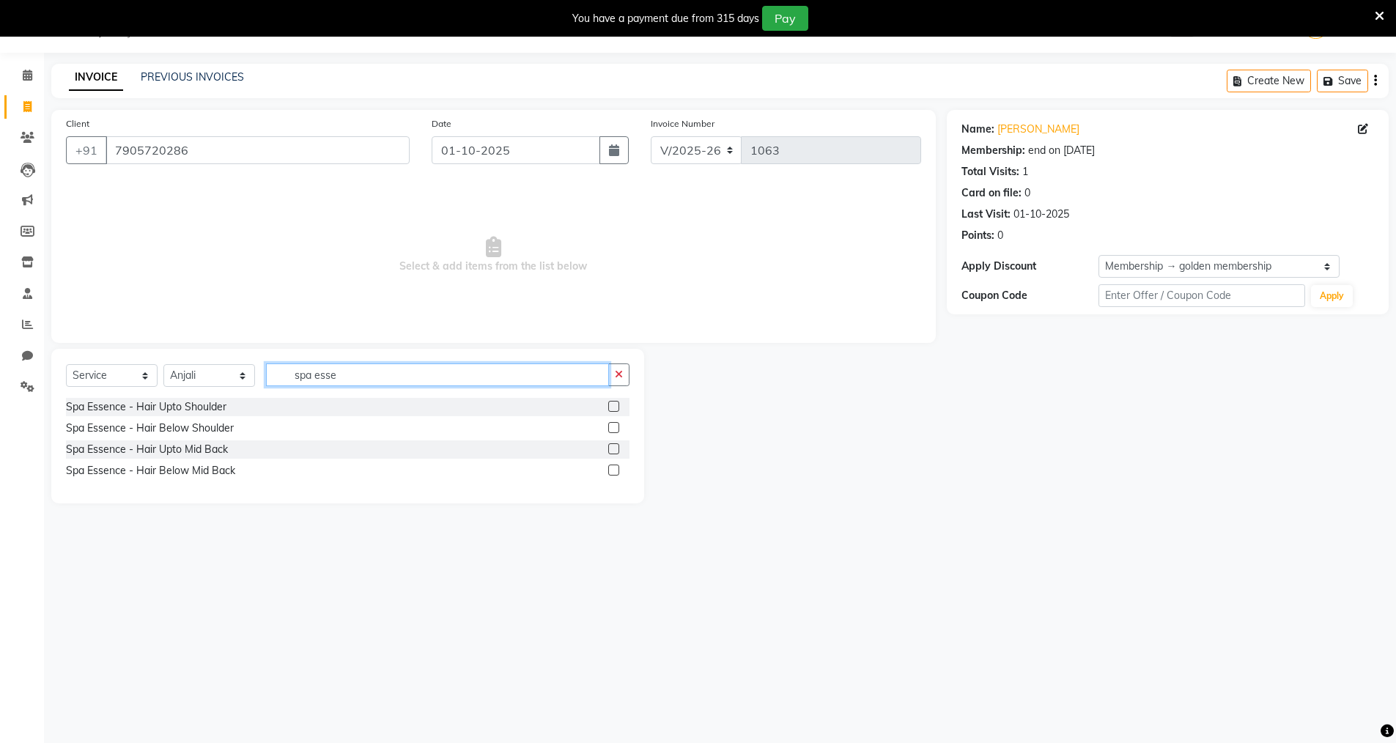
type input "spa esse"
click at [609, 468] on label at bounding box center [613, 470] width 11 height 11
click at [609, 468] on input "checkbox" at bounding box center [613, 471] width 10 height 10
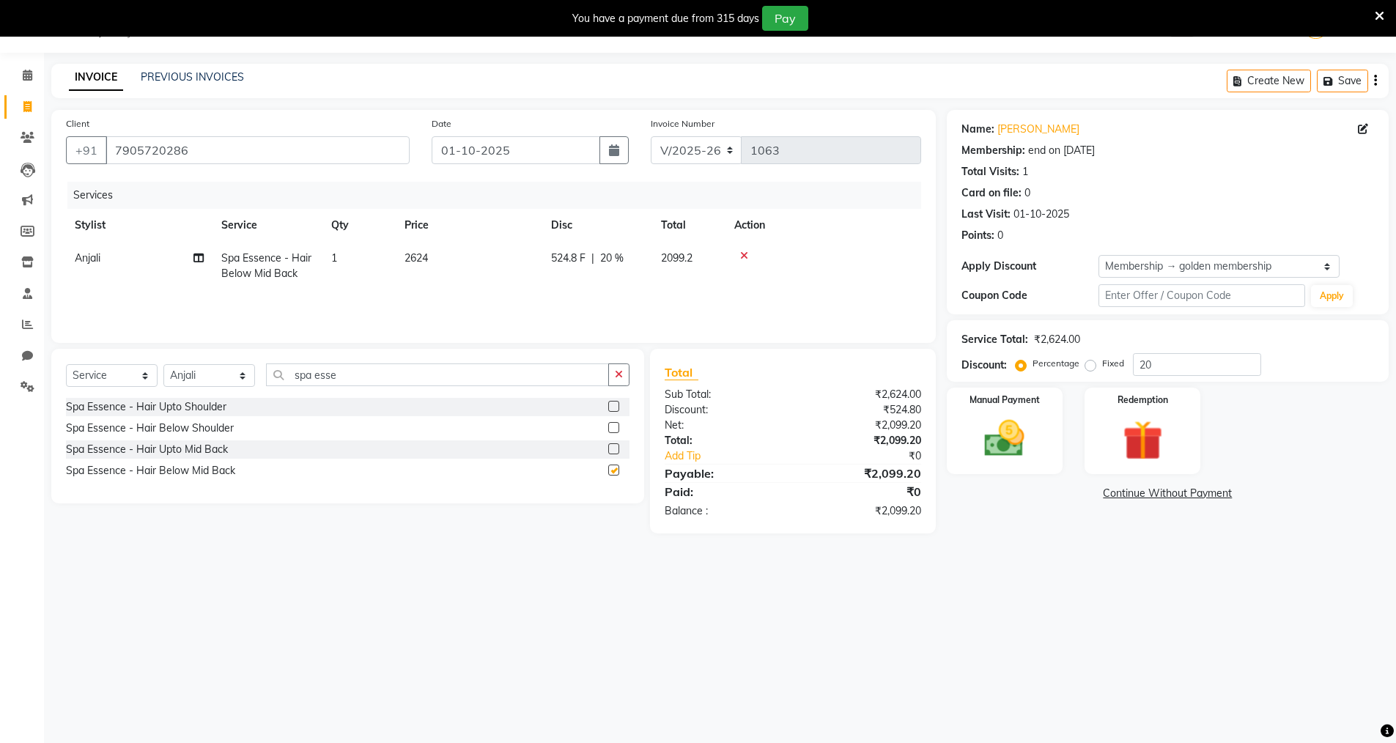
checkbox input "false"
click at [243, 372] on select "Select Stylist Anjali Seema Shweta Varsha" at bounding box center [209, 375] width 92 height 23
select select "87132"
click at [163, 364] on select "Select Stylist Anjali Seema Shweta Varsha" at bounding box center [209, 375] width 92 height 23
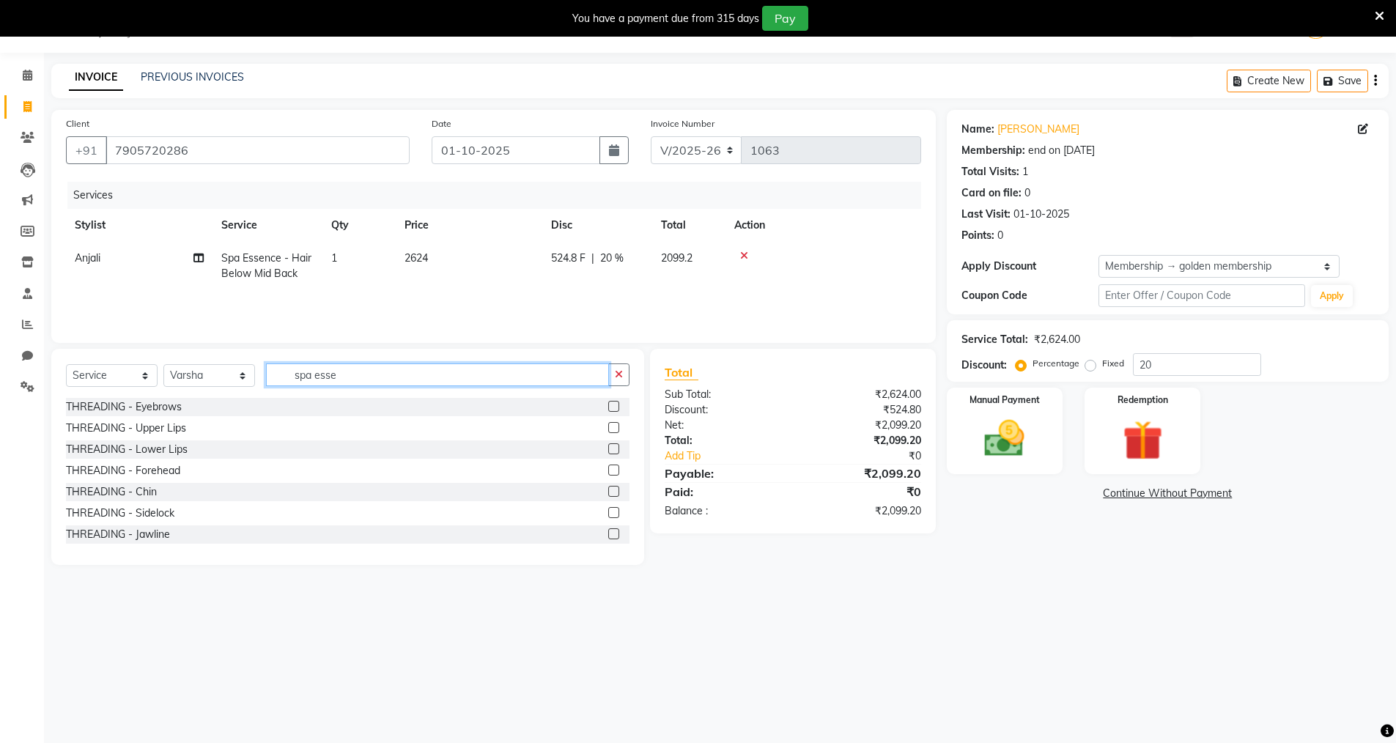
click at [361, 375] on input "spa esse" at bounding box center [437, 374] width 343 height 23
type input "s"
type input "pedi"
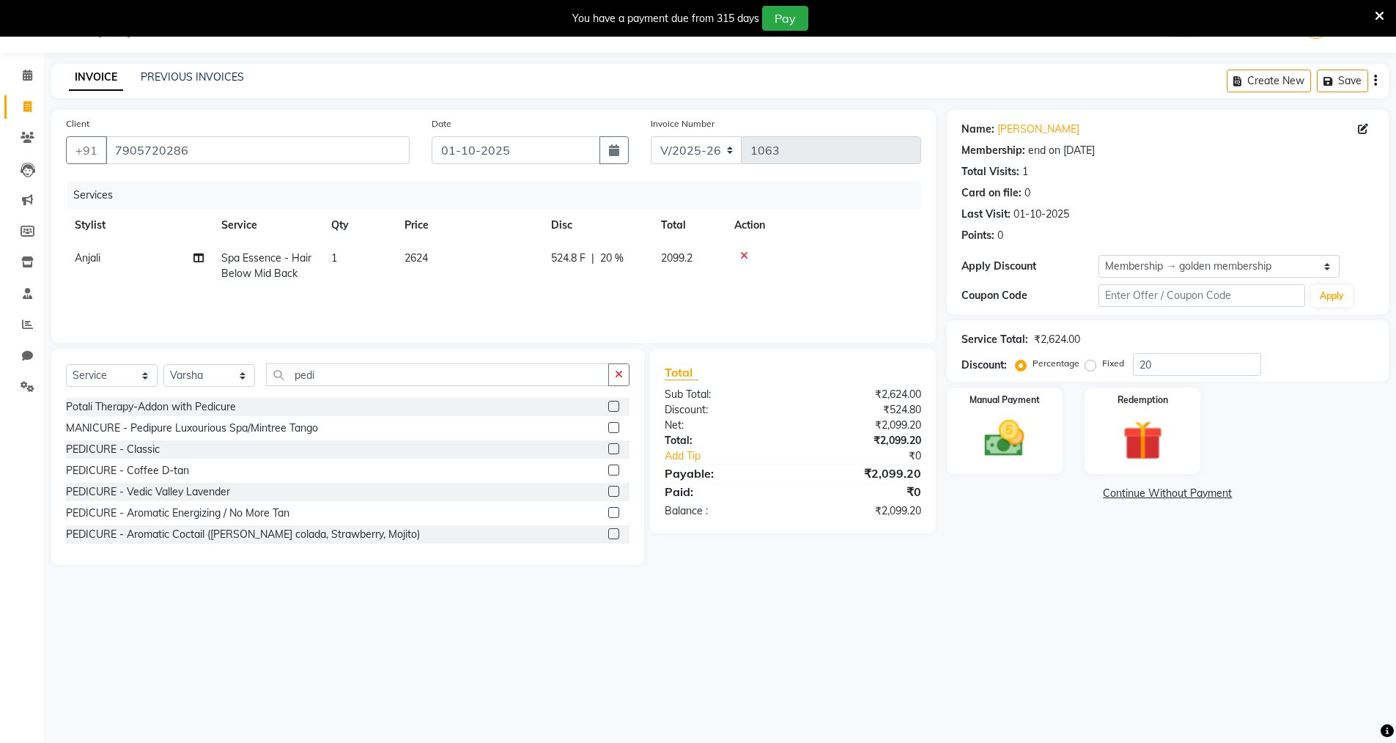
click at [608, 490] on label at bounding box center [613, 491] width 11 height 11
click at [608, 490] on input "checkbox" at bounding box center [613, 492] width 10 height 10
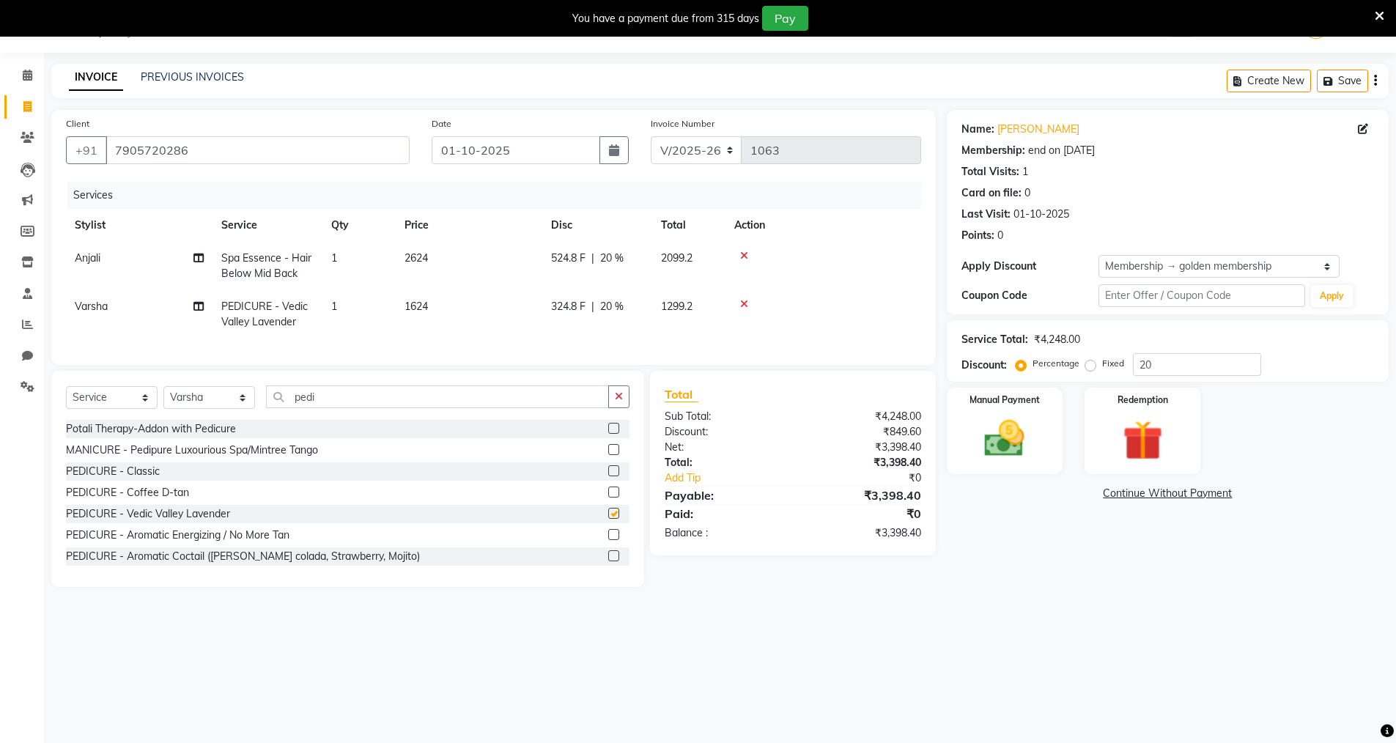
checkbox input "false"
click at [244, 409] on select "Select Stylist Anjali Seema Shweta Varsha" at bounding box center [209, 397] width 92 height 23
select select "60038"
click at [163, 397] on select "Select Stylist Anjali Seema Shweta Varsha" at bounding box center [209, 397] width 92 height 23
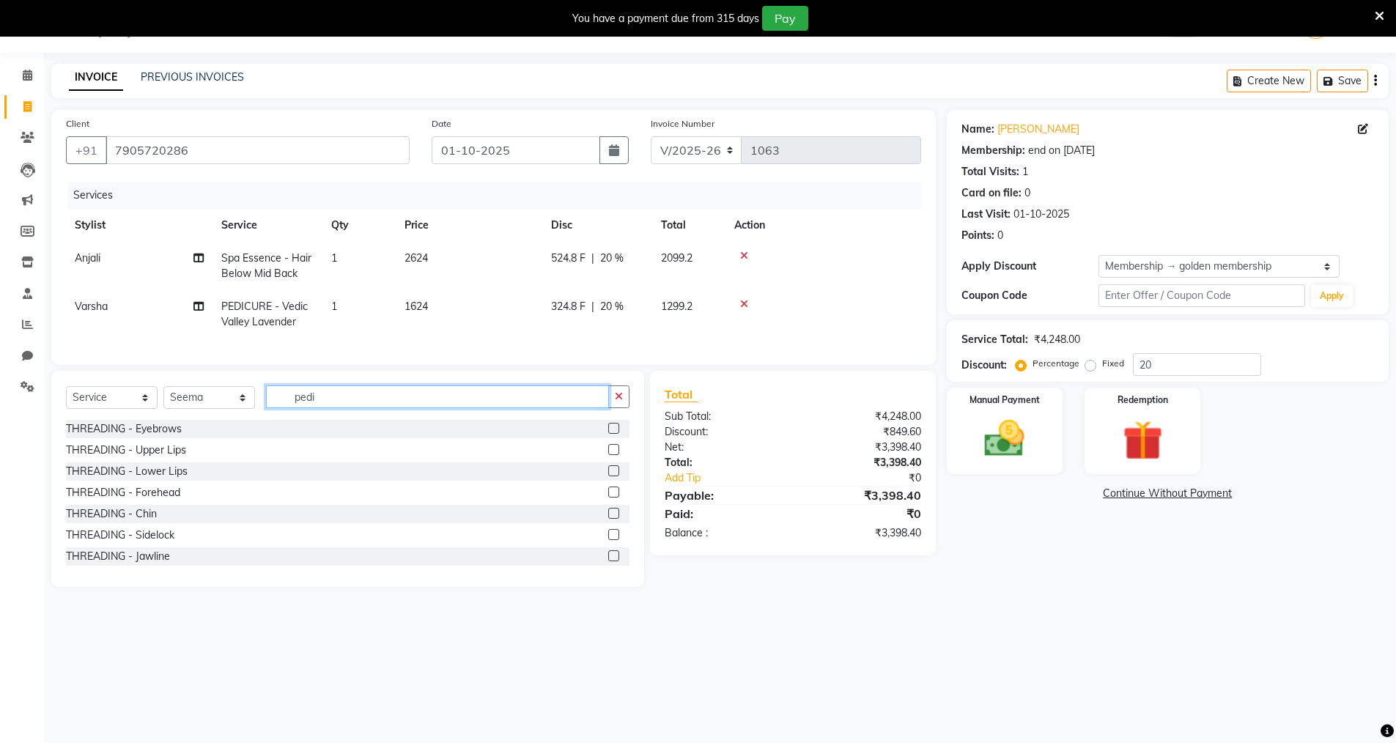
click at [333, 408] on input "pedi" at bounding box center [437, 396] width 343 height 23
type input "p"
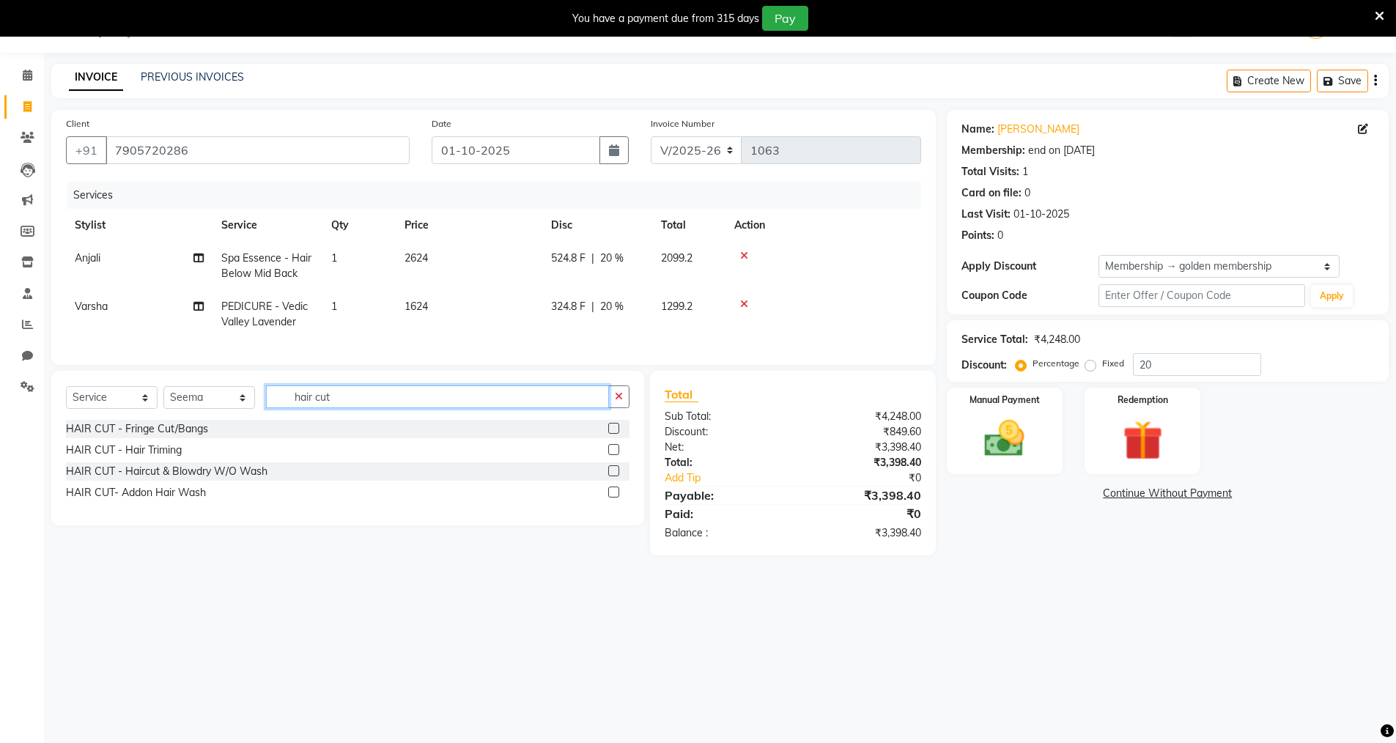
type input "hair cut"
click at [618, 476] on label at bounding box center [613, 470] width 11 height 11
click at [618, 476] on input "checkbox" at bounding box center [613, 472] width 10 height 10
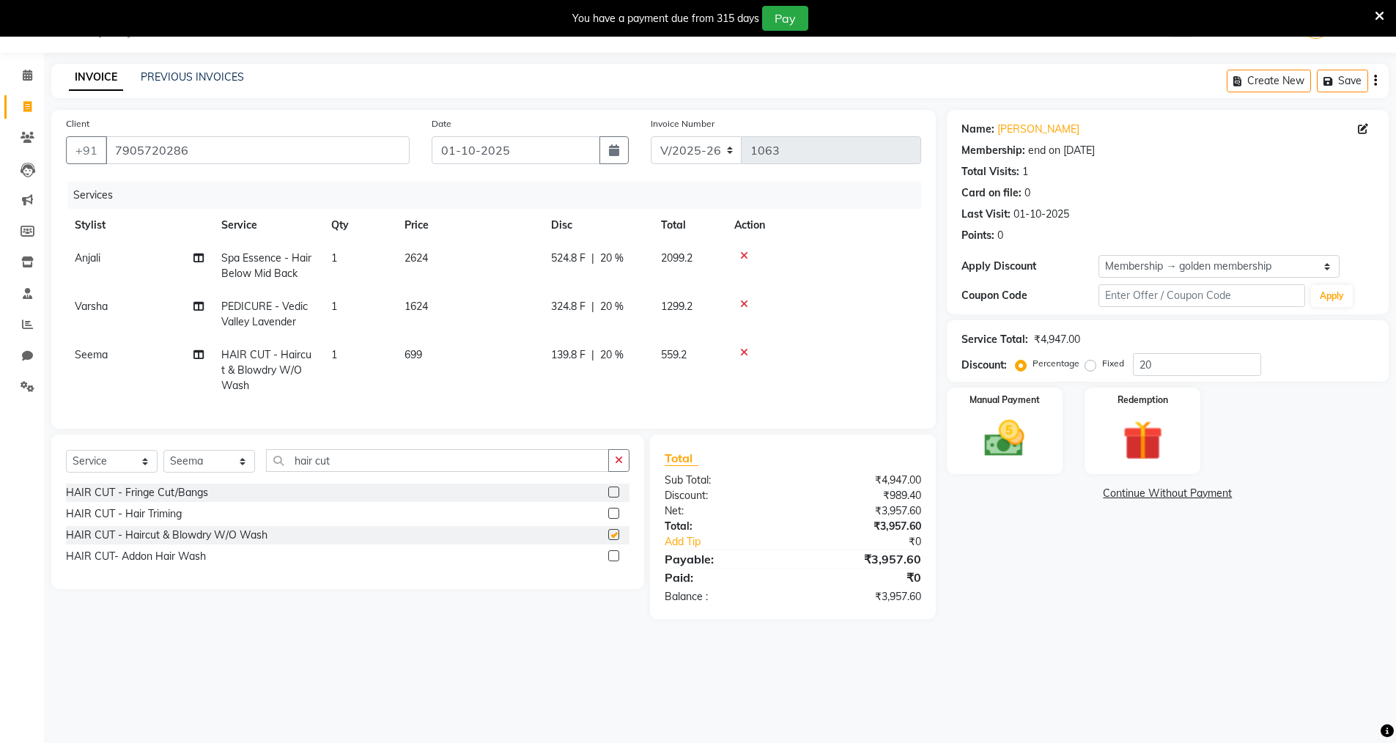
checkbox input "false"
click at [611, 351] on span "20 %" at bounding box center [611, 354] width 23 height 15
select select "60038"
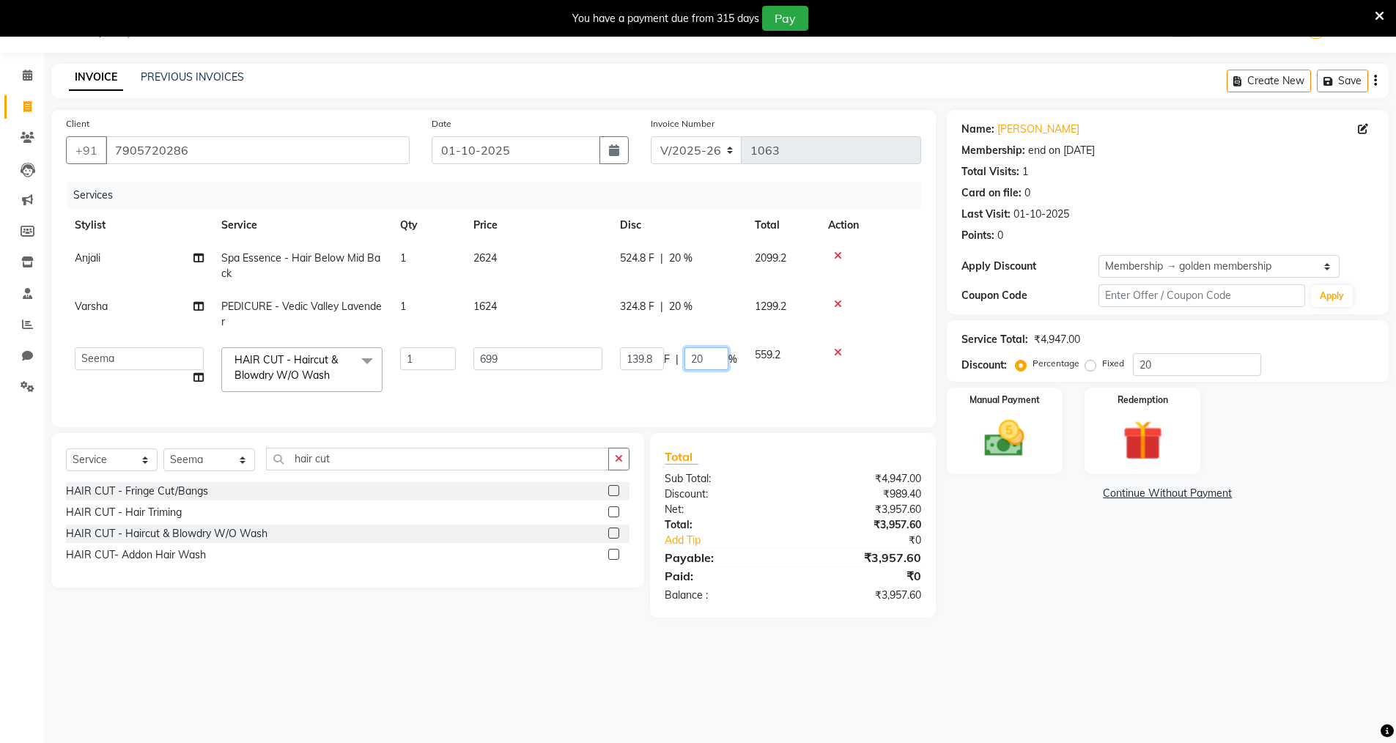
click at [712, 361] on input "20" at bounding box center [706, 358] width 44 height 23
type input "2"
type input "0"
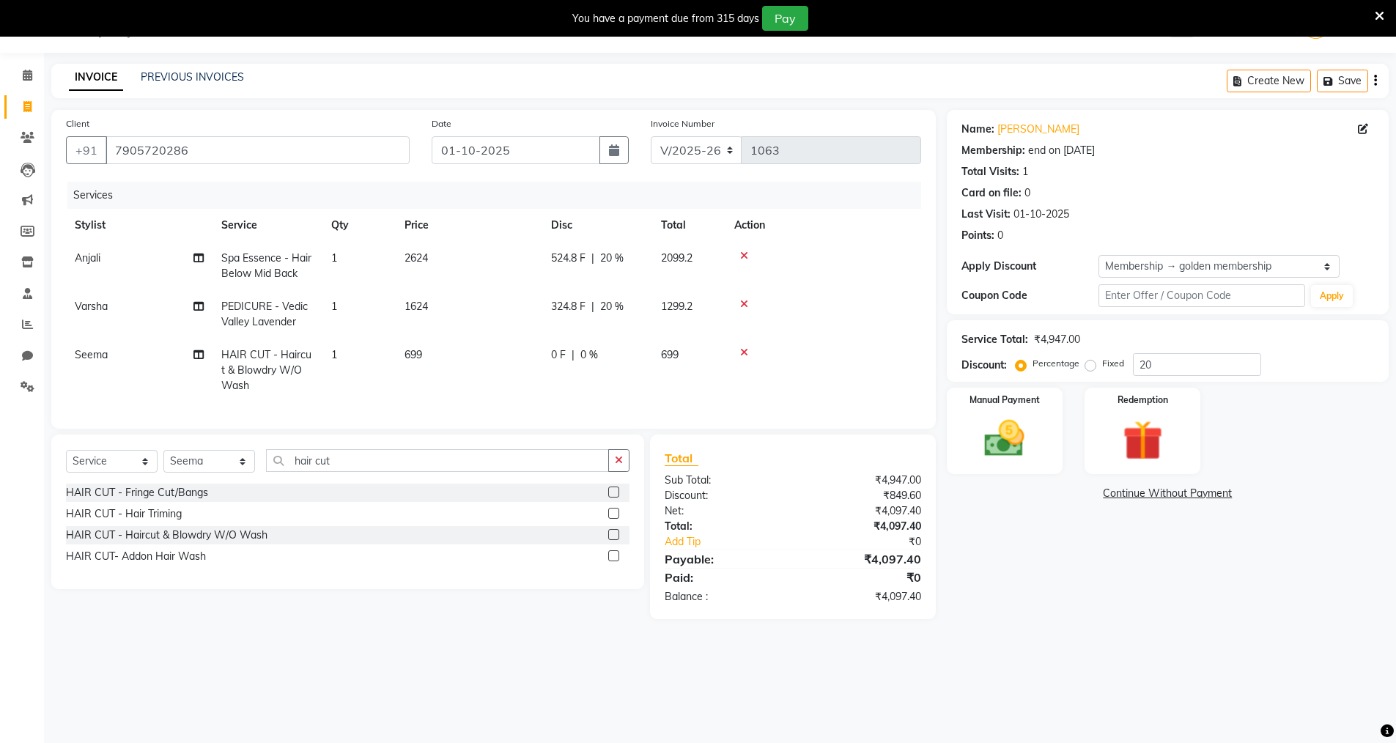
drag, startPoint x: 1040, startPoint y: 558, endPoint x: 1056, endPoint y: 557, distance: 16.1
click at [1052, 553] on div "Name: Ruchi Sharma Membership: end on 01-10-2026 Total Visits: 1 Card on file: …" at bounding box center [1173, 364] width 453 height 509
click at [1016, 448] on img at bounding box center [1004, 439] width 67 height 48
drag, startPoint x: 1067, startPoint y: 495, endPoint x: 1068, endPoint y: 504, distance: 8.9
click at [1065, 496] on span "GPay" at bounding box center [1068, 494] width 30 height 17
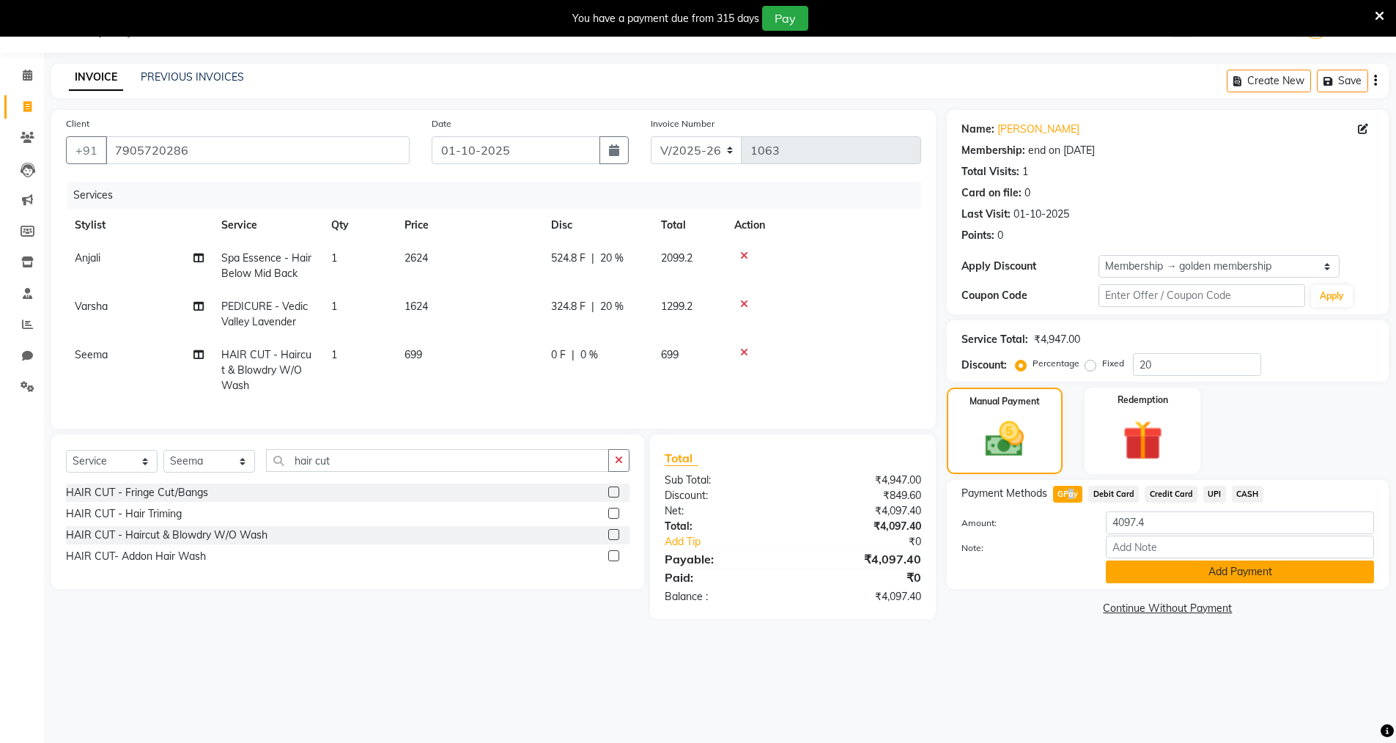
click at [1141, 577] on button "Add Payment" at bounding box center [1240, 572] width 268 height 23
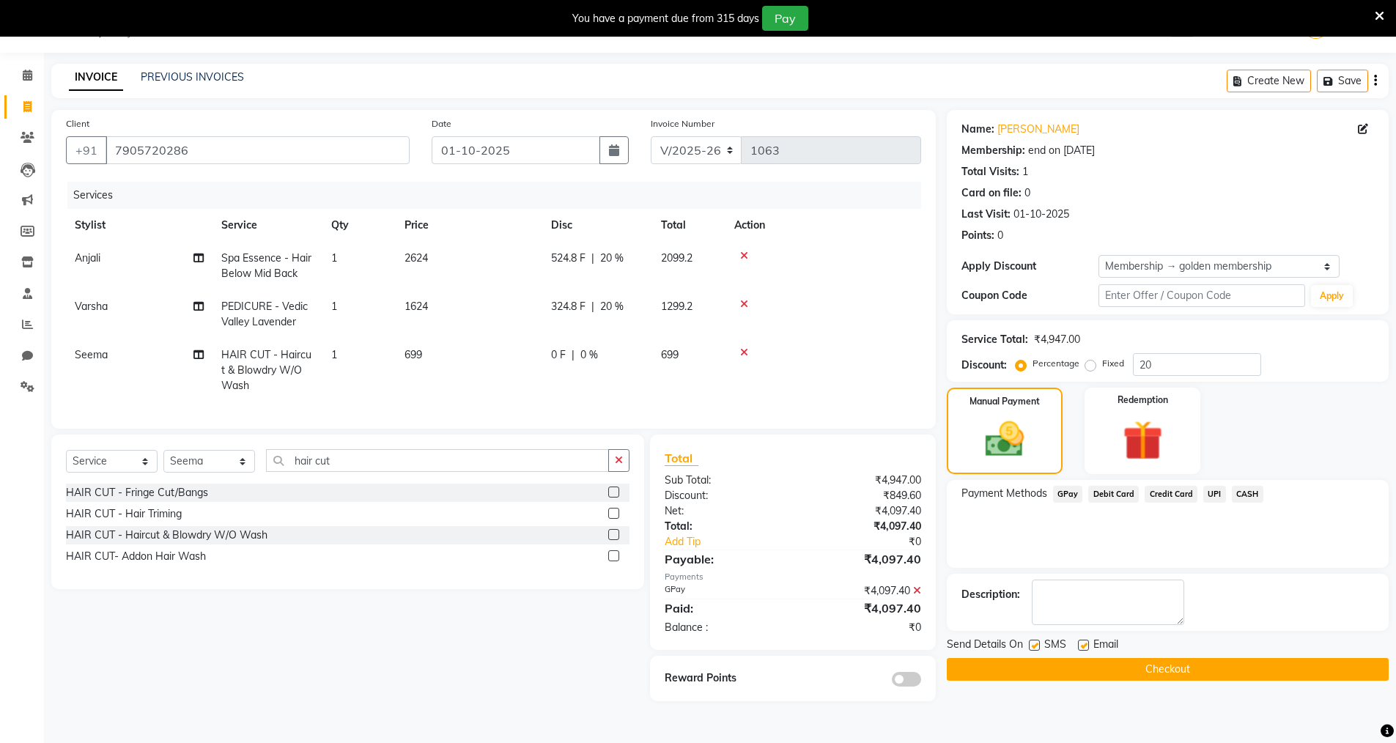
click at [1035, 647] on label at bounding box center [1034, 645] width 11 height 11
click at [1035, 647] on input "checkbox" at bounding box center [1034, 646] width 10 height 10
checkbox input "false"
click at [1079, 646] on label at bounding box center [1083, 645] width 11 height 11
click at [1079, 646] on input "checkbox" at bounding box center [1083, 646] width 10 height 10
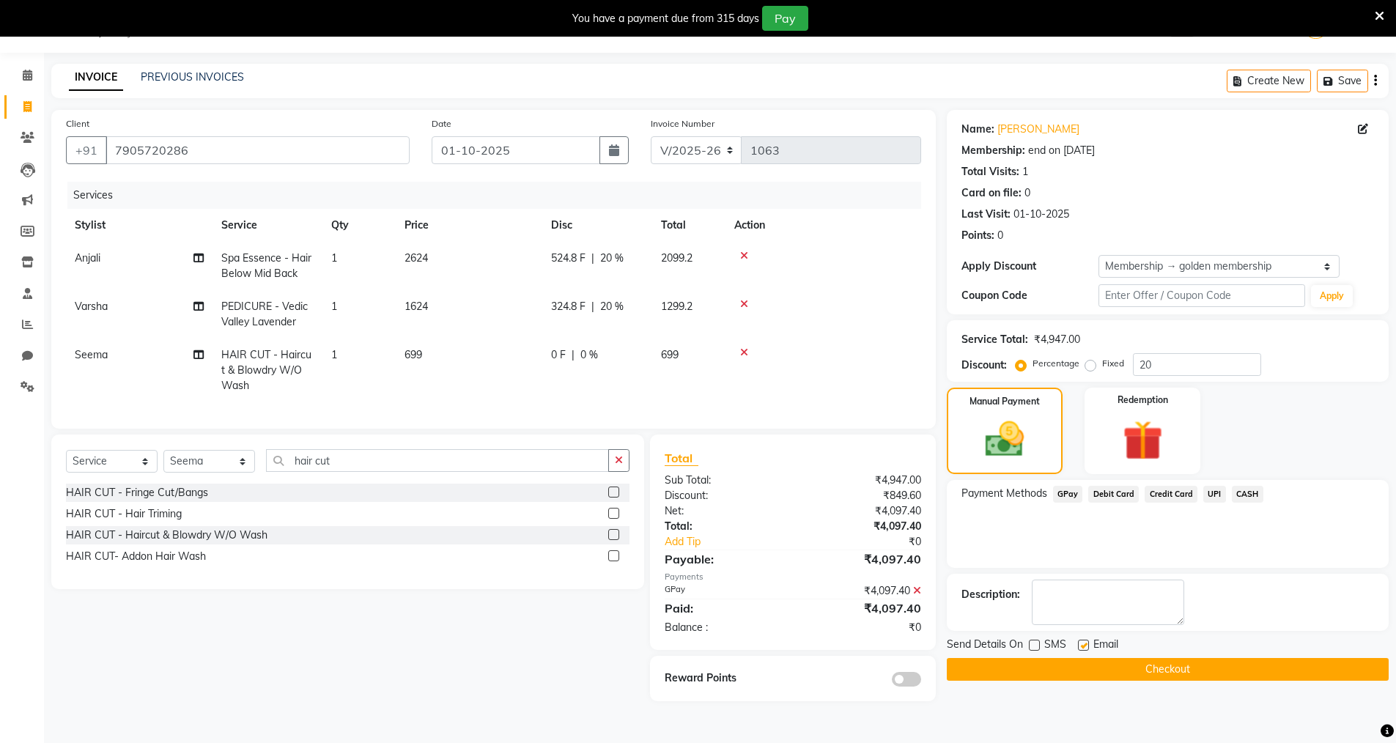
checkbox input "false"
click at [1100, 674] on button "Checkout" at bounding box center [1168, 669] width 442 height 23
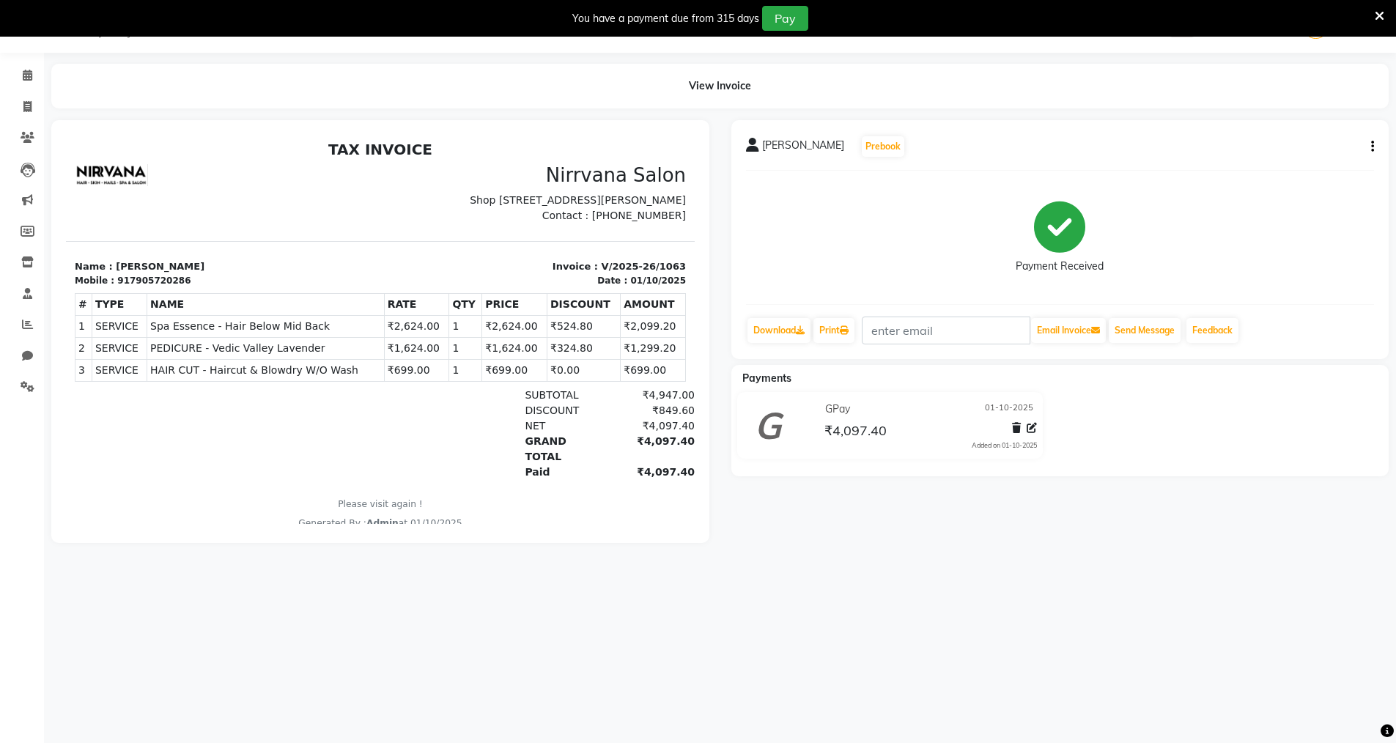
click at [1384, 13] on div "You have a payment due from 315 days Pay" at bounding box center [698, 18] width 1396 height 37
click at [1382, 16] on icon at bounding box center [1380, 16] width 10 height 13
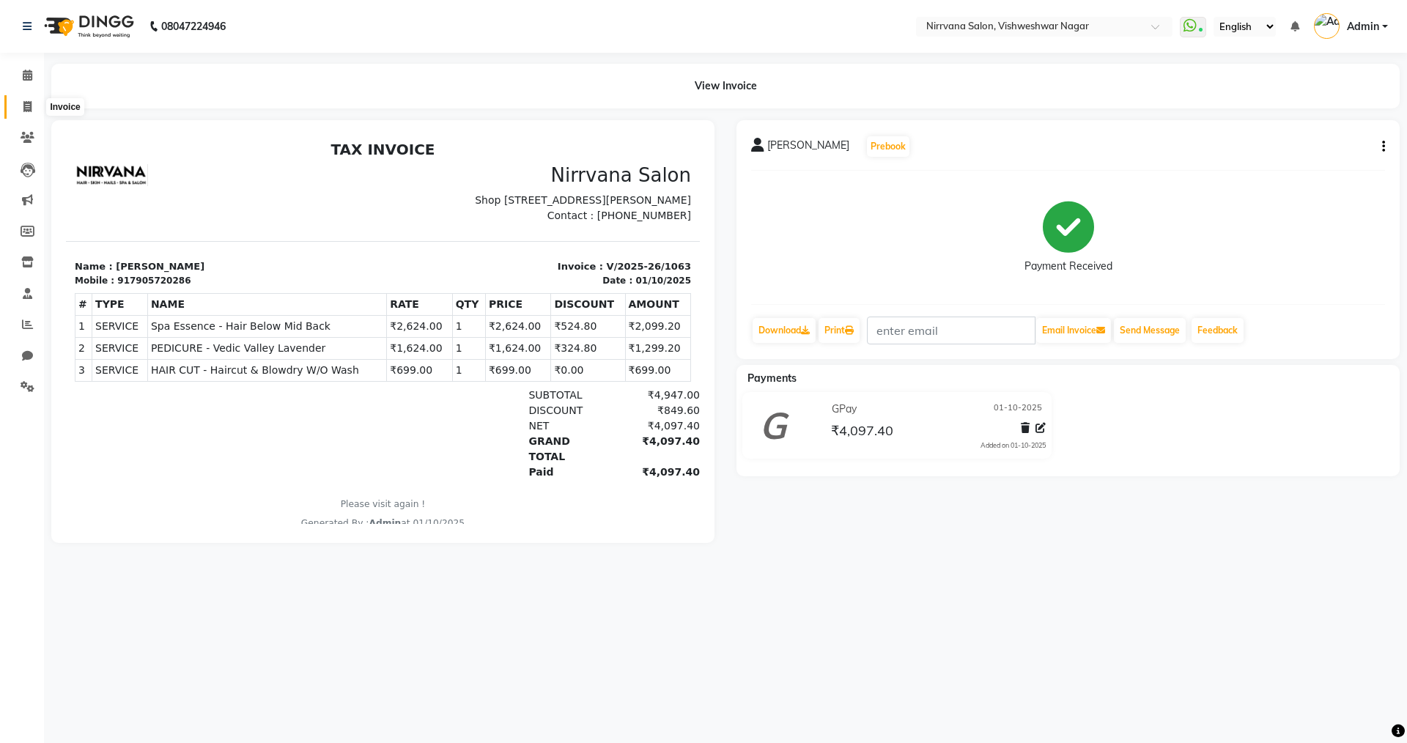
click at [25, 108] on icon at bounding box center [27, 106] width 8 height 11
select select "service"
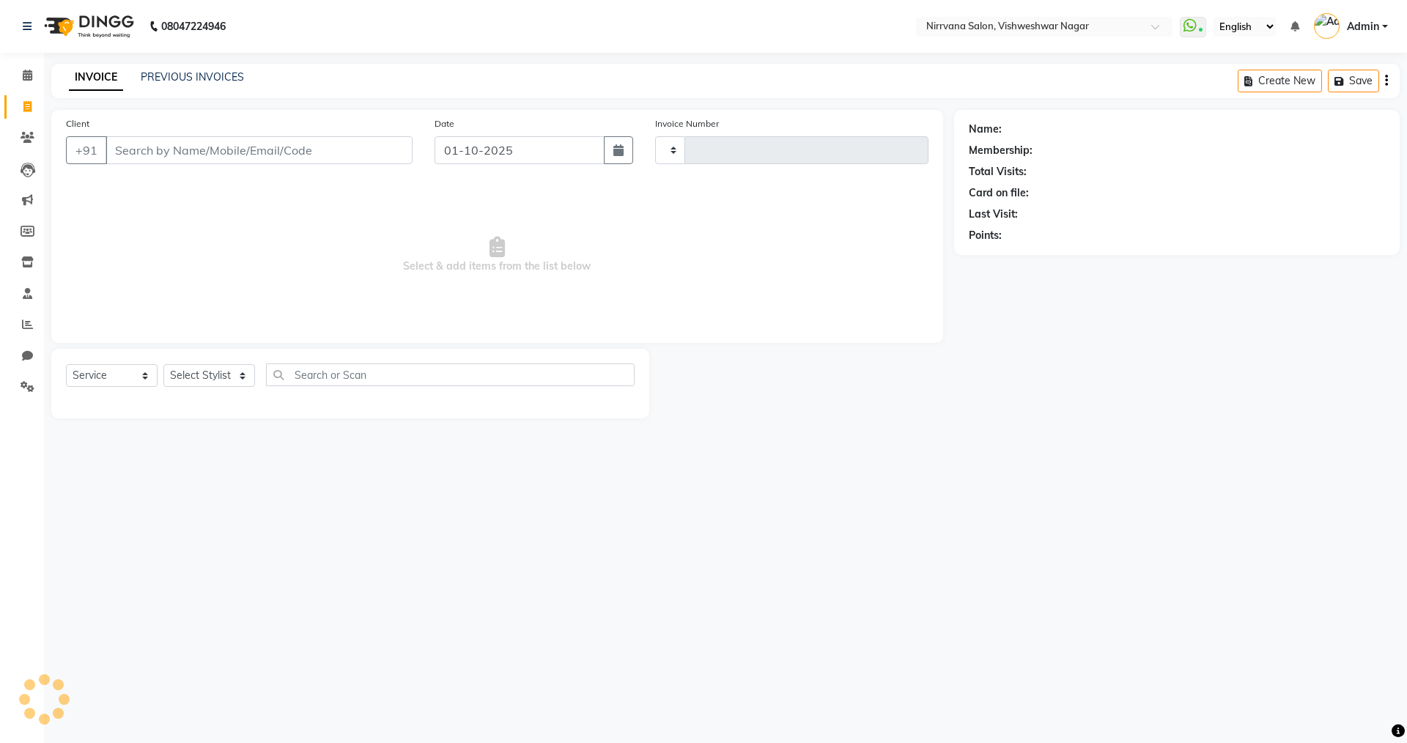
type input "1064"
select select "7167"
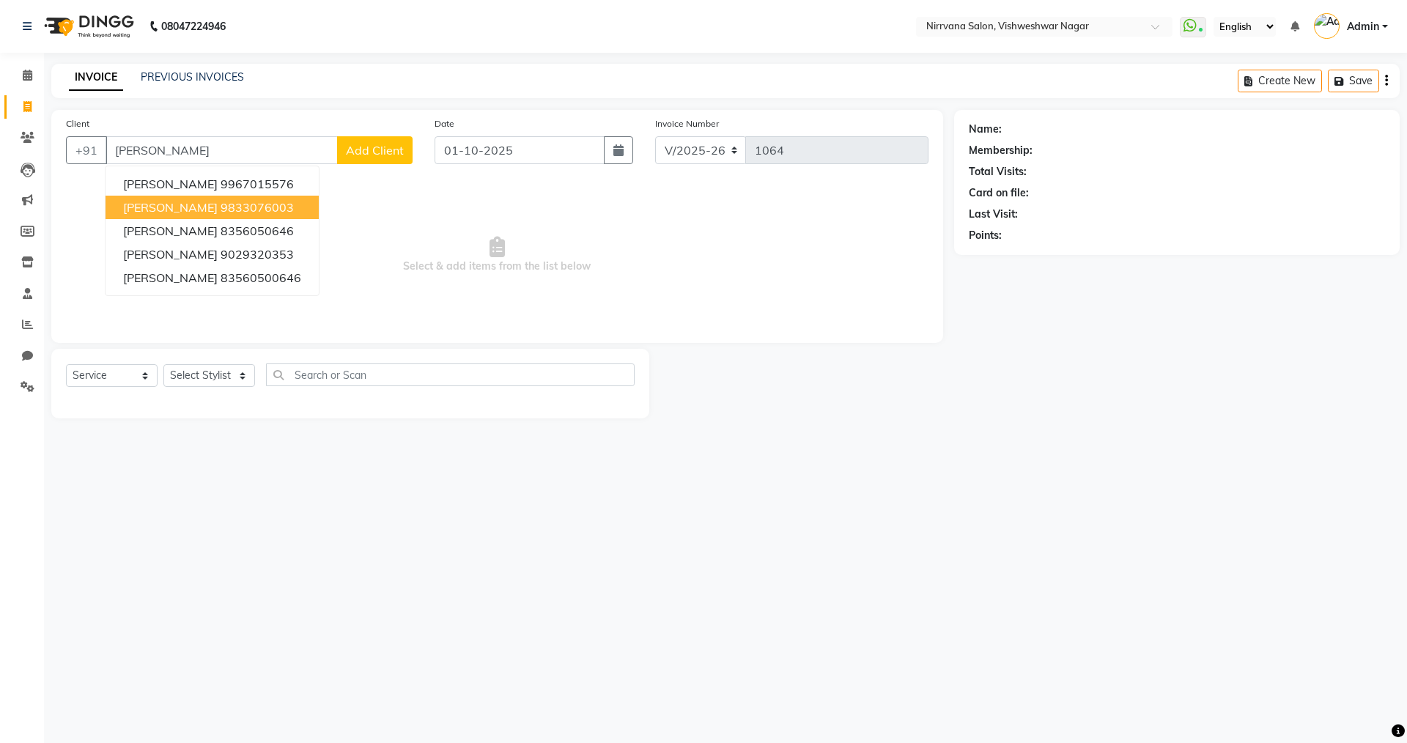
click at [270, 208] on ngb-highlight "9833076003" at bounding box center [257, 207] width 73 height 15
type input "9833076003"
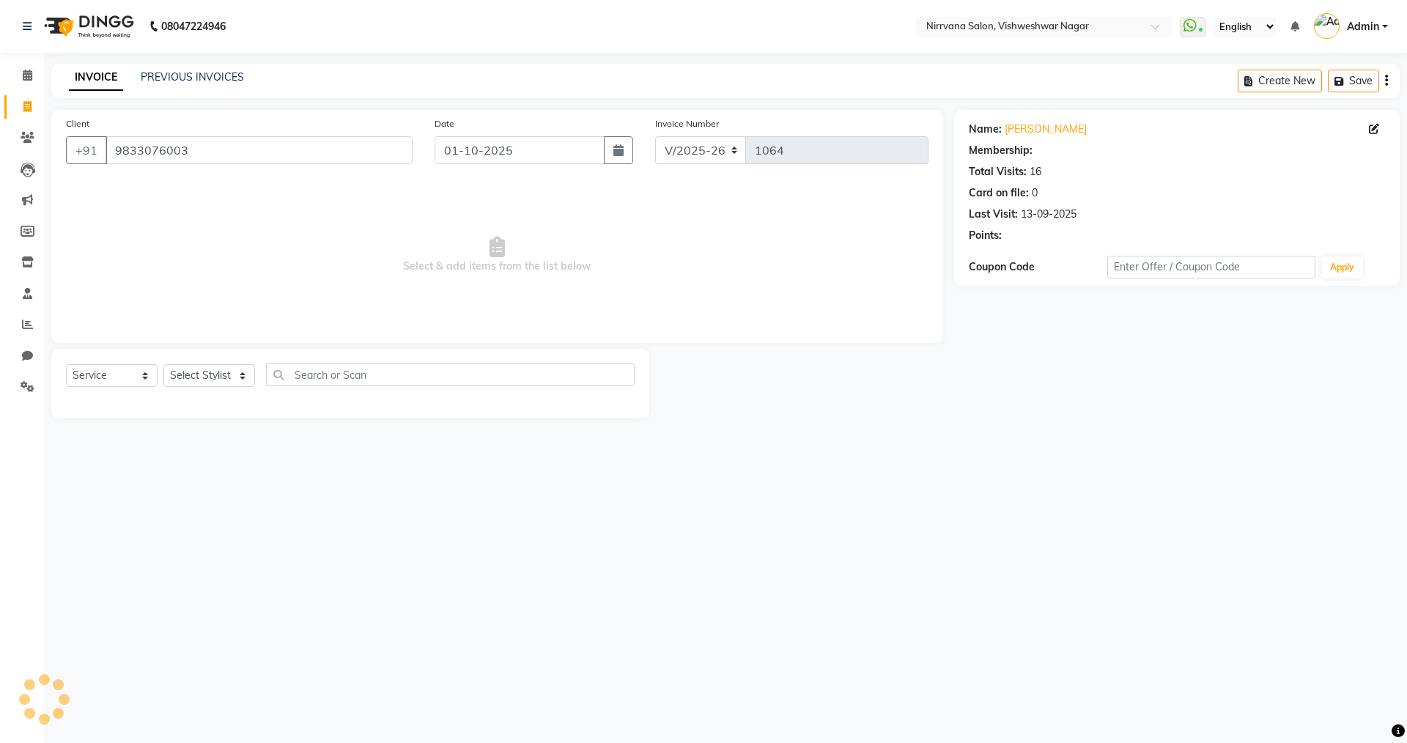
select select "2: Object"
click at [241, 376] on select "Select Stylist Anjali Seema Shweta Varsha" at bounding box center [209, 375] width 92 height 23
select select "66294"
click at [163, 364] on select "Select Stylist Anjali Seema Shweta Varsha" at bounding box center [209, 375] width 92 height 23
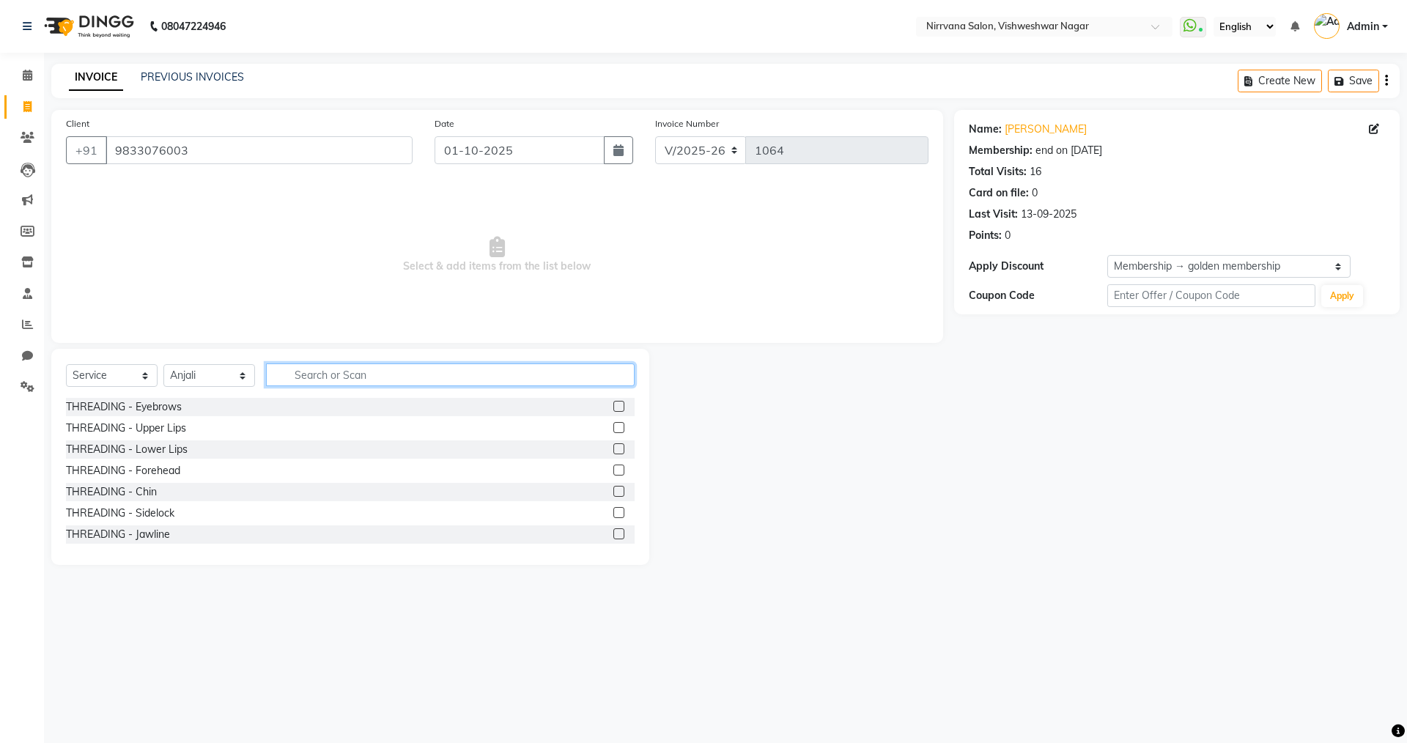
click at [287, 369] on input "text" at bounding box center [450, 374] width 369 height 23
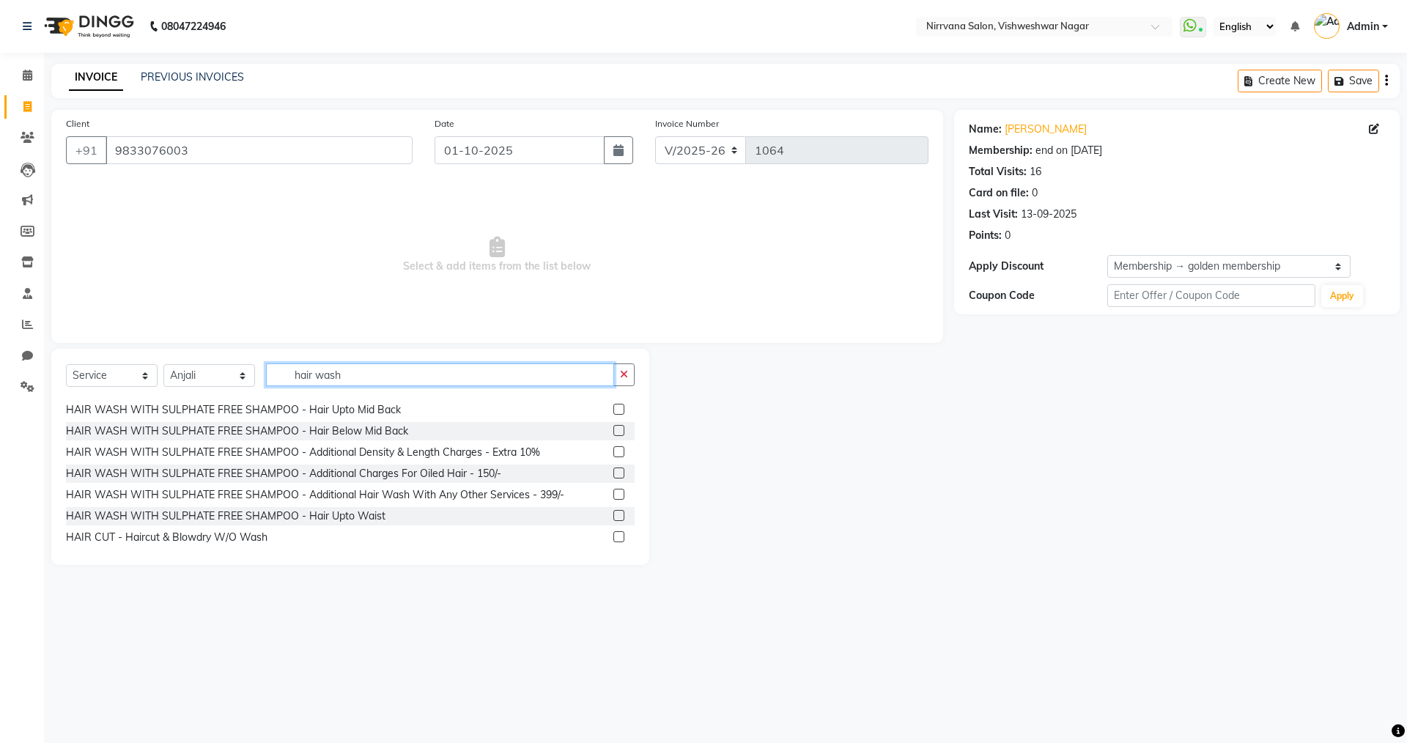
scroll to position [89, 0]
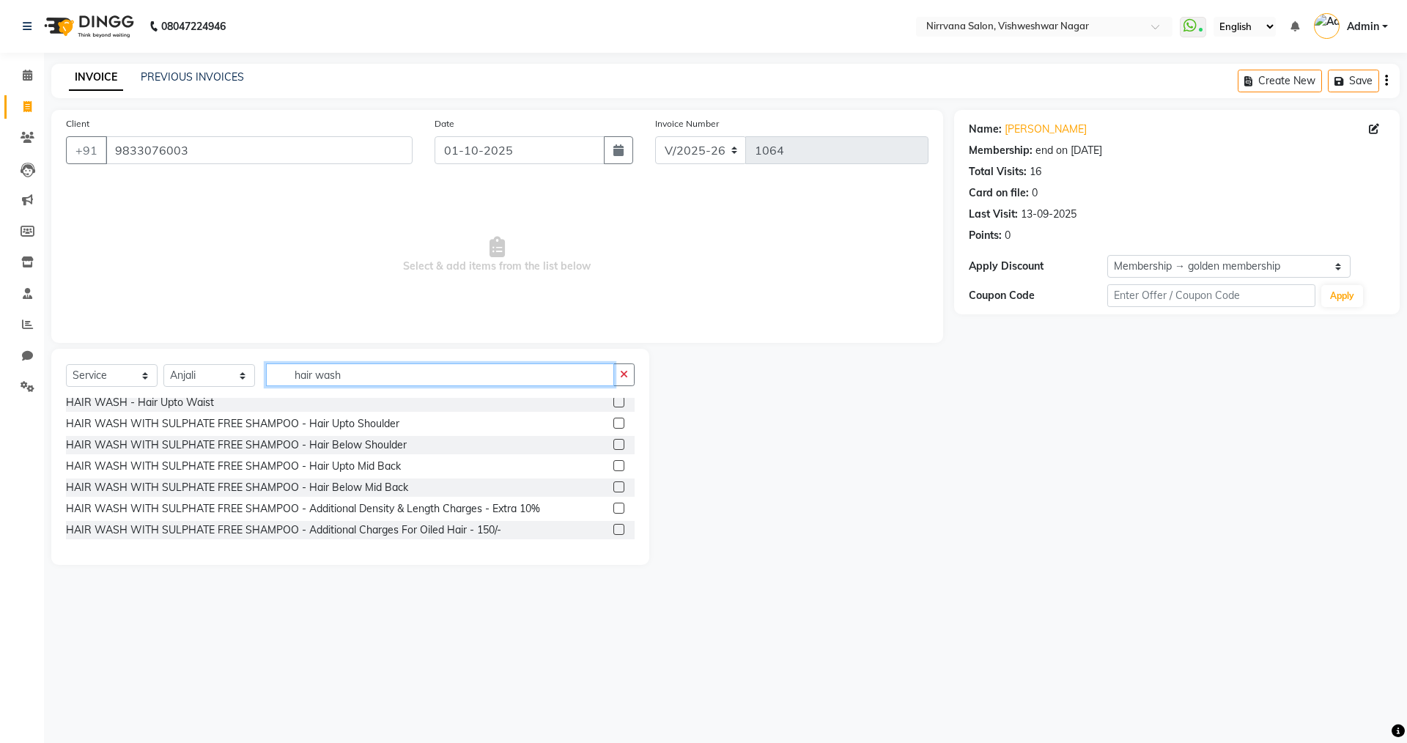
type input "hair wash"
click at [613, 487] on label at bounding box center [618, 486] width 11 height 11
click at [613, 487] on input "checkbox" at bounding box center [618, 488] width 10 height 10
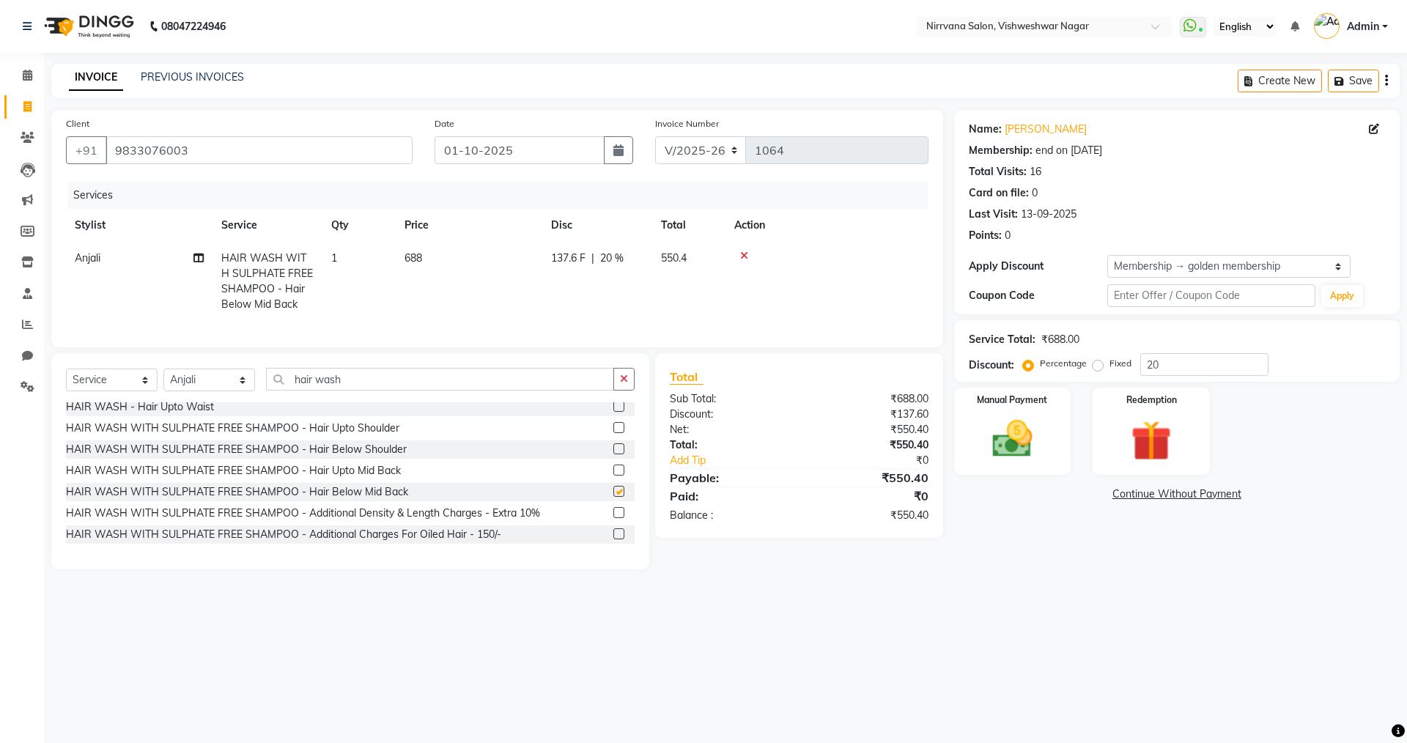
checkbox input "false"
click at [361, 391] on input "hair wash" at bounding box center [440, 379] width 348 height 23
type input "h"
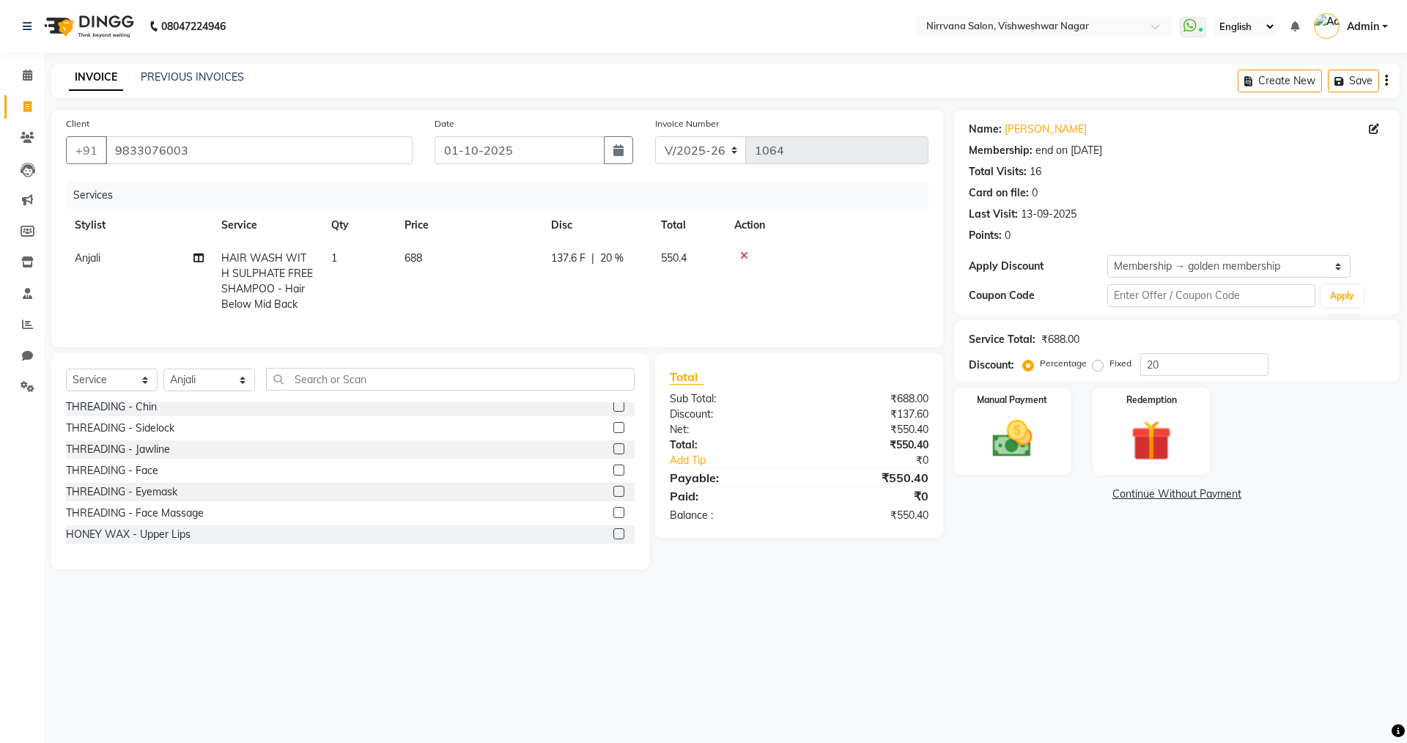
click at [431, 247] on td "688" at bounding box center [469, 281] width 147 height 79
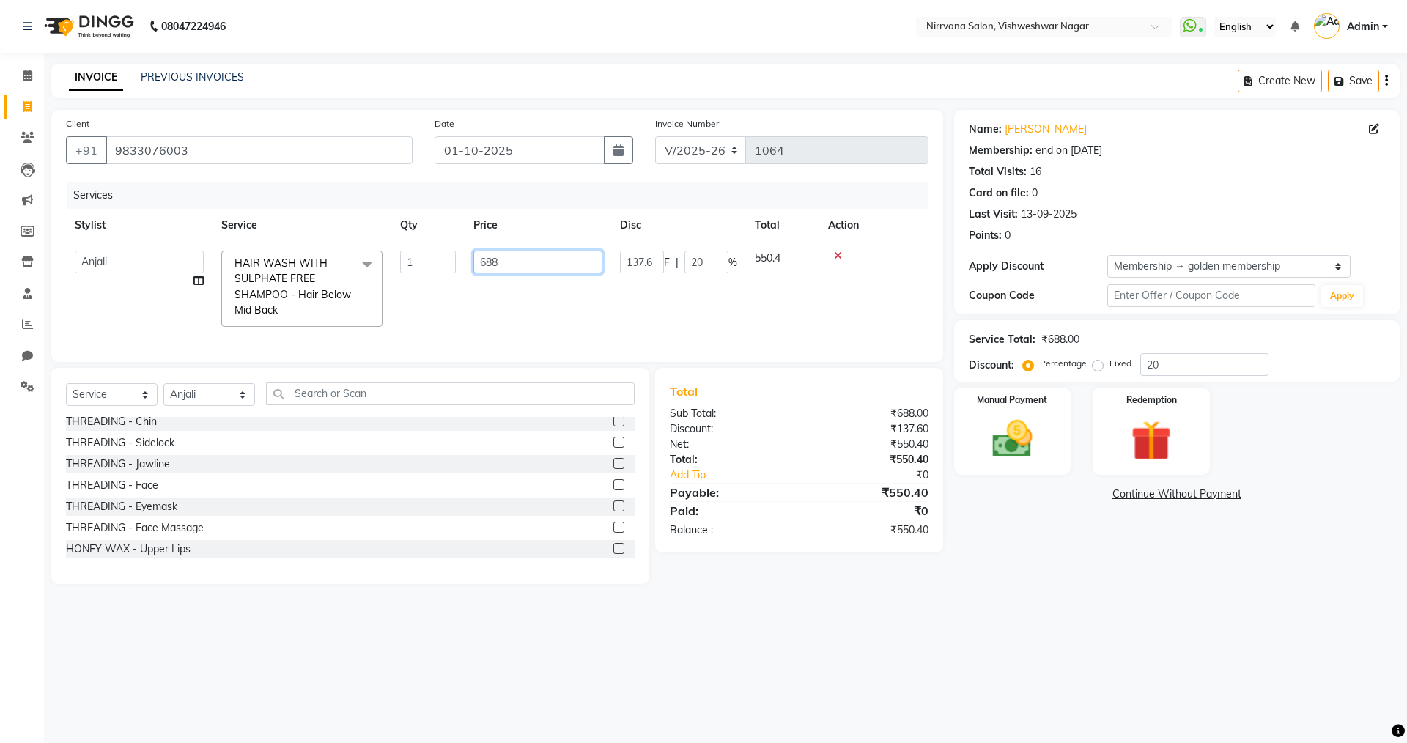
click at [509, 256] on input "688" at bounding box center [537, 262] width 129 height 23
type input "6"
type input "599"
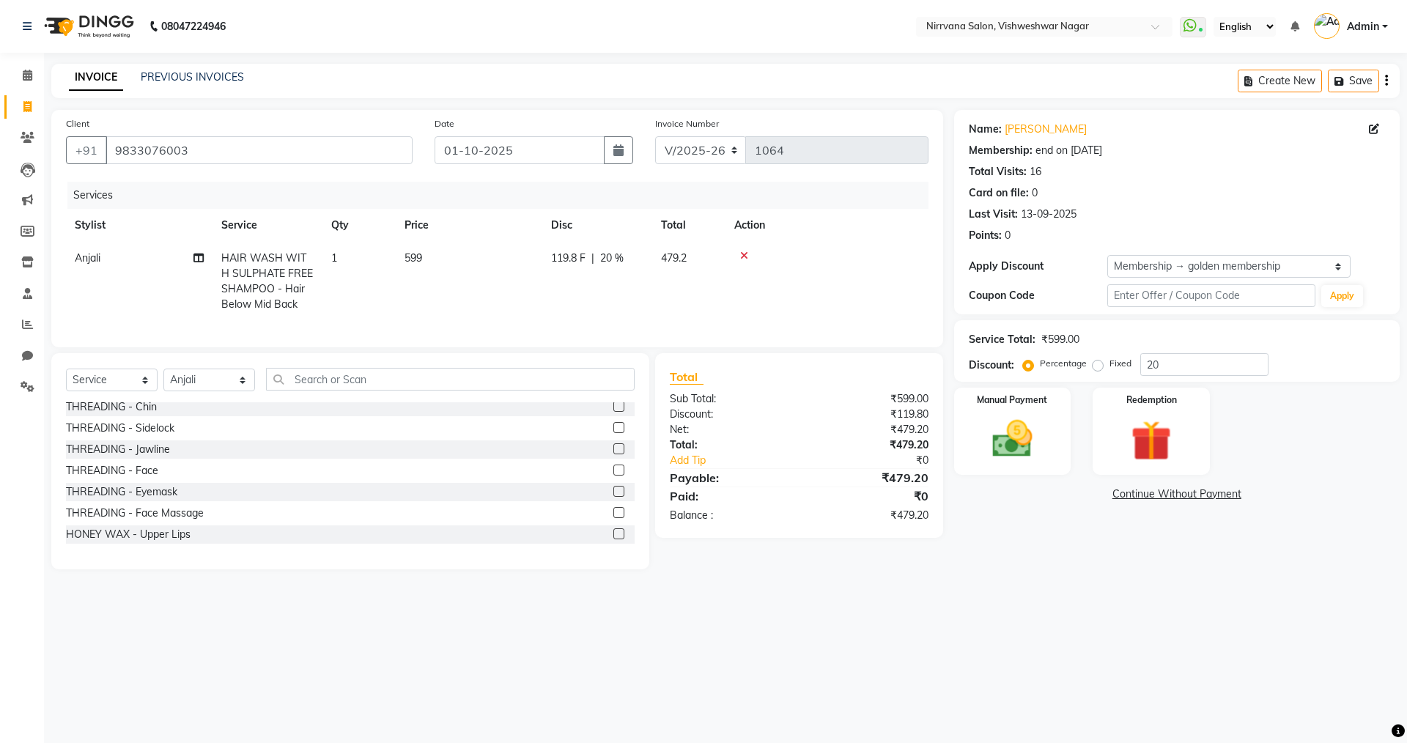
click at [616, 254] on span "20 %" at bounding box center [611, 258] width 23 height 15
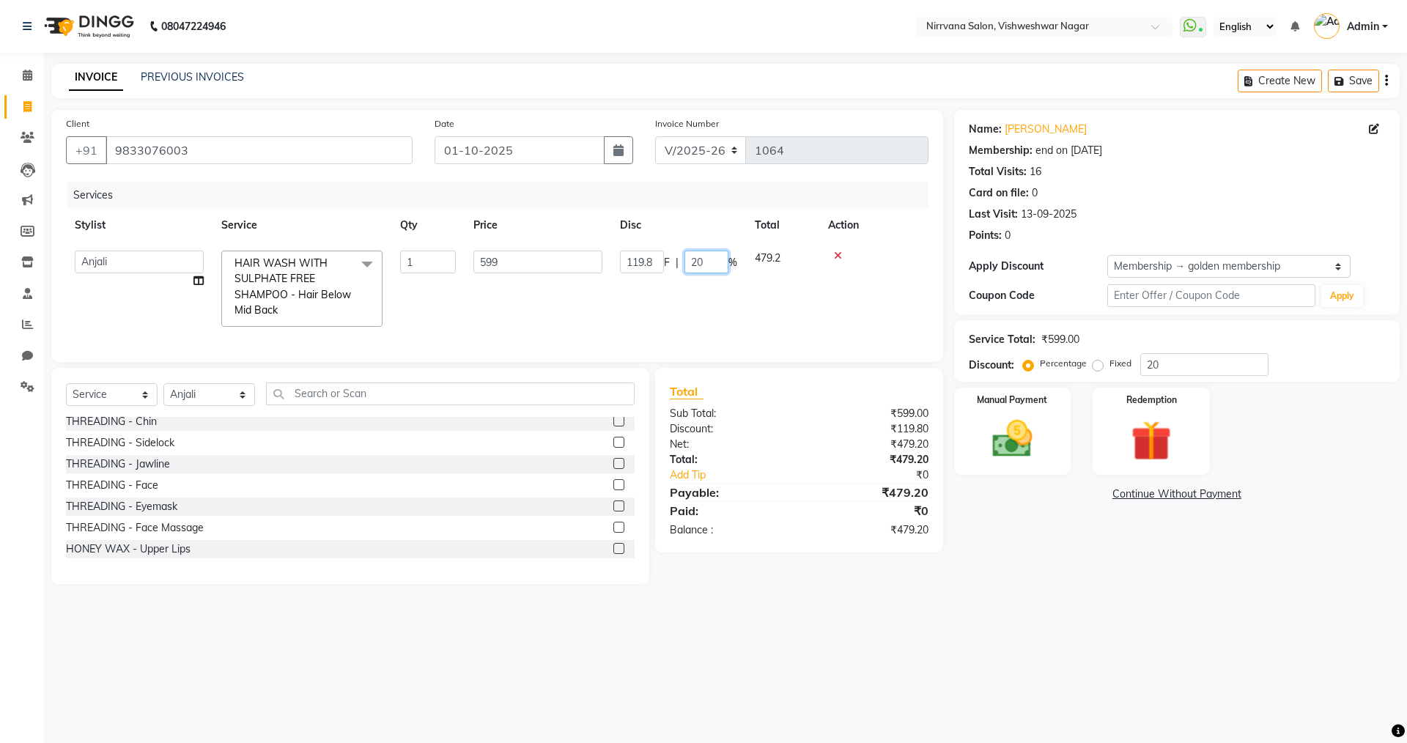
click at [701, 264] on input "20" at bounding box center [706, 262] width 44 height 23
type input "2"
type input "0"
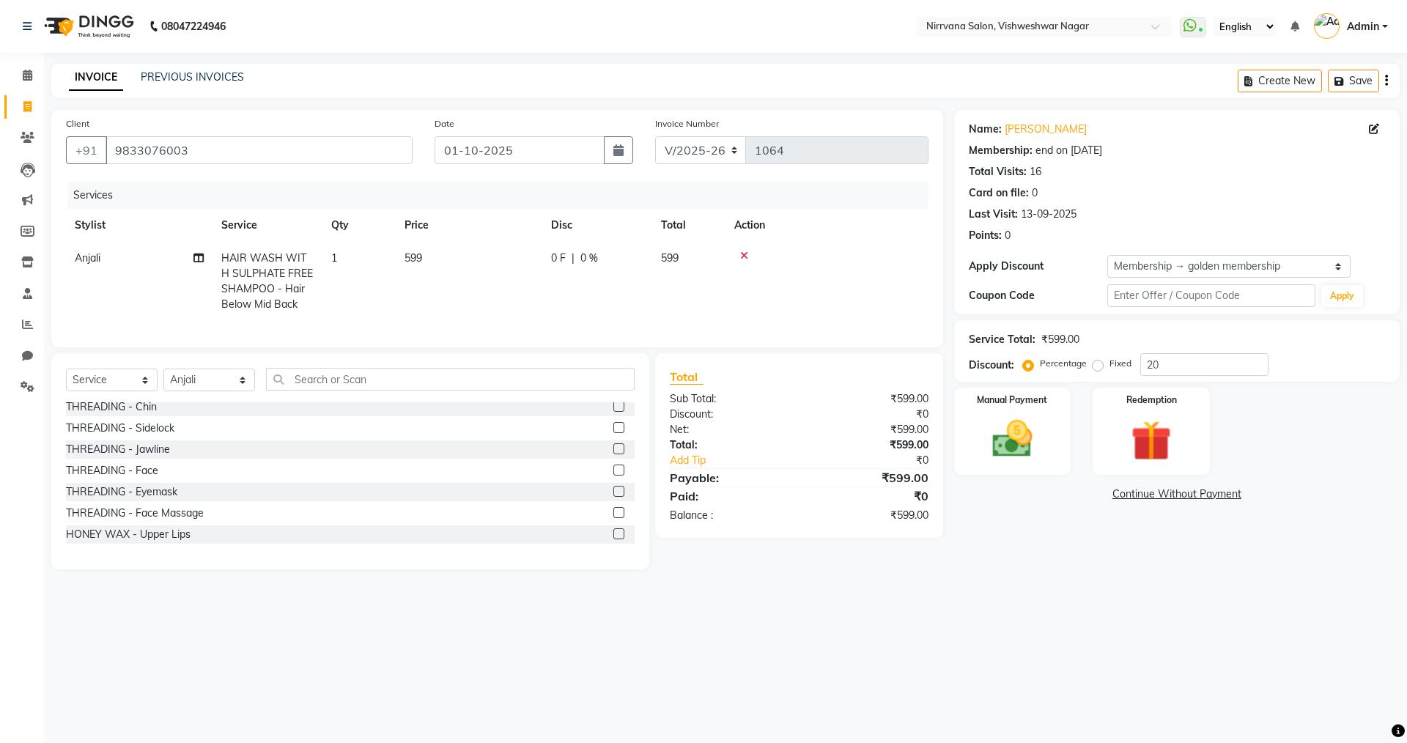
drag, startPoint x: 1076, startPoint y: 541, endPoint x: 1091, endPoint y: 550, distance: 18.1
click at [1079, 540] on div "Name: Sonali Savant Membership: end on 02-12-2025 Total Visits: 16 Card on file…" at bounding box center [1182, 339] width 457 height 459
click at [241, 391] on select "Select Stylist Anjali Seema Shweta Varsha" at bounding box center [209, 380] width 92 height 23
select select "88264"
click at [163, 380] on select "Select Stylist Anjali Seema Shweta Varsha" at bounding box center [209, 380] width 92 height 23
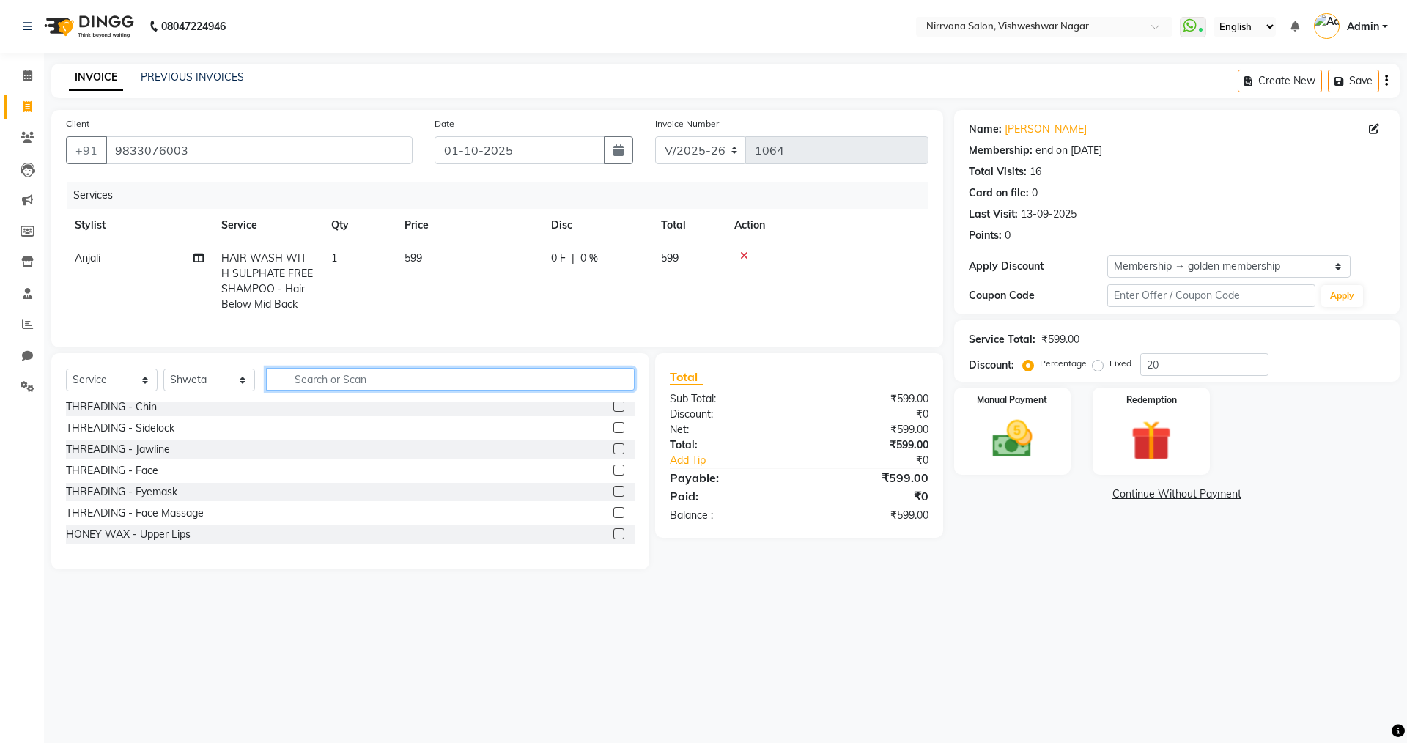
click at [289, 391] on input "text" at bounding box center [450, 379] width 369 height 23
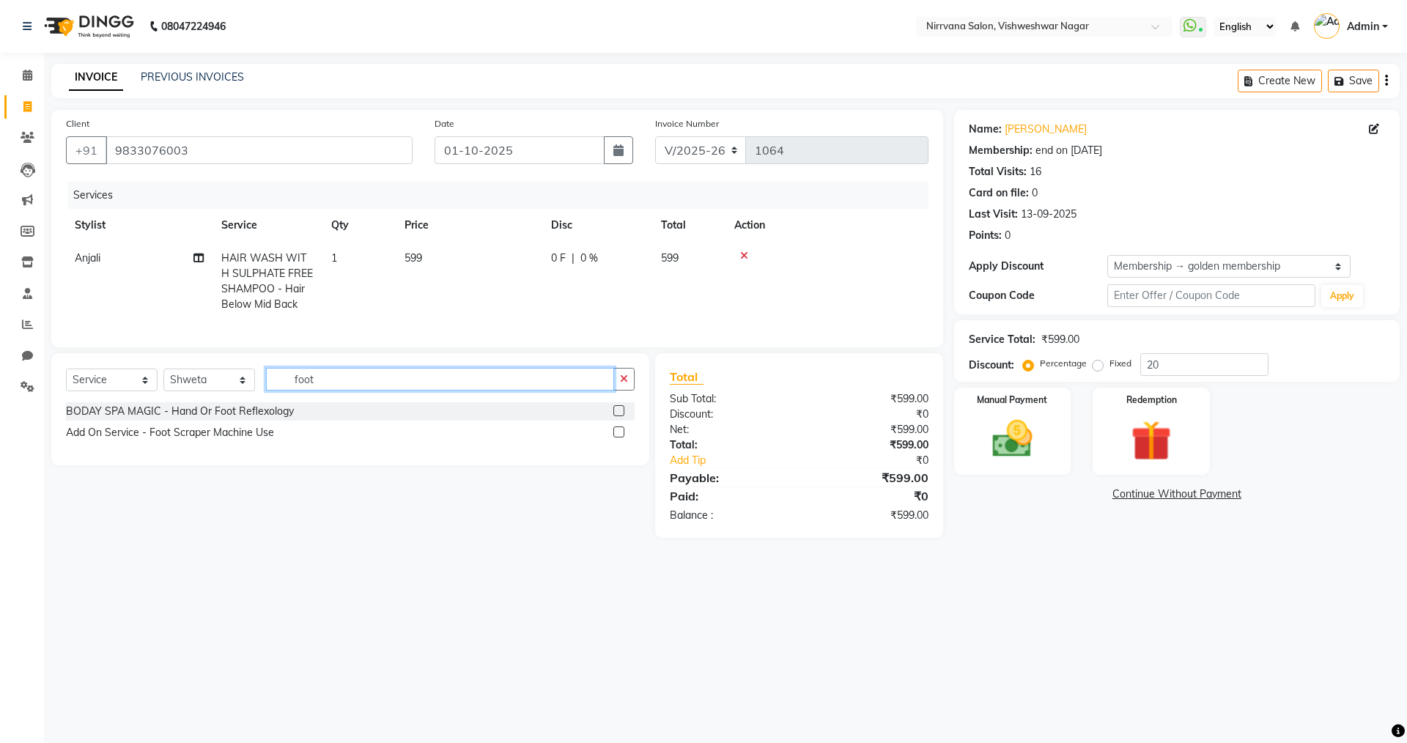
type input "foot"
click at [620, 416] on label at bounding box center [618, 410] width 11 height 11
click at [620, 416] on input "checkbox" at bounding box center [618, 412] width 10 height 10
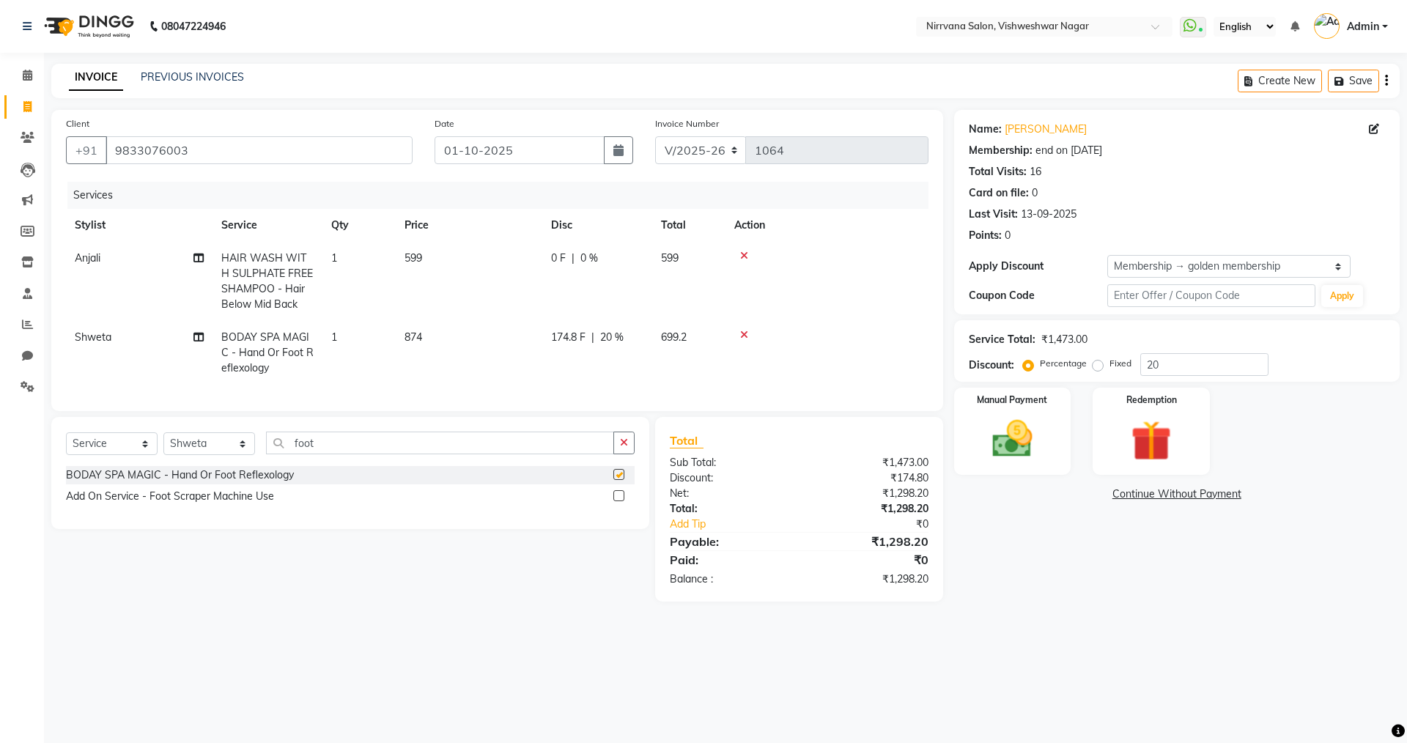
checkbox input "false"
drag, startPoint x: 1000, startPoint y: 447, endPoint x: 1005, endPoint y: 457, distance: 10.8
click at [1002, 447] on img at bounding box center [1012, 439] width 68 height 48
drag, startPoint x: 1076, startPoint y: 494, endPoint x: 1080, endPoint y: 510, distance: 16.7
click at [1076, 498] on span "GPay" at bounding box center [1075, 495] width 30 height 17
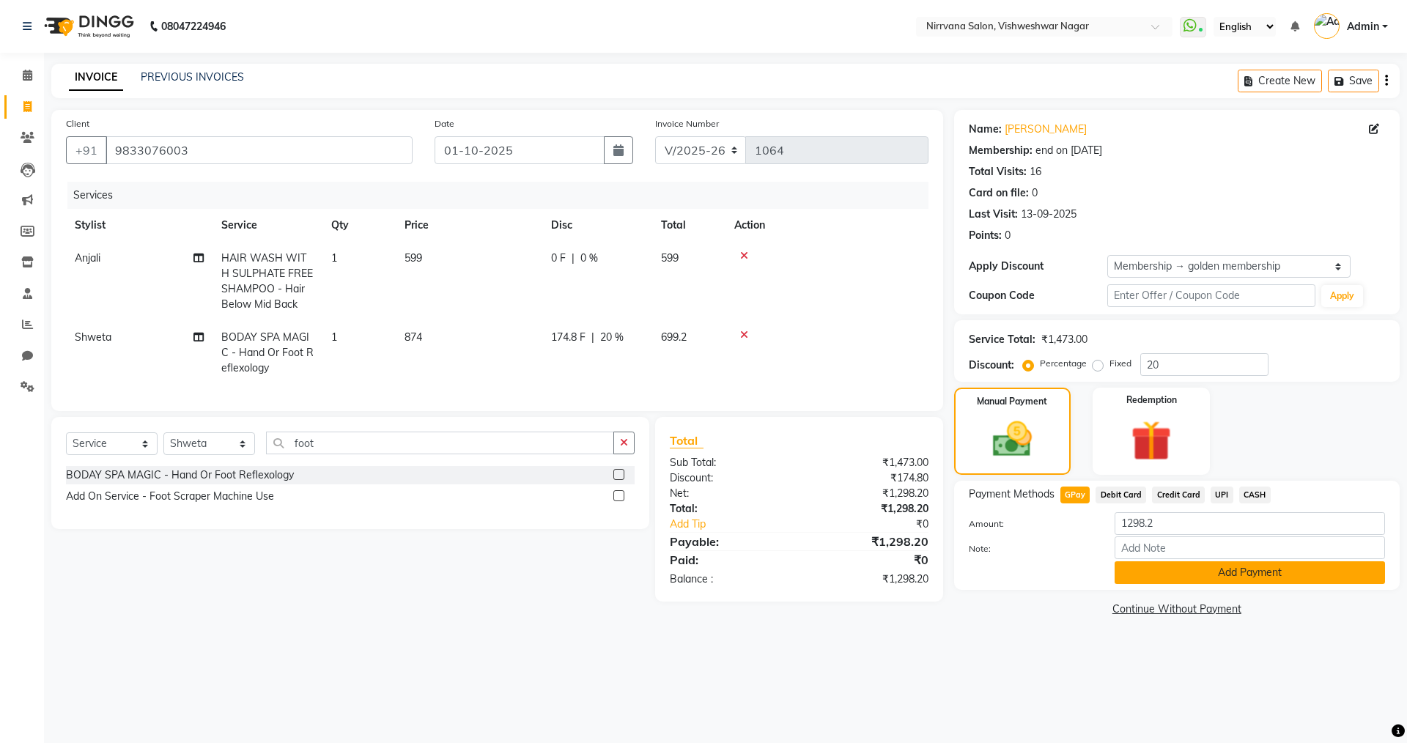
click at [1164, 571] on button "Add Payment" at bounding box center [1250, 572] width 270 height 23
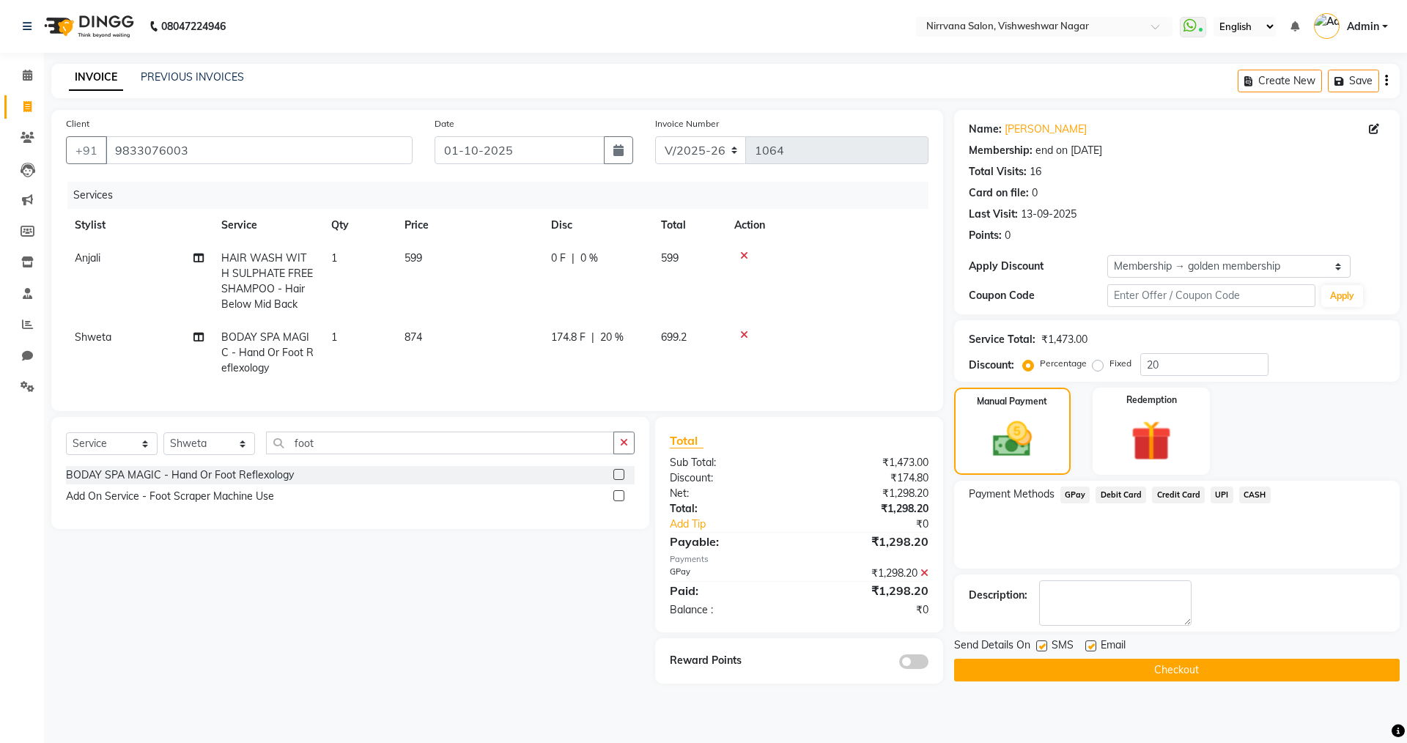
click at [1042, 646] on label at bounding box center [1041, 645] width 11 height 11
click at [1042, 646] on input "checkbox" at bounding box center [1041, 647] width 10 height 10
checkbox input "false"
click at [1090, 646] on label at bounding box center [1090, 645] width 11 height 11
click at [1090, 646] on input "checkbox" at bounding box center [1090, 647] width 10 height 10
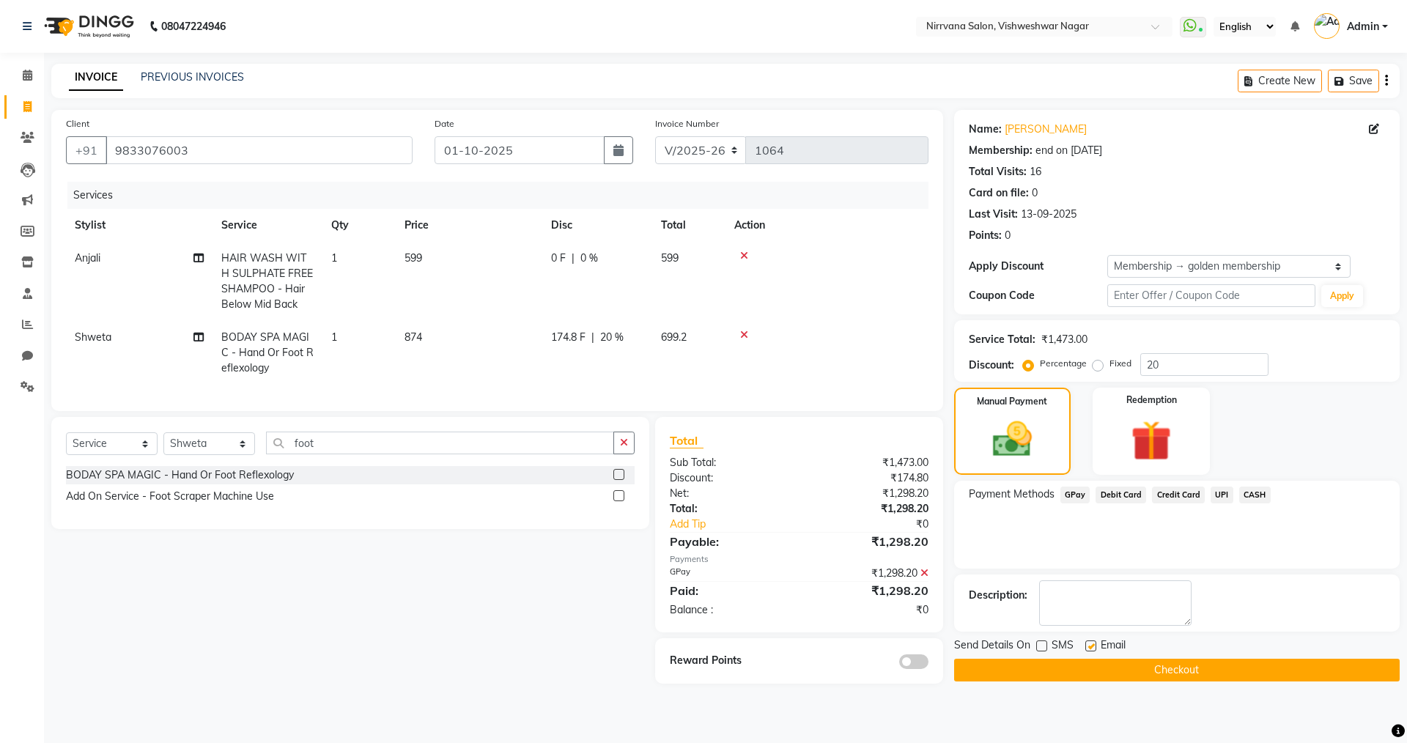
checkbox input "false"
click at [1106, 665] on button "Checkout" at bounding box center [1177, 670] width 446 height 23
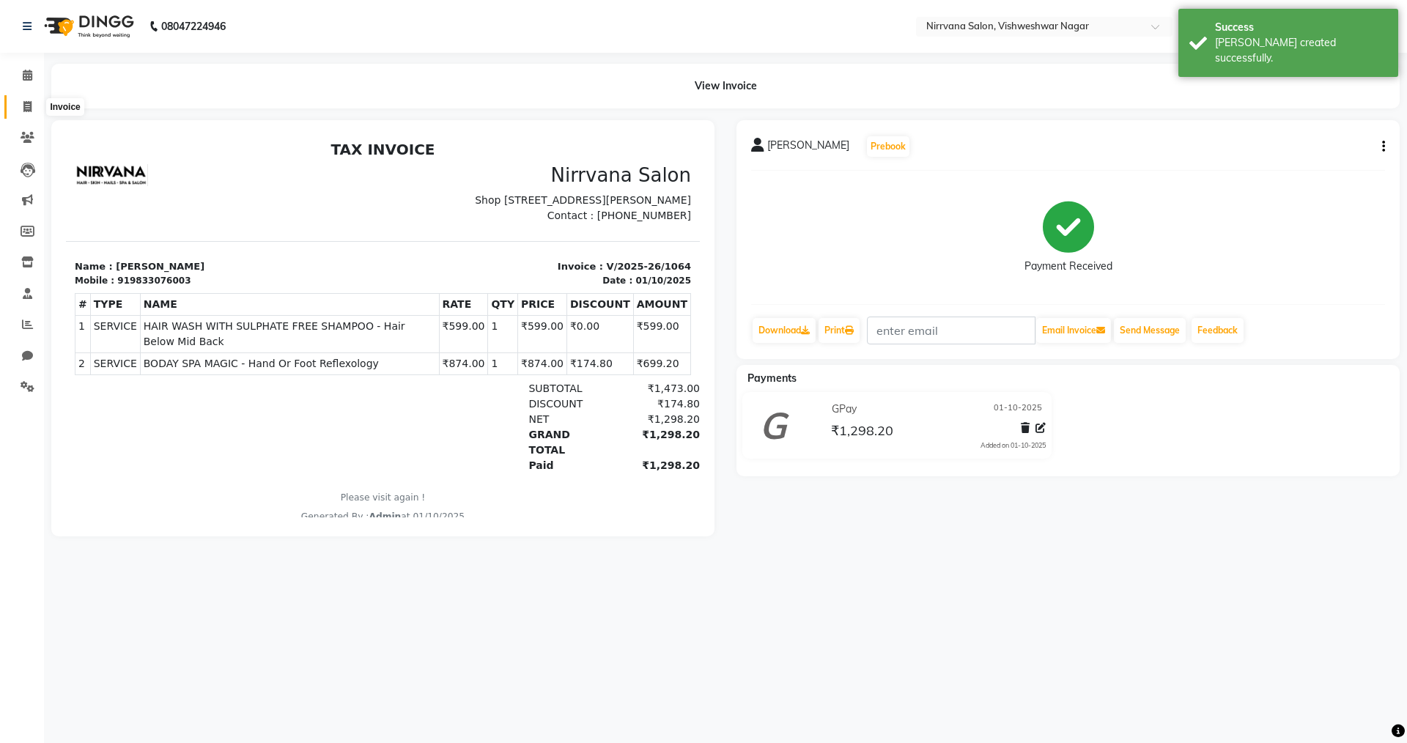
click at [27, 106] on icon at bounding box center [27, 106] width 8 height 11
select select "7167"
select select "service"
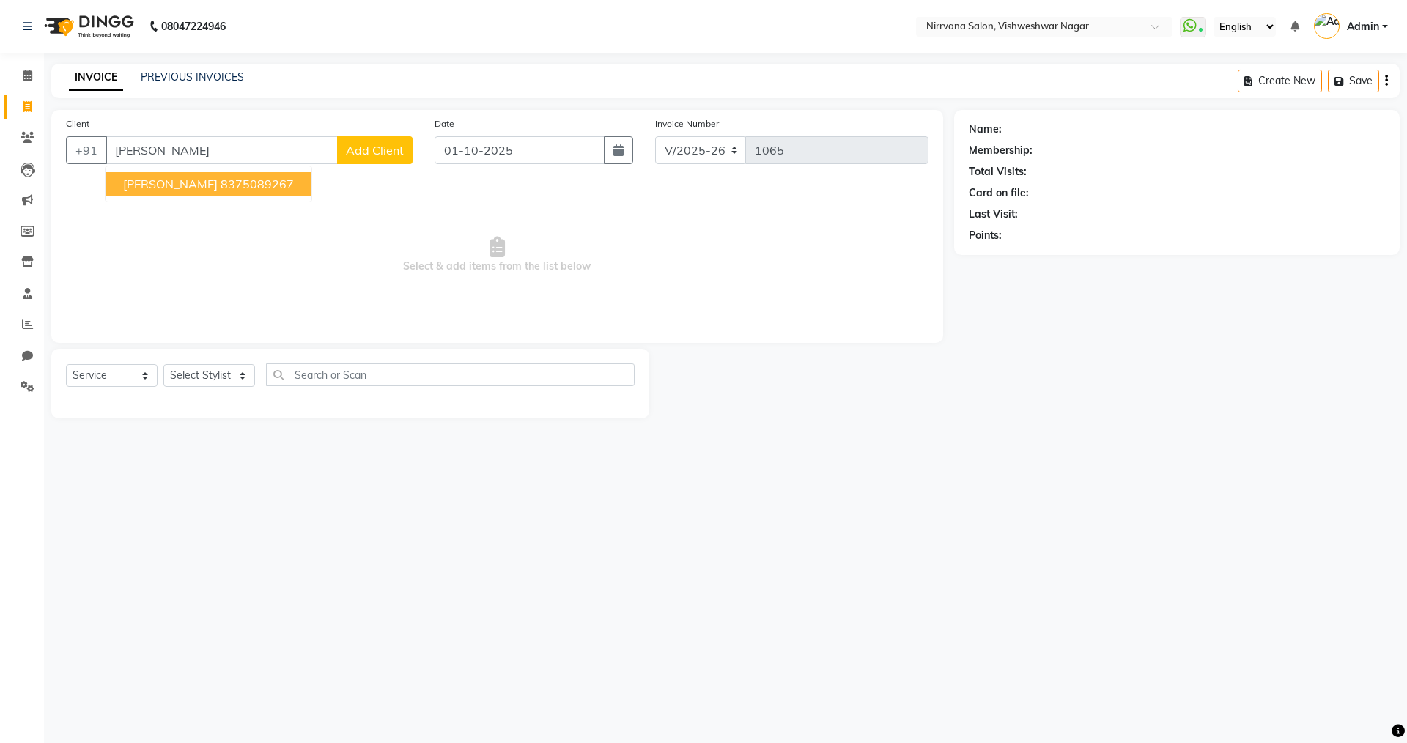
click at [232, 188] on ngb-highlight "8375089267" at bounding box center [257, 184] width 73 height 15
type input "8375089267"
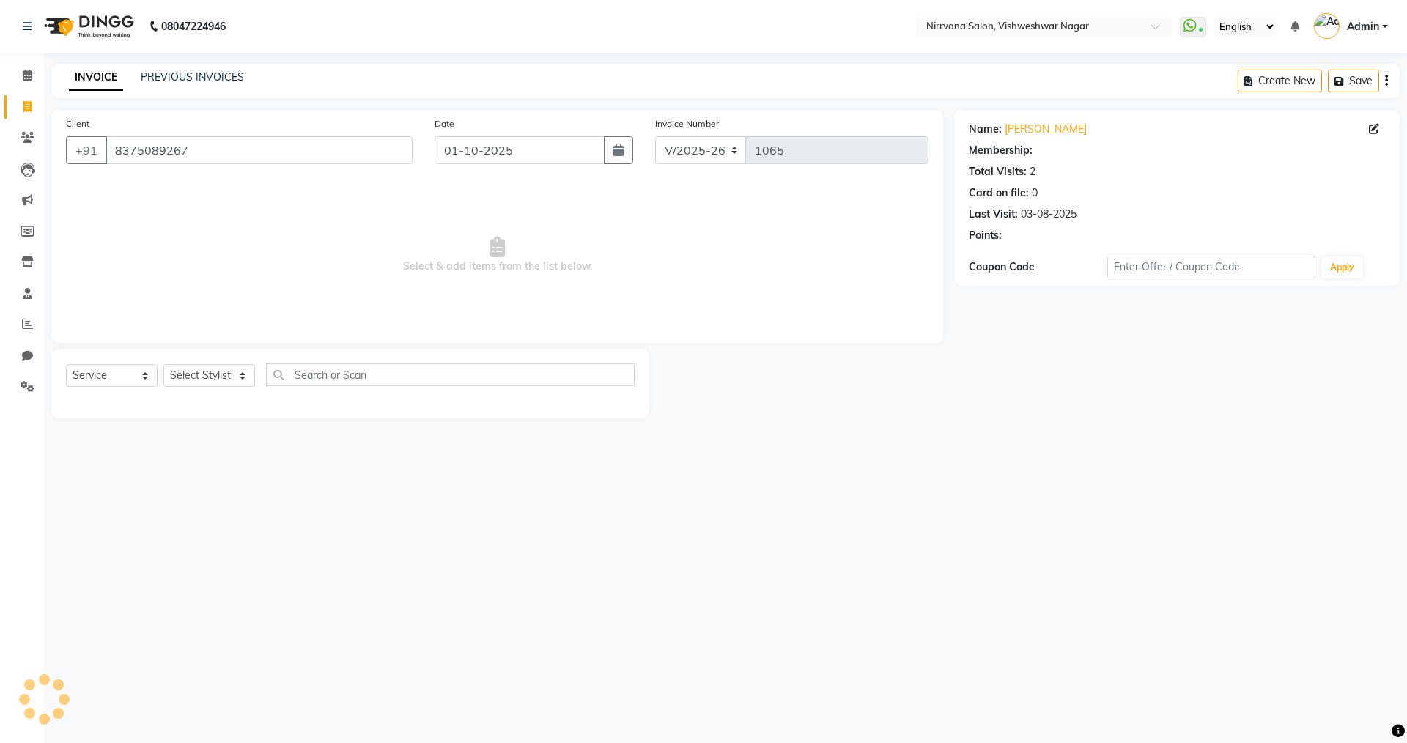
select select "1: Object"
click at [243, 373] on select "Select Stylist Anjali Seema Shweta Varsha" at bounding box center [209, 375] width 92 height 23
select select "60038"
click at [163, 364] on select "Select Stylist Anjali Seema Shweta Varsha" at bounding box center [209, 375] width 92 height 23
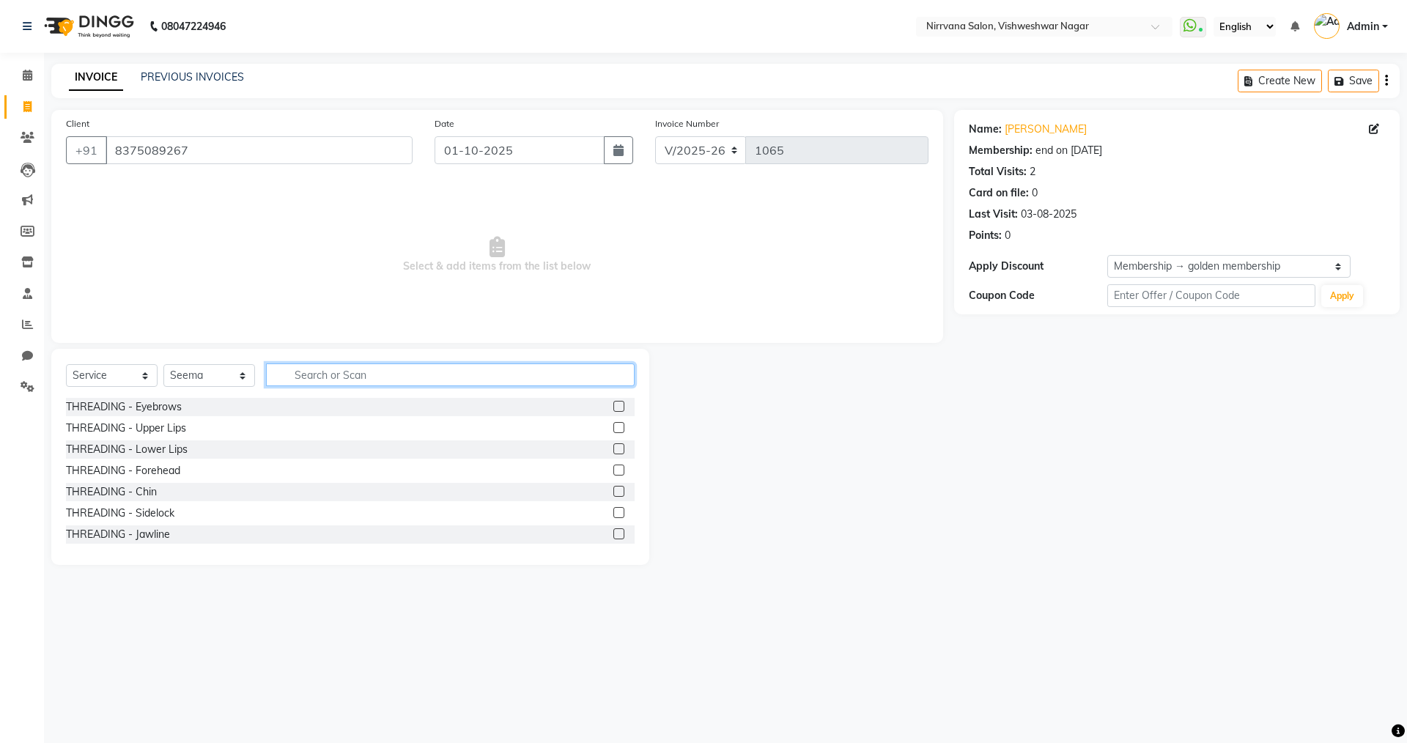
click at [279, 378] on input "text" at bounding box center [450, 374] width 369 height 23
type input "hair wash"
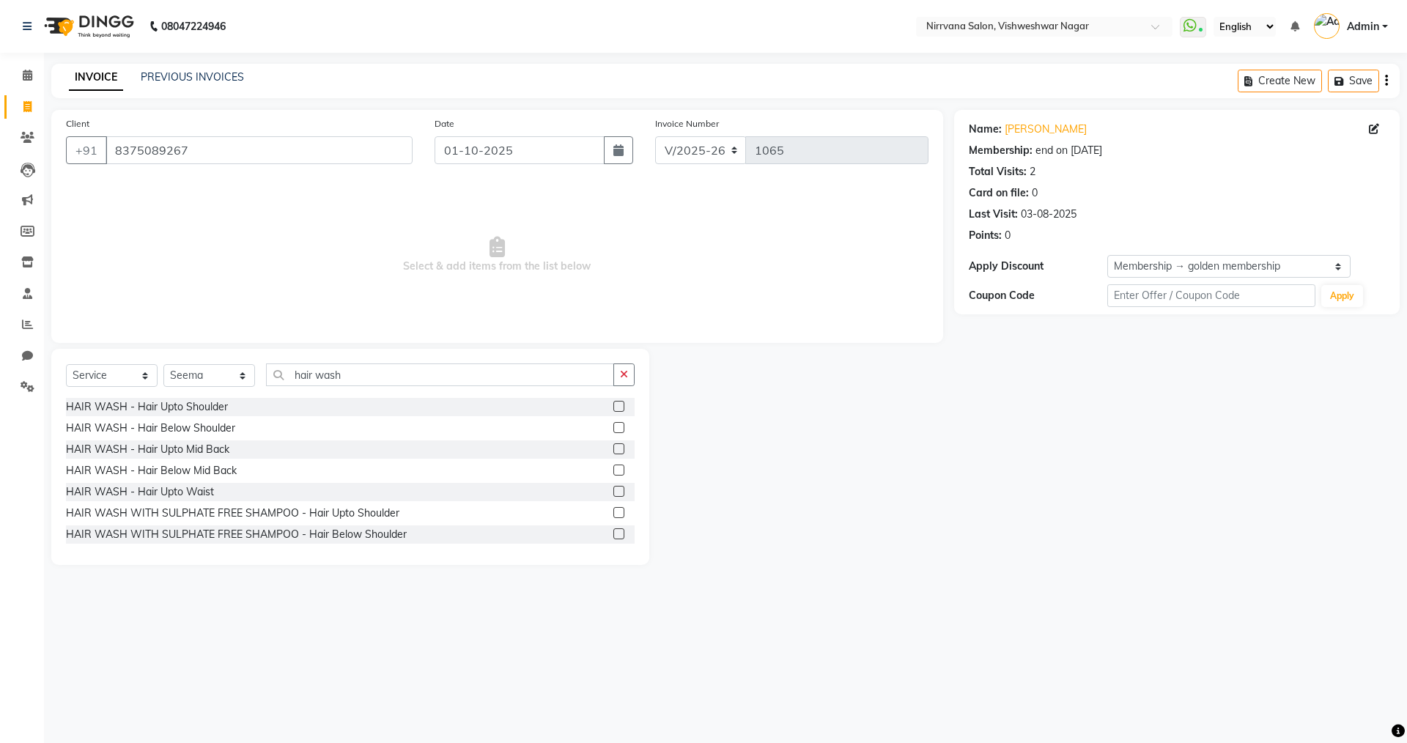
click at [613, 469] on label at bounding box center [618, 470] width 11 height 11
click at [613, 469] on input "checkbox" at bounding box center [618, 471] width 10 height 10
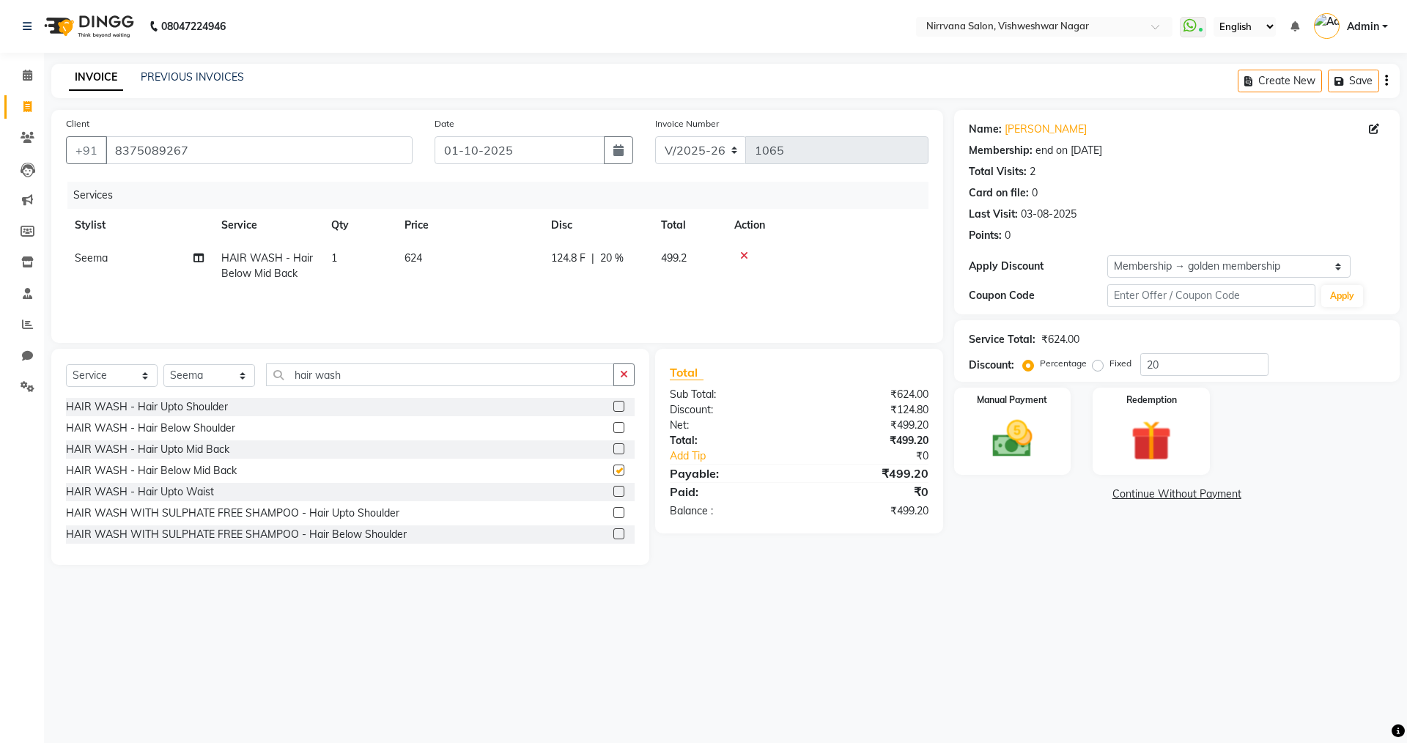
checkbox input "false"
click at [242, 379] on select "Select Stylist Anjali Seema Shweta Varsha" at bounding box center [209, 375] width 92 height 23
select select "66294"
click at [163, 364] on select "Select Stylist Anjali Seema Shweta Varsha" at bounding box center [209, 375] width 92 height 23
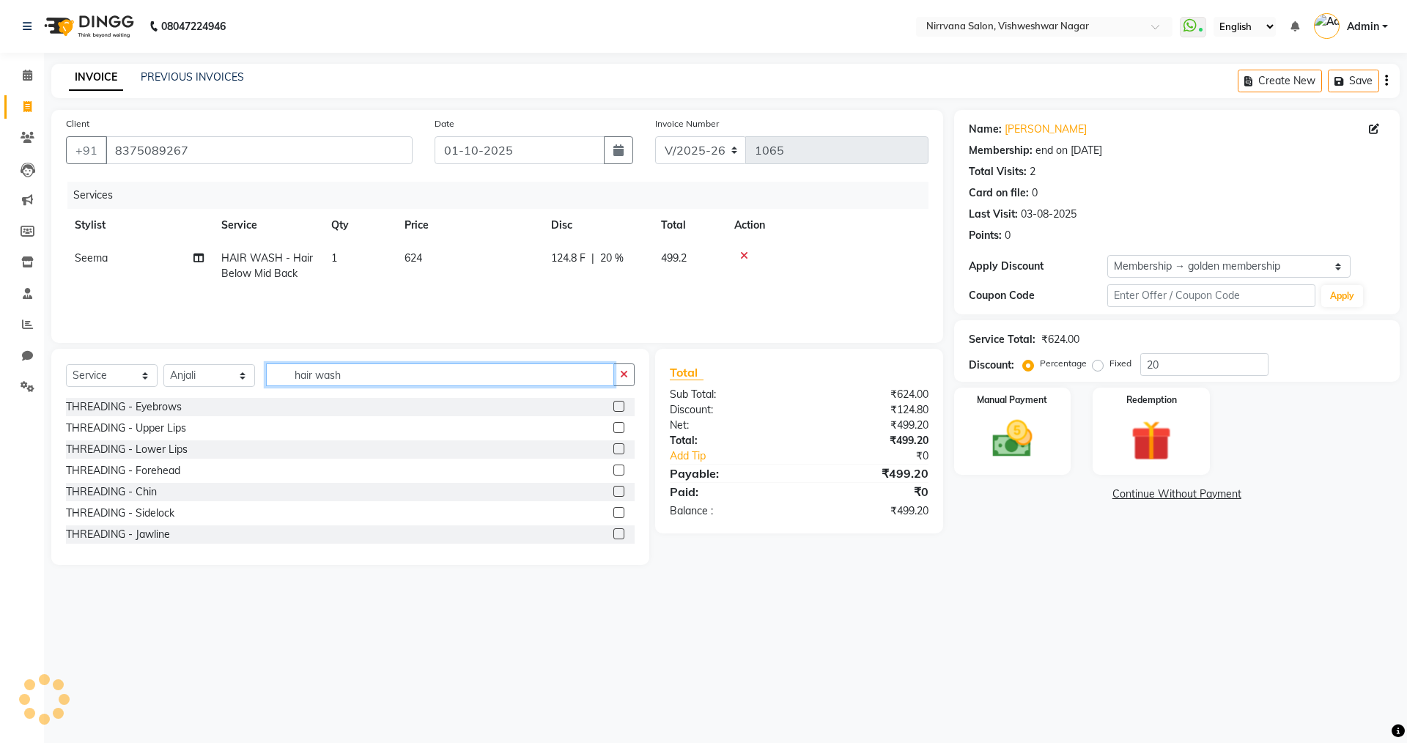
click at [358, 372] on input "hair wash" at bounding box center [440, 374] width 348 height 23
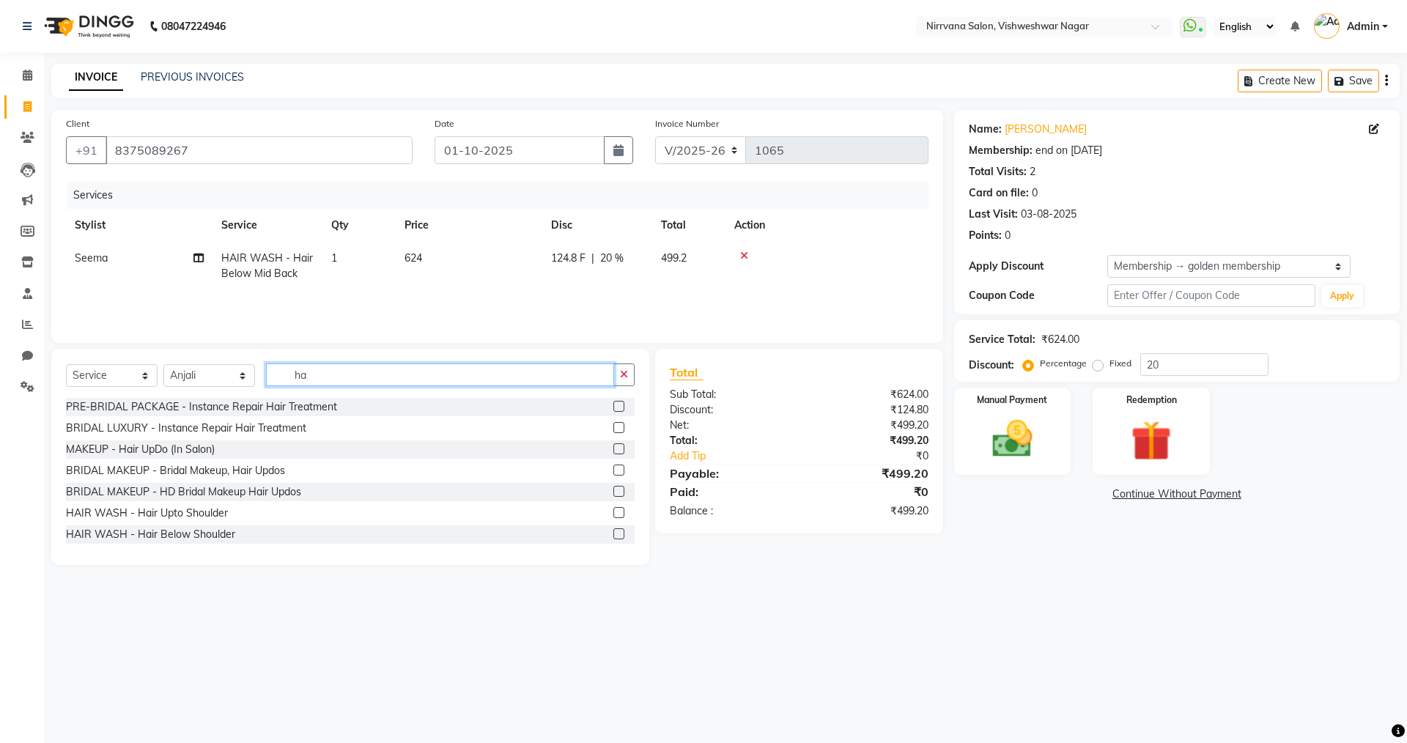
type input "h"
type input "hair spa"
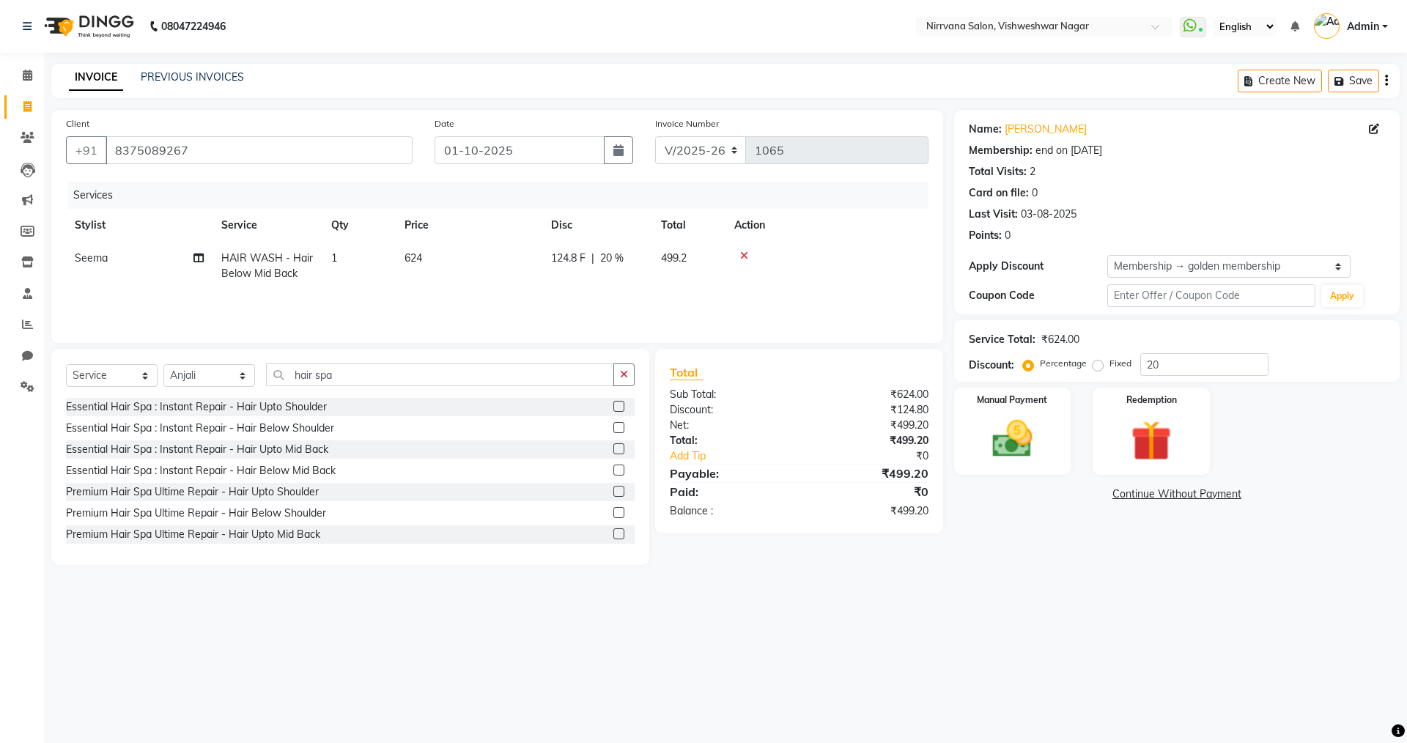
click at [613, 428] on label at bounding box center [618, 427] width 11 height 11
click at [613, 428] on input "checkbox" at bounding box center [618, 429] width 10 height 10
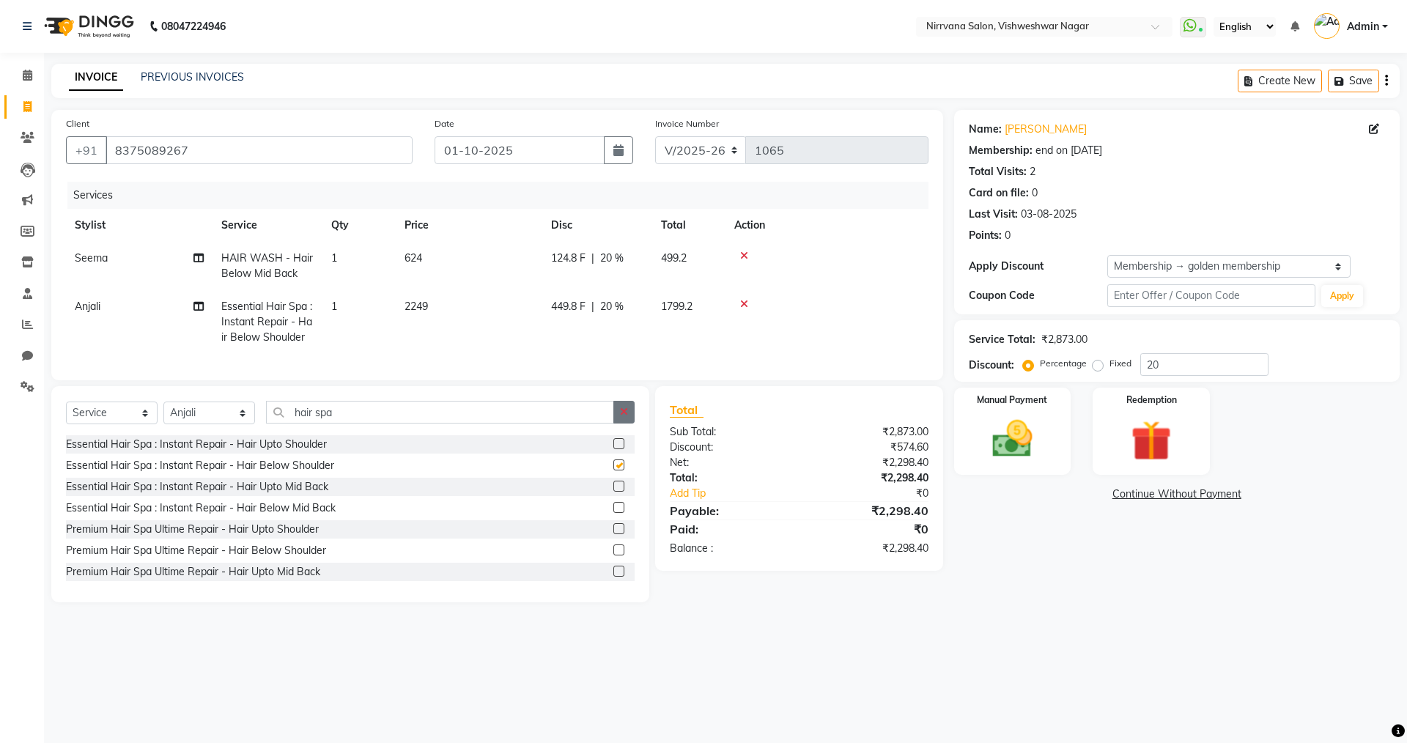
checkbox input "false"
click at [241, 424] on select "Select Stylist Anjali Seema Shweta Varsha" at bounding box center [209, 413] width 92 height 23
select select "87132"
click at [163, 413] on select "Select Stylist Anjali Seema Shweta Varsha" at bounding box center [209, 413] width 92 height 23
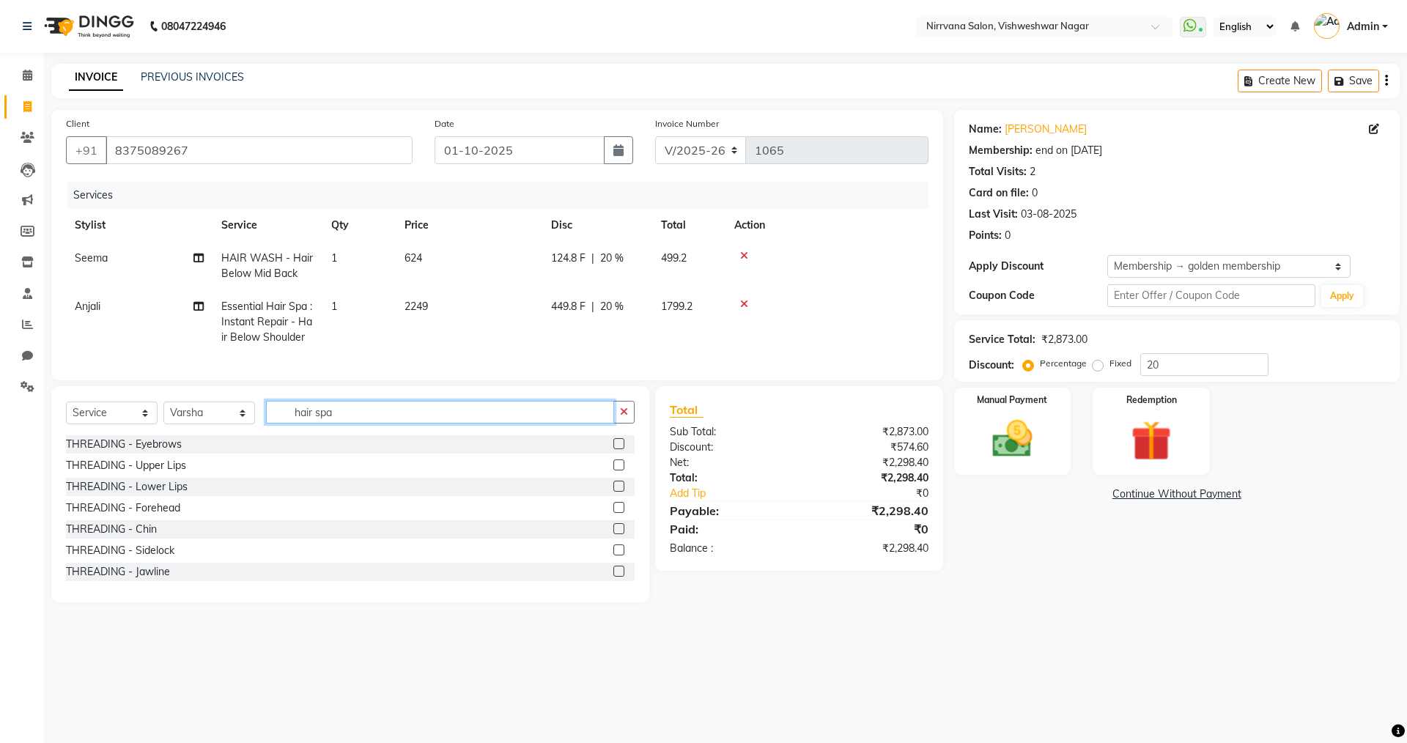
click at [362, 424] on input "hair spa" at bounding box center [440, 412] width 348 height 23
type input "h"
click at [613, 449] on label at bounding box center [618, 443] width 11 height 11
click at [613, 449] on input "checkbox" at bounding box center [618, 445] width 10 height 10
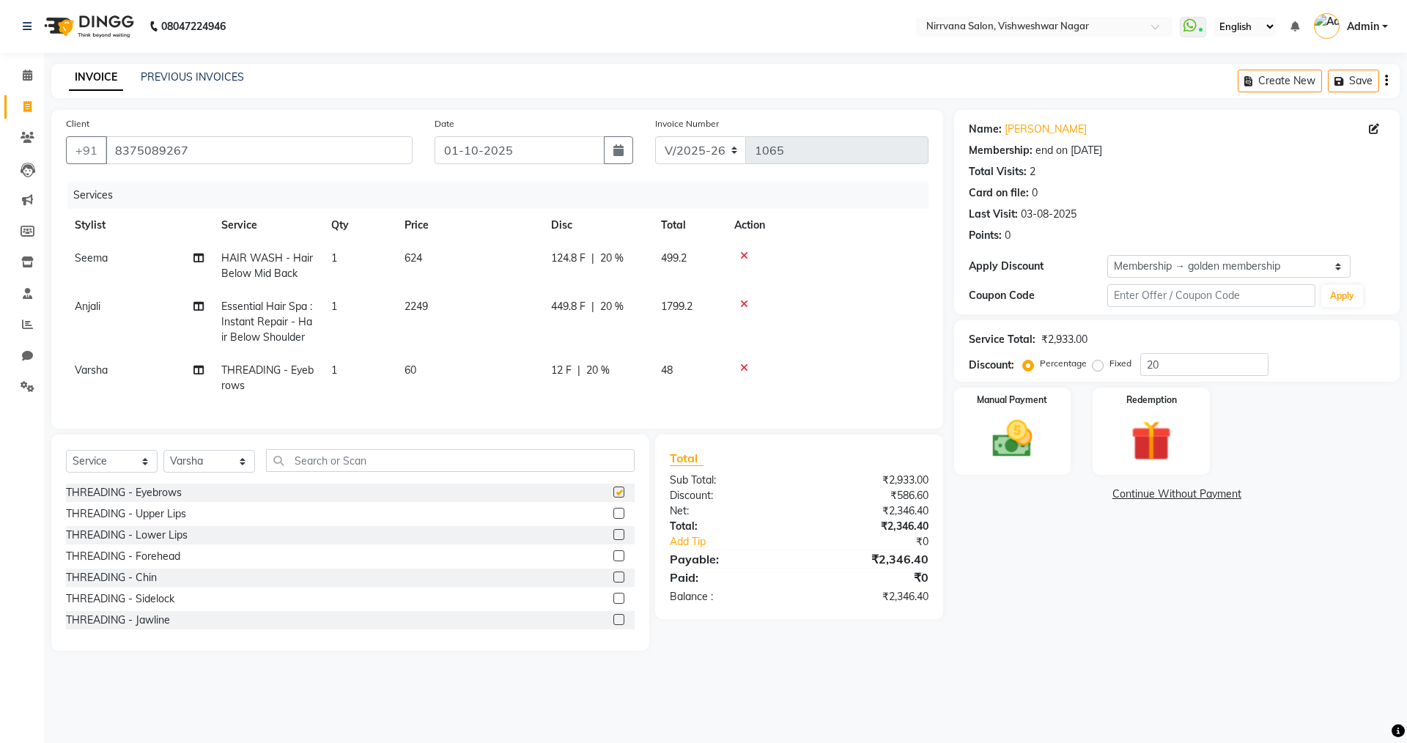
checkbox input "false"
click at [295, 465] on input "text" at bounding box center [450, 460] width 369 height 23
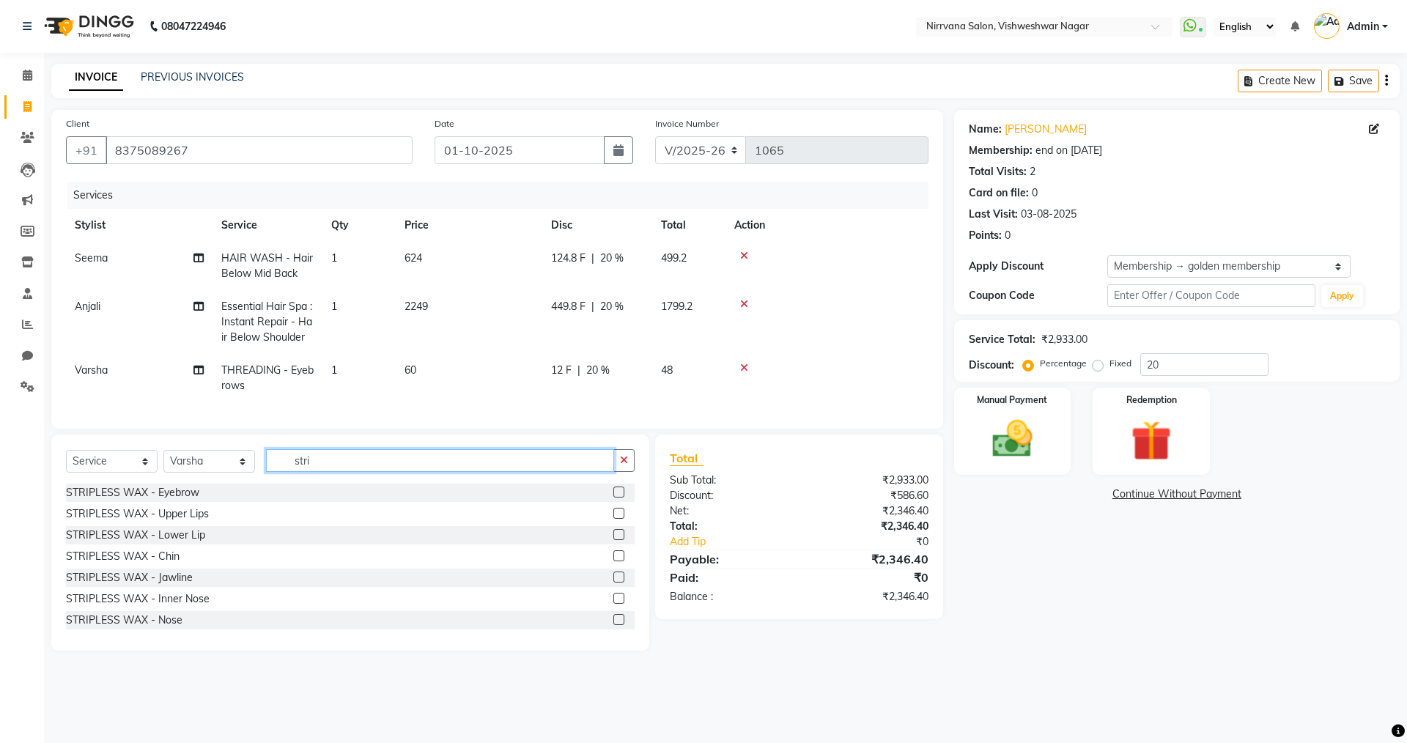
type input "stri"
click at [613, 519] on label at bounding box center [618, 513] width 11 height 11
click at [613, 519] on input "checkbox" at bounding box center [618, 514] width 10 height 10
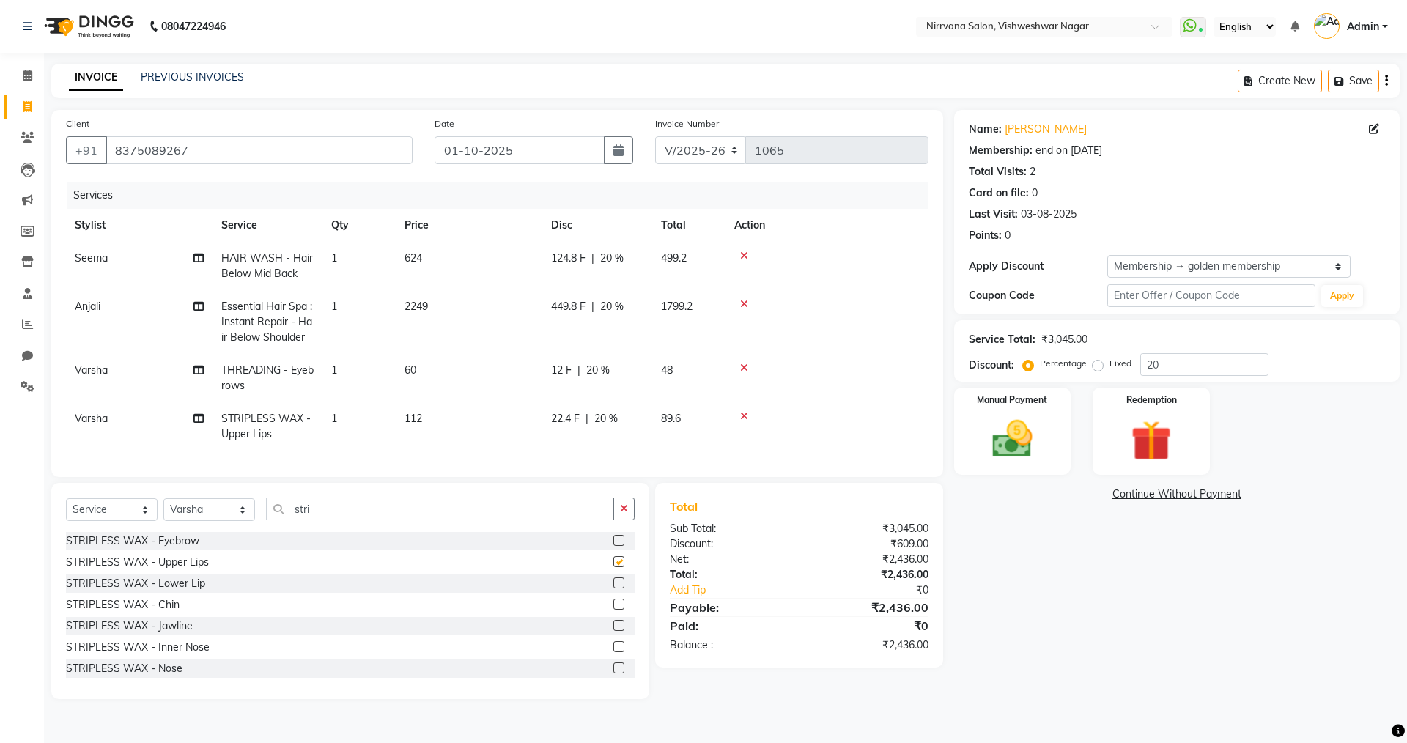
checkbox input "false"
click at [597, 369] on span "20 %" at bounding box center [597, 370] width 23 height 15
select select "87132"
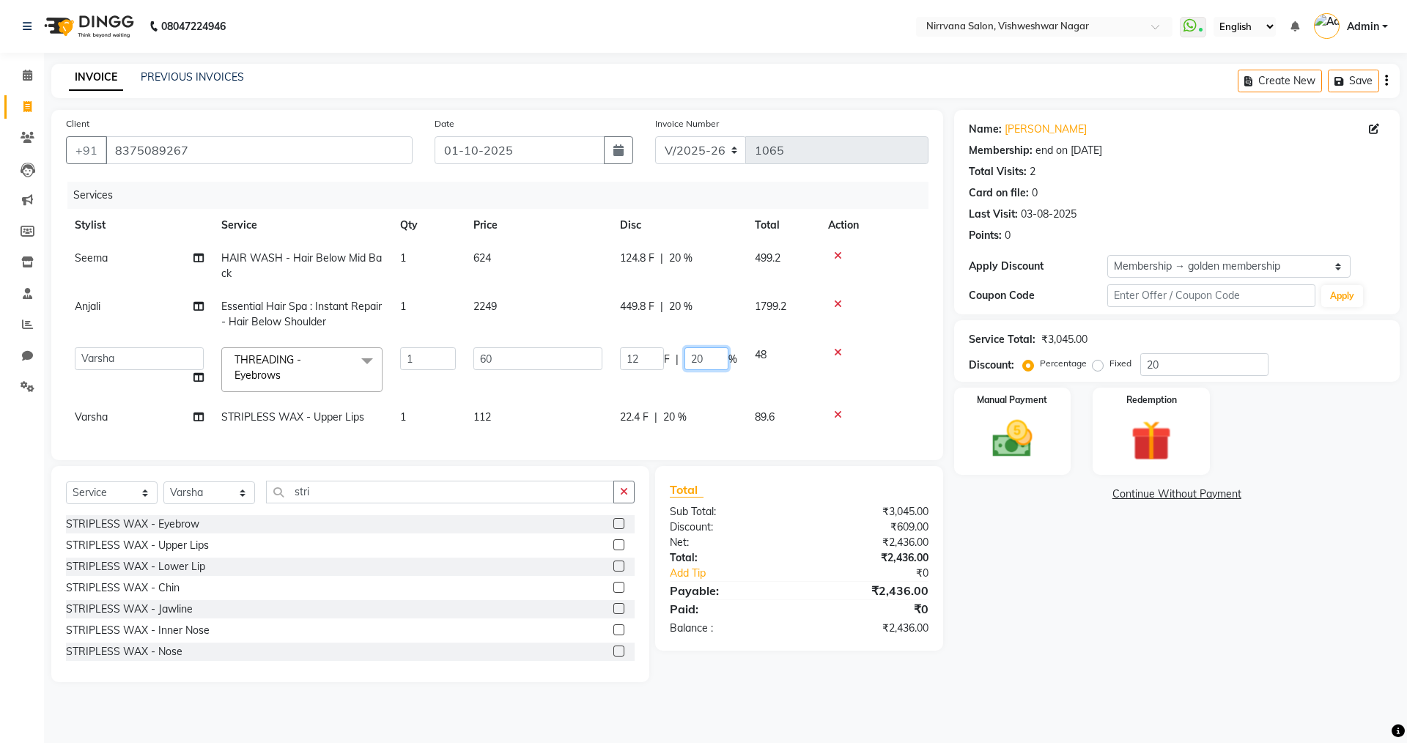
click at [721, 360] on input "20" at bounding box center [706, 358] width 44 height 23
type input "2"
type input "0"
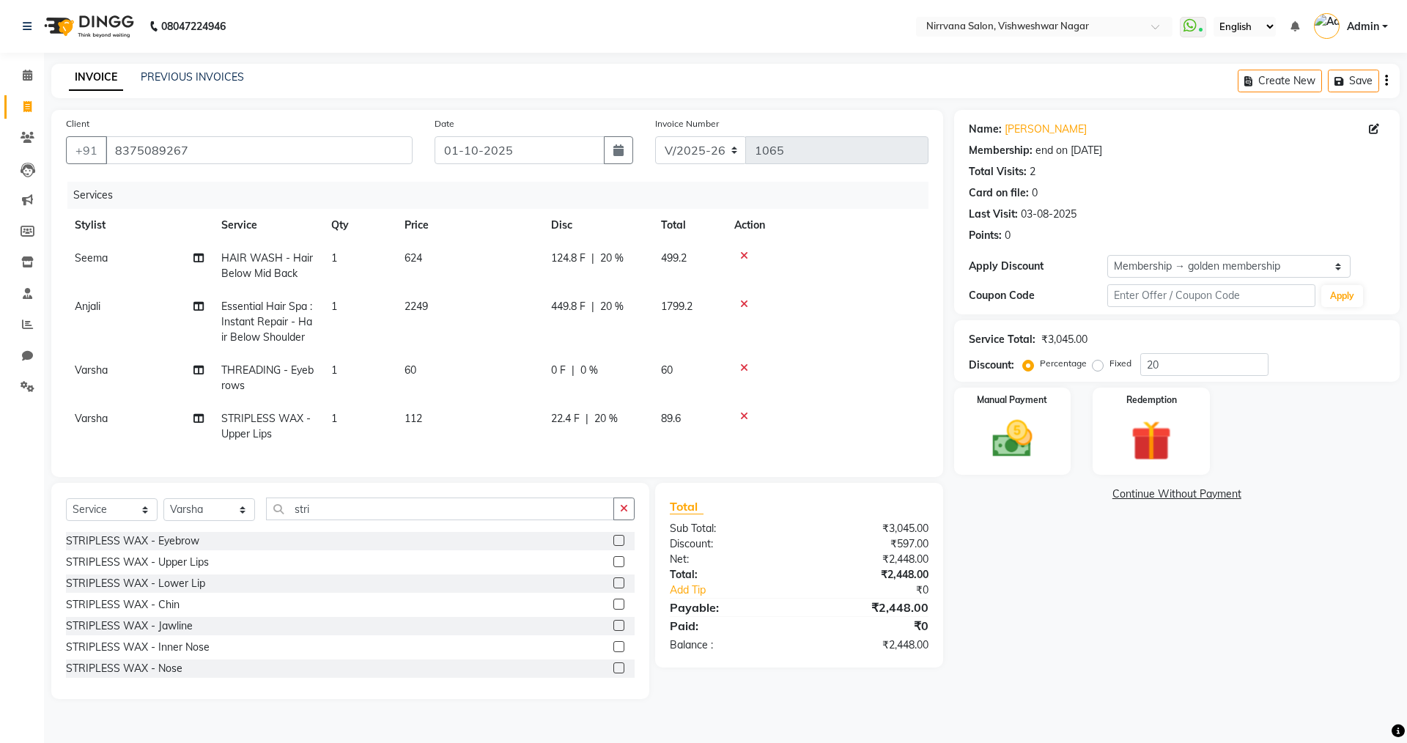
click at [1129, 590] on div "Name: Chetna Membership: end on 14-12-2025 Total Visits: 2 Card on file: 0 Last…" at bounding box center [1182, 404] width 457 height 589
click at [1023, 446] on img at bounding box center [1012, 439] width 68 height 48
click at [1073, 498] on span "GPay" at bounding box center [1075, 495] width 30 height 17
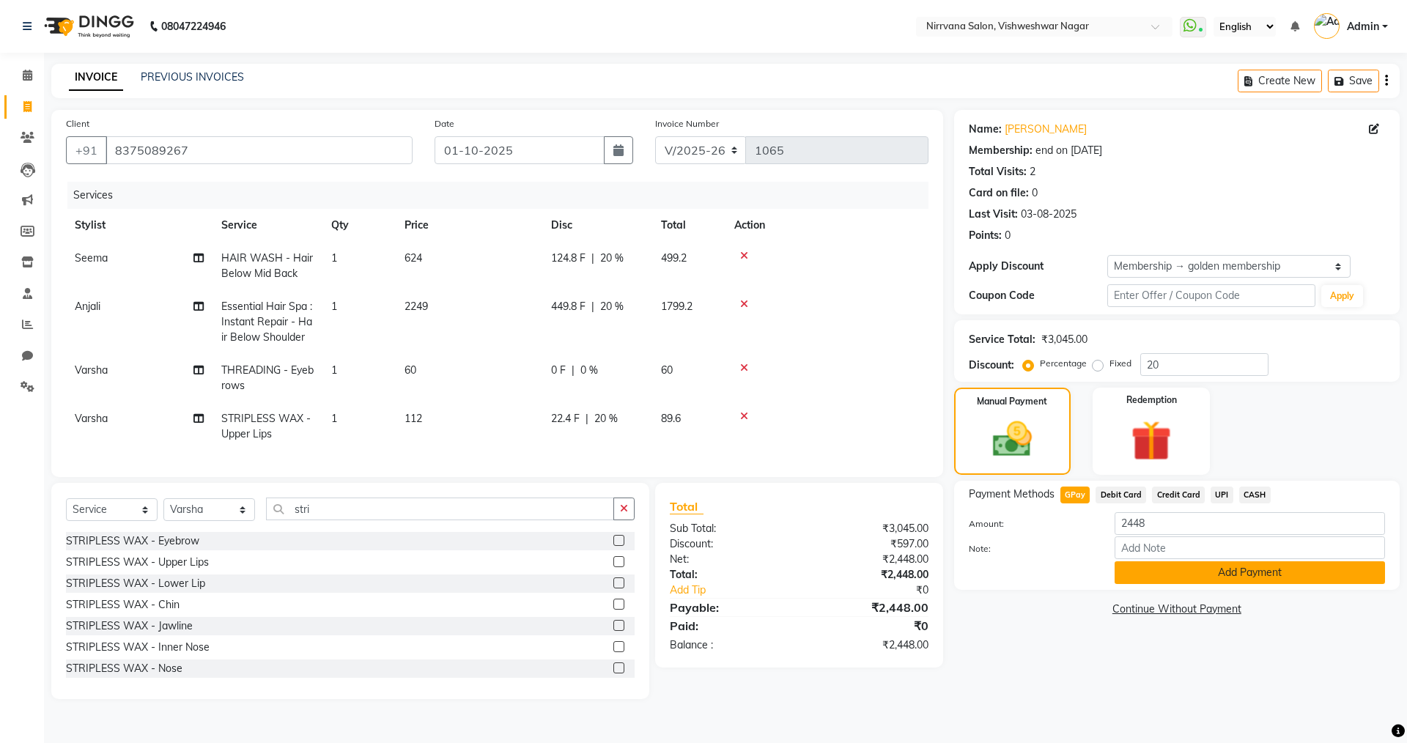
click at [1148, 575] on button "Add Payment" at bounding box center [1250, 572] width 270 height 23
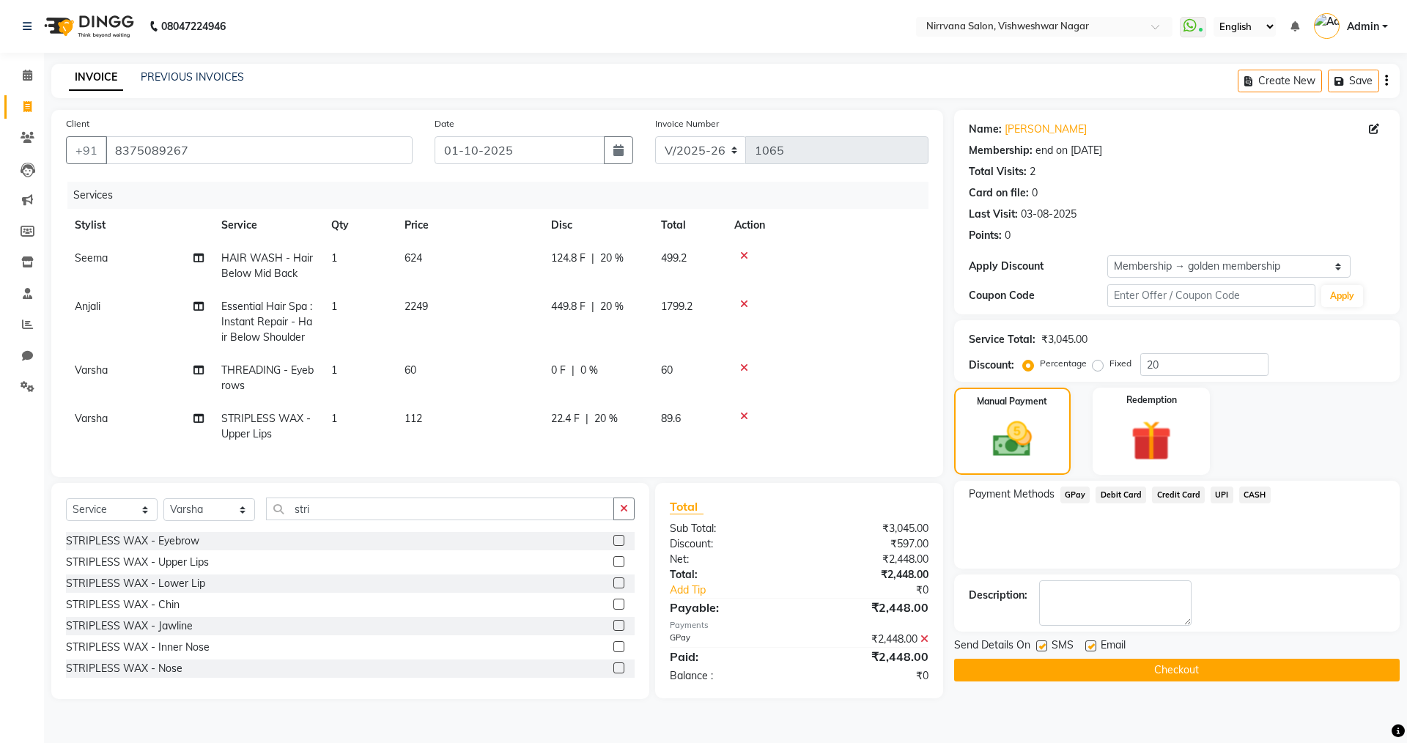
click at [1044, 646] on label at bounding box center [1041, 645] width 11 height 11
click at [1044, 646] on input "checkbox" at bounding box center [1041, 647] width 10 height 10
checkbox input "false"
click at [1088, 647] on label at bounding box center [1090, 645] width 11 height 11
click at [1088, 647] on input "checkbox" at bounding box center [1090, 647] width 10 height 10
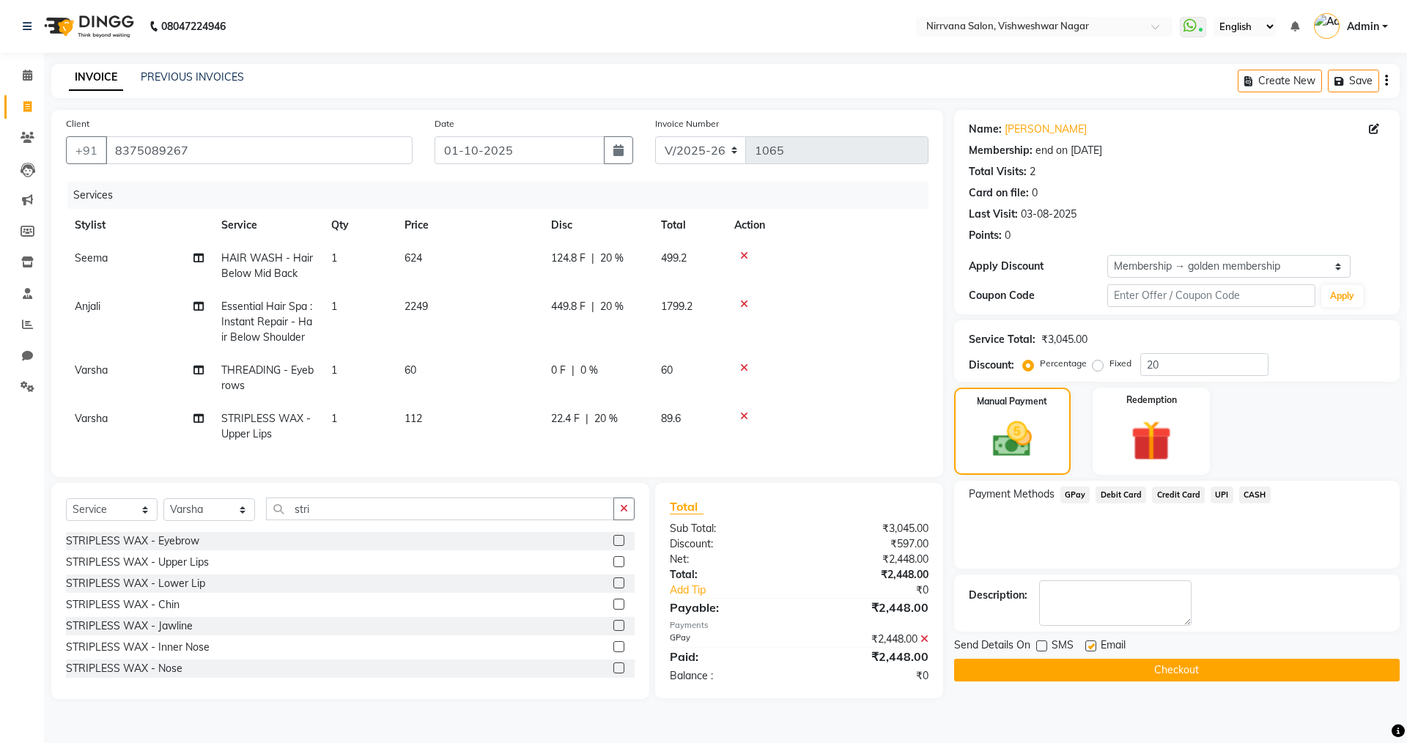
checkbox input "false"
click at [1134, 671] on button "Checkout" at bounding box center [1177, 670] width 446 height 23
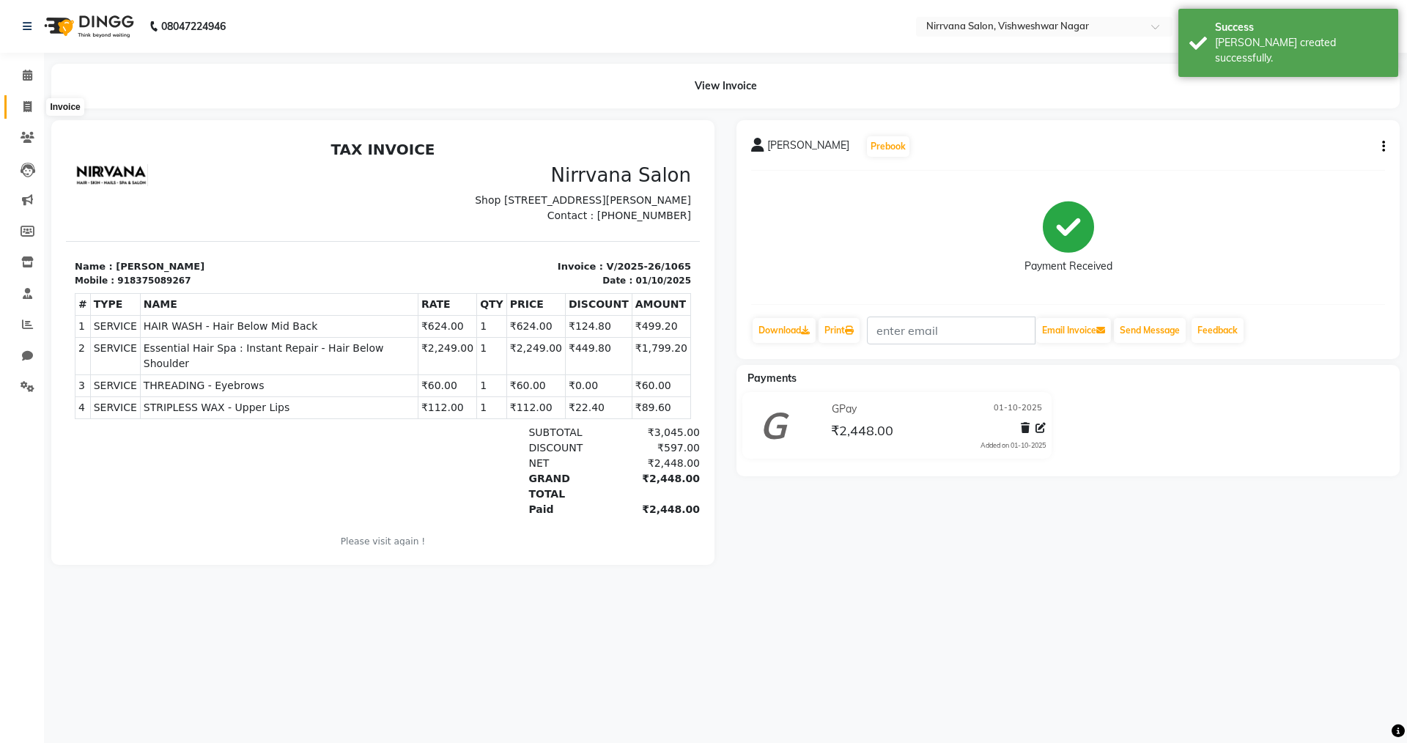
click at [29, 107] on icon at bounding box center [27, 106] width 8 height 11
select select "7167"
select select "service"
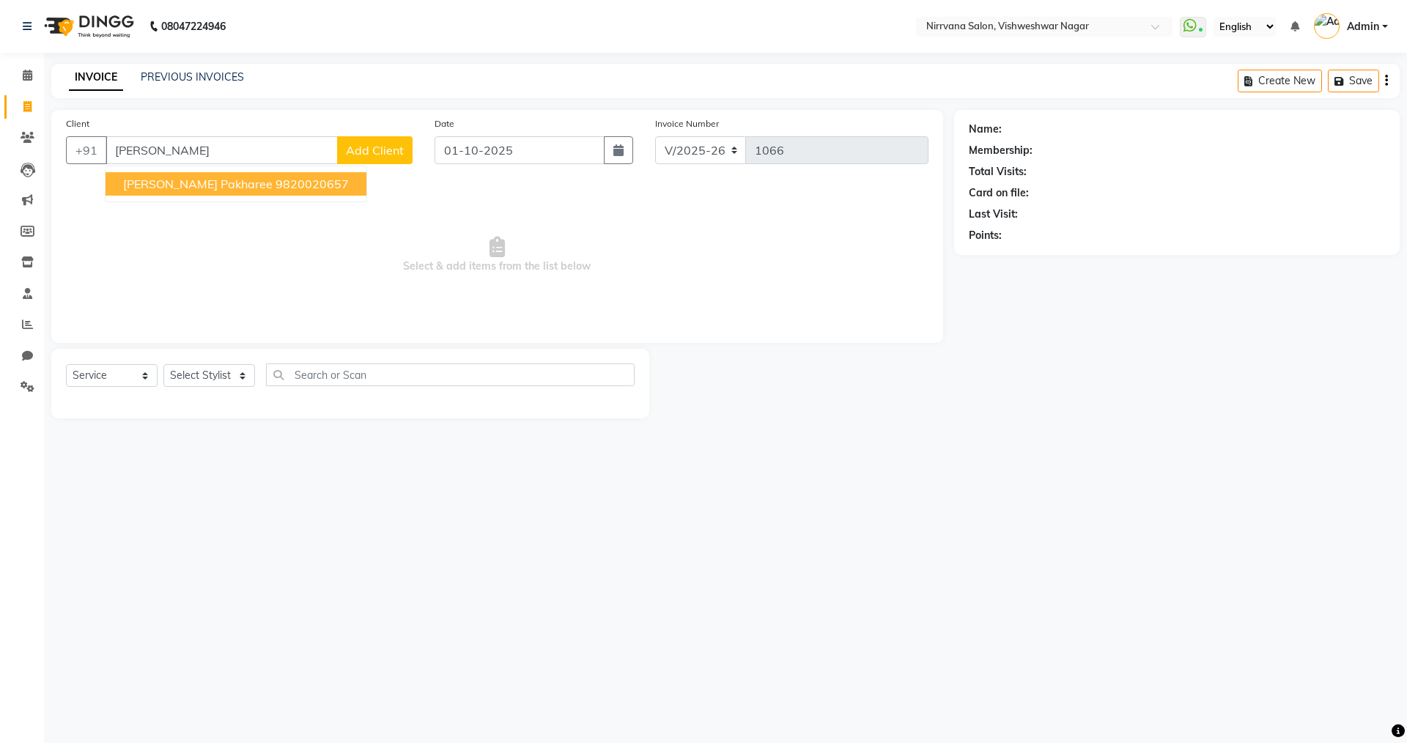
click at [295, 187] on button "Monali pakharee 9820020657" at bounding box center [236, 183] width 261 height 23
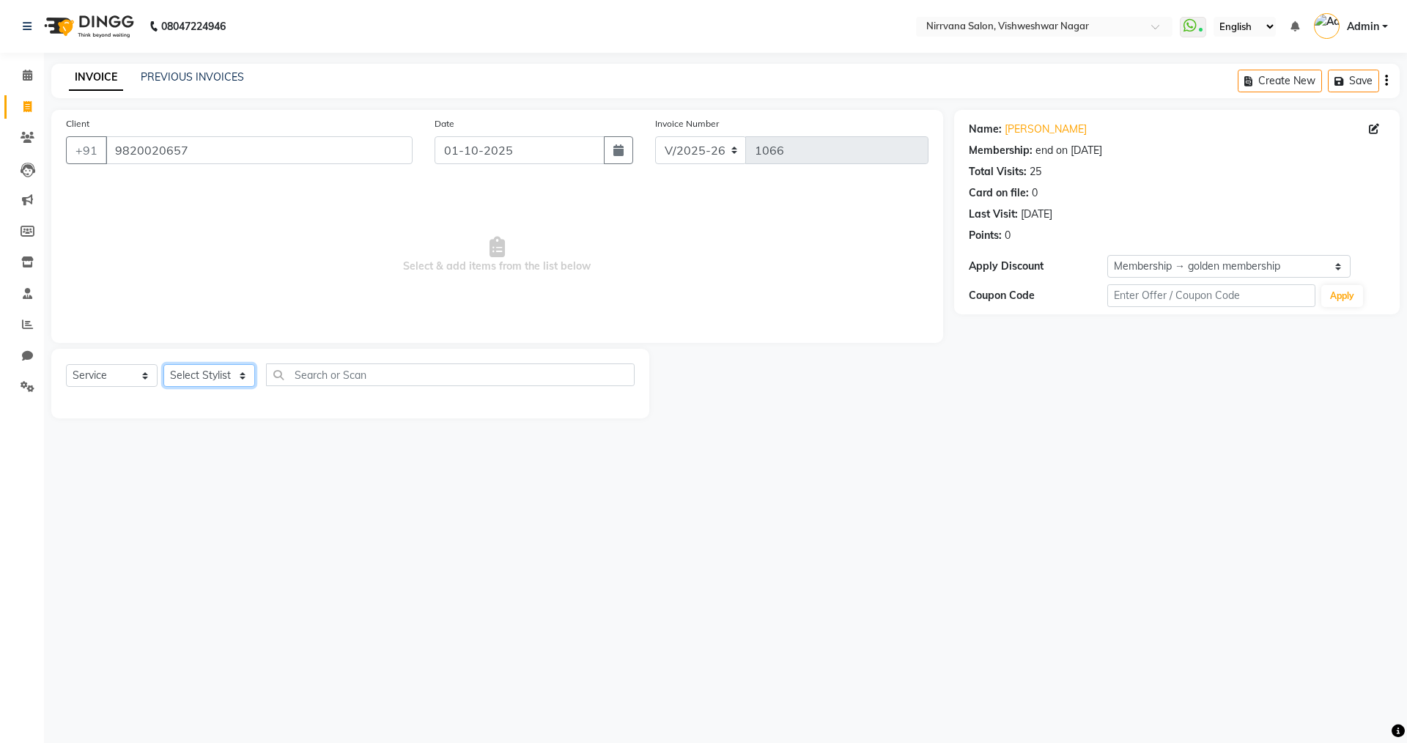
click at [240, 376] on select "Select Stylist Anjali Seema Shweta Varsha" at bounding box center [209, 375] width 92 height 23
click at [163, 364] on select "Select Stylist Anjali Seema Shweta Varsha" at bounding box center [209, 375] width 92 height 23
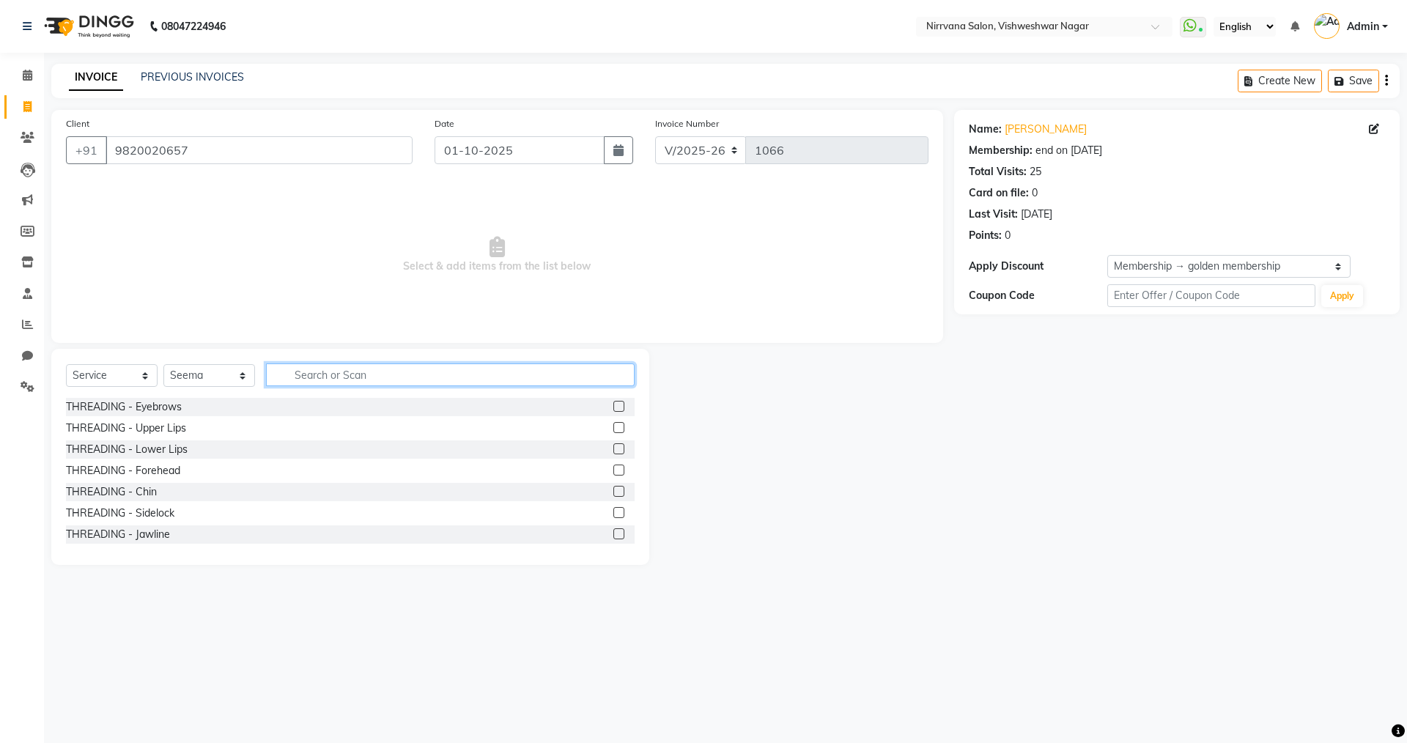
click at [285, 372] on input "text" at bounding box center [450, 374] width 369 height 23
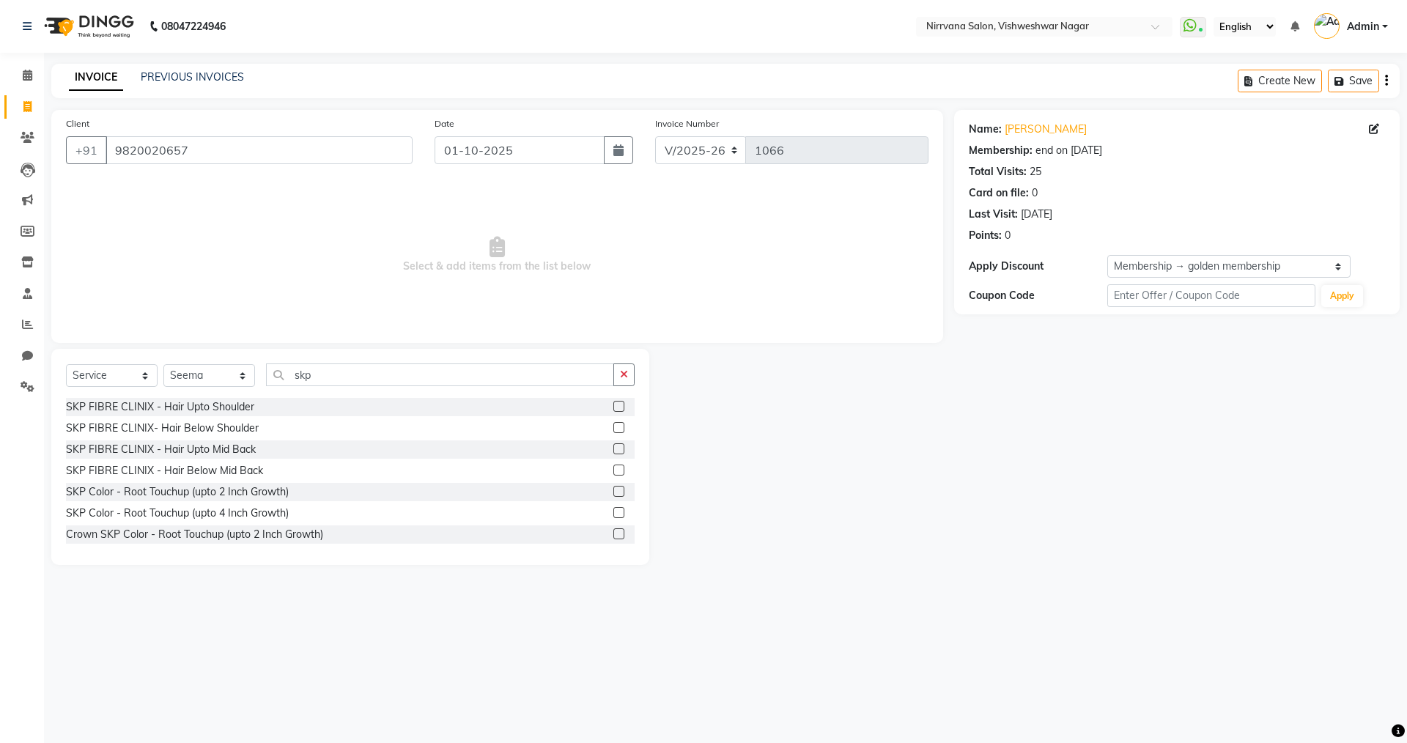
click at [613, 491] on label at bounding box center [618, 491] width 11 height 11
click at [613, 491] on input "checkbox" at bounding box center [618, 492] width 10 height 10
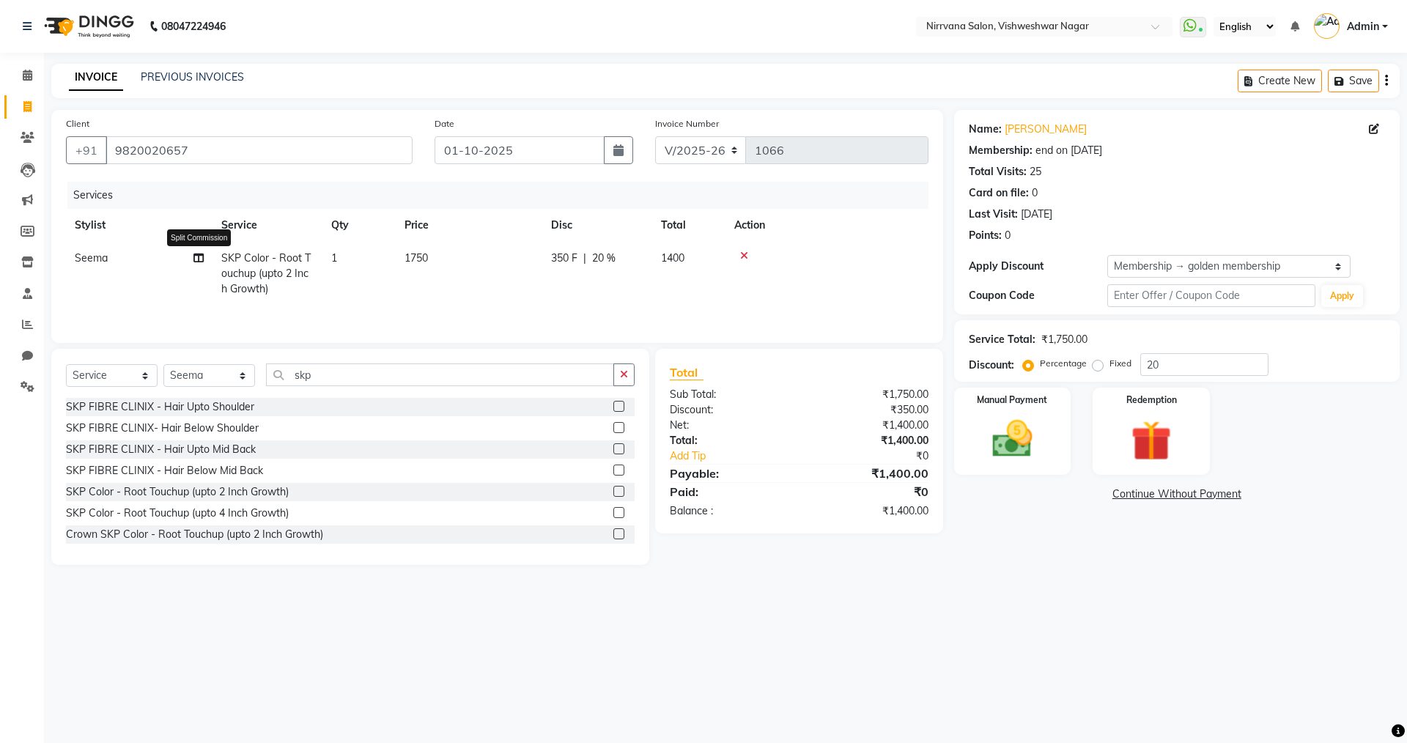
click at [200, 256] on icon at bounding box center [198, 258] width 10 height 10
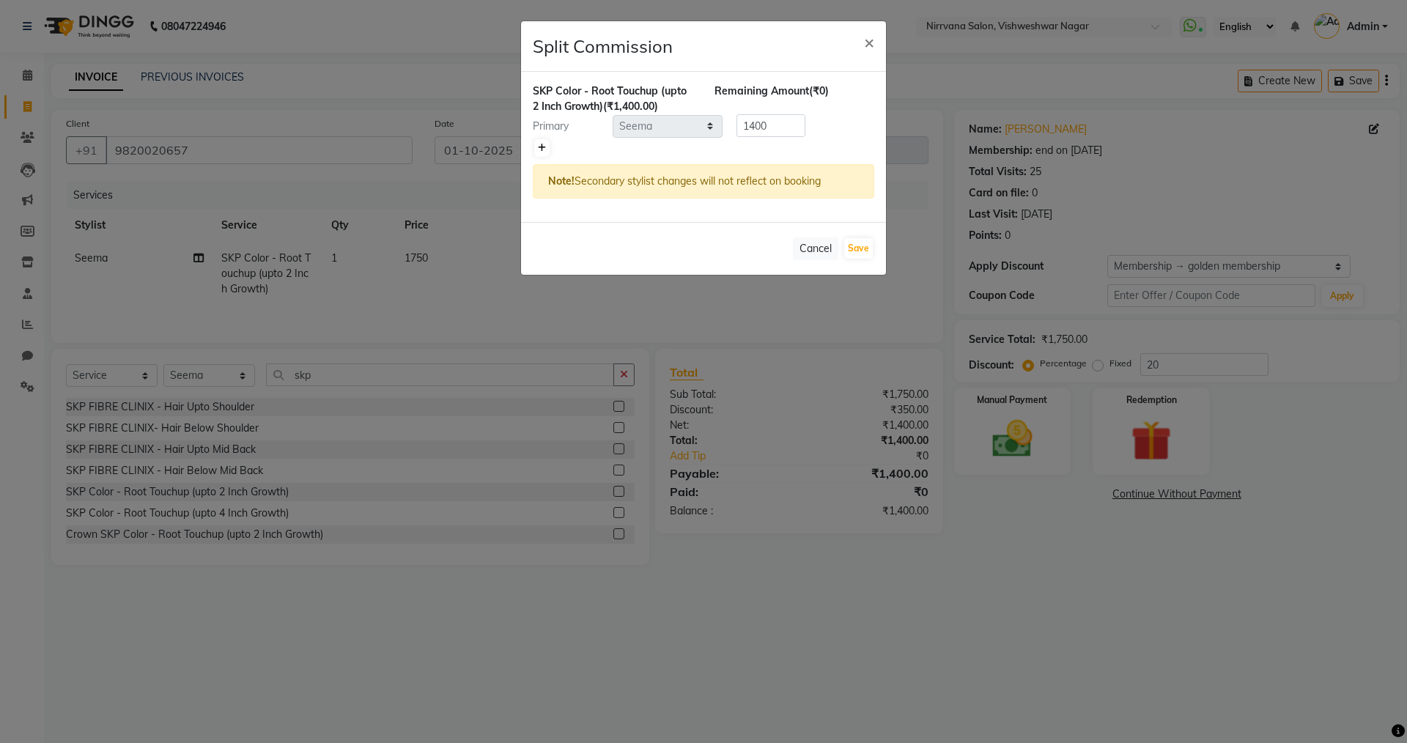
drag, startPoint x: 543, startPoint y: 149, endPoint x: 579, endPoint y: 173, distance: 42.9
click at [543, 150] on icon at bounding box center [542, 148] width 8 height 9
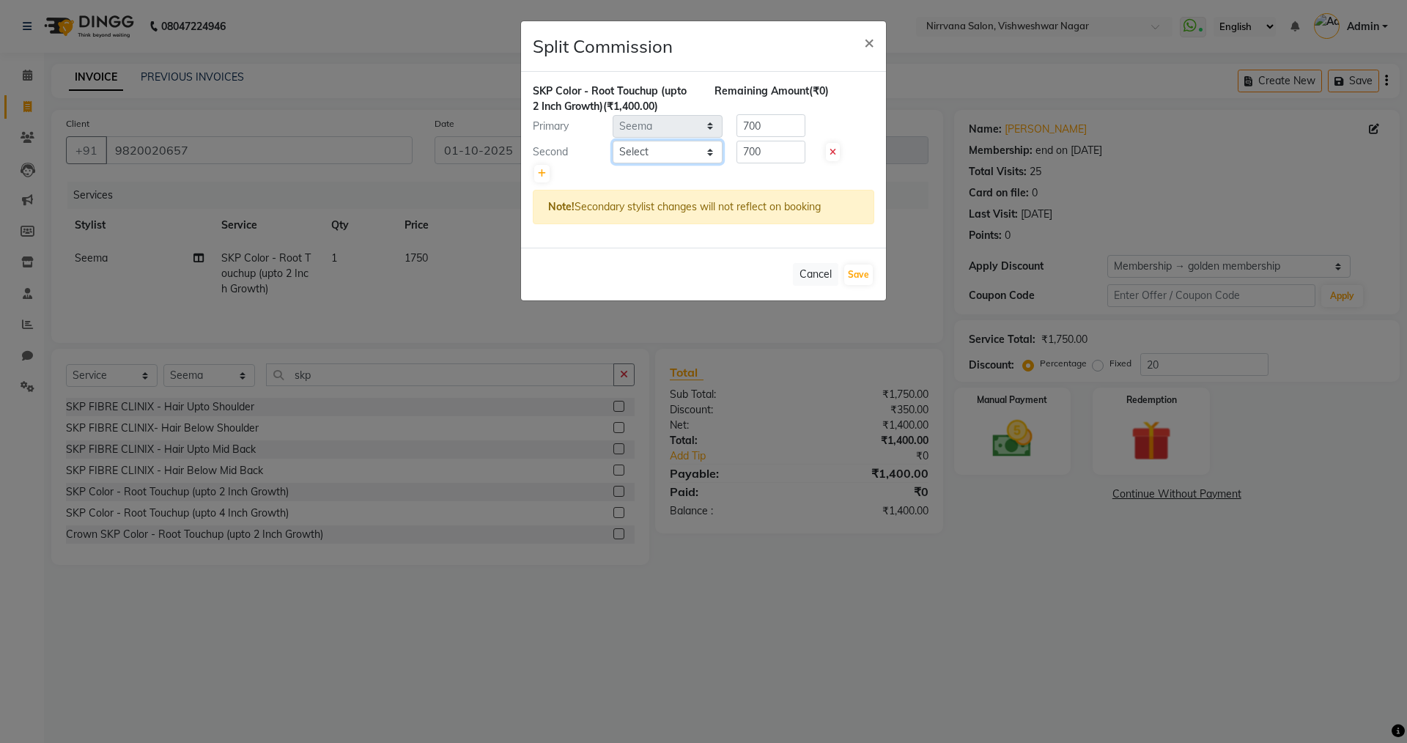
click at [709, 149] on select "Select Anjali Seema Shweta Varsha" at bounding box center [668, 152] width 110 height 23
click at [613, 141] on select "Select Anjali Seema Shweta Varsha" at bounding box center [668, 152] width 110 height 23
click at [854, 274] on button "Save" at bounding box center [858, 275] width 29 height 21
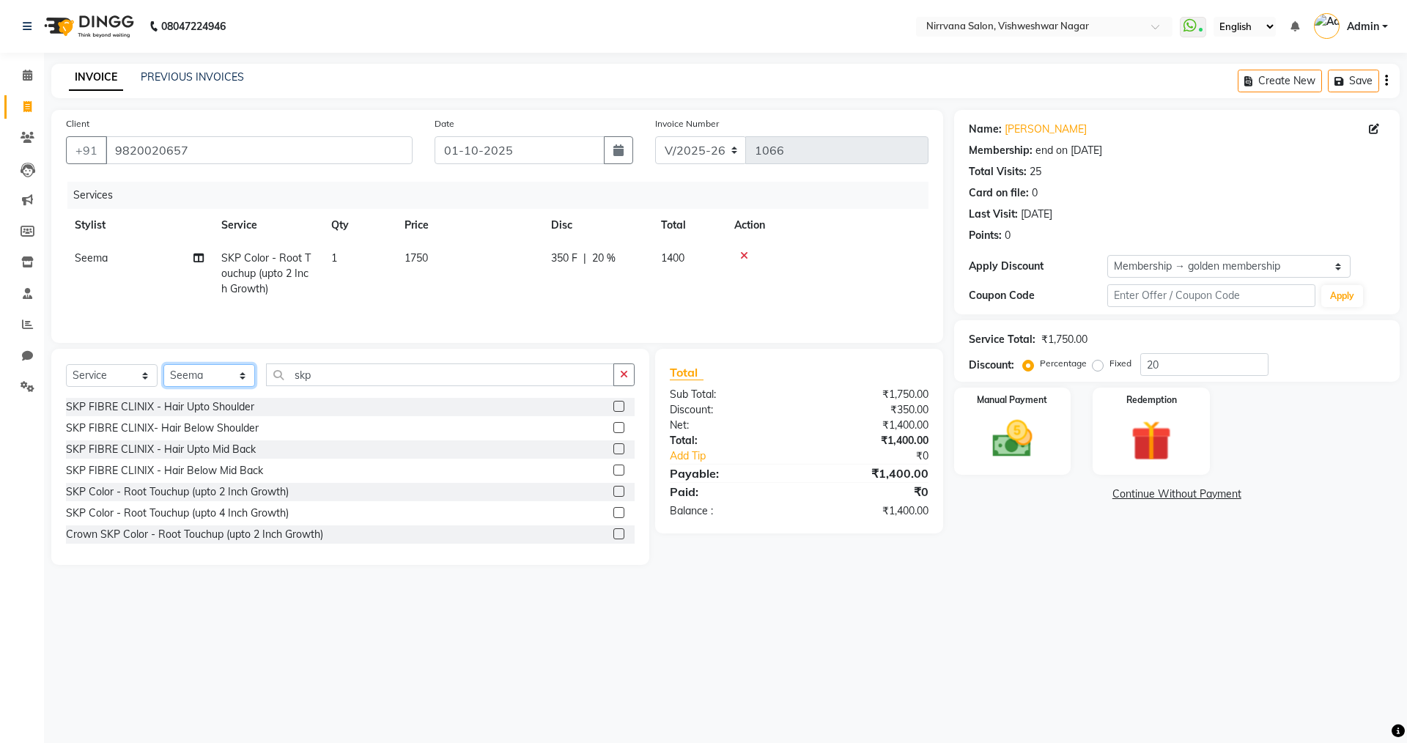
click at [244, 376] on select "Select Stylist Anjali Seema Shweta Varsha" at bounding box center [209, 375] width 92 height 23
click at [163, 364] on select "Select Stylist Anjali Seema Shweta Varsha" at bounding box center [209, 375] width 92 height 23
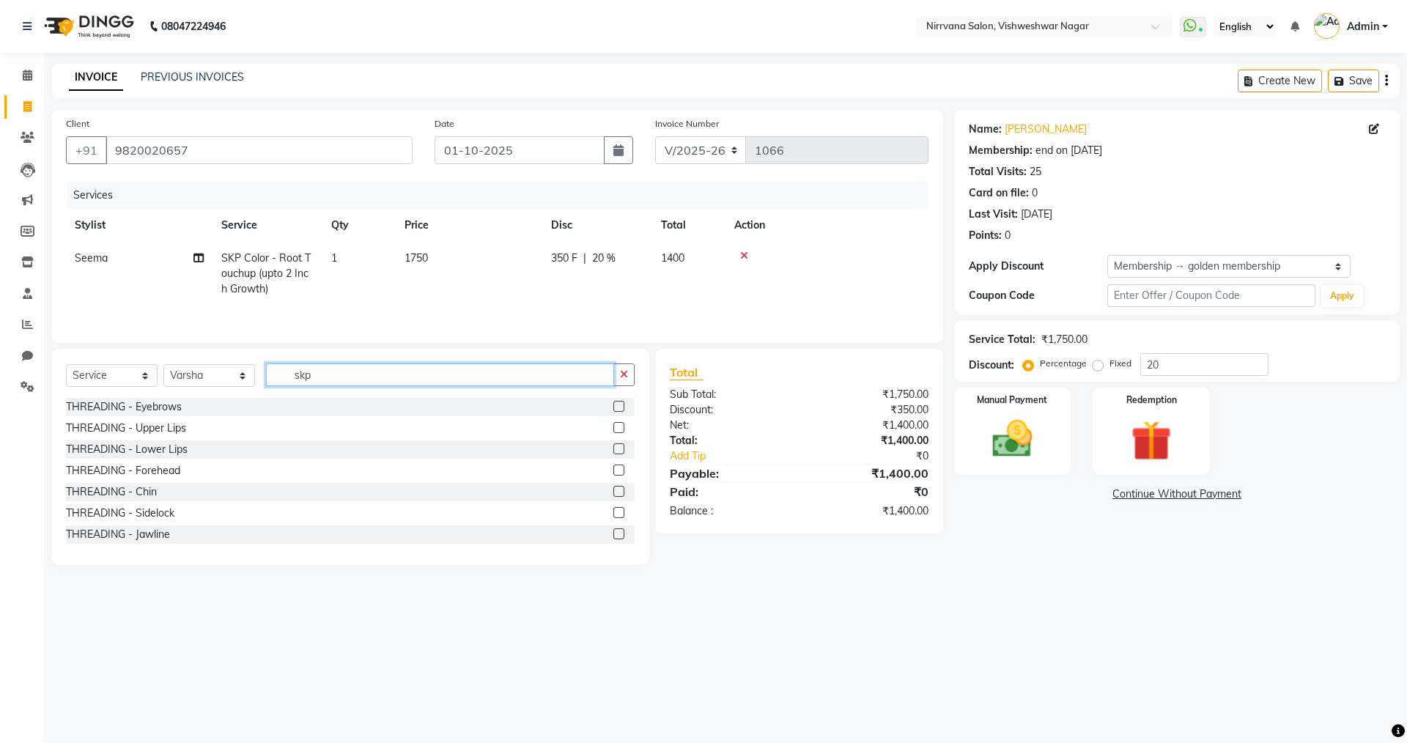
click at [335, 380] on input "skp" at bounding box center [440, 374] width 348 height 23
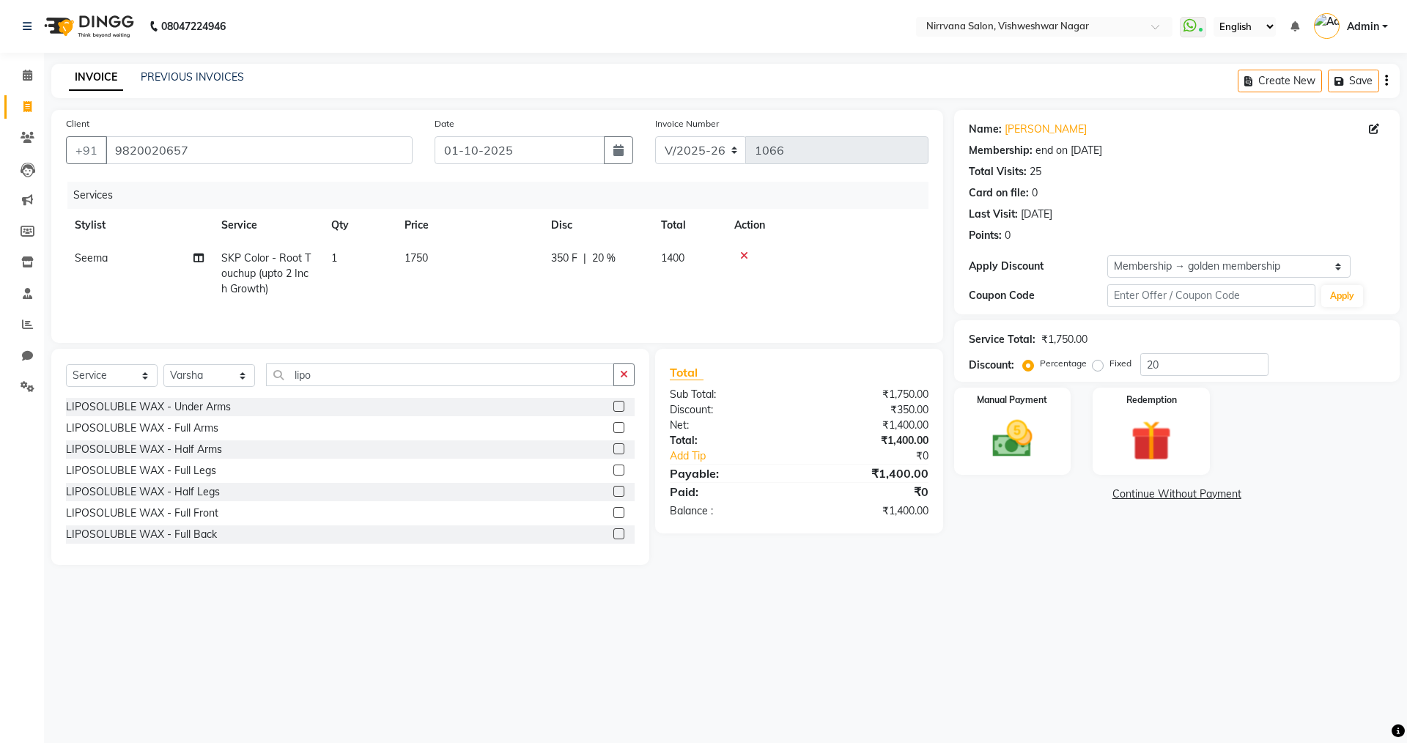
click at [613, 472] on label at bounding box center [618, 470] width 11 height 11
click at [613, 472] on input "checkbox" at bounding box center [618, 471] width 10 height 10
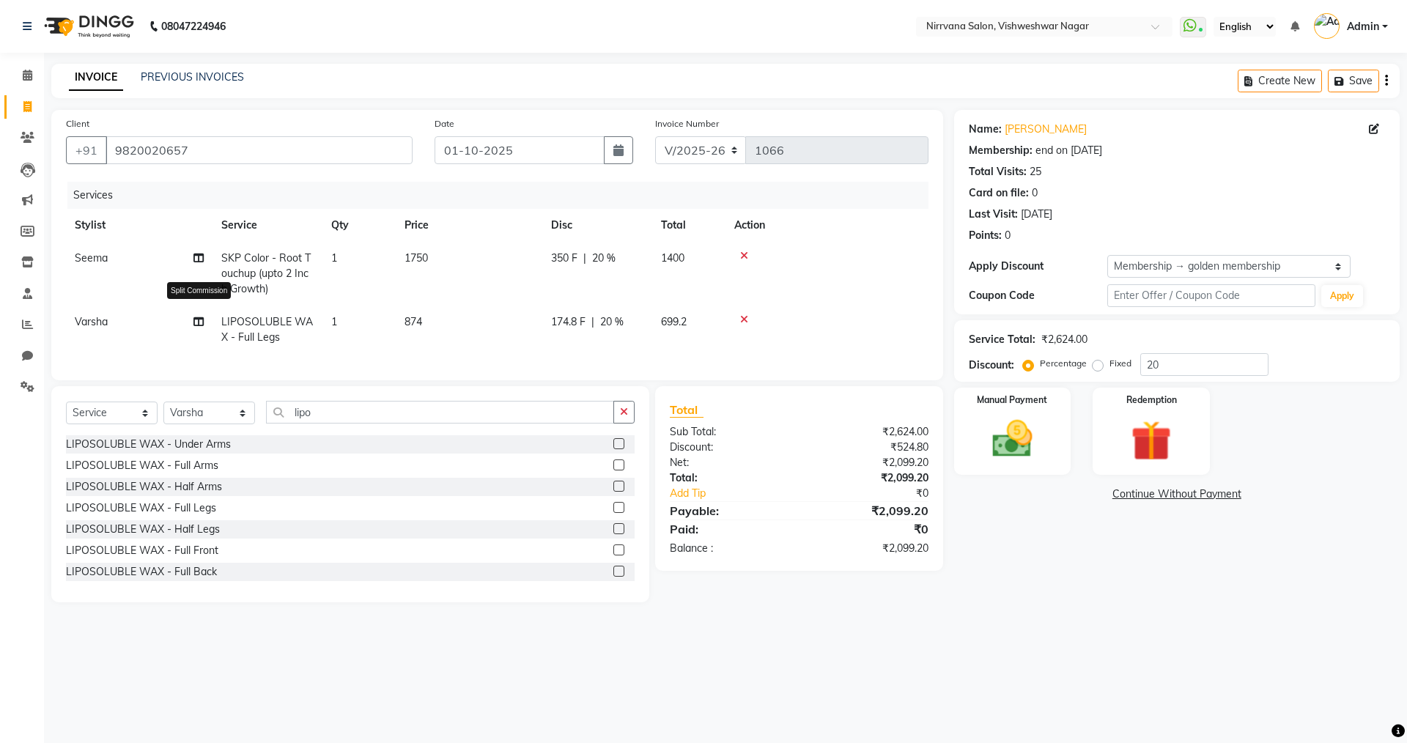
click at [199, 322] on icon at bounding box center [198, 322] width 10 height 10
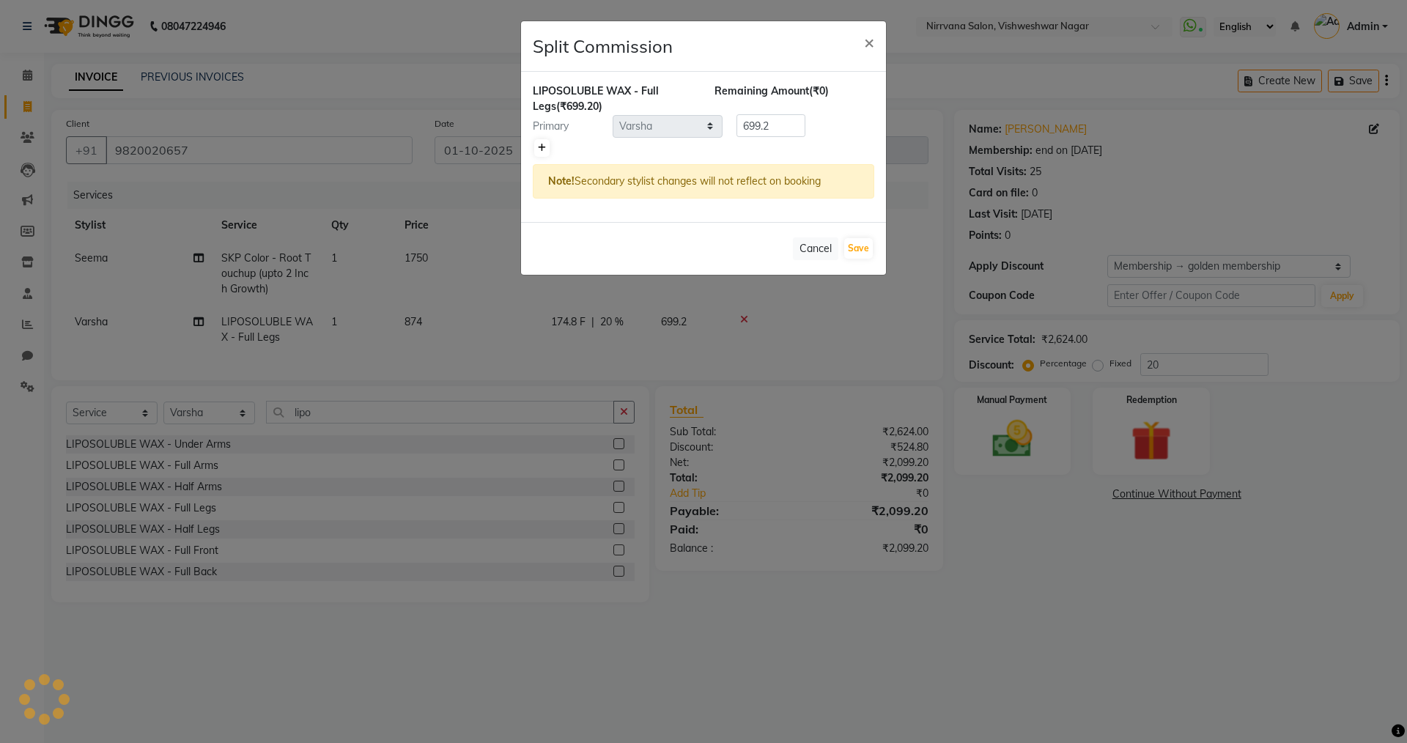
click at [544, 144] on icon at bounding box center [542, 148] width 8 height 9
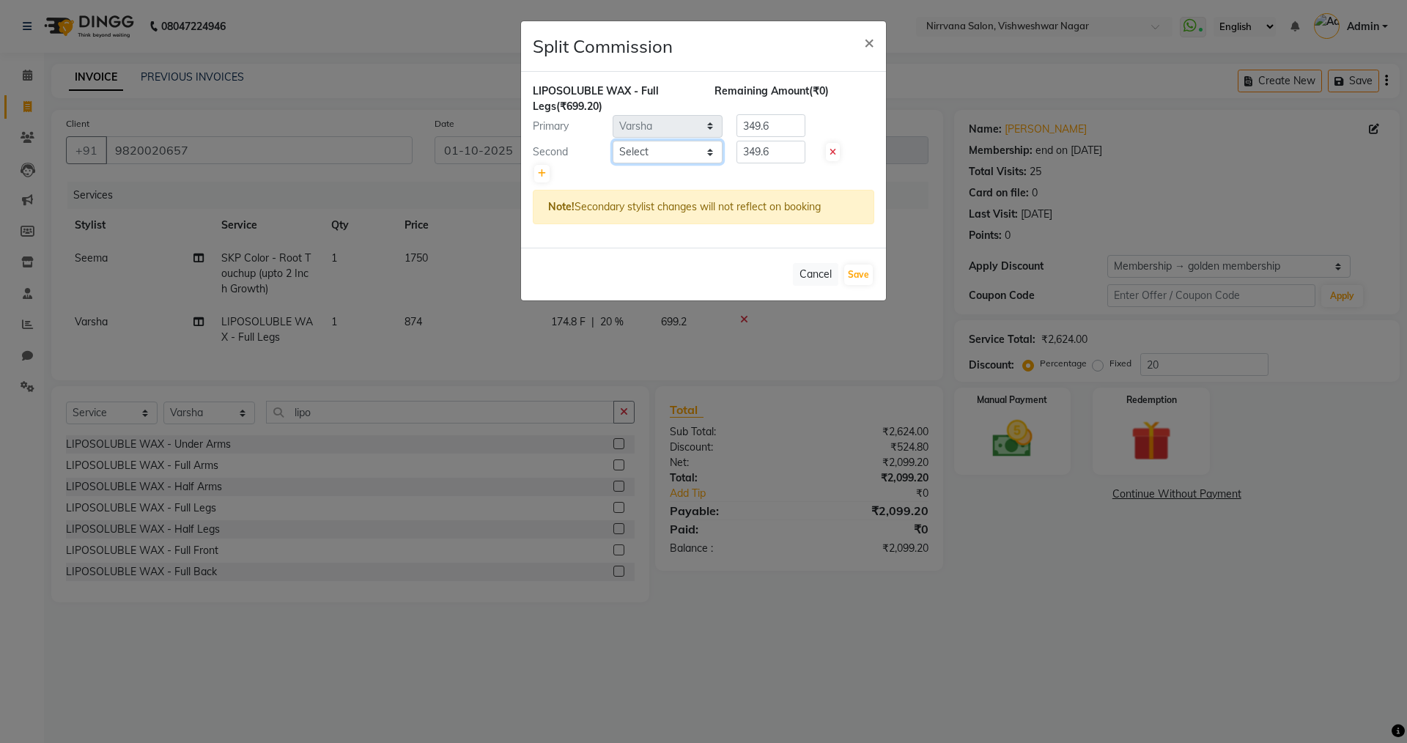
click at [713, 151] on select "Select Anjali Seema Shweta Varsha" at bounding box center [668, 152] width 110 height 23
click at [613, 141] on select "Select Anjali Seema Shweta Varsha" at bounding box center [668, 152] width 110 height 23
click at [859, 276] on button "Save" at bounding box center [858, 275] width 29 height 21
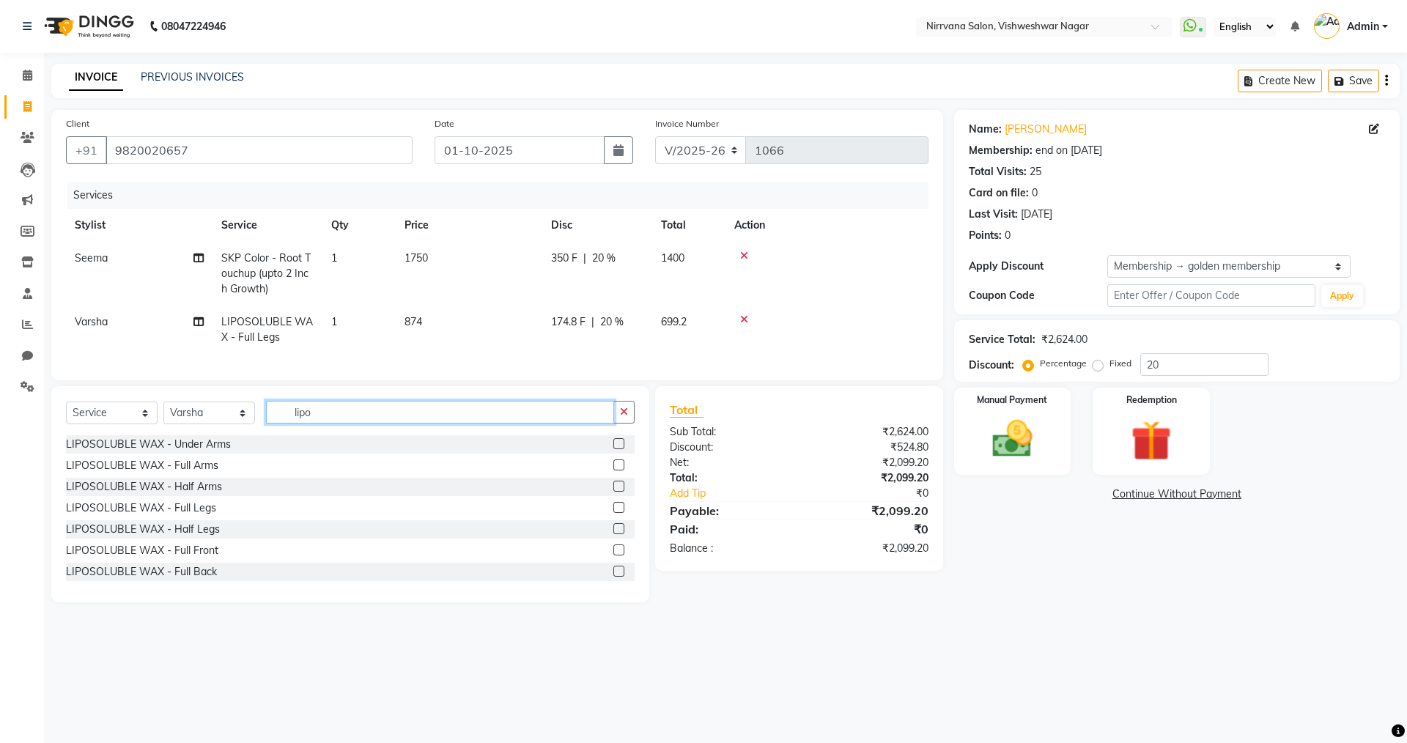
click at [326, 424] on input "lipo" at bounding box center [440, 412] width 348 height 23
click at [613, 449] on label at bounding box center [618, 443] width 11 height 11
click at [613, 449] on input "checkbox" at bounding box center [618, 445] width 10 height 10
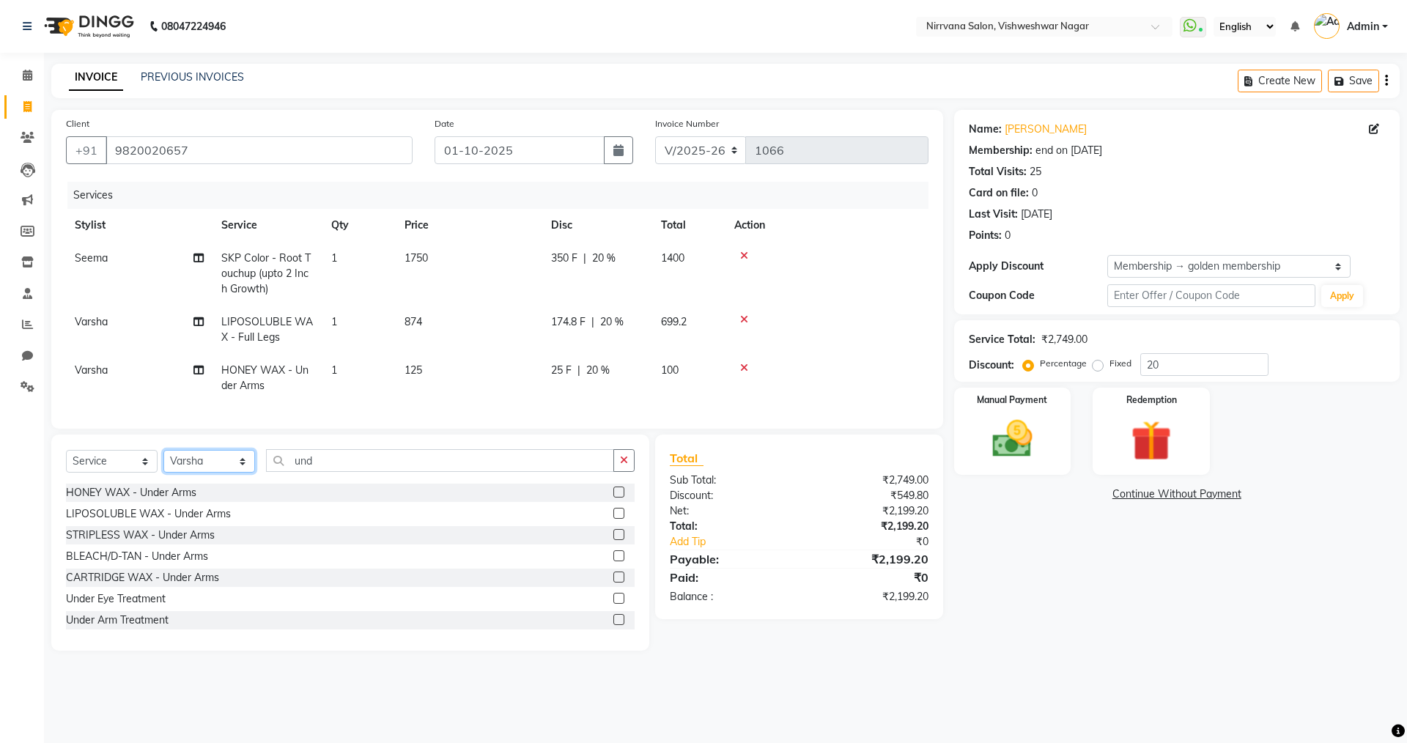
click at [243, 473] on select "Select Stylist Anjali Seema Shweta Varsha" at bounding box center [209, 461] width 92 height 23
click at [163, 461] on select "Select Stylist Anjali Seema Shweta Varsha" at bounding box center [209, 461] width 92 height 23
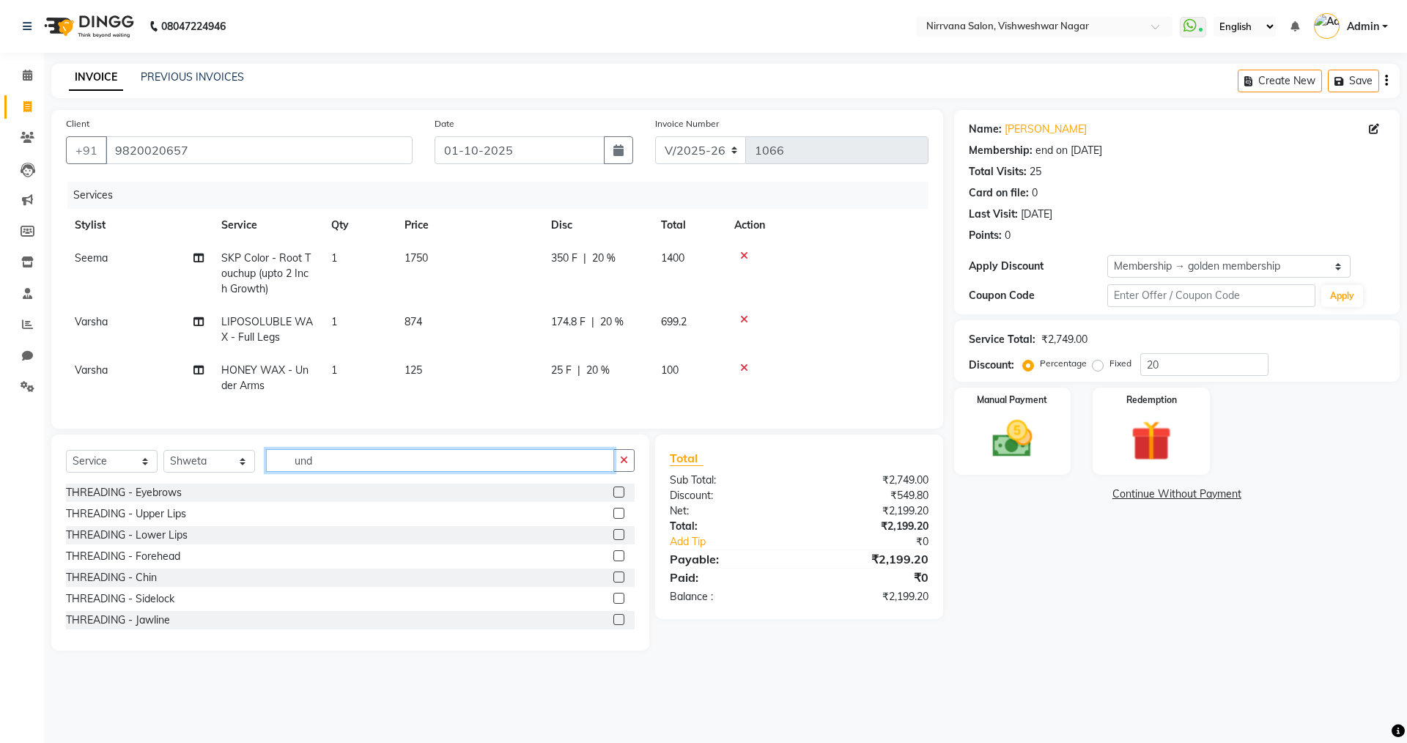
click at [325, 468] on input "und" at bounding box center [440, 460] width 348 height 23
click at [613, 498] on label at bounding box center [618, 492] width 11 height 11
click at [613, 498] on input "checkbox" at bounding box center [618, 493] width 10 height 10
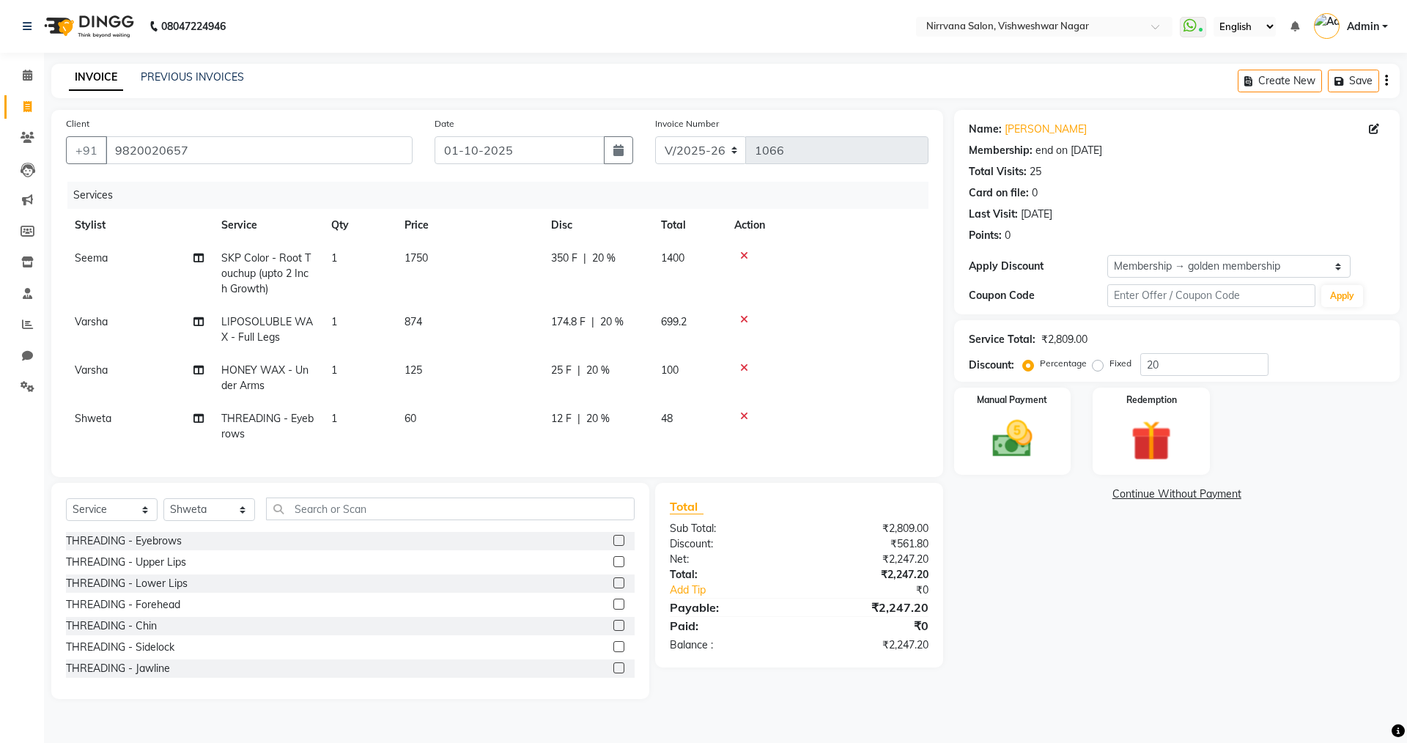
click at [596, 416] on span "20 %" at bounding box center [597, 418] width 23 height 15
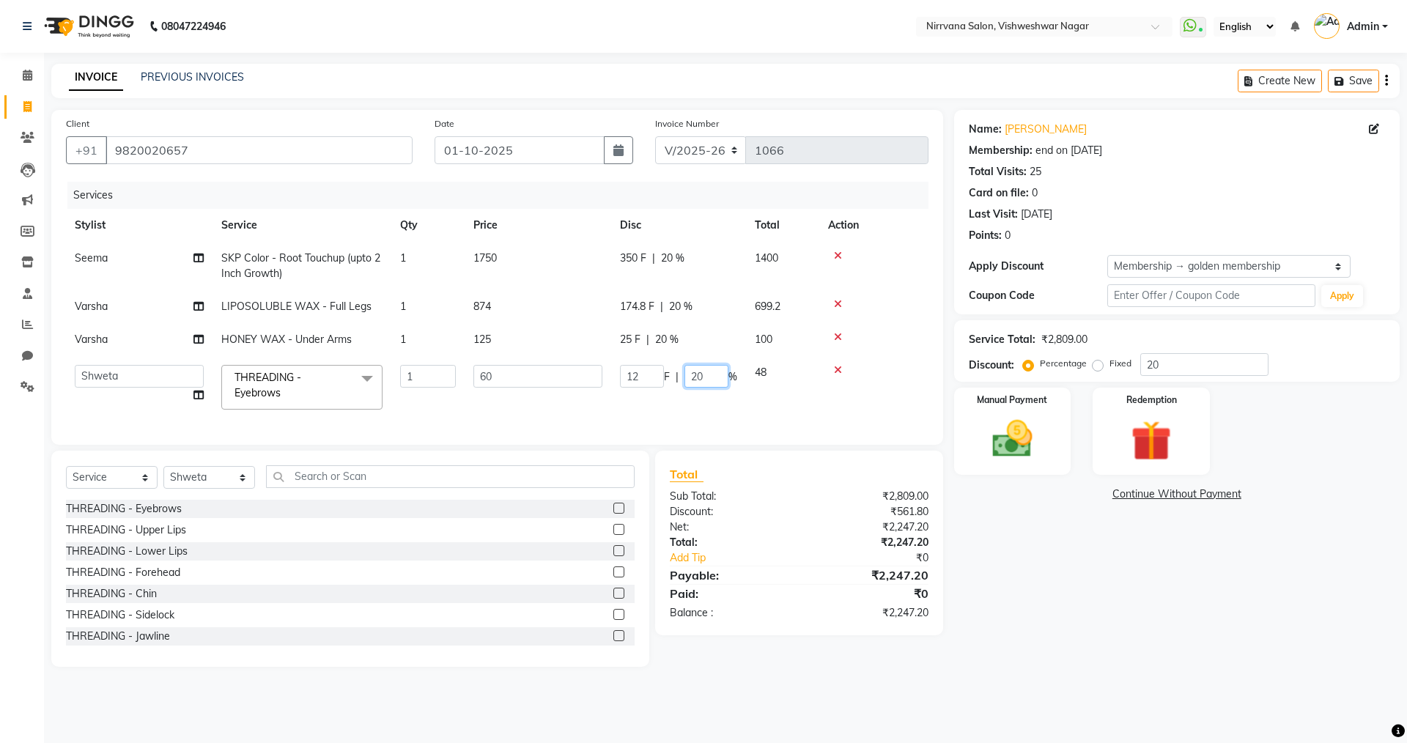
click at [707, 379] on input "20" at bounding box center [706, 376] width 44 height 23
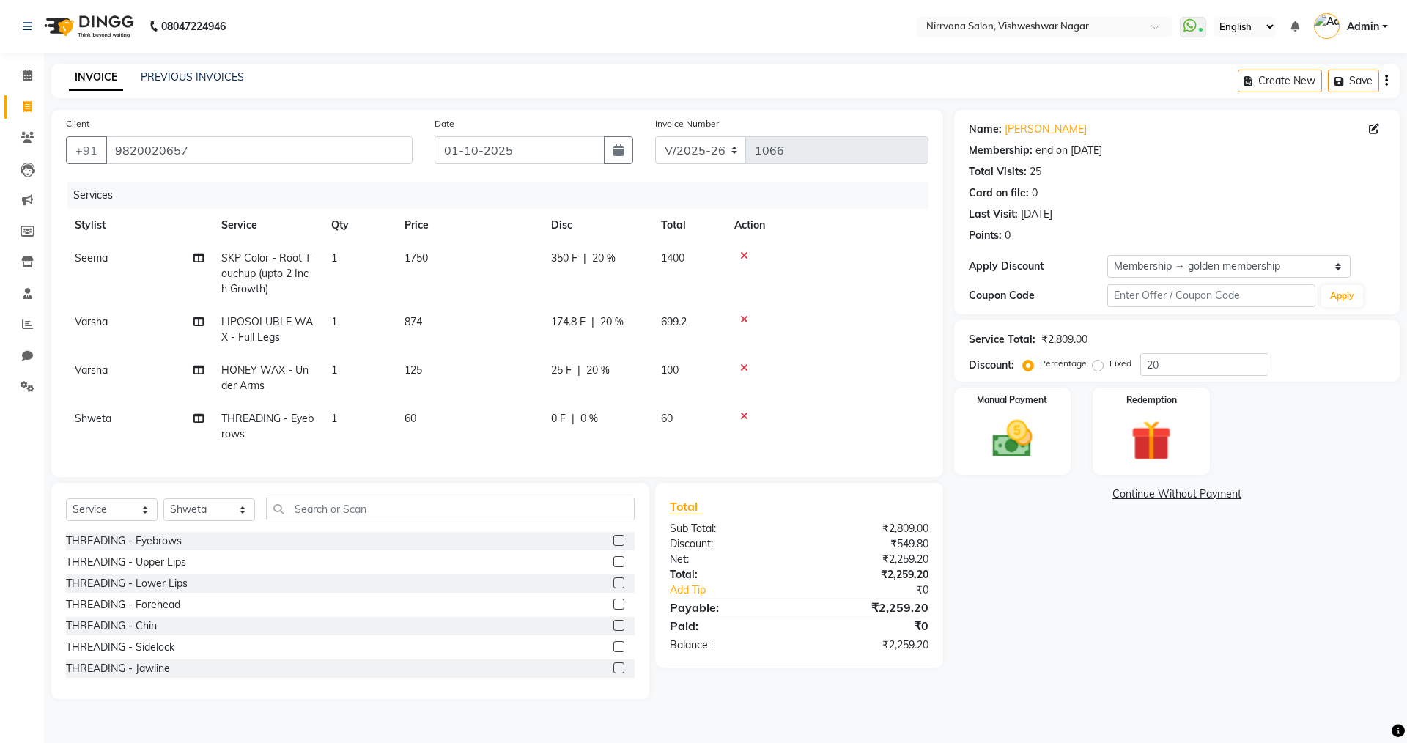
click at [1084, 565] on div "Name: Monali Pakharee Membership: end on 14-12-2025 Total Visits: 25 Card on fi…" at bounding box center [1182, 404] width 457 height 589
click at [295, 520] on input "text" at bounding box center [450, 509] width 369 height 23
click at [613, 567] on label at bounding box center [618, 561] width 11 height 11
click at [613, 567] on input "checkbox" at bounding box center [618, 563] width 10 height 10
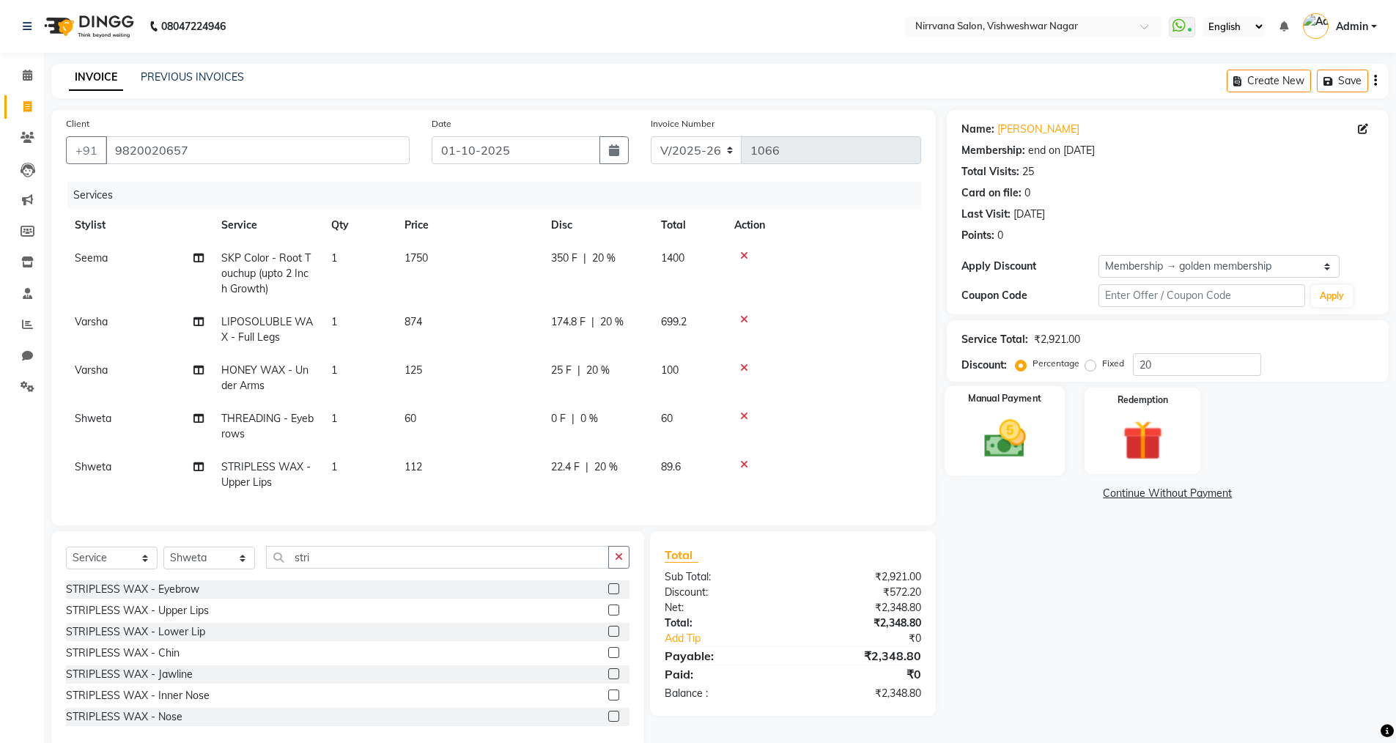
click at [1010, 427] on img at bounding box center [1004, 439] width 67 height 48
click at [1068, 496] on span "GPay" at bounding box center [1068, 494] width 30 height 17
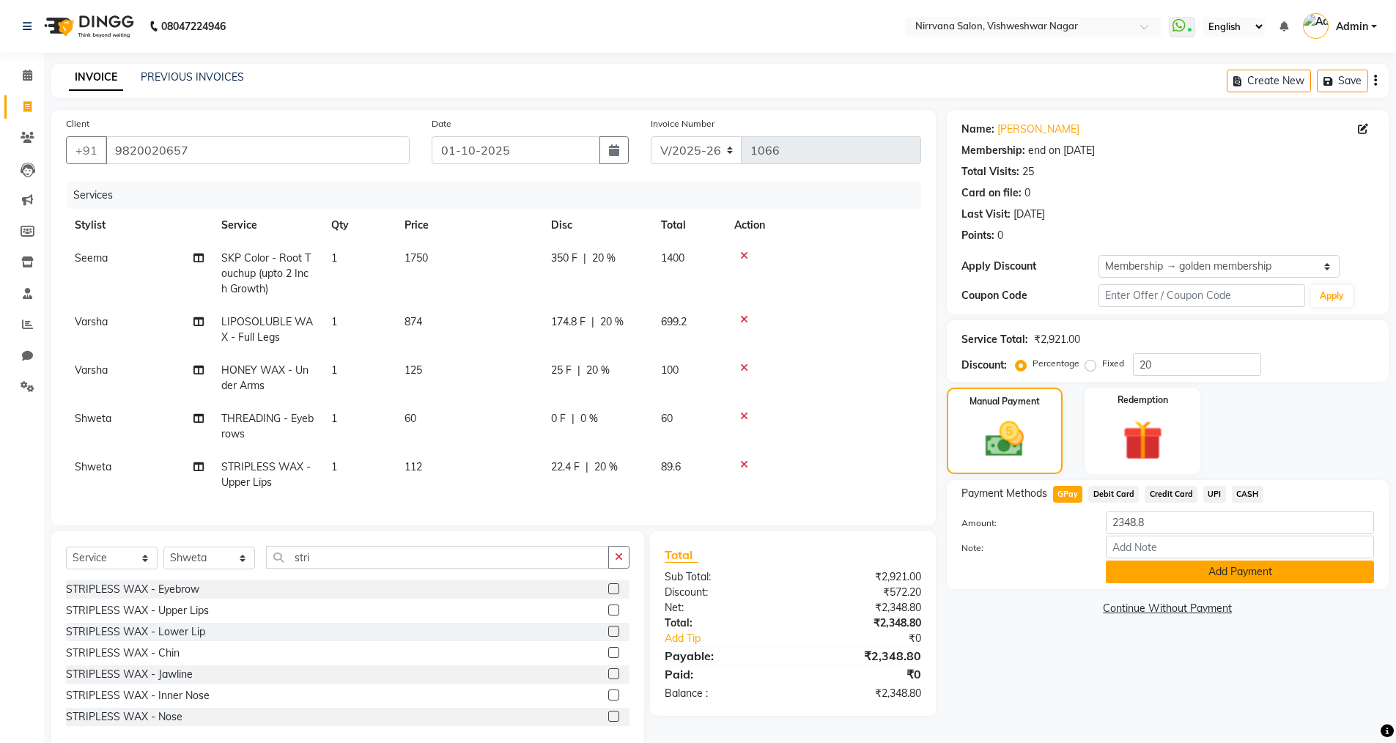
click at [1183, 576] on button "Add Payment" at bounding box center [1240, 572] width 268 height 23
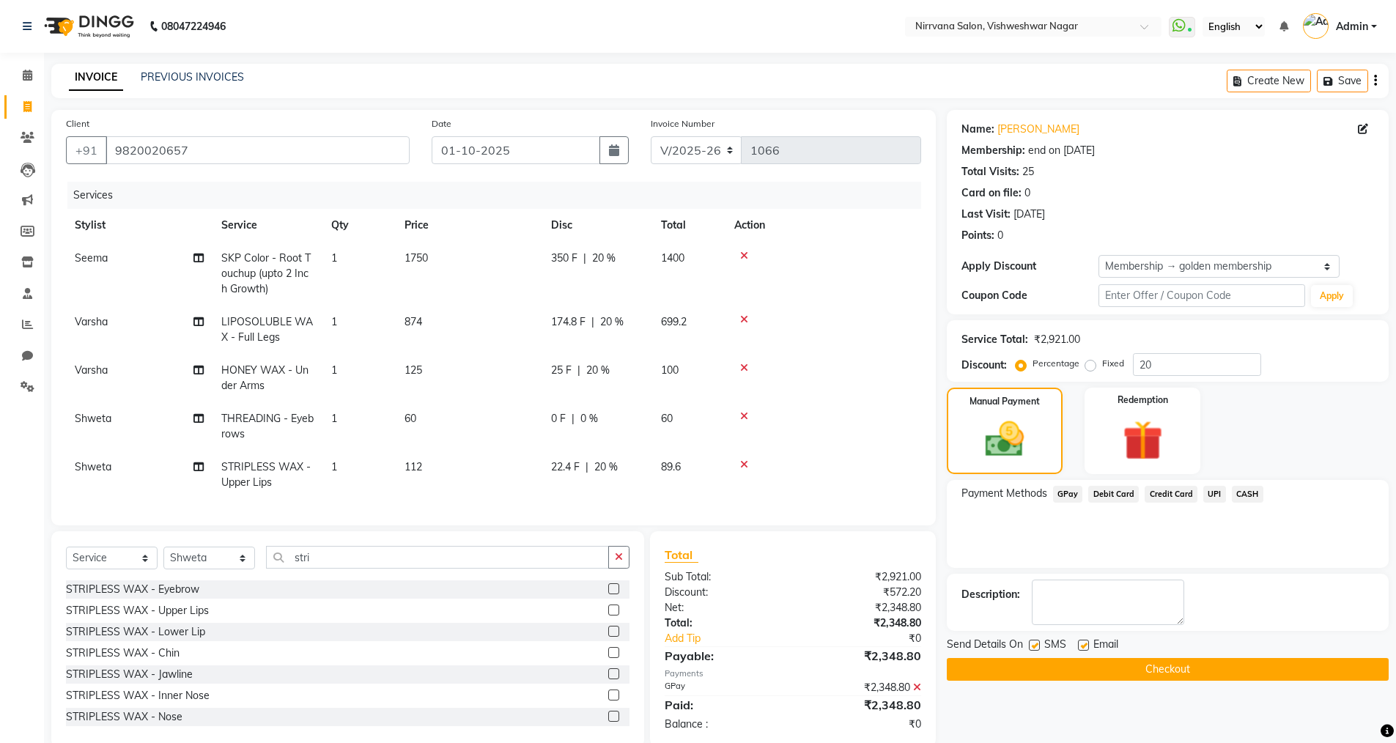
click at [1033, 647] on label at bounding box center [1034, 645] width 11 height 11
click at [1033, 647] on input "checkbox" at bounding box center [1034, 646] width 10 height 10
drag, startPoint x: 1081, startPoint y: 645, endPoint x: 1098, endPoint y: 668, distance: 28.7
click at [1085, 651] on div at bounding box center [1083, 647] width 10 height 15
click at [1084, 646] on label at bounding box center [1083, 645] width 11 height 11
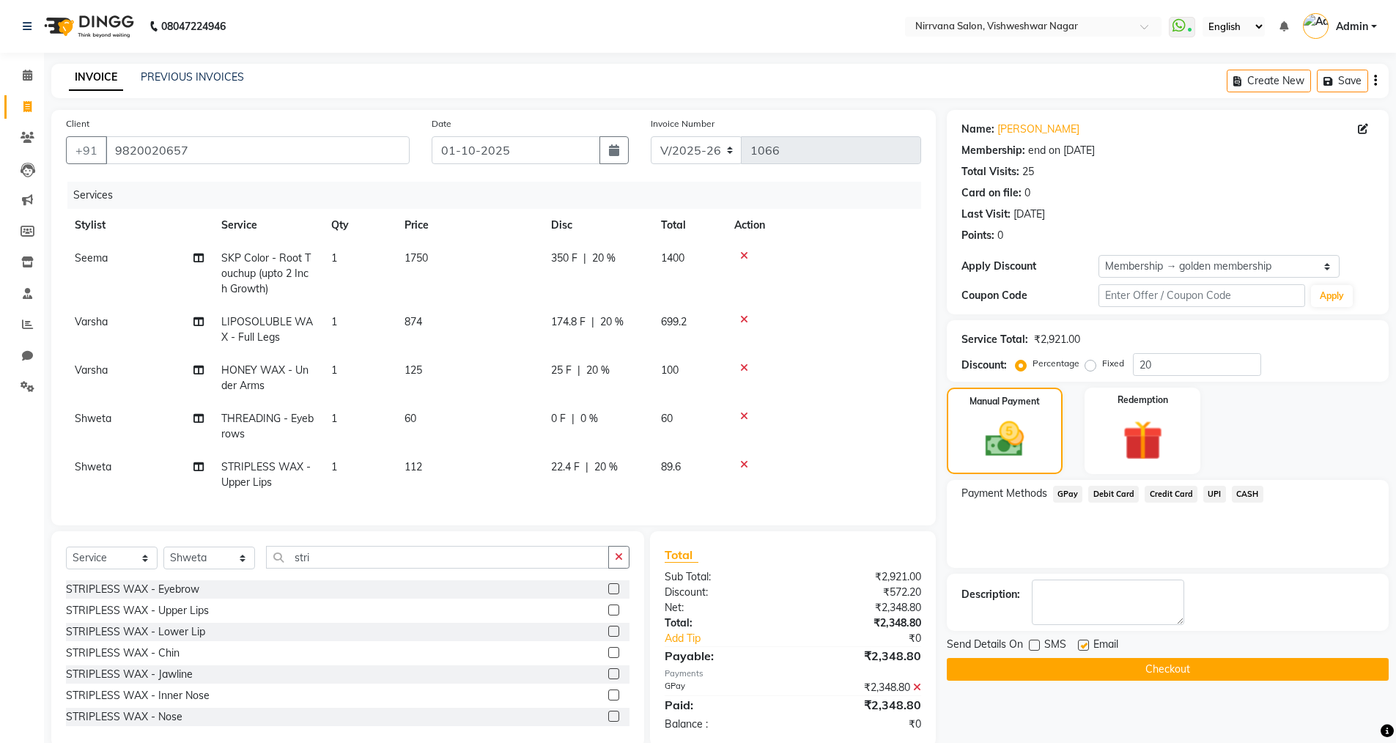
click at [1084, 646] on input "checkbox" at bounding box center [1083, 646] width 10 height 10
click at [1089, 664] on button "Checkout" at bounding box center [1168, 669] width 442 height 23
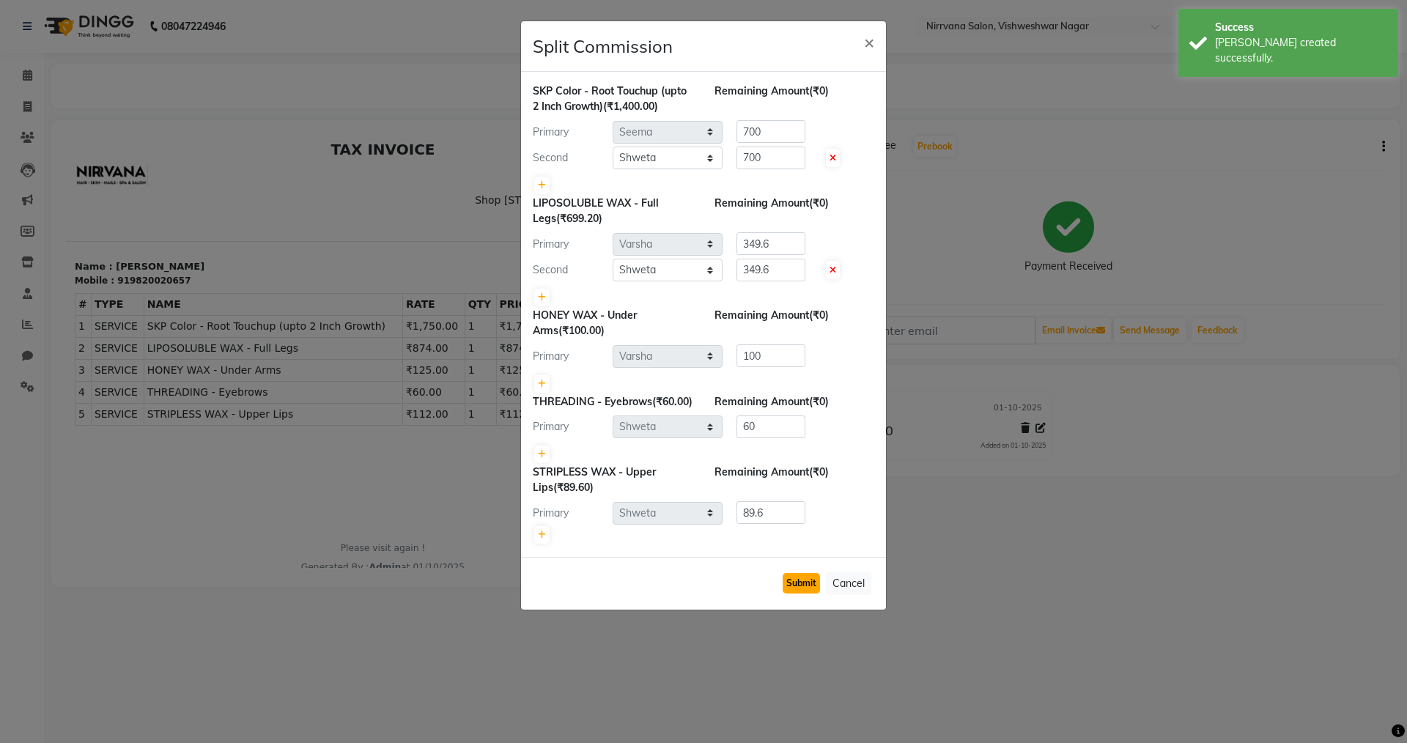
click at [805, 594] on button "Submit" at bounding box center [801, 583] width 37 height 21
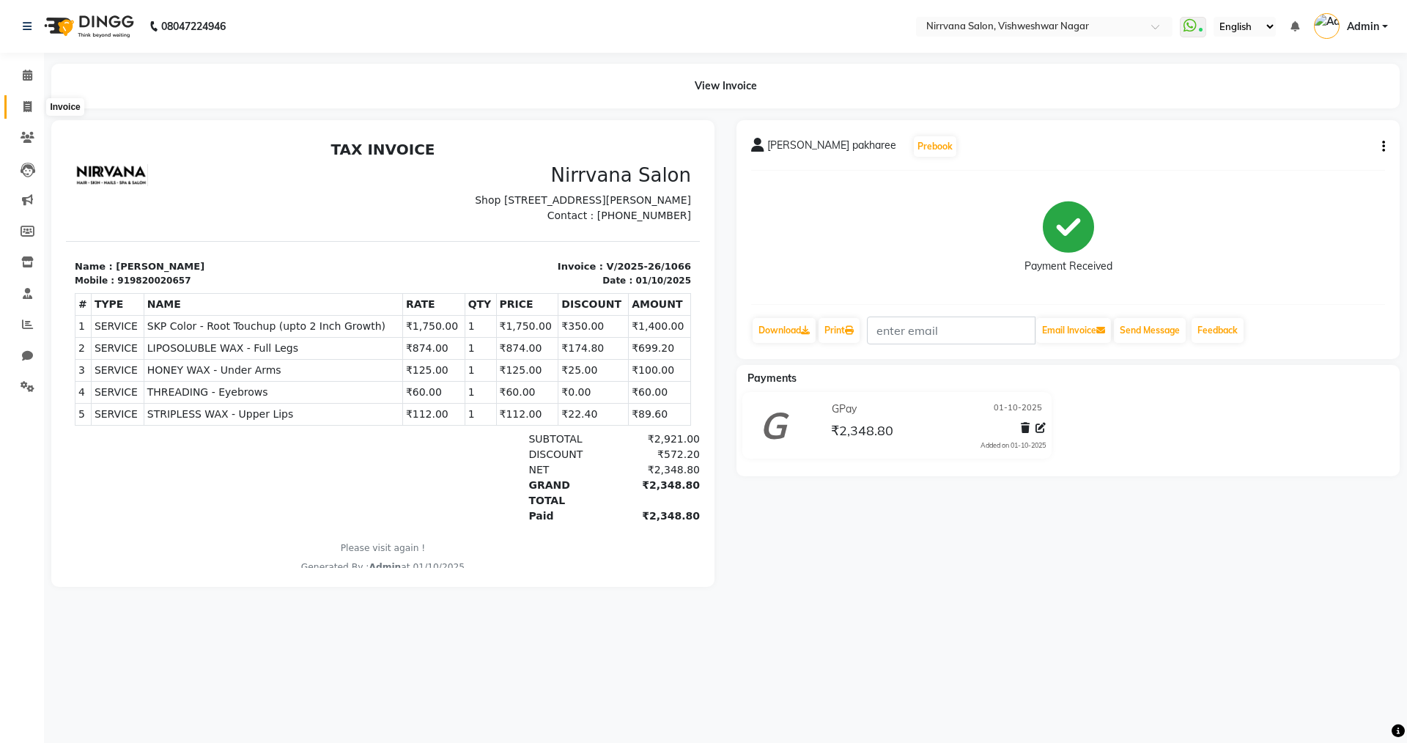
drag, startPoint x: 29, startPoint y: 106, endPoint x: 23, endPoint y: 96, distance: 11.2
click at [29, 103] on icon at bounding box center [27, 106] width 8 height 11
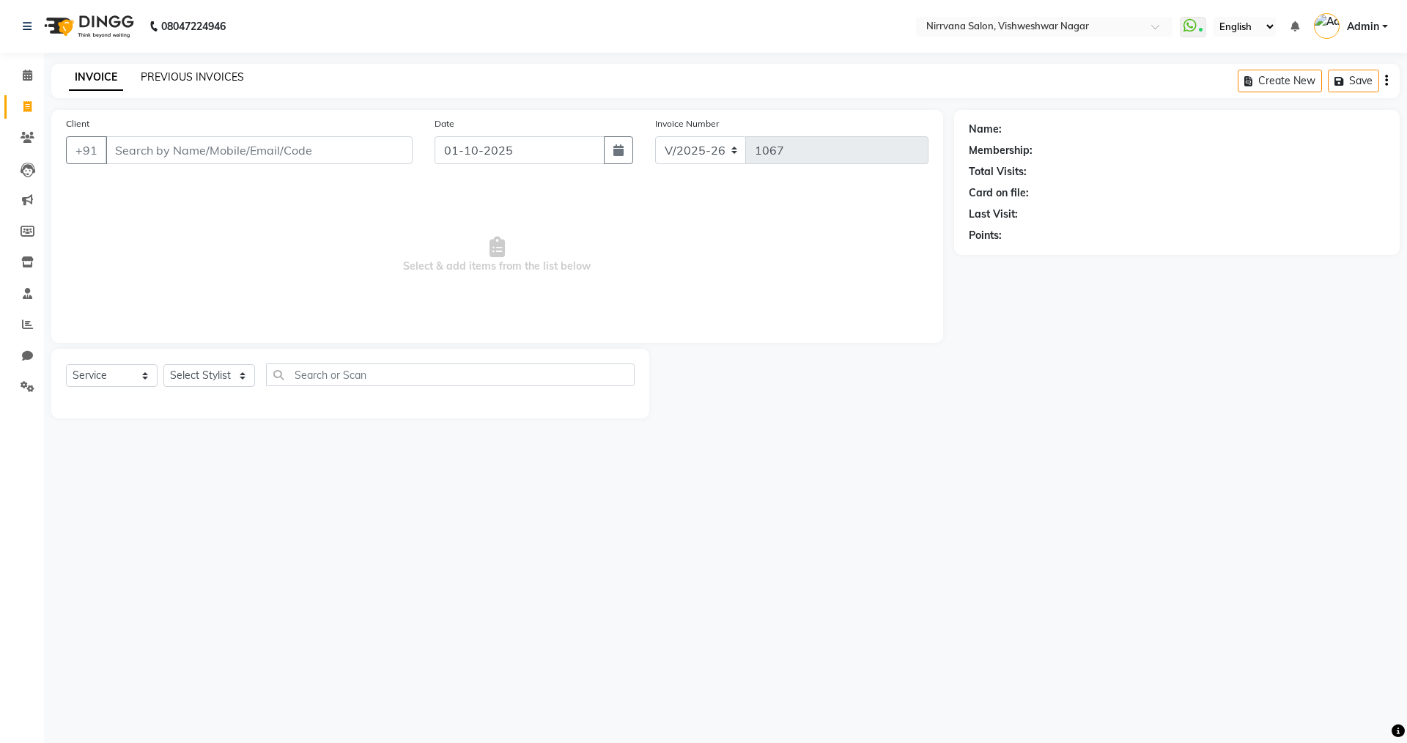
click at [216, 79] on link "PREVIOUS INVOICES" at bounding box center [192, 76] width 103 height 13
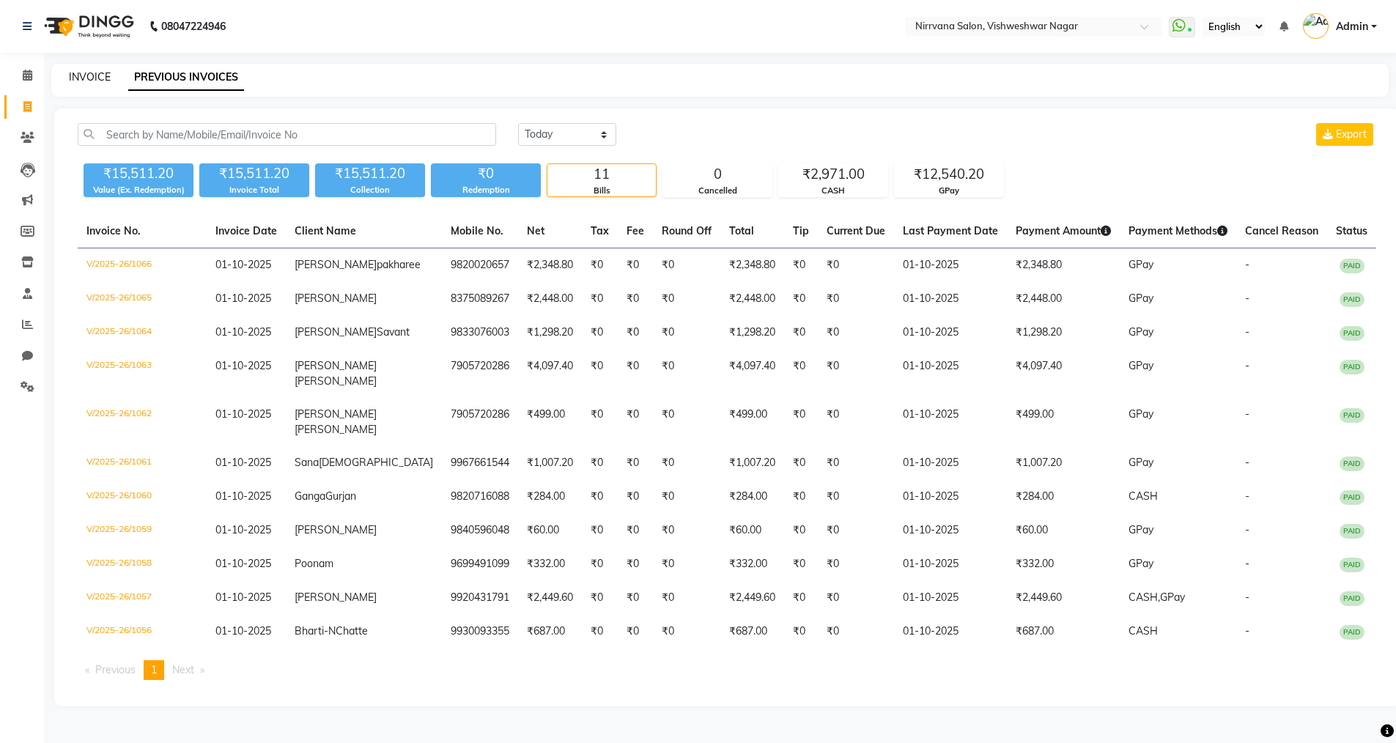
click at [95, 75] on link "INVOICE" at bounding box center [90, 76] width 42 height 13
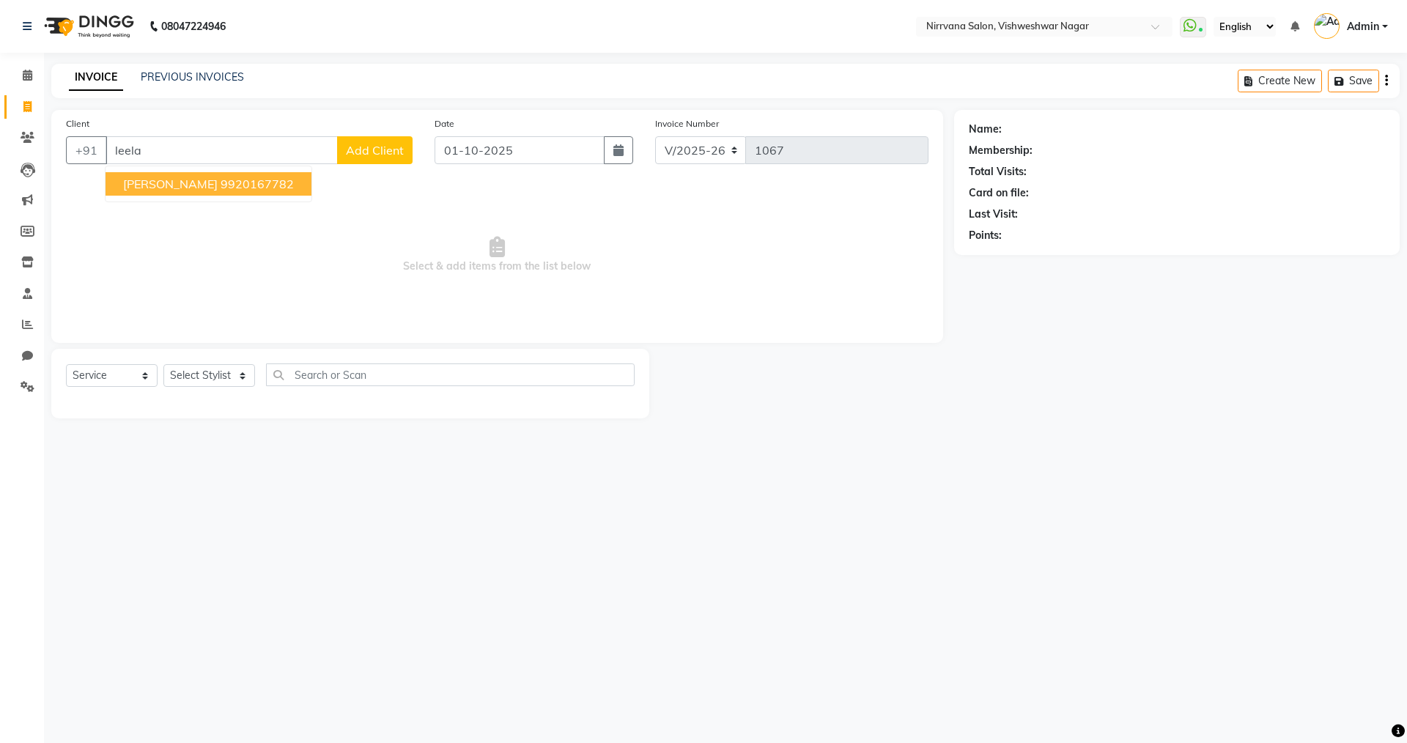
click at [277, 189] on ngb-highlight "9920167782" at bounding box center [257, 184] width 73 height 15
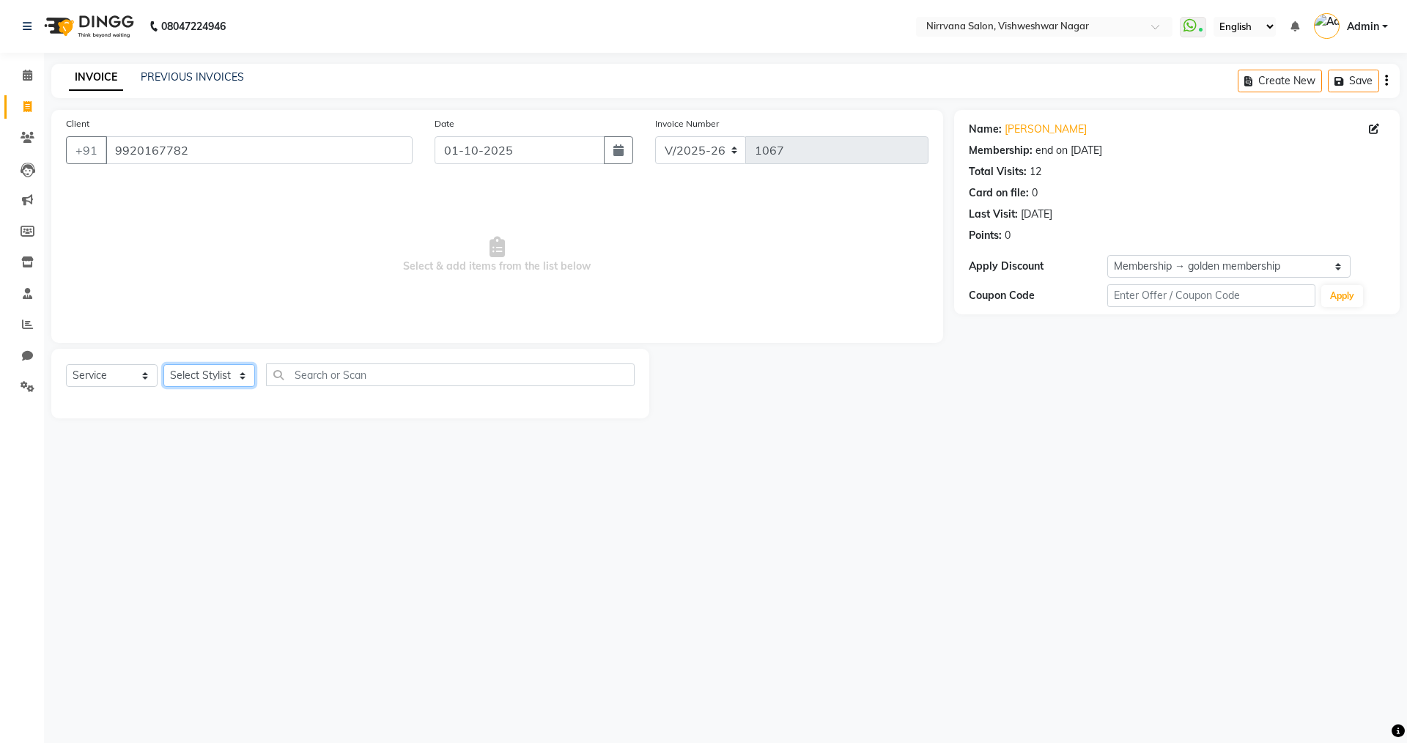
click at [242, 373] on select "Select Stylist Anjali Seema Shweta Varsha" at bounding box center [209, 375] width 92 height 23
click at [163, 364] on select "Select Stylist Anjali Seema Shweta Varsha" at bounding box center [209, 375] width 92 height 23
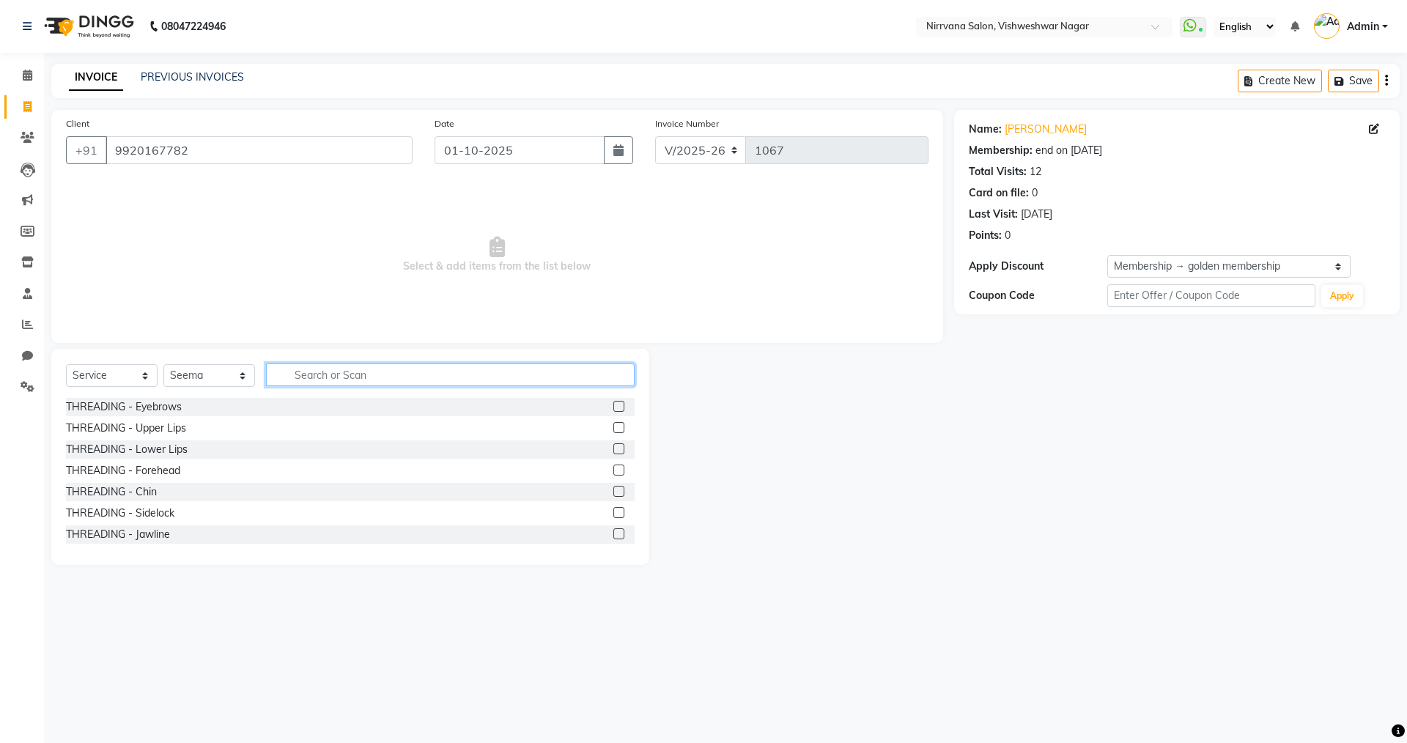
click at [284, 375] on input "text" at bounding box center [450, 374] width 369 height 23
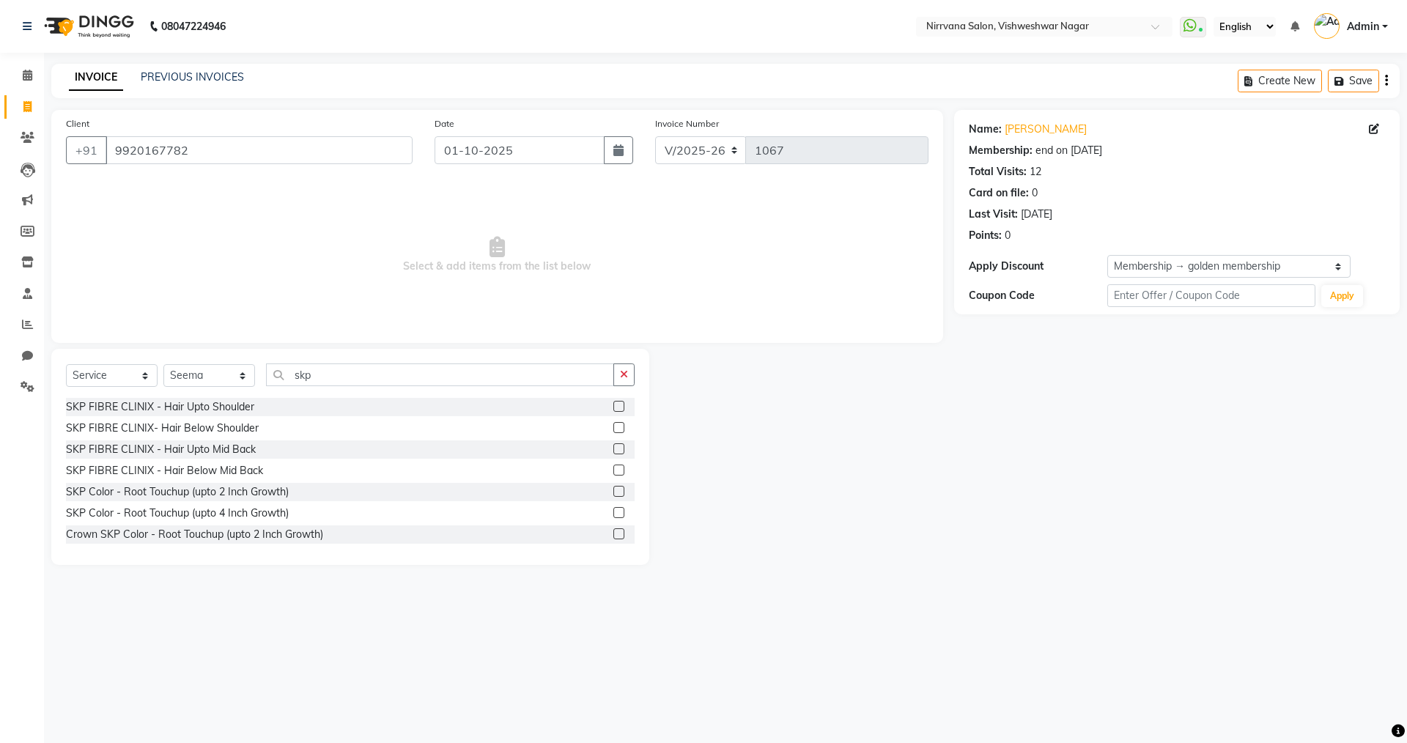
click at [613, 489] on label at bounding box center [618, 491] width 11 height 11
click at [613, 489] on input "checkbox" at bounding box center [618, 492] width 10 height 10
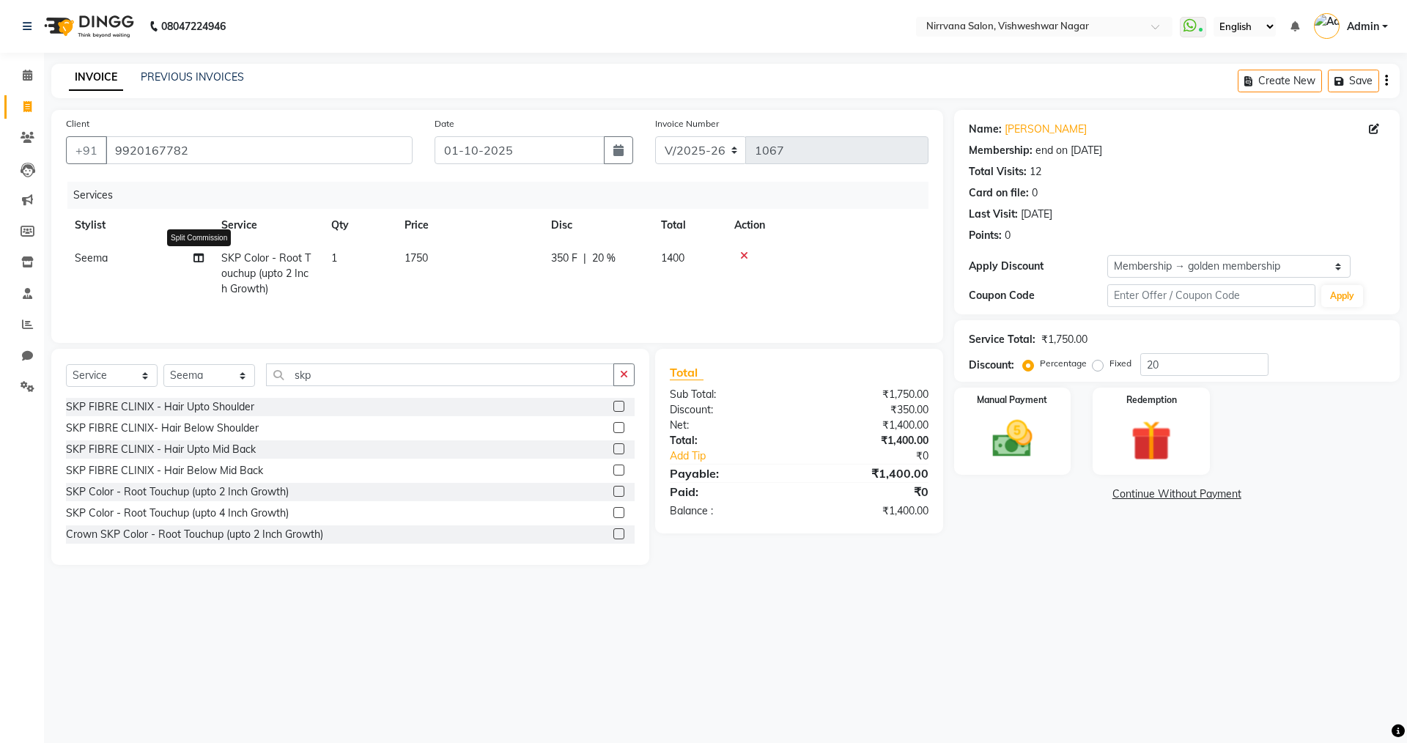
click at [200, 256] on icon at bounding box center [198, 258] width 10 height 10
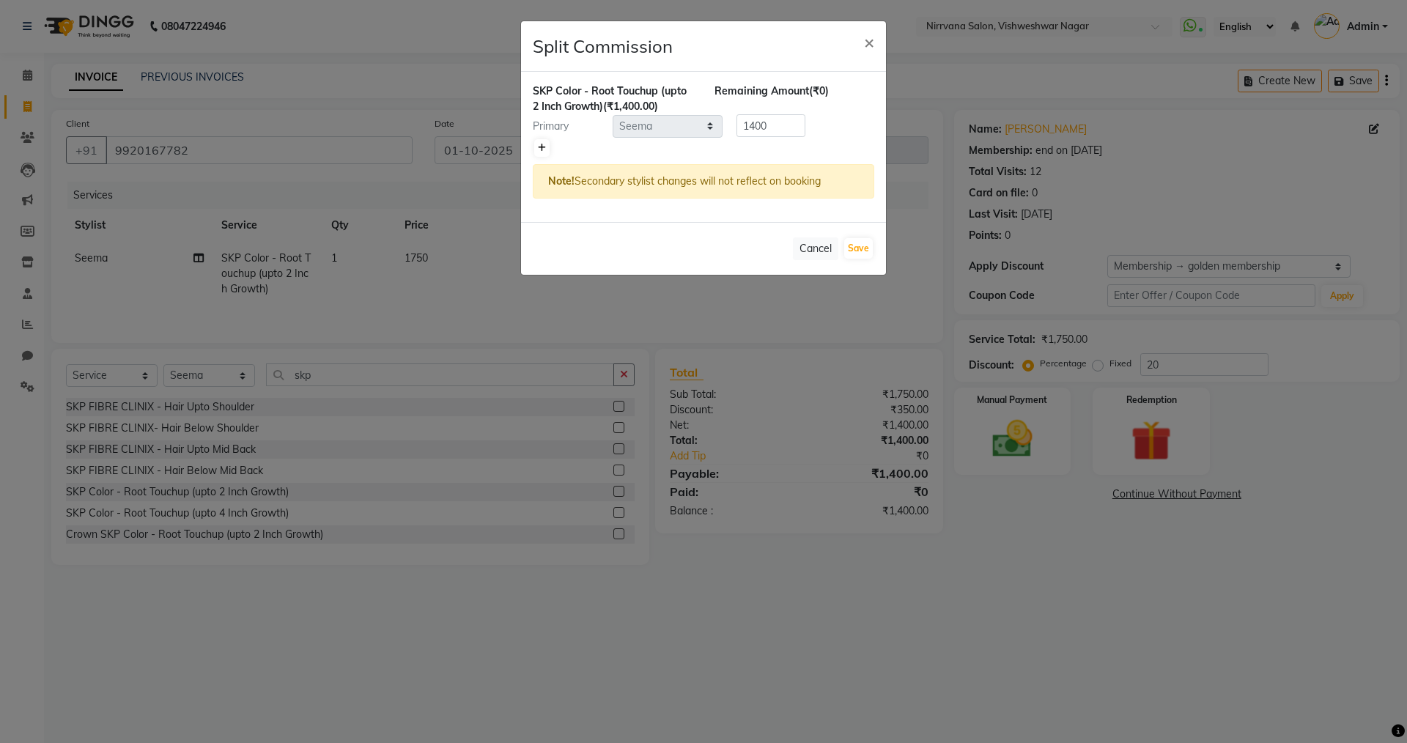
click at [544, 149] on icon at bounding box center [542, 148] width 8 height 9
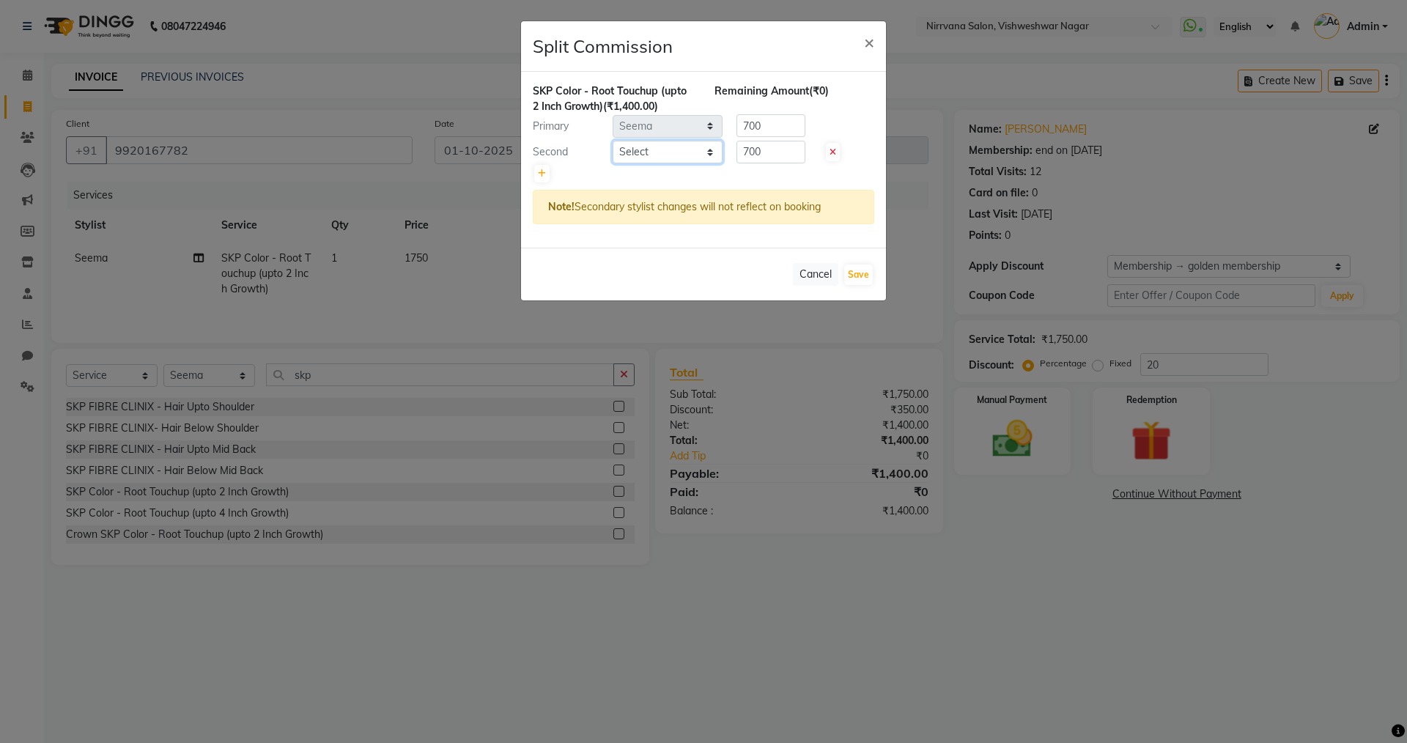
click at [710, 153] on select "Select Anjali Seema Shweta Varsha" at bounding box center [668, 152] width 110 height 23
click at [613, 141] on select "Select Anjali Seema Shweta Varsha" at bounding box center [668, 152] width 110 height 23
click at [851, 276] on button "Save" at bounding box center [858, 275] width 29 height 21
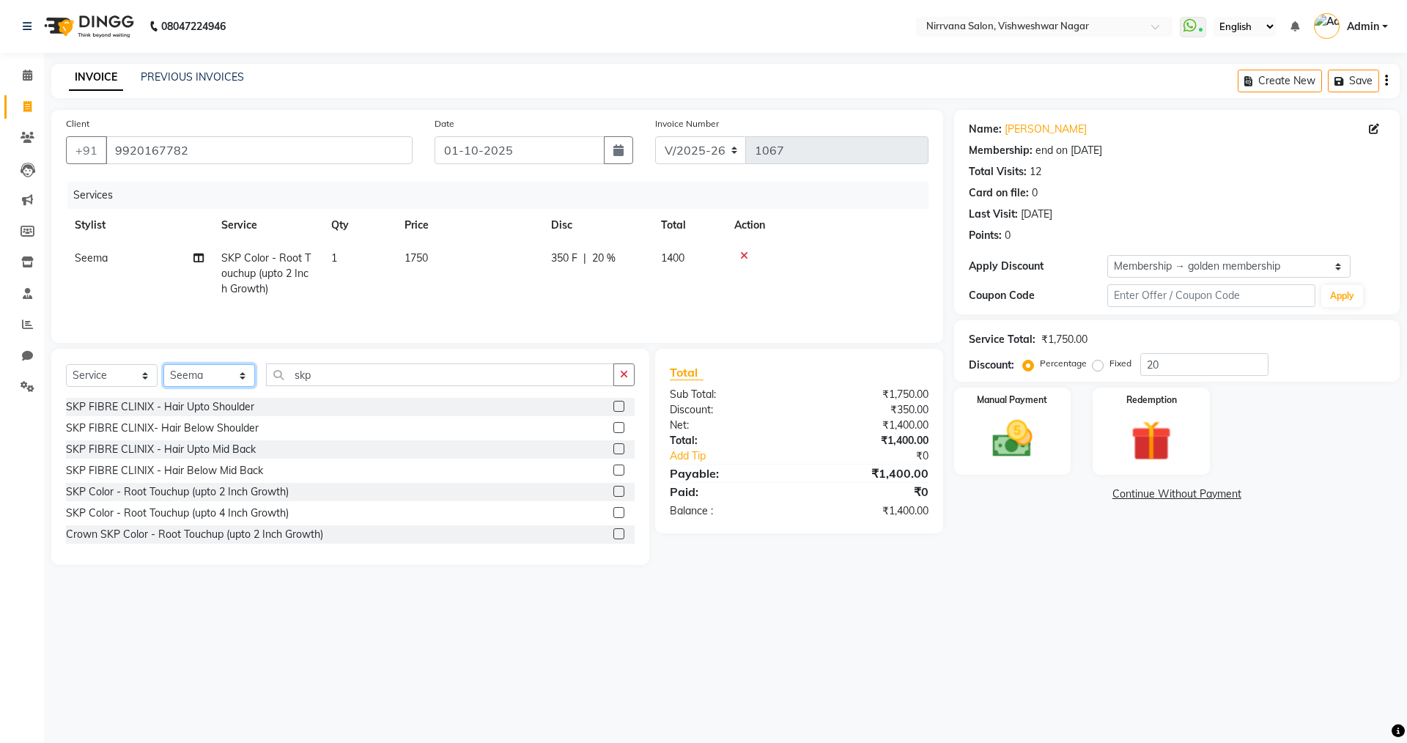
click at [245, 375] on select "Select Stylist Anjali Seema Shweta Varsha" at bounding box center [209, 375] width 92 height 23
click at [163, 364] on select "Select Stylist Anjali Seema Shweta Varsha" at bounding box center [209, 375] width 92 height 23
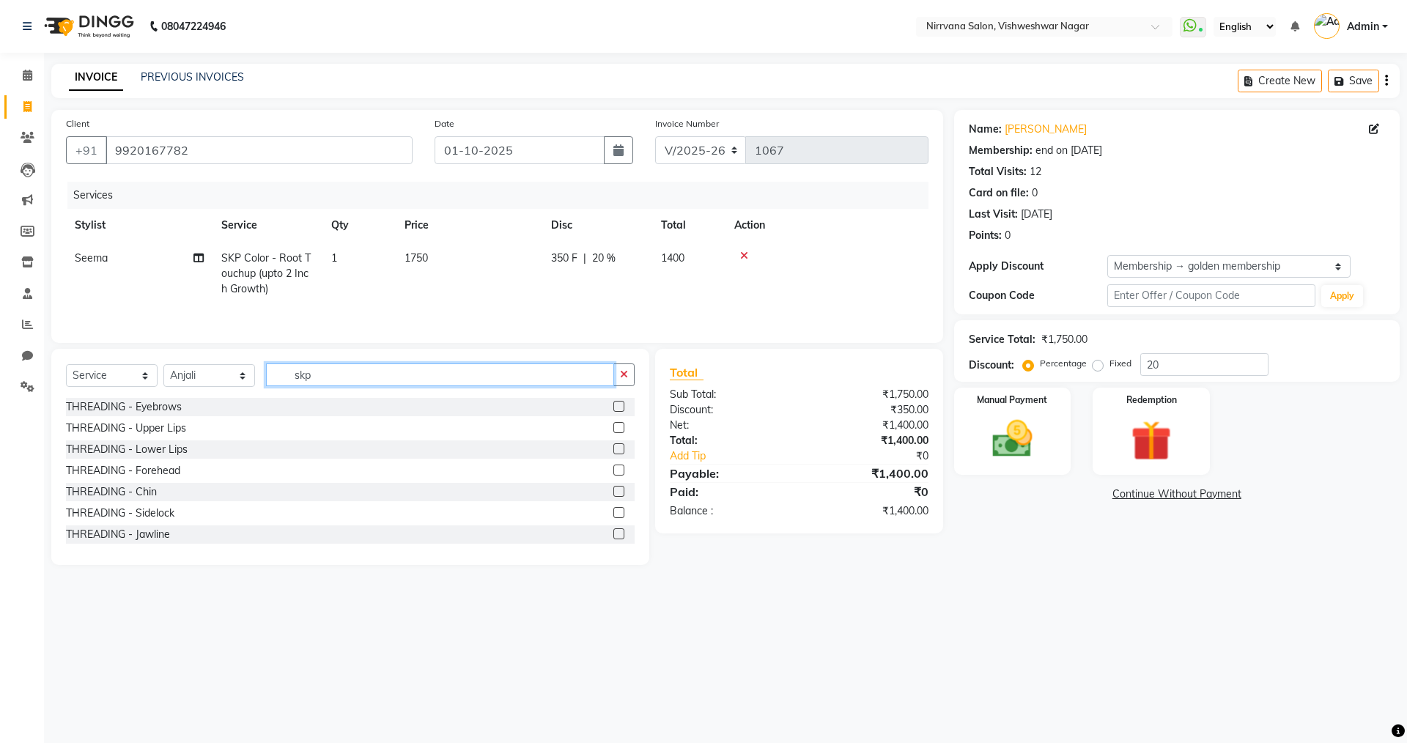
click at [347, 370] on input "skp" at bounding box center [440, 374] width 348 height 23
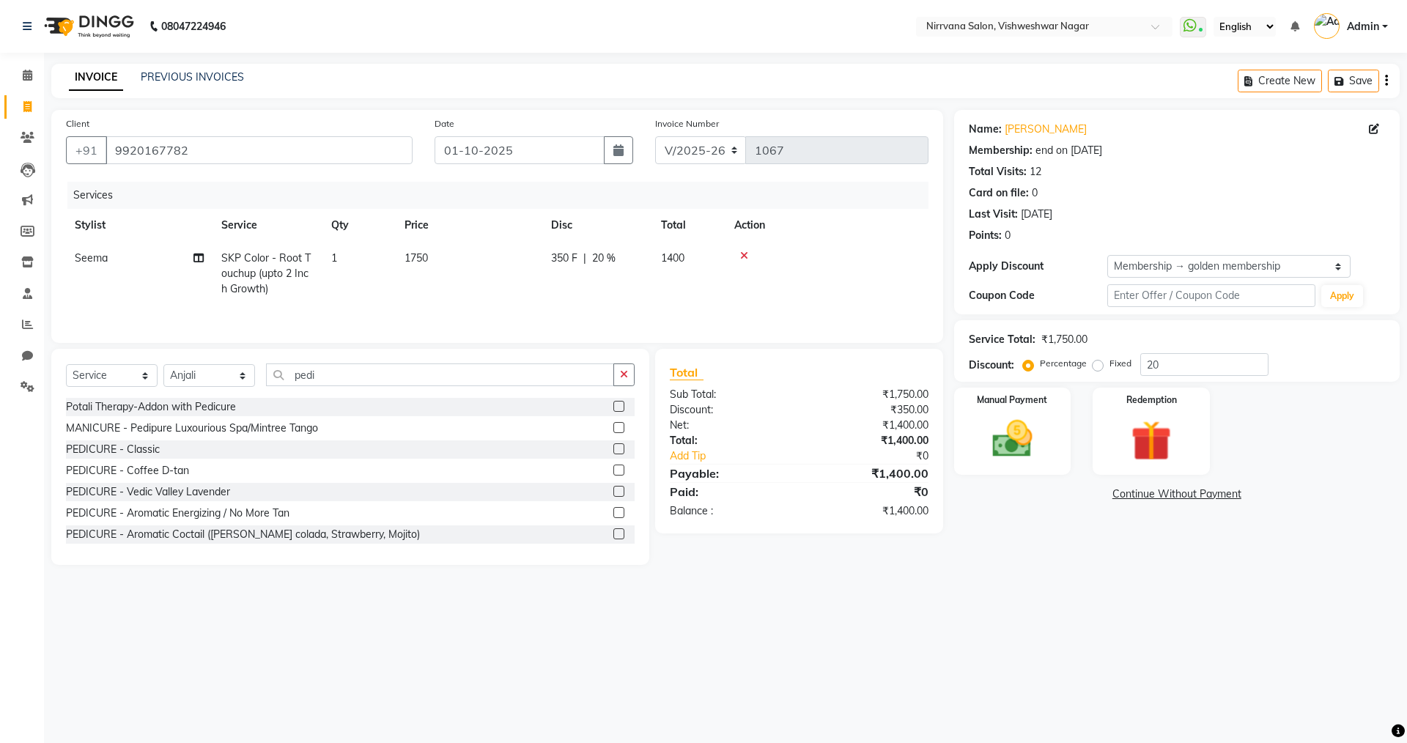
click at [613, 448] on label at bounding box center [618, 448] width 11 height 11
click at [613, 448] on input "checkbox" at bounding box center [618, 450] width 10 height 10
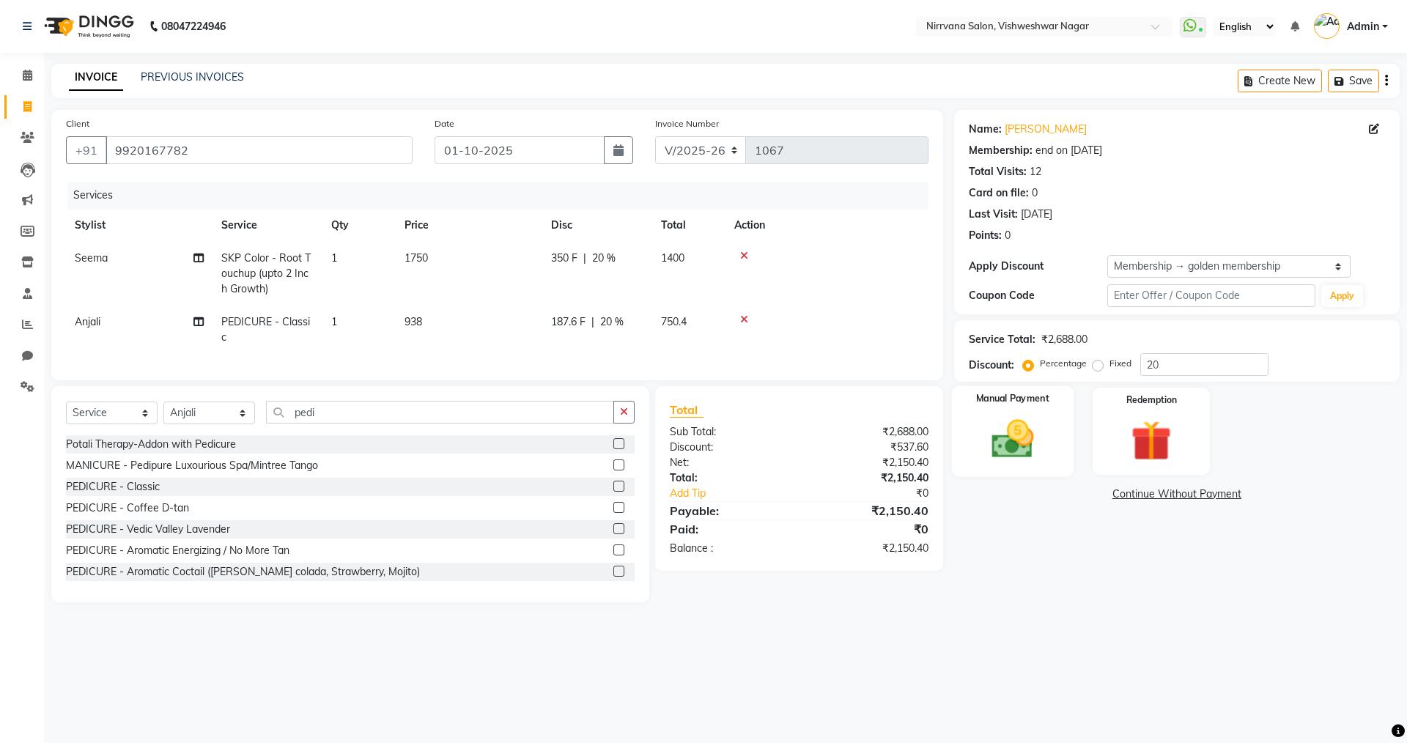
click at [1023, 449] on img at bounding box center [1012, 439] width 68 height 48
click at [1252, 493] on span "CASH" at bounding box center [1255, 495] width 32 height 17
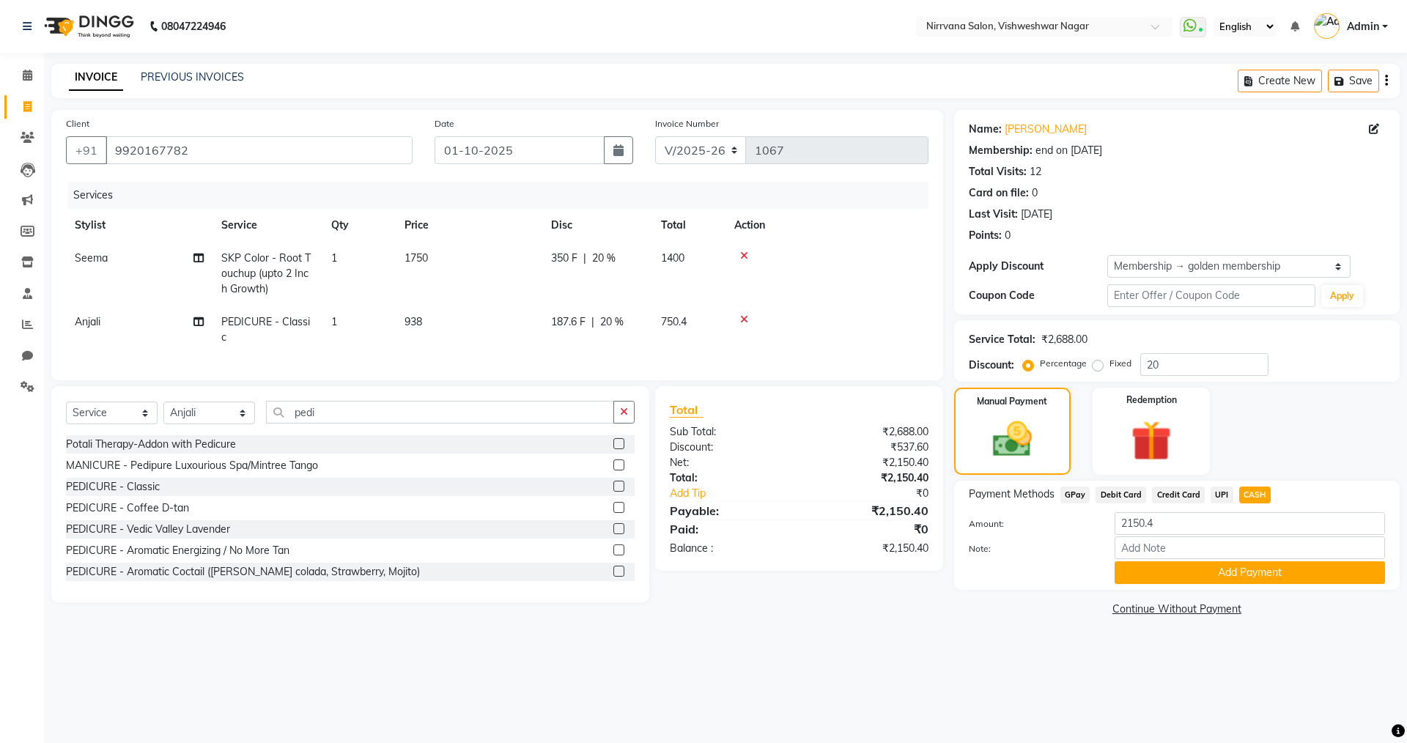
click at [1163, 568] on button "Add Payment" at bounding box center [1250, 572] width 270 height 23
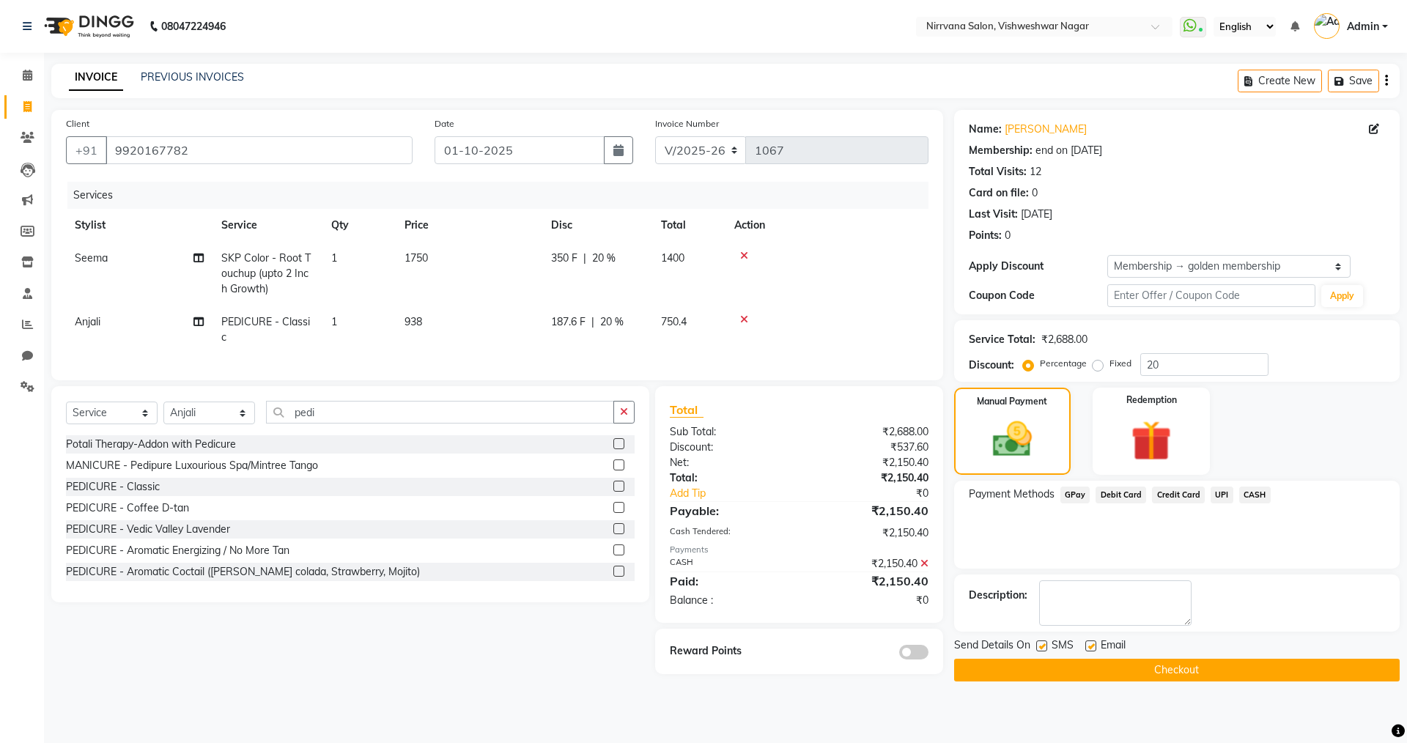
drag, startPoint x: 1043, startPoint y: 646, endPoint x: 1063, endPoint y: 660, distance: 23.8
click at [1044, 651] on label at bounding box center [1041, 645] width 11 height 11
click at [1044, 651] on input "checkbox" at bounding box center [1041, 647] width 10 height 10
drag, startPoint x: 1092, startPoint y: 644, endPoint x: 1106, endPoint y: 659, distance: 20.2
click at [1091, 645] on label at bounding box center [1090, 645] width 11 height 11
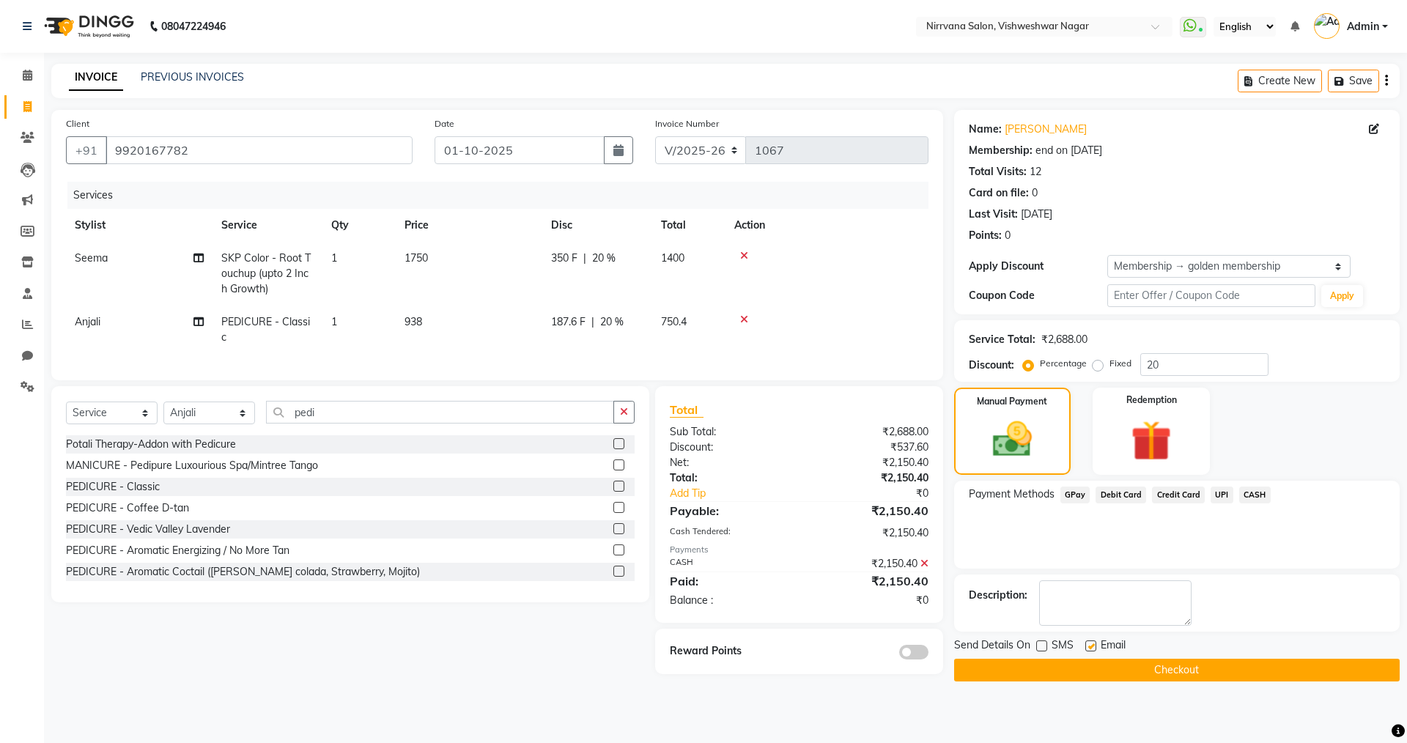
click at [1091, 645] on input "checkbox" at bounding box center [1090, 647] width 10 height 10
drag, startPoint x: 1109, startPoint y: 662, endPoint x: 1120, endPoint y: 681, distance: 23.0
click at [1110, 662] on button "Checkout" at bounding box center [1177, 670] width 446 height 23
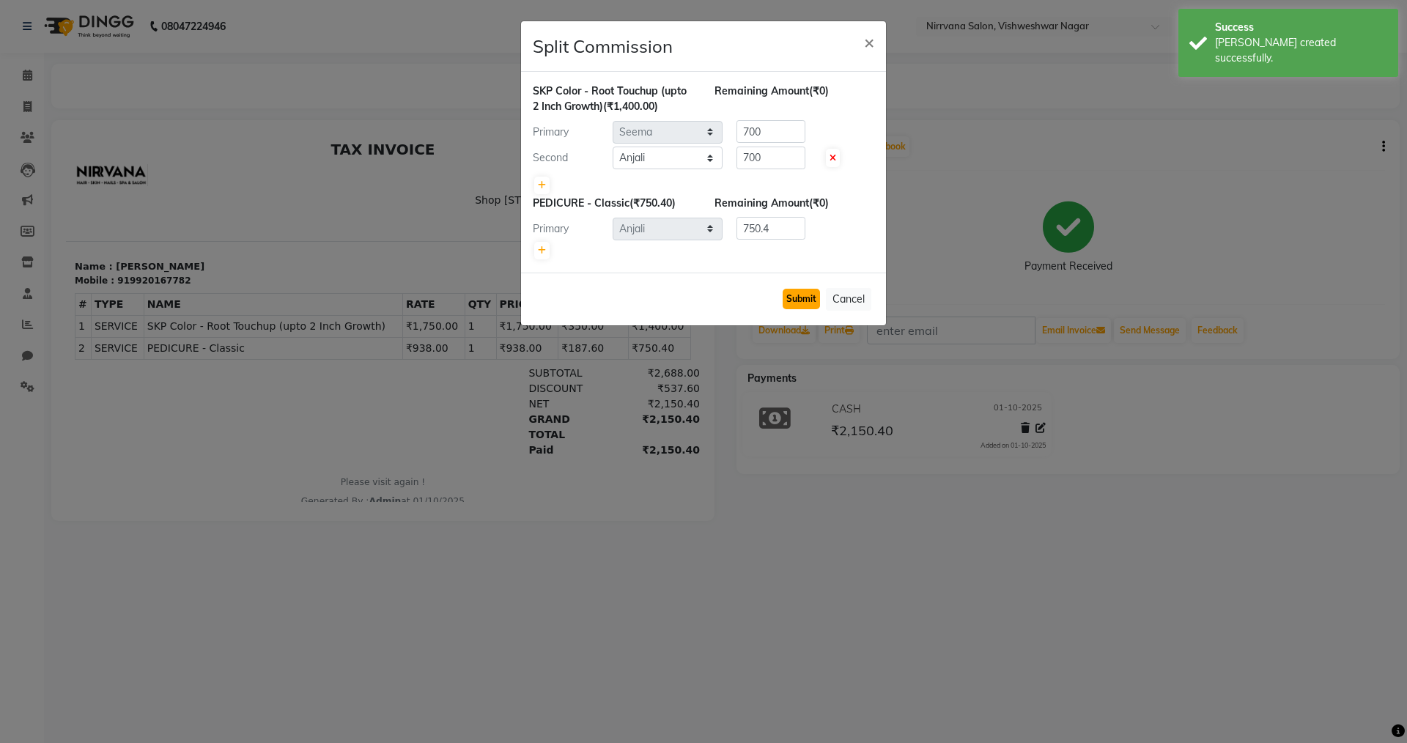
click at [798, 303] on button "Submit" at bounding box center [801, 299] width 37 height 21
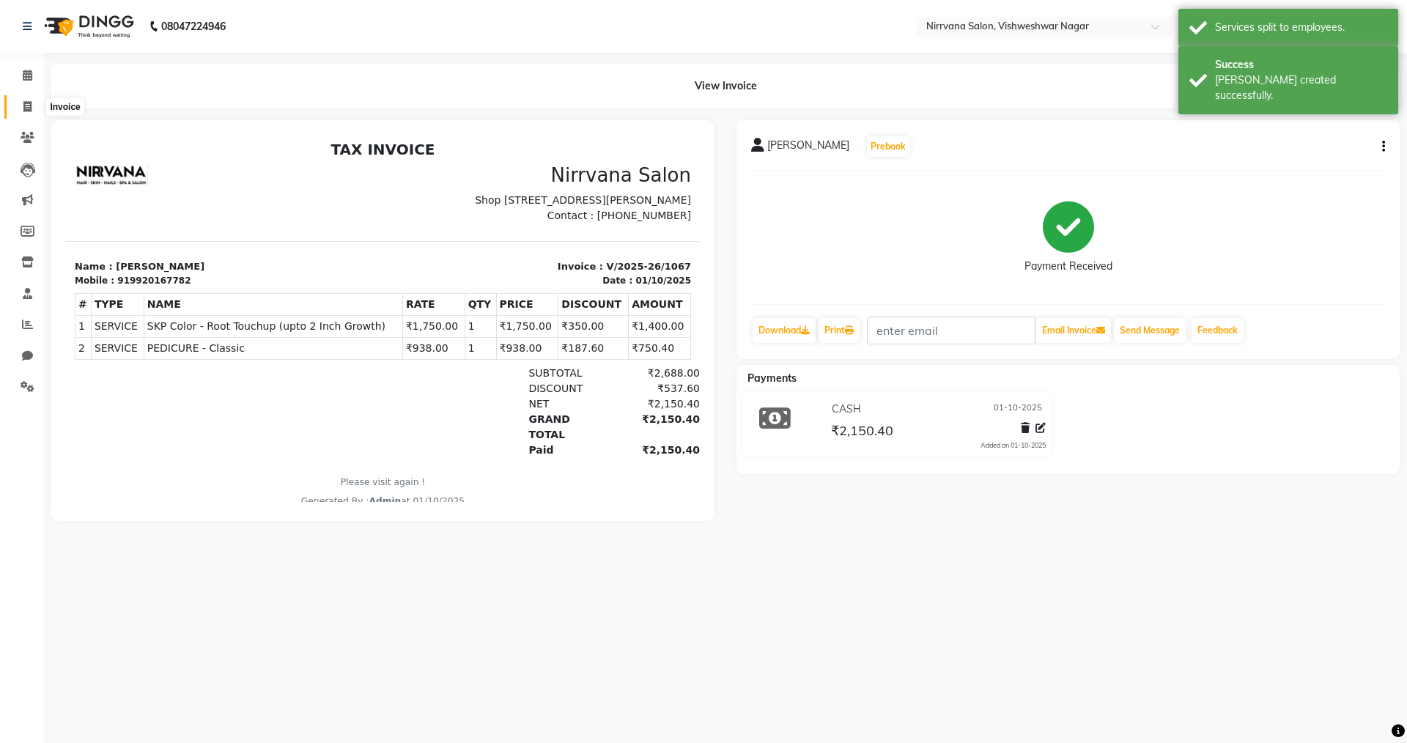
click at [26, 107] on icon at bounding box center [27, 106] width 8 height 11
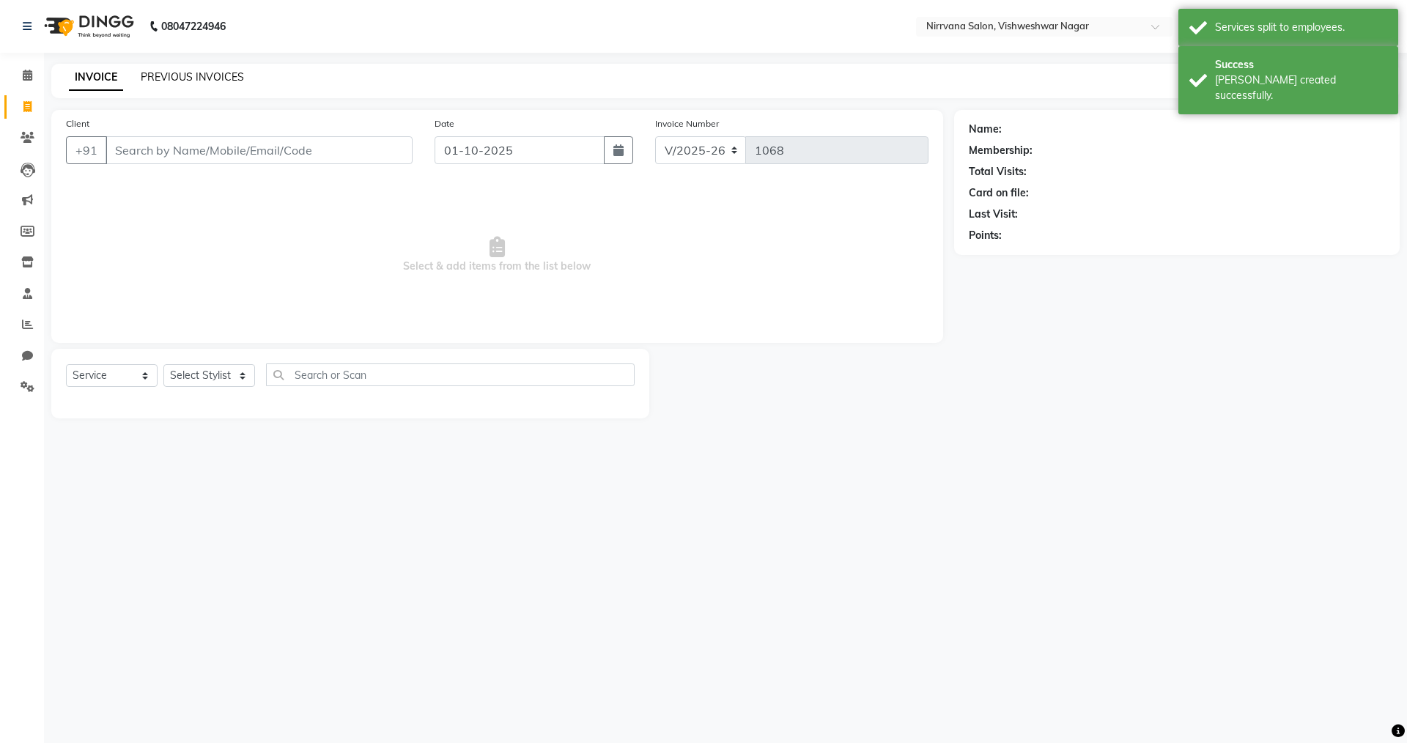
click at [180, 81] on link "PREVIOUS INVOICES" at bounding box center [192, 76] width 103 height 13
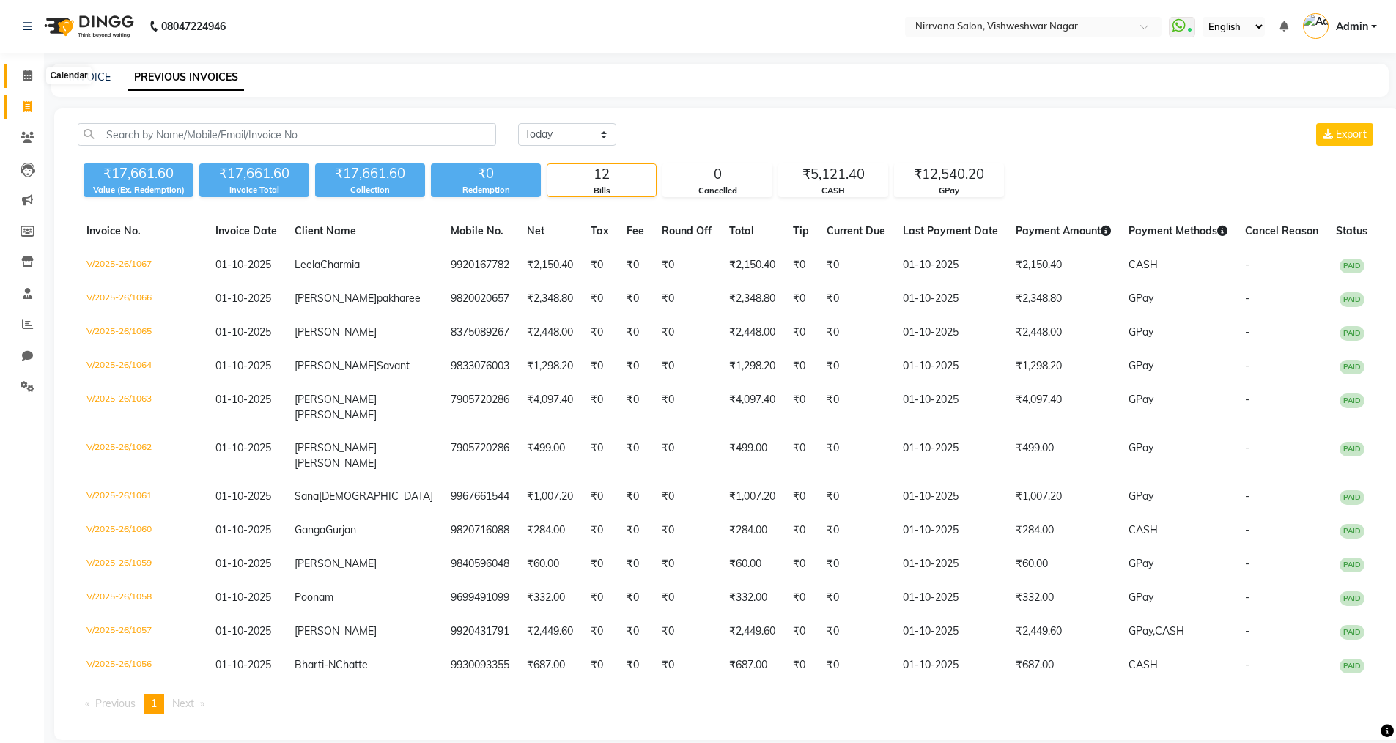
click at [26, 77] on icon at bounding box center [28, 75] width 10 height 11
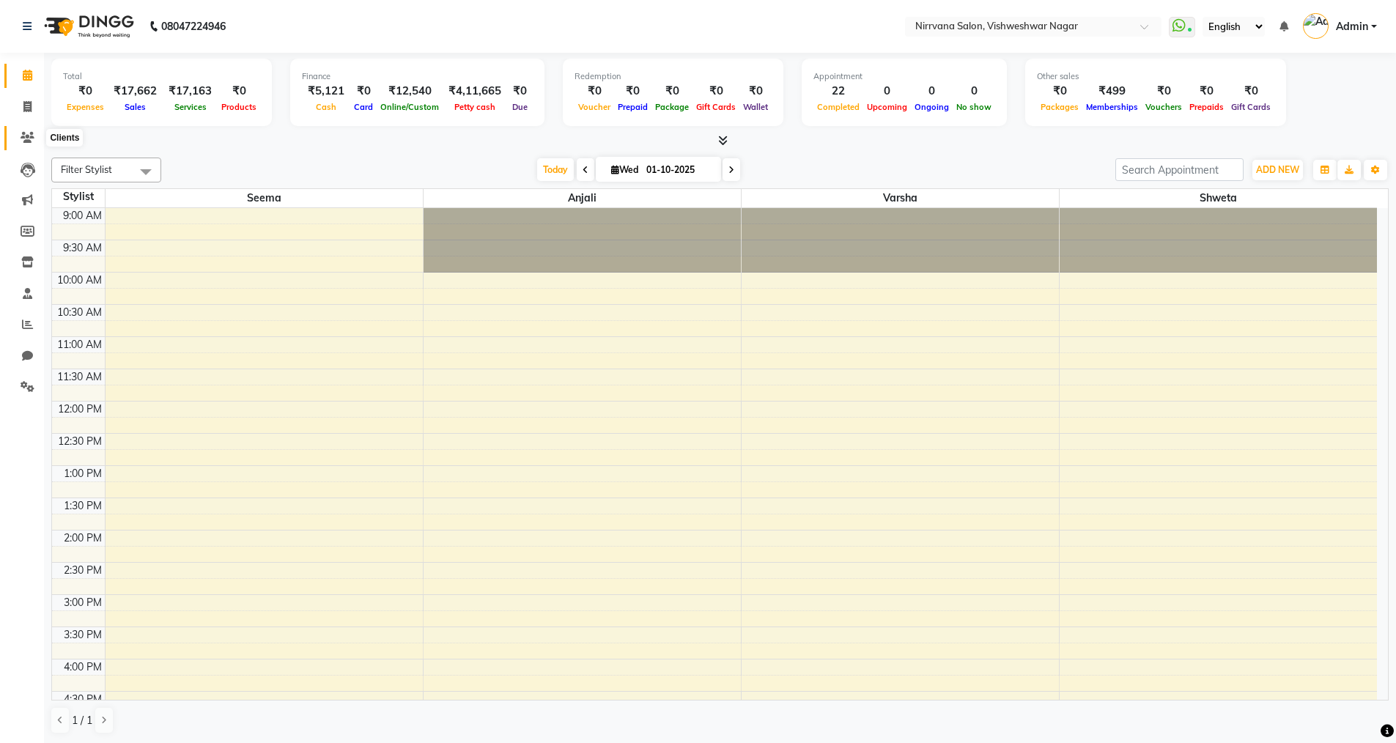
click at [26, 138] on icon at bounding box center [28, 137] width 14 height 11
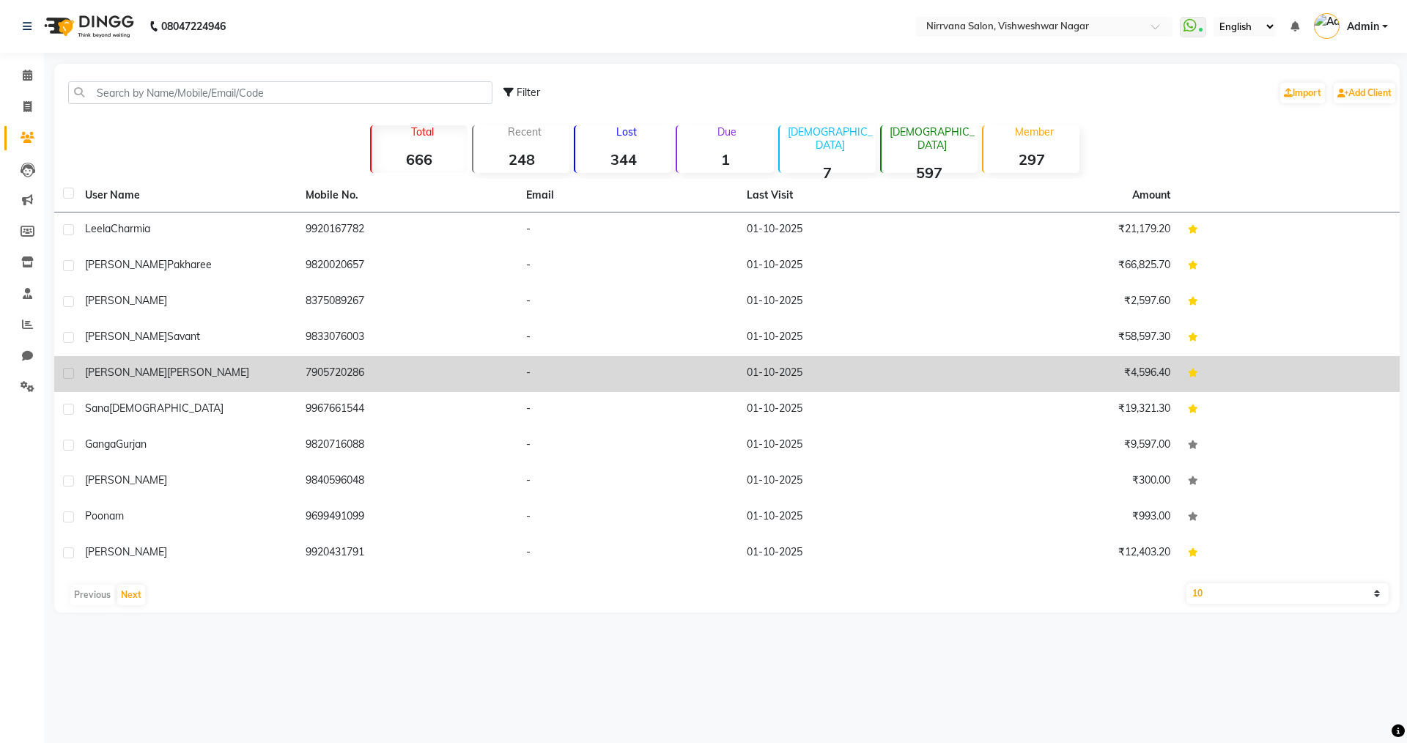
click at [407, 372] on td "7905720286" at bounding box center [407, 374] width 221 height 36
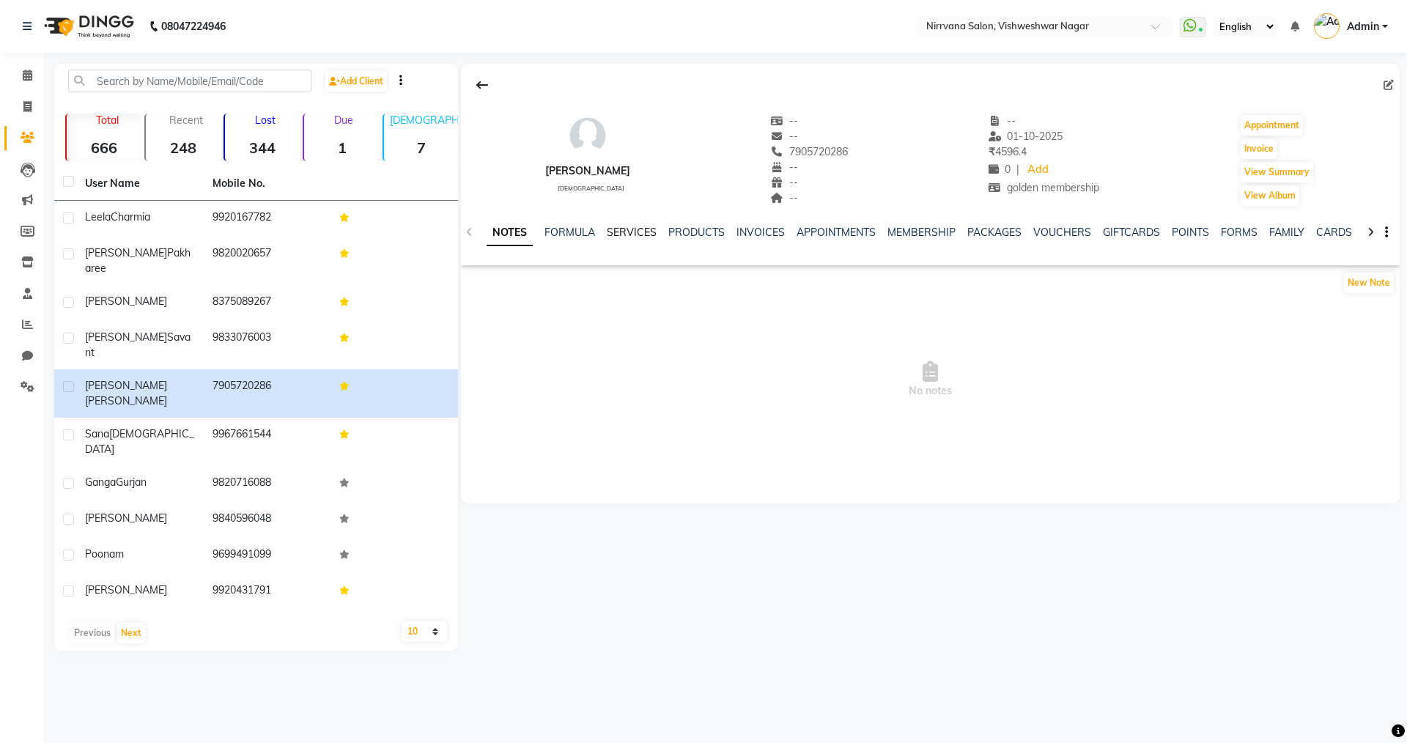
click at [638, 237] on link "SERVICES" at bounding box center [632, 232] width 50 height 13
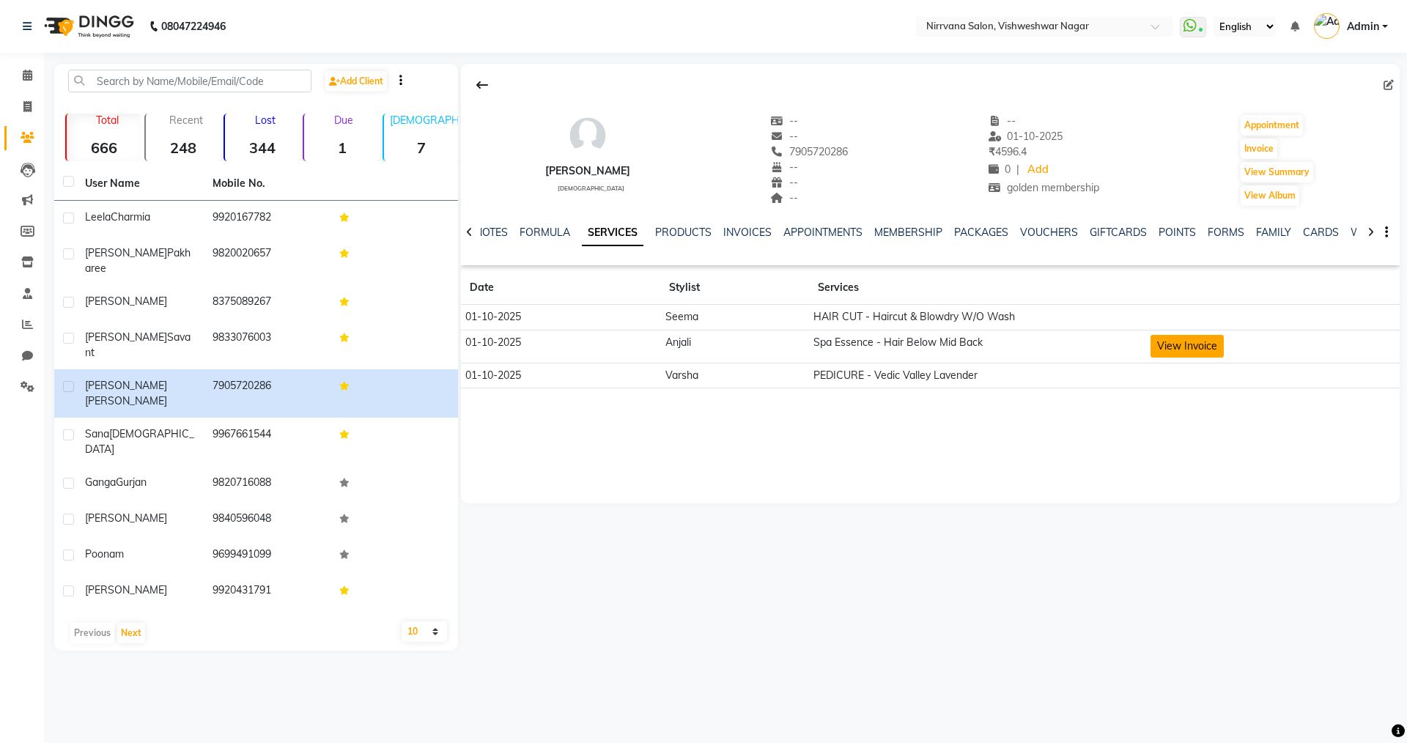
click at [1203, 345] on button "View Invoice" at bounding box center [1186, 346] width 73 height 23
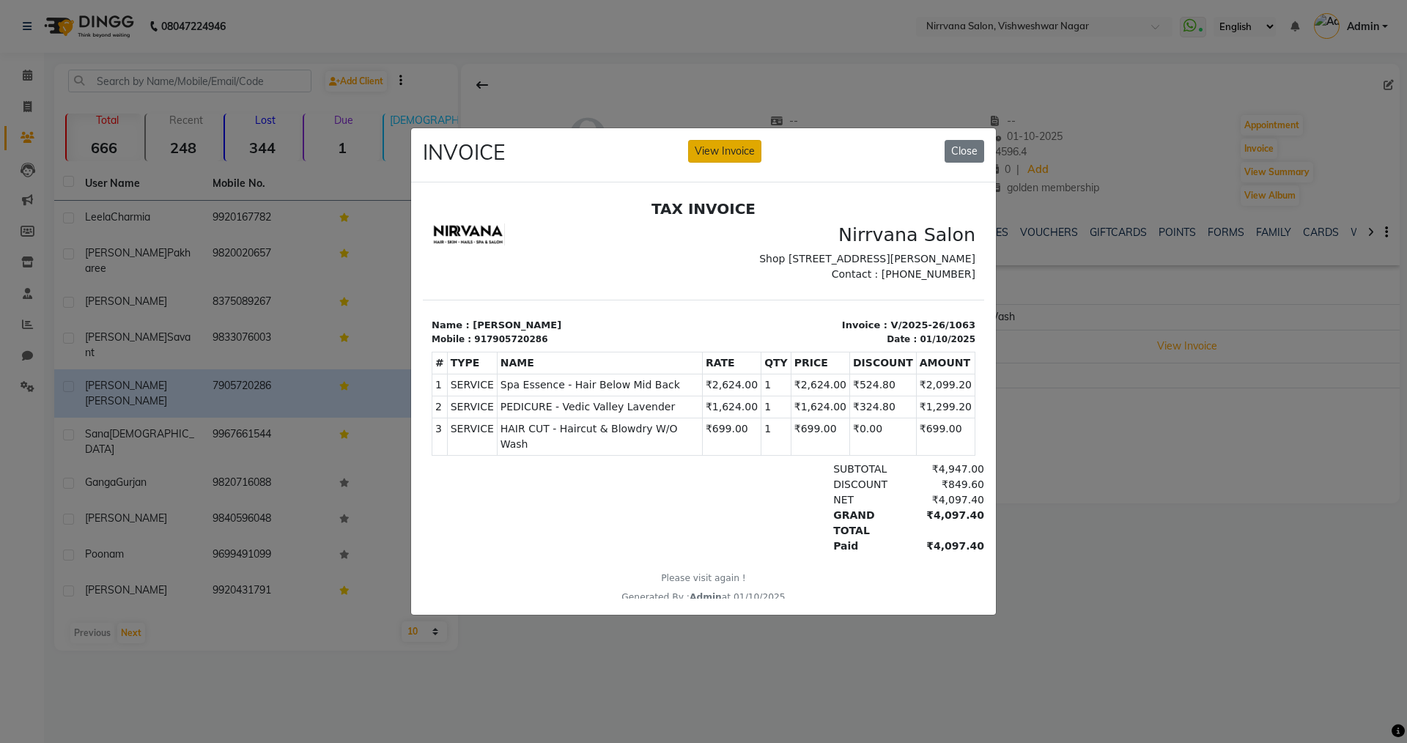
click at [733, 141] on button "View Invoice" at bounding box center [724, 151] width 73 height 23
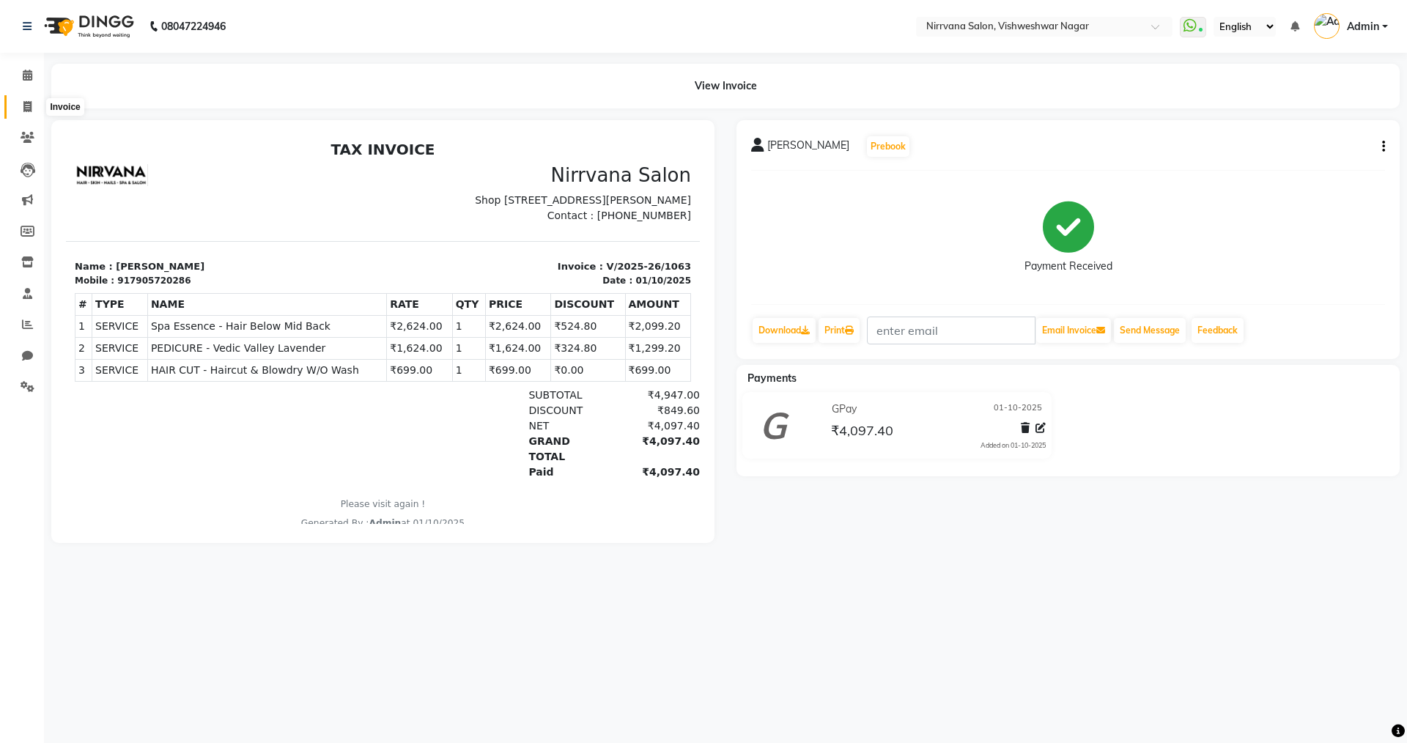
click at [28, 106] on icon at bounding box center [27, 106] width 8 height 11
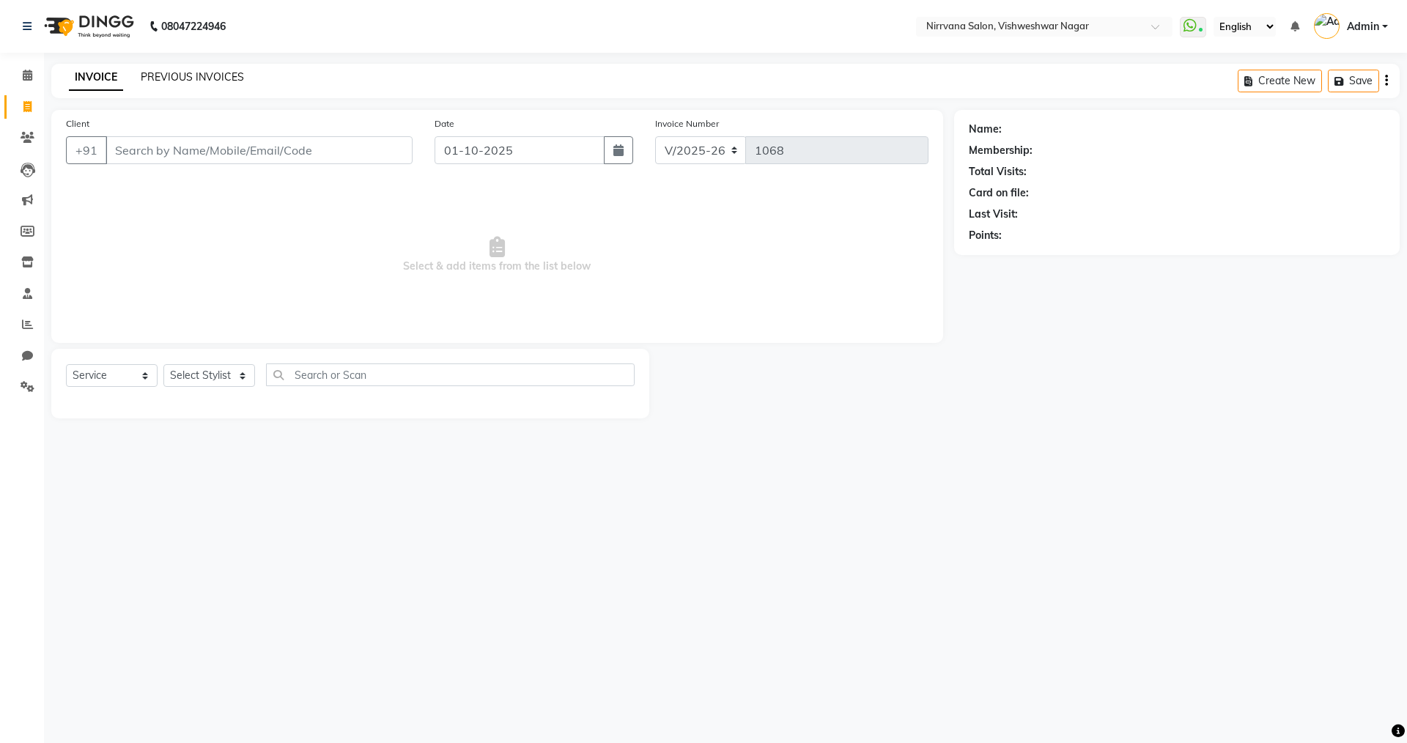
click at [188, 80] on link "PREVIOUS INVOICES" at bounding box center [192, 76] width 103 height 13
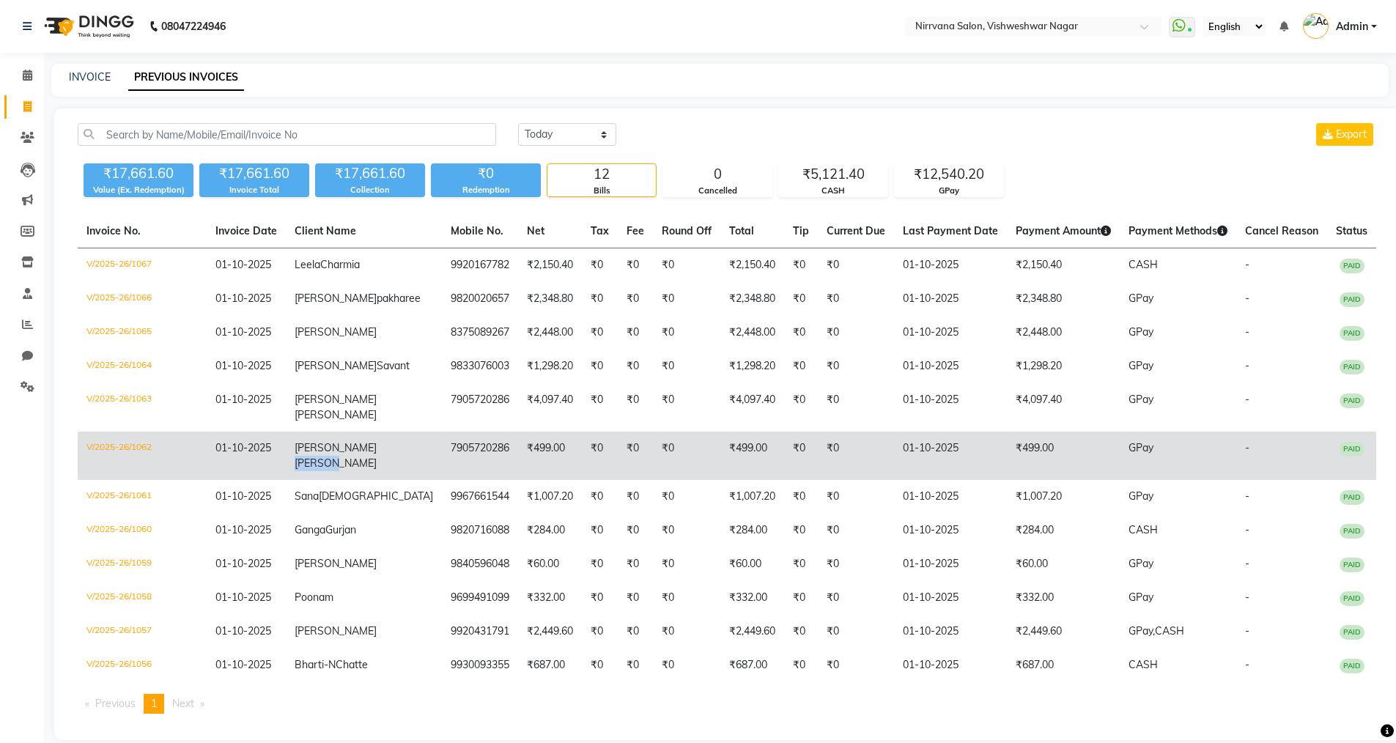
drag, startPoint x: 356, startPoint y: 500, endPoint x: 363, endPoint y: 500, distance: 7.4
click at [363, 480] on td "Ruchi Sharma" at bounding box center [364, 456] width 156 height 48
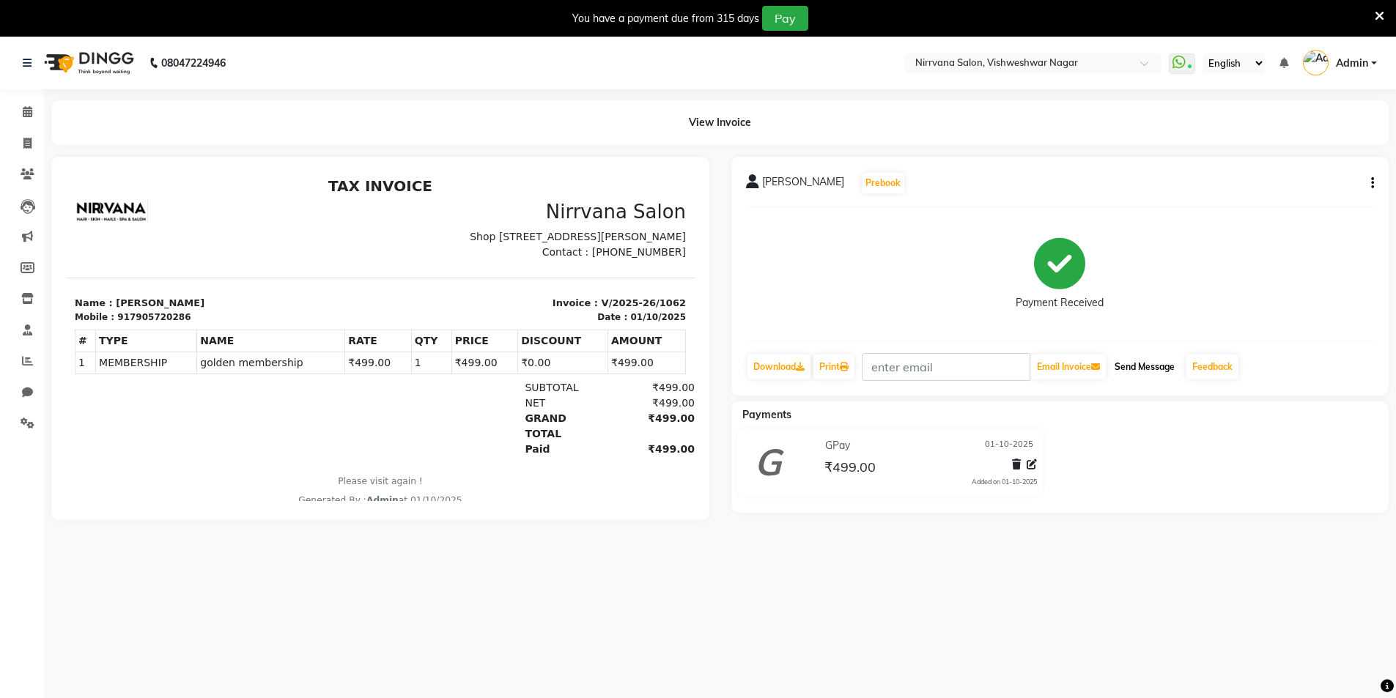
click at [1154, 370] on button "Send Message" at bounding box center [1145, 367] width 72 height 25
click at [1378, 19] on icon at bounding box center [1380, 16] width 10 height 13
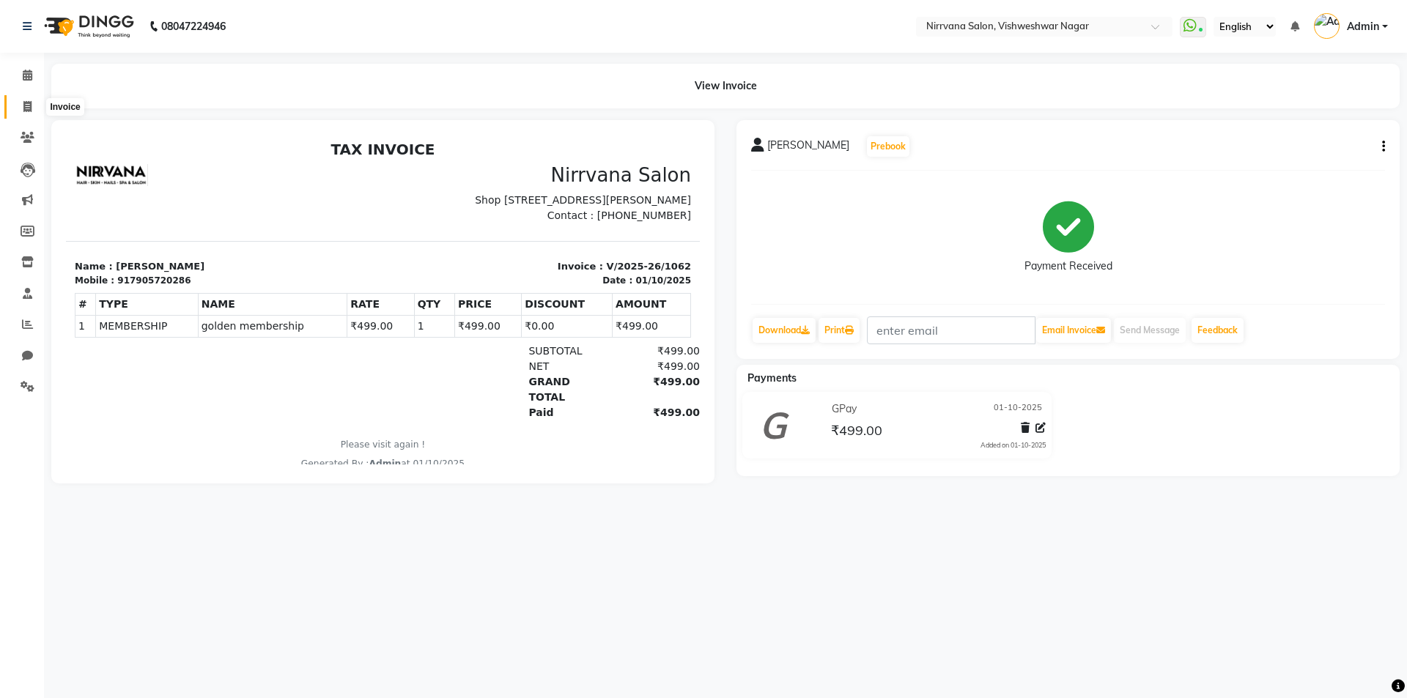
click at [23, 104] on icon at bounding box center [27, 106] width 8 height 11
select select "7167"
select select "service"
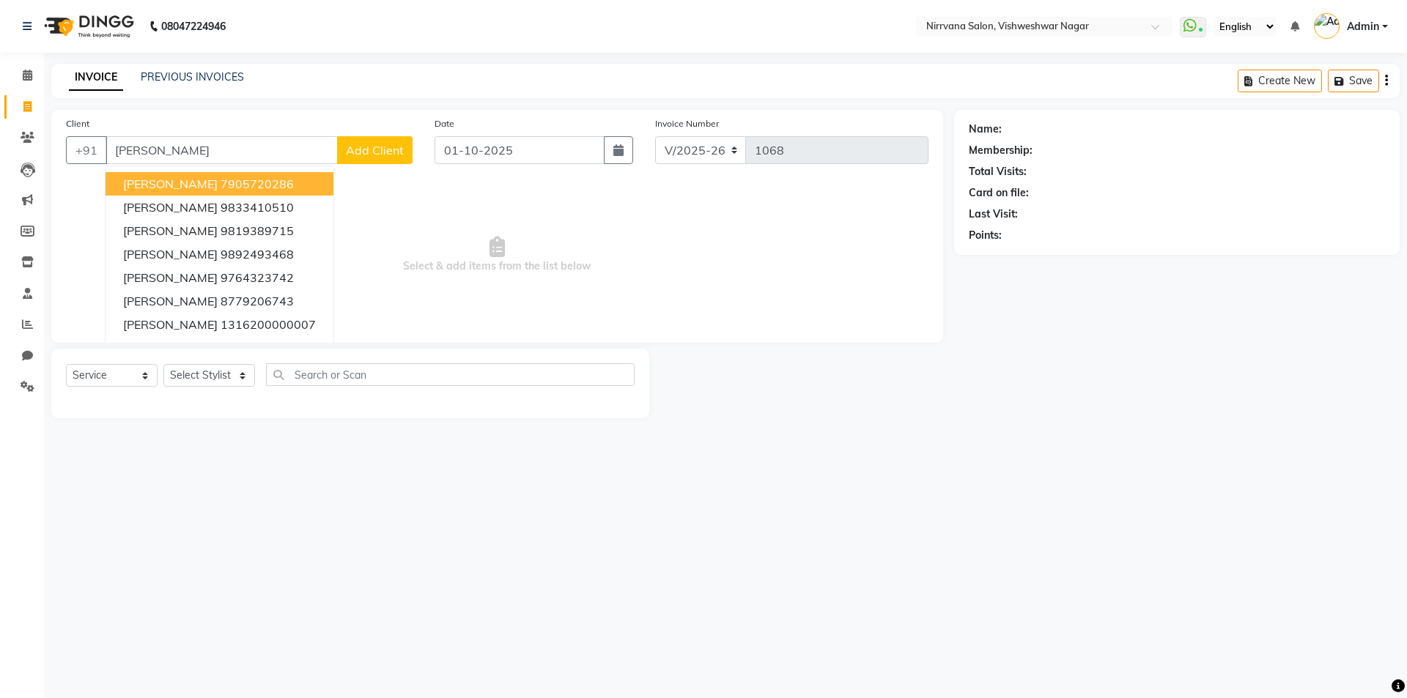
click at [299, 181] on button "Ruchi Sharma 7905720286" at bounding box center [220, 183] width 228 height 23
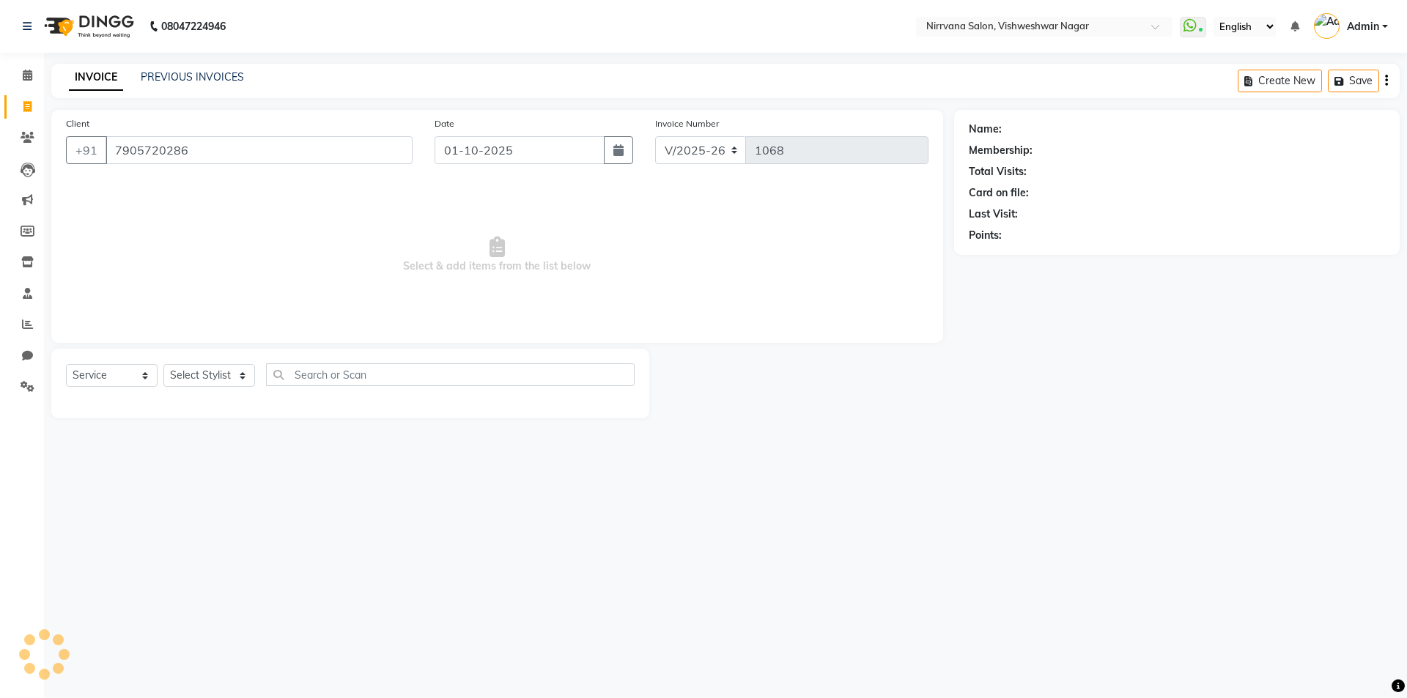
type input "7905720286"
select select "2: Object"
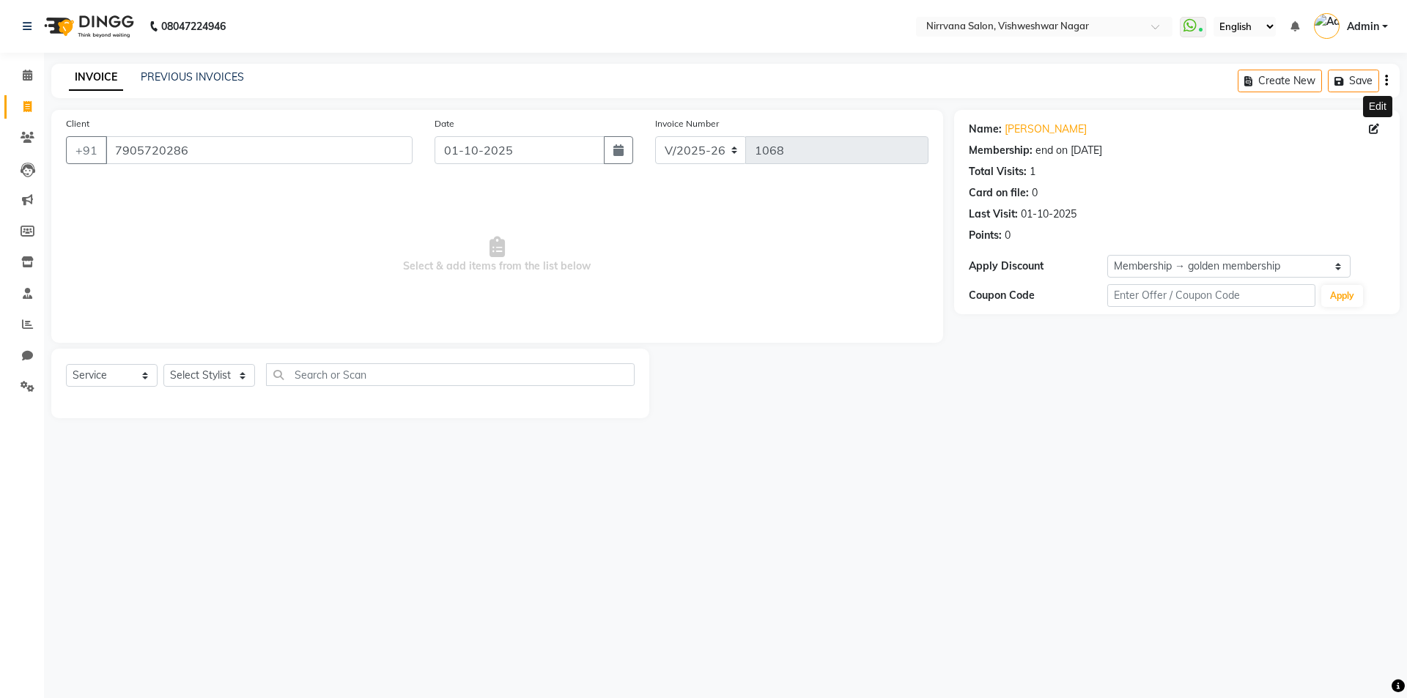
click at [1371, 125] on icon at bounding box center [1374, 129] width 10 height 10
select select "female"
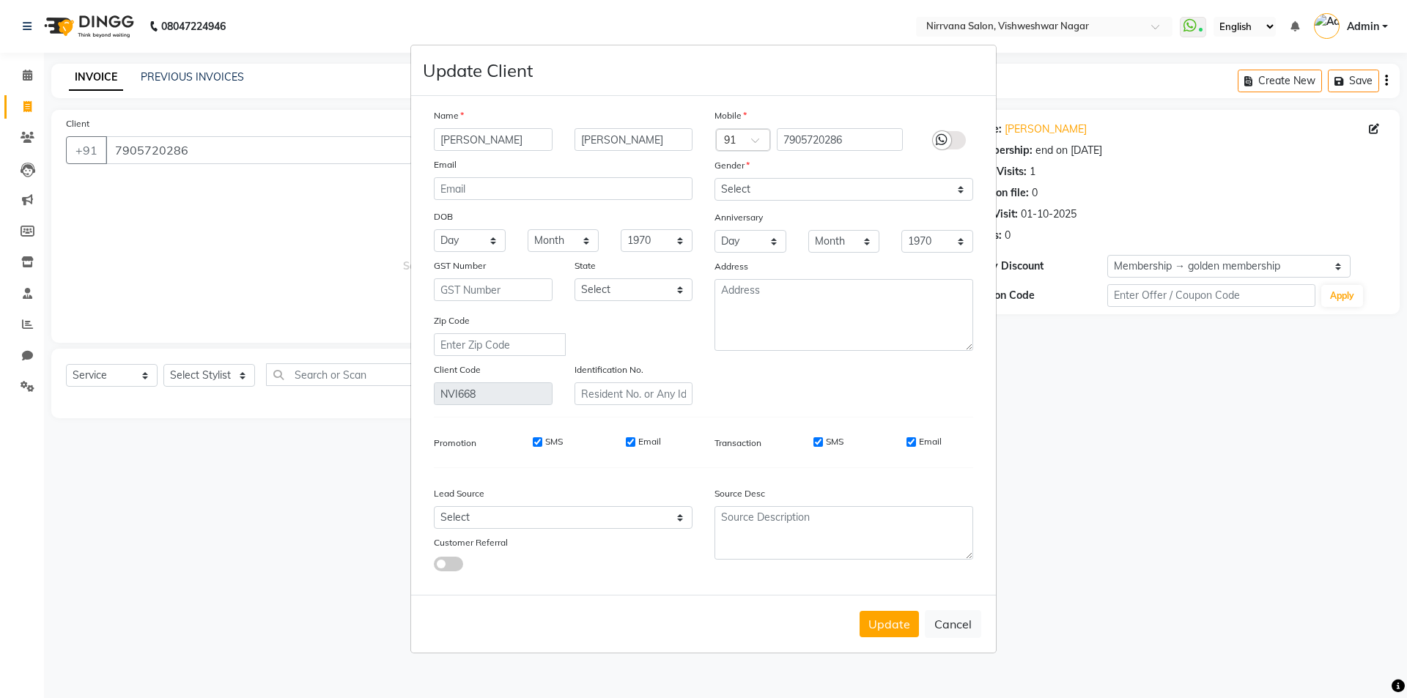
click at [949, 144] on div at bounding box center [942, 140] width 18 height 18
click at [0, 0] on input "checkbox" at bounding box center [0, 0] width 0 height 0
click at [885, 632] on button "Update" at bounding box center [889, 624] width 59 height 26
select select
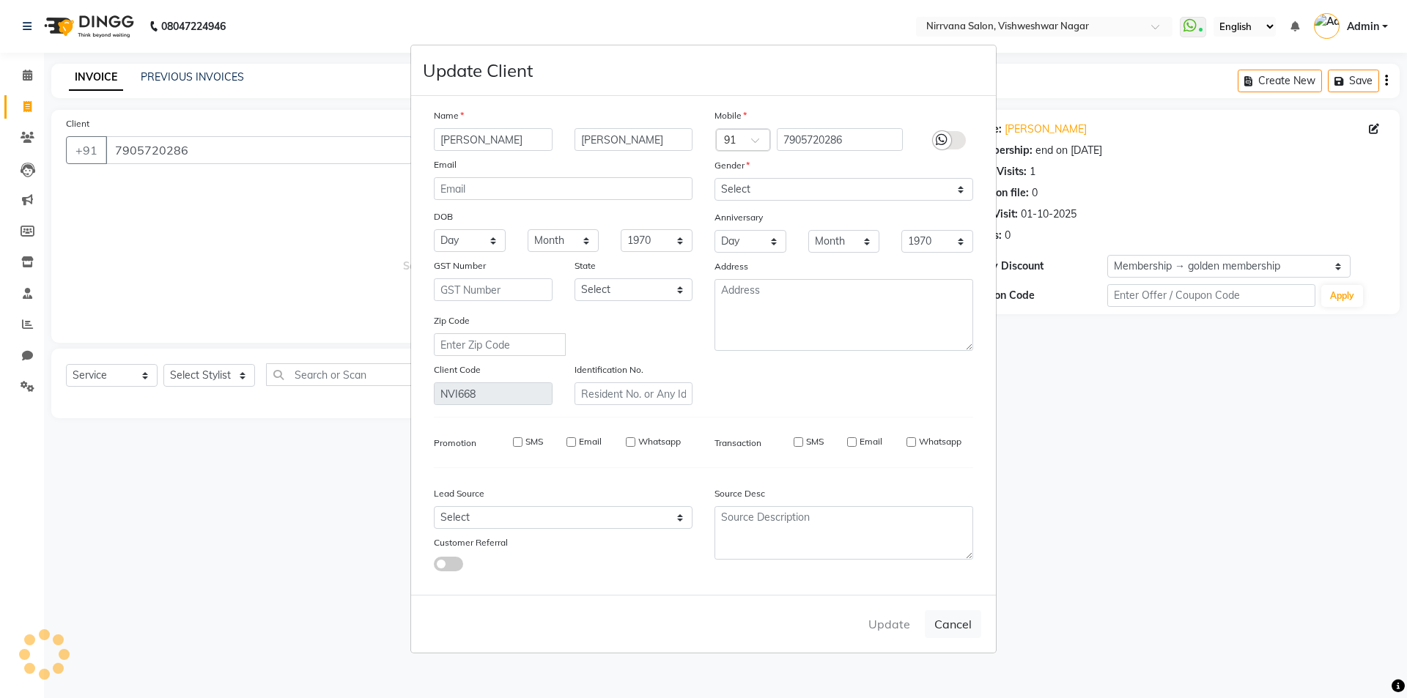
select select
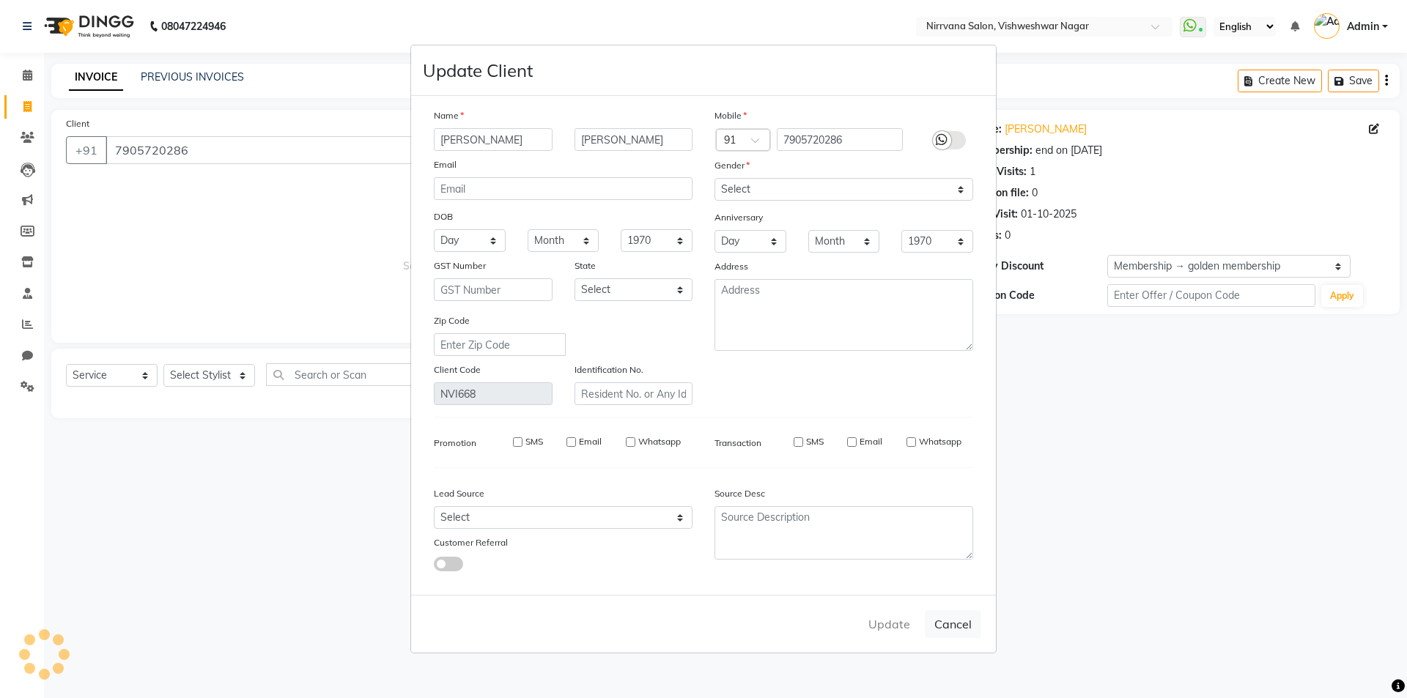
checkbox input "false"
select select "3: Object"
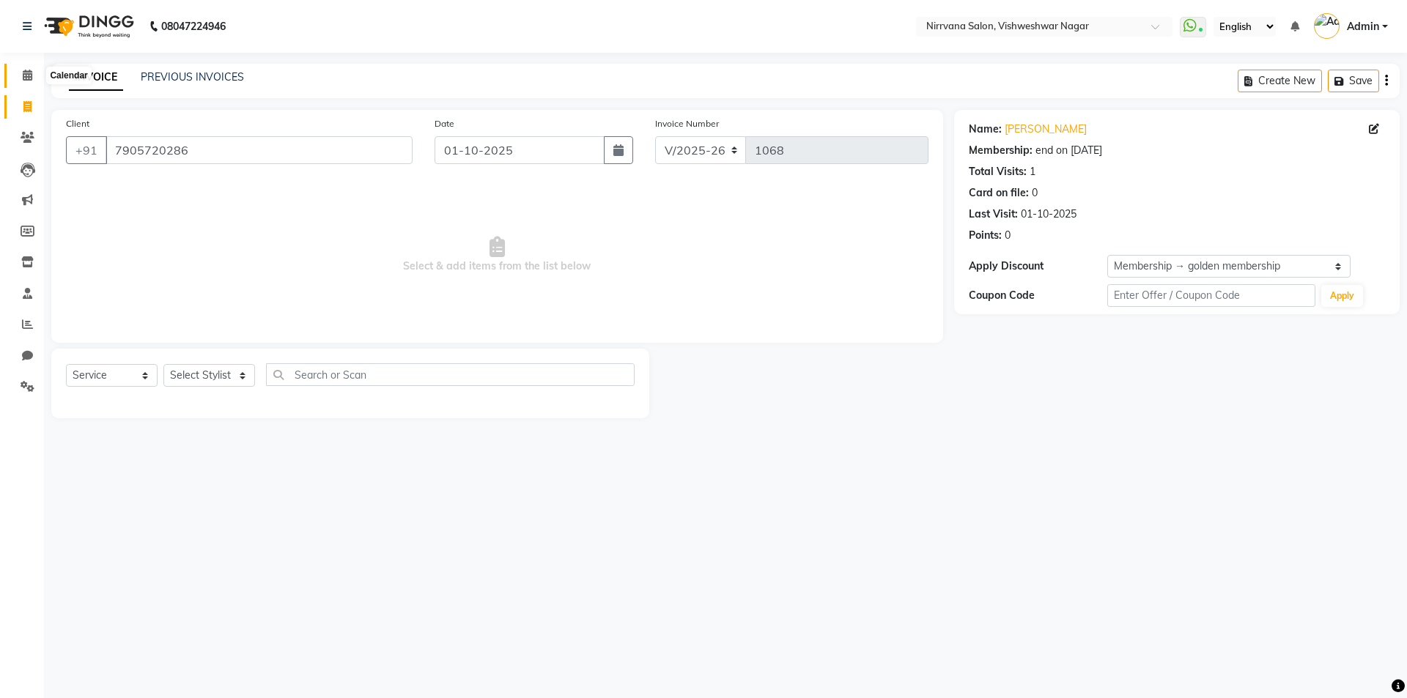
click at [28, 73] on icon at bounding box center [28, 75] width 10 height 11
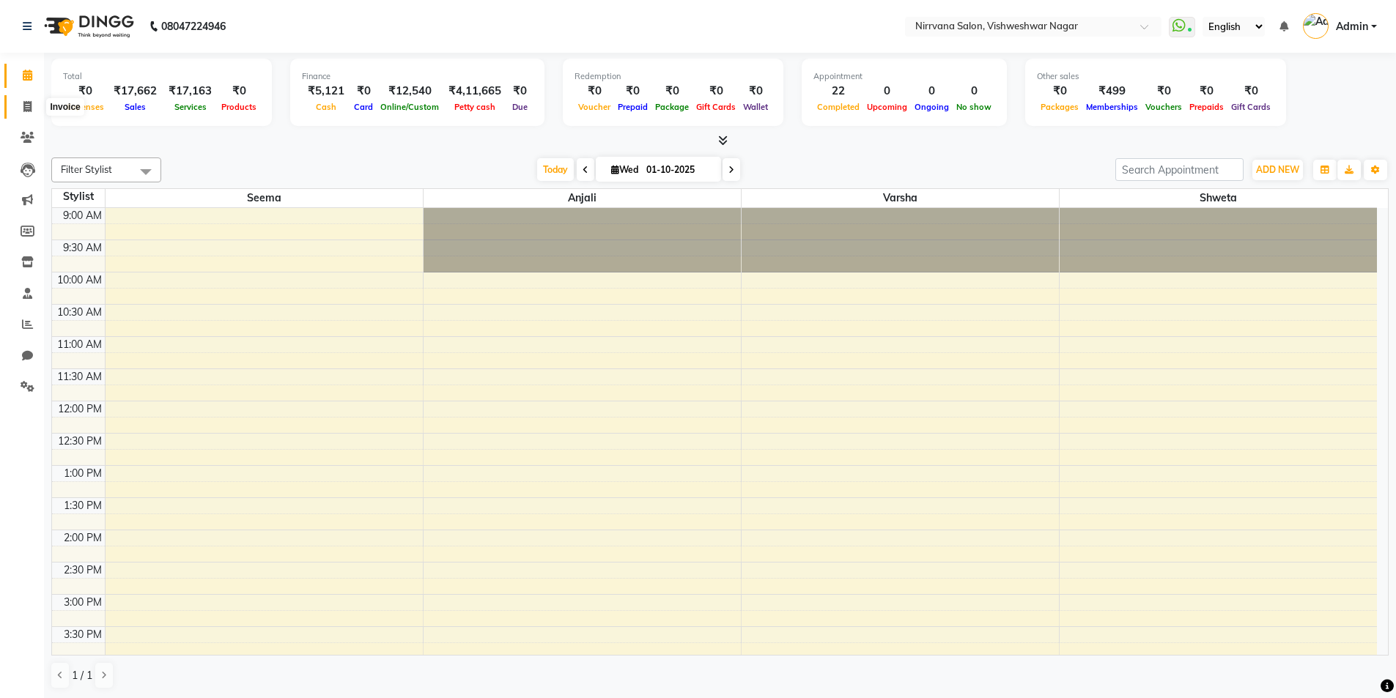
click at [30, 103] on icon at bounding box center [27, 106] width 8 height 11
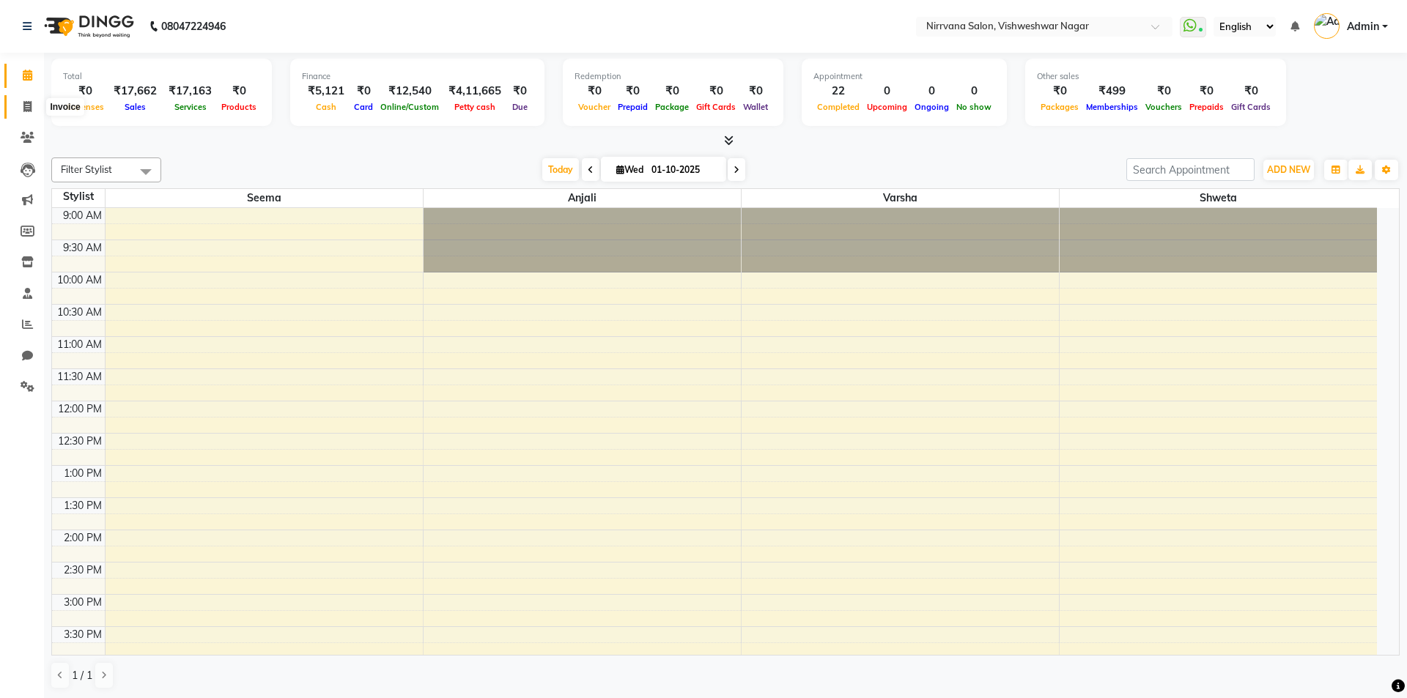
select select "7167"
select select "service"
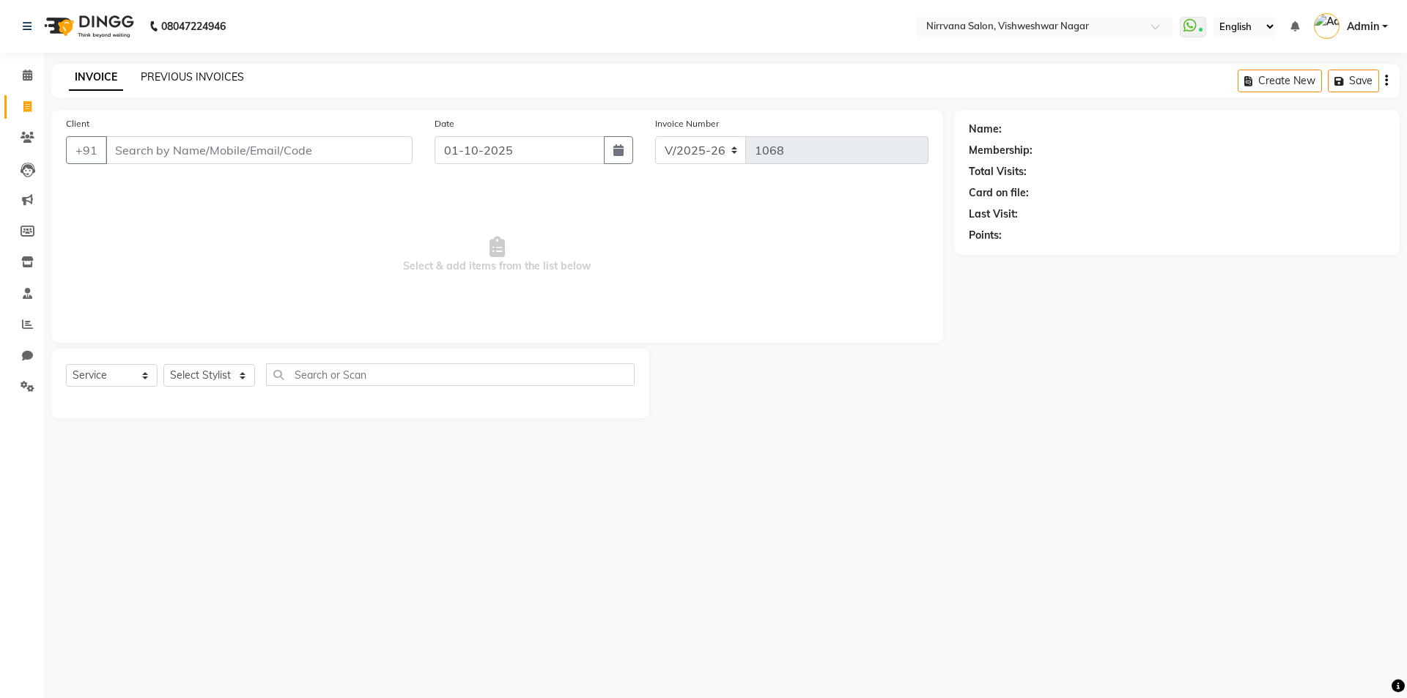
click at [168, 79] on link "PREVIOUS INVOICES" at bounding box center [192, 76] width 103 height 13
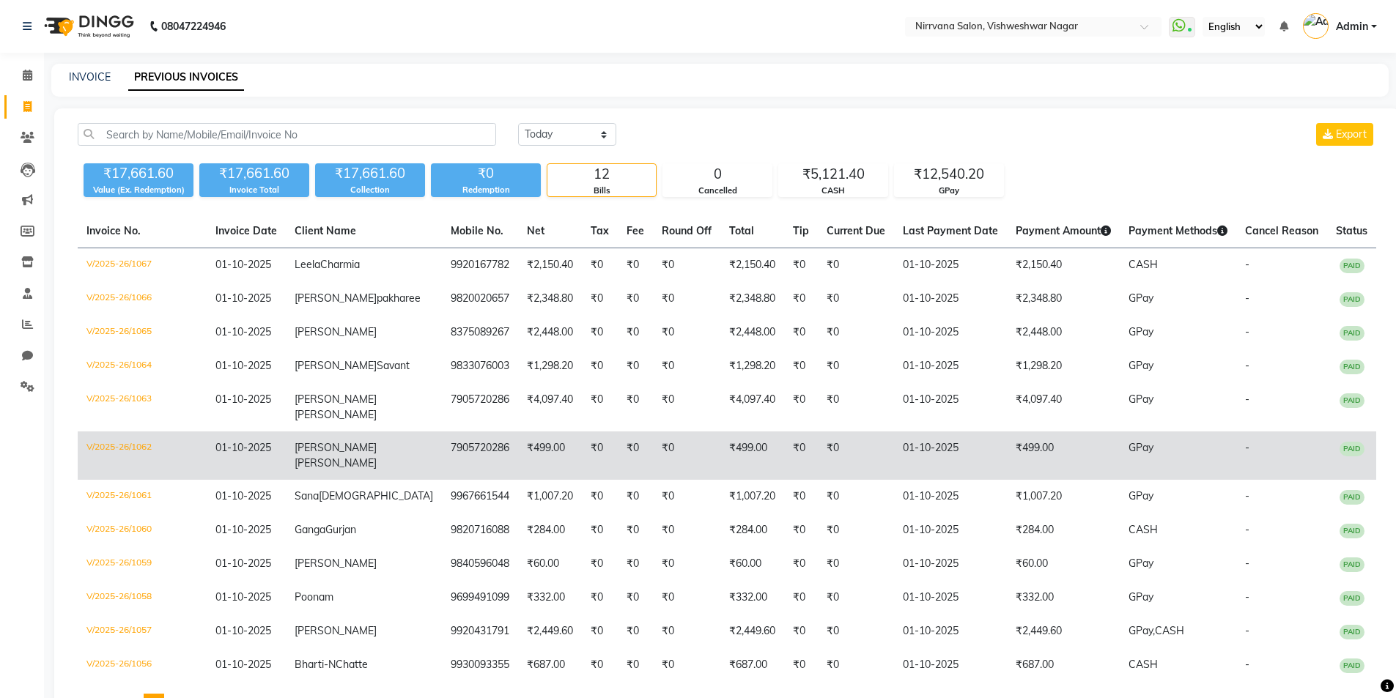
click at [818, 480] on td "₹0" at bounding box center [856, 456] width 76 height 48
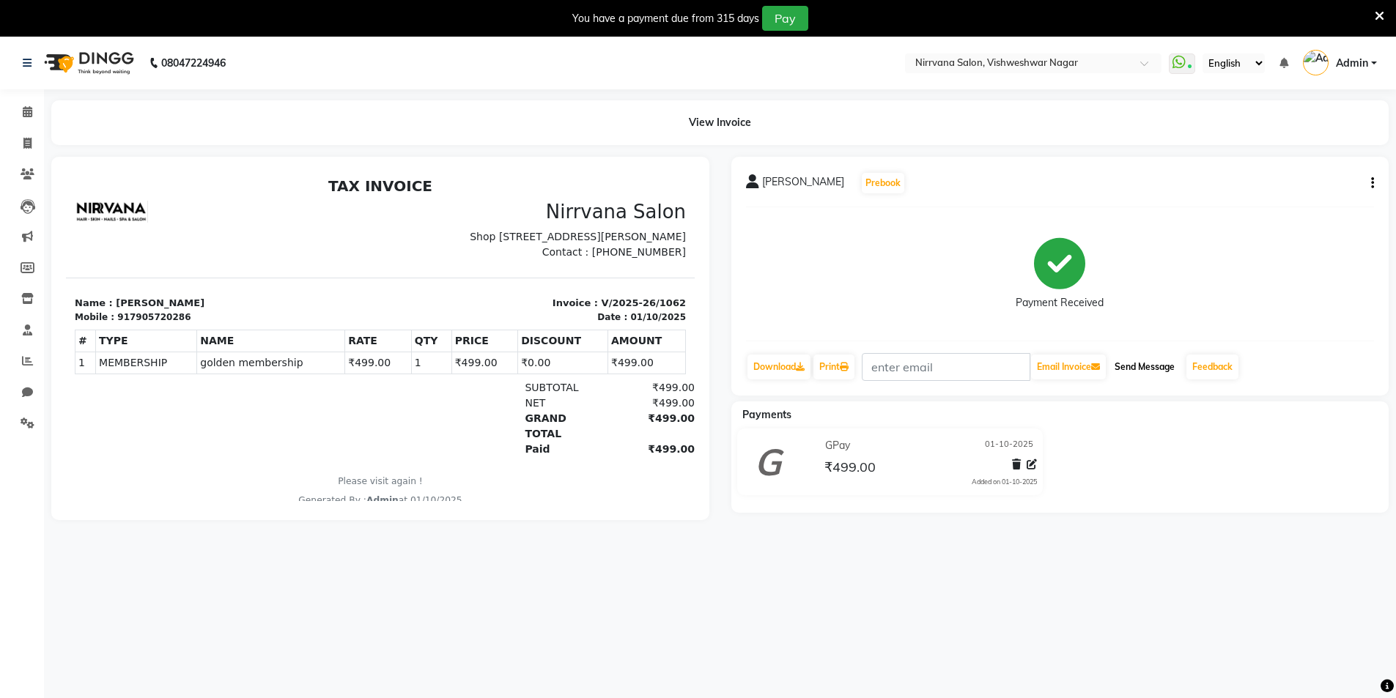
click at [1156, 371] on button "Send Message" at bounding box center [1145, 367] width 72 height 25
click at [1378, 12] on icon at bounding box center [1380, 16] width 10 height 13
